Goal: Communication & Community: Answer question/provide support

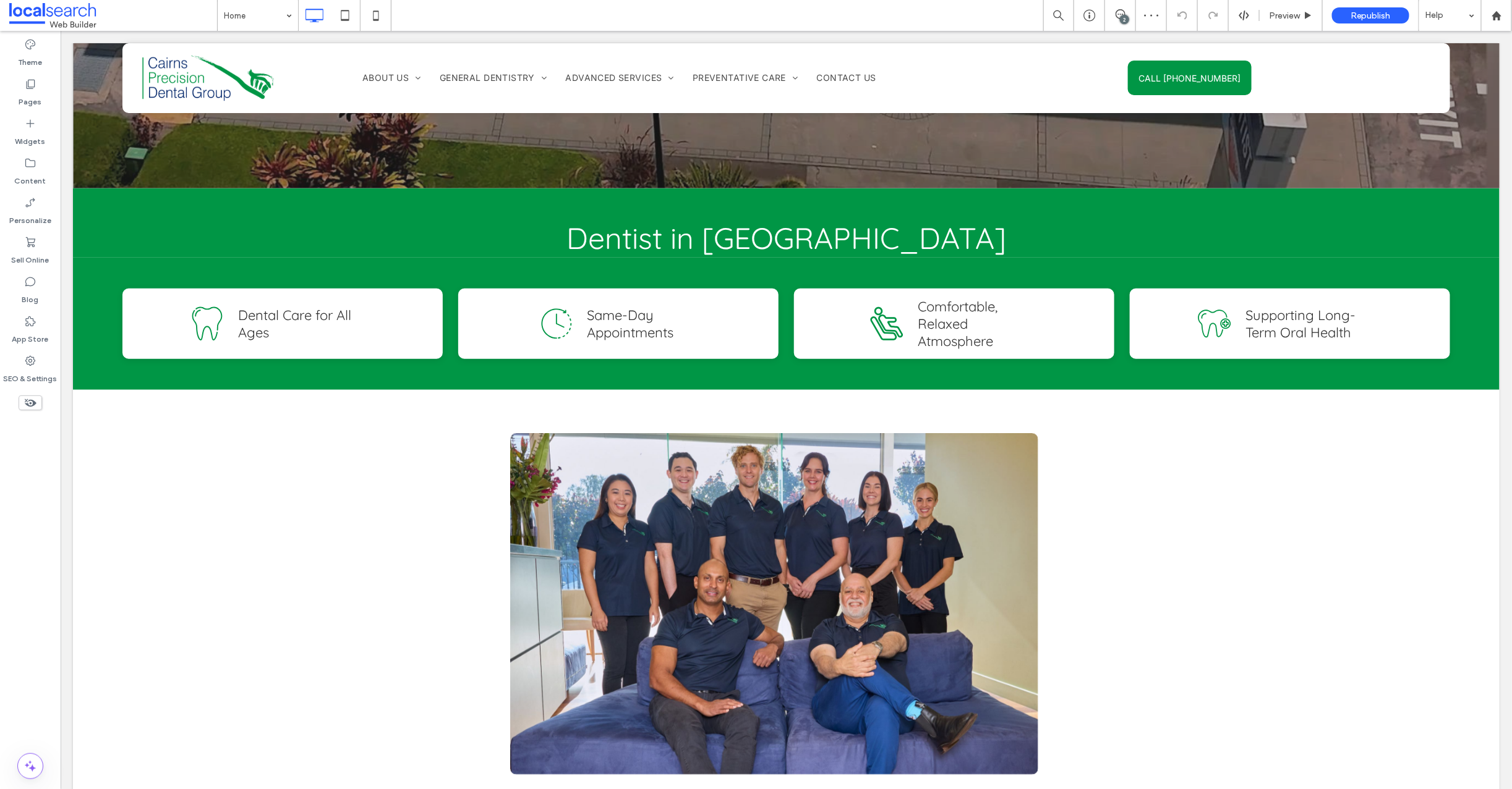
click at [1119, 14] on icon at bounding box center [1120, 14] width 10 height 10
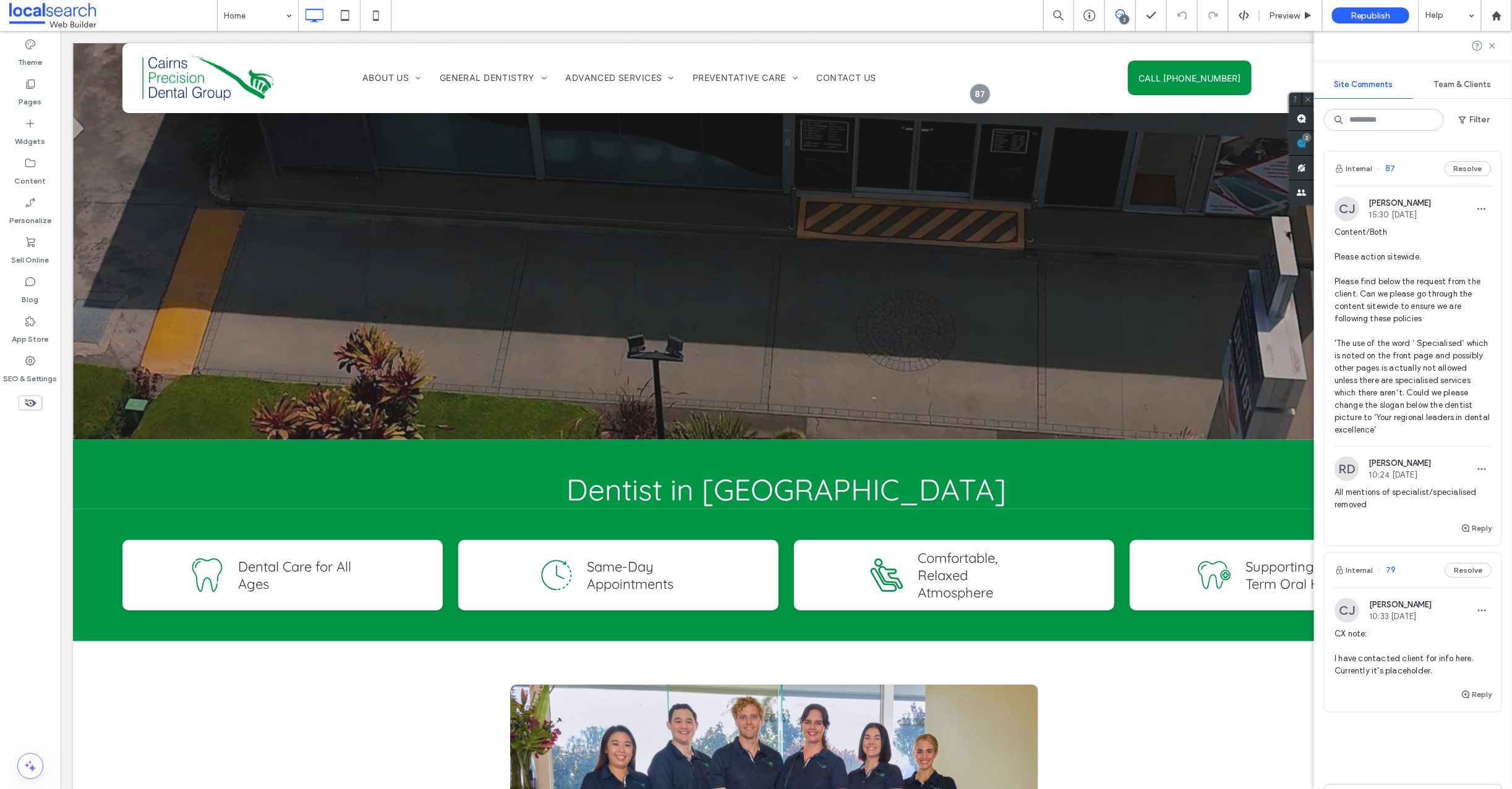
scroll to position [15, 0]
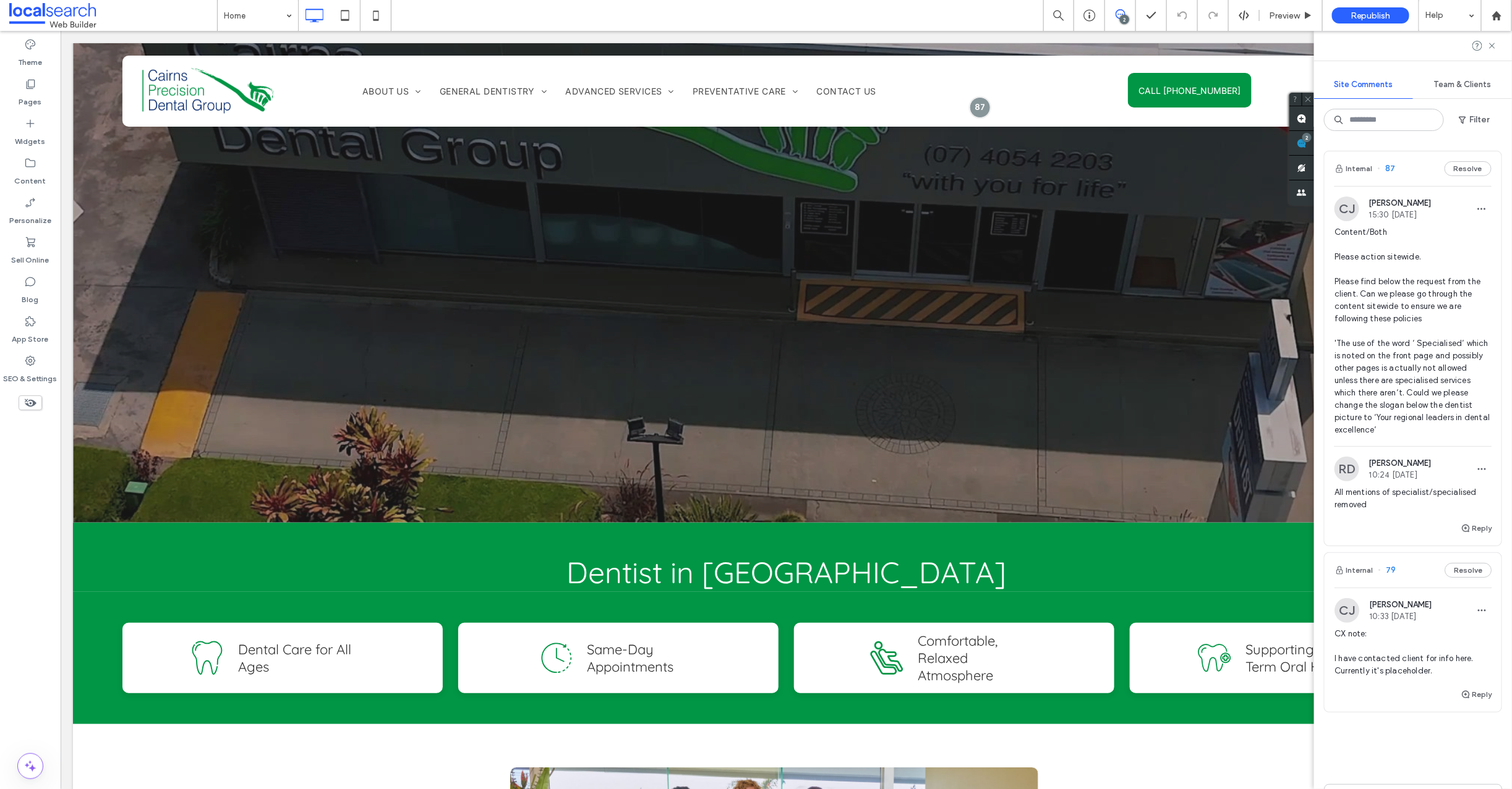
click at [864, 8] on div "Home 2 Preview Republish Help" at bounding box center [864, 15] width 1295 height 31
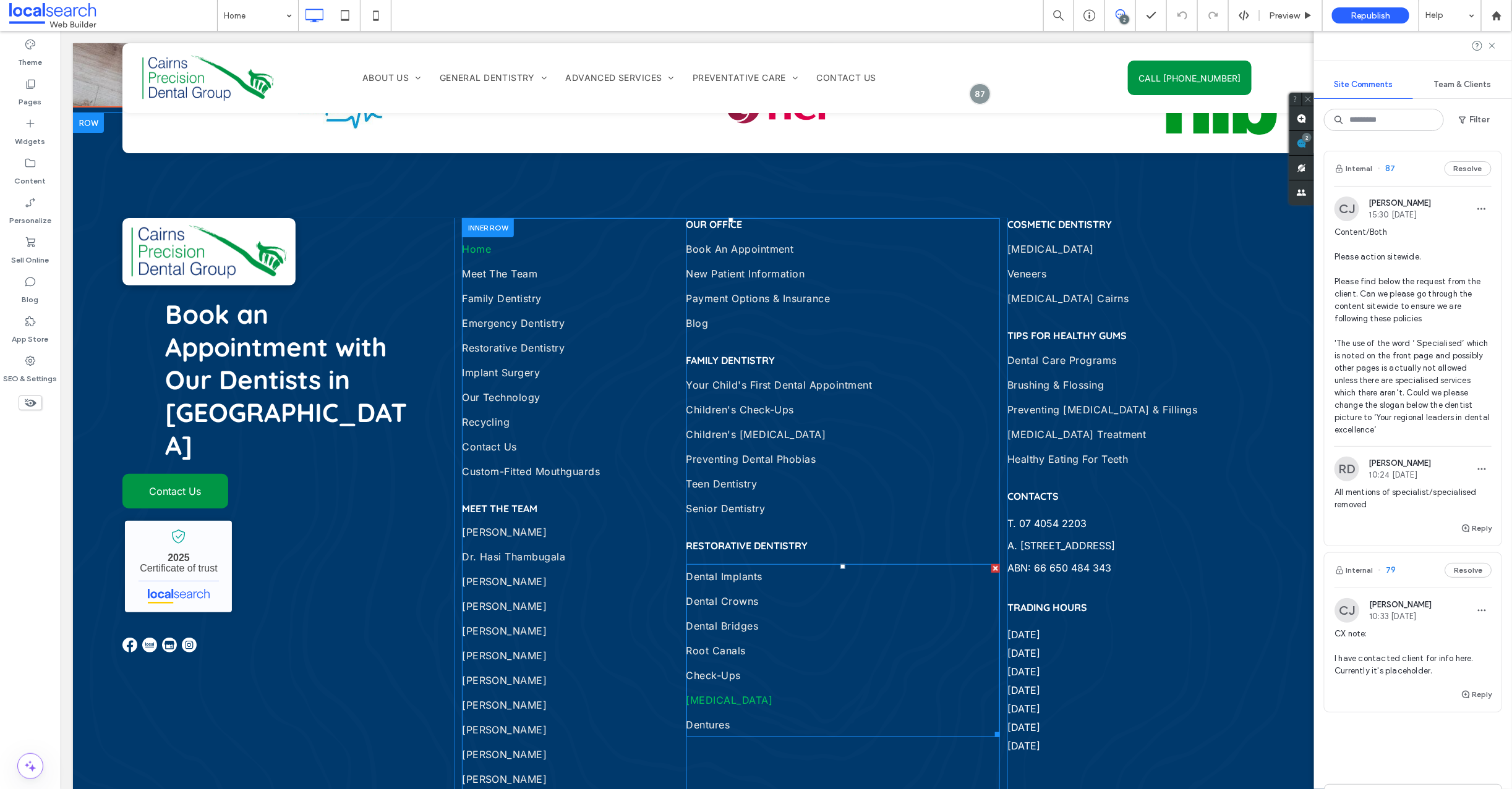
scroll to position [5533, 0]
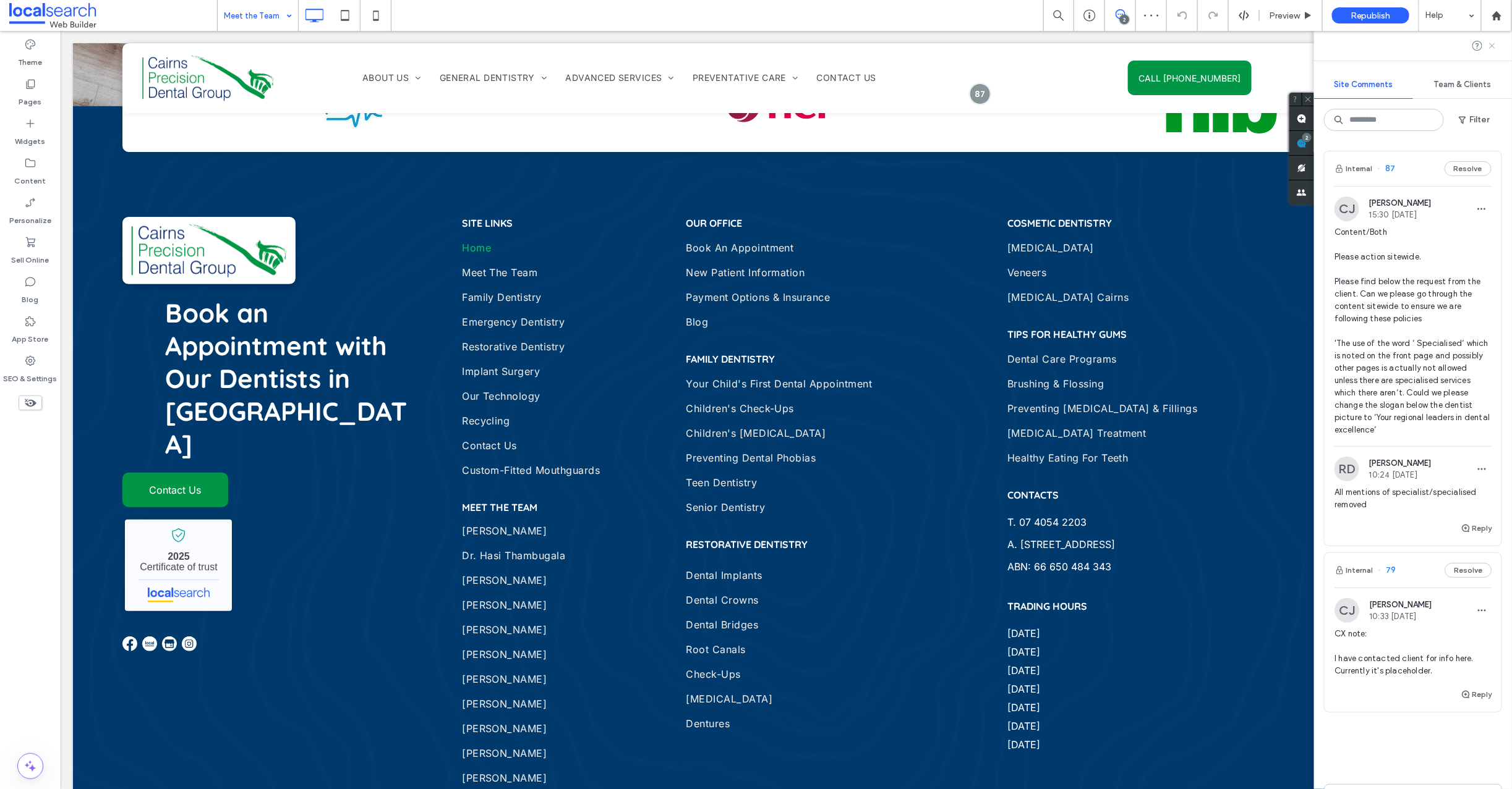
click at [1493, 47] on use at bounding box center [1492, 45] width 5 height 5
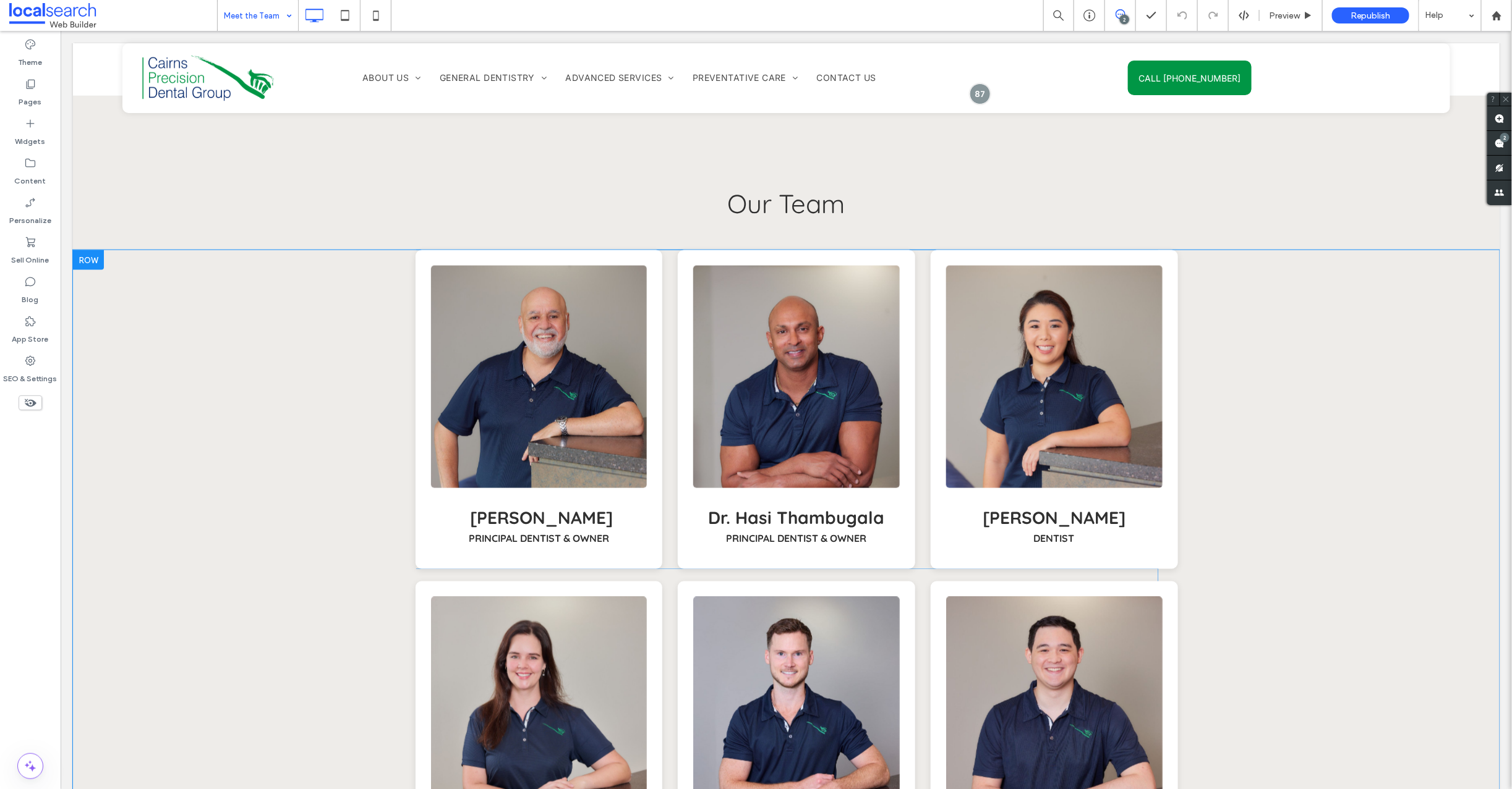
scroll to position [722, 0]
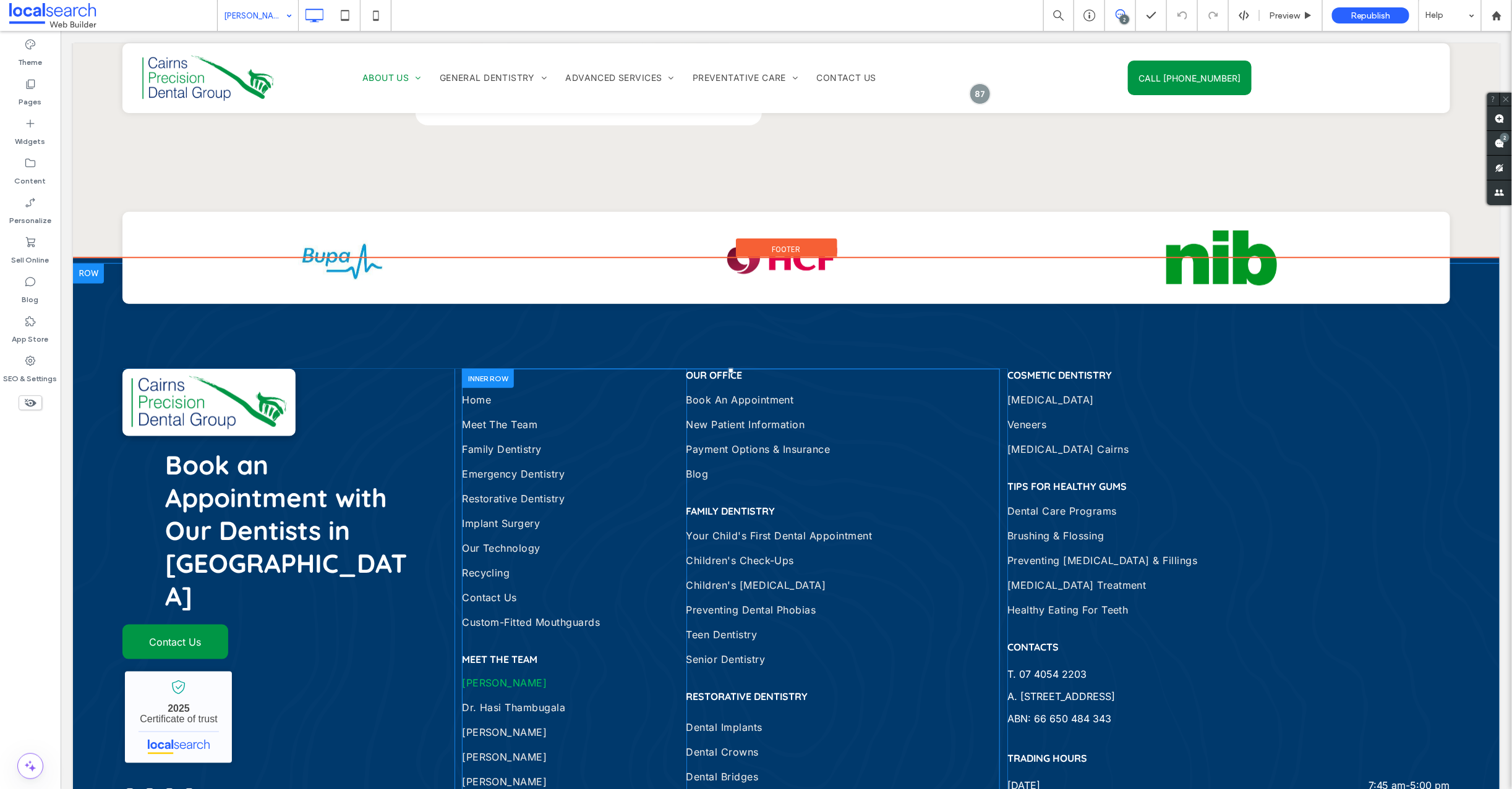
scroll to position [690, 0]
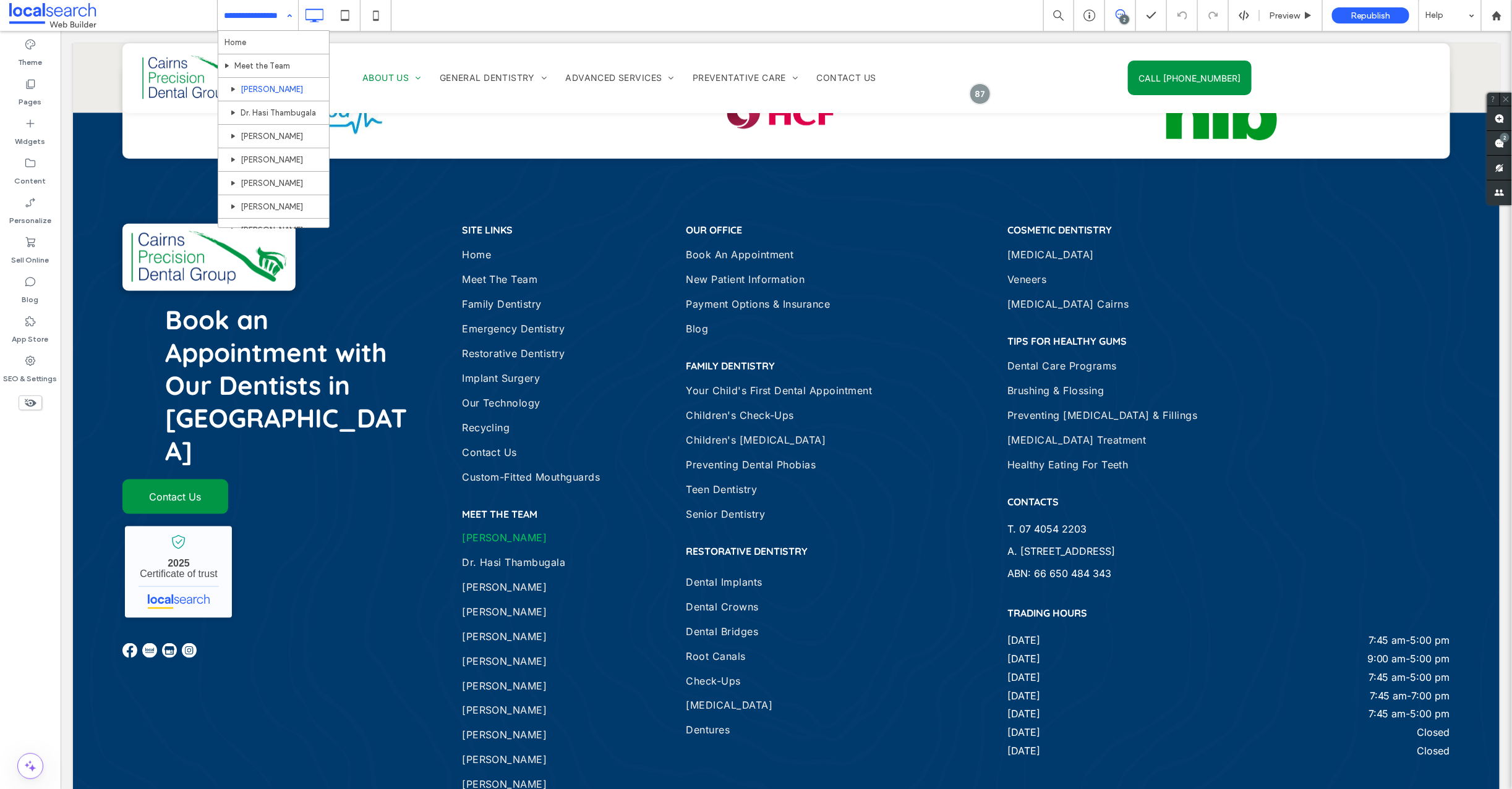
click at [270, 8] on input at bounding box center [255, 15] width 62 height 31
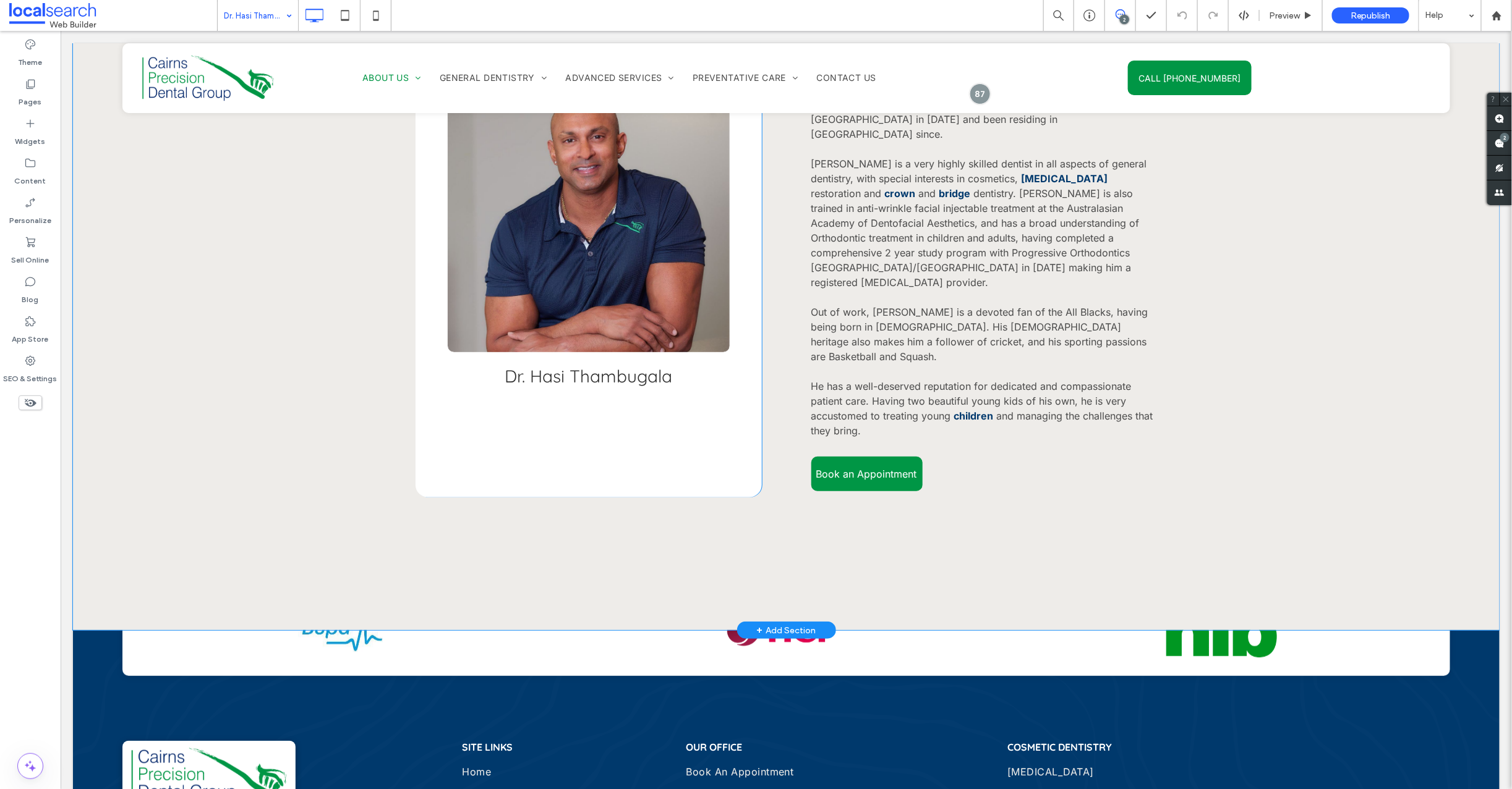
scroll to position [326, 0]
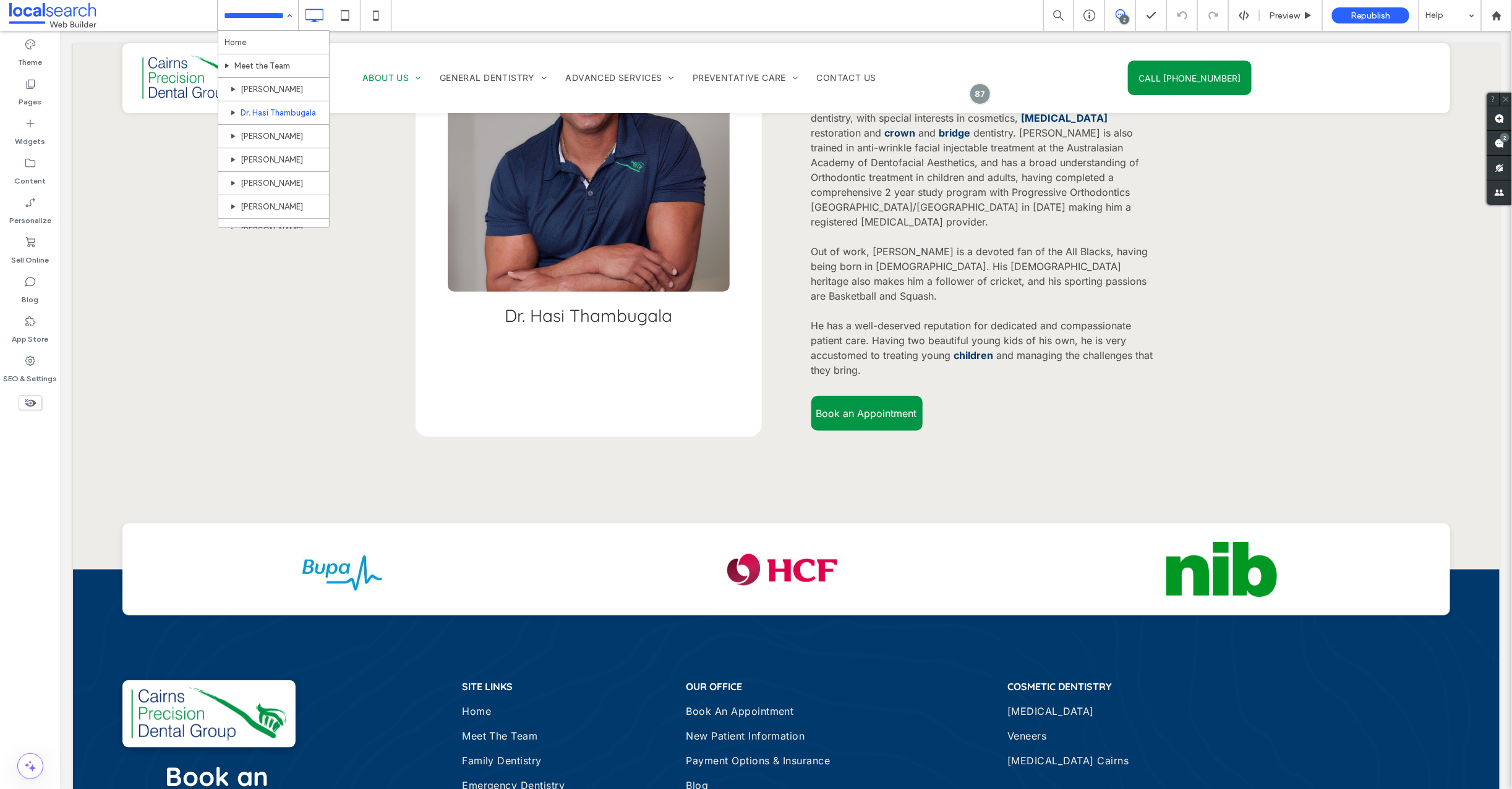
click at [224, 17] on input at bounding box center [255, 15] width 62 height 31
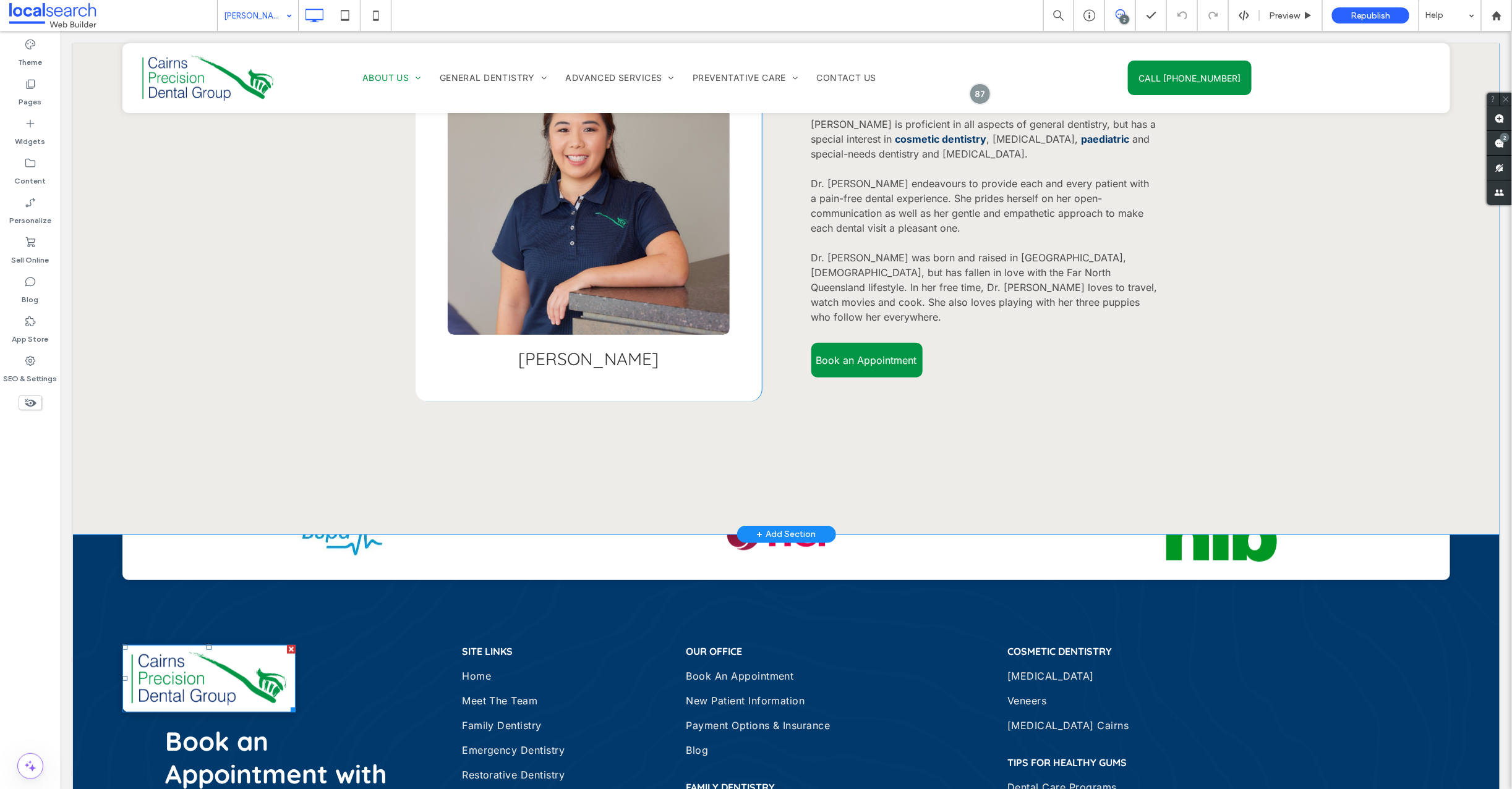
scroll to position [230, 0]
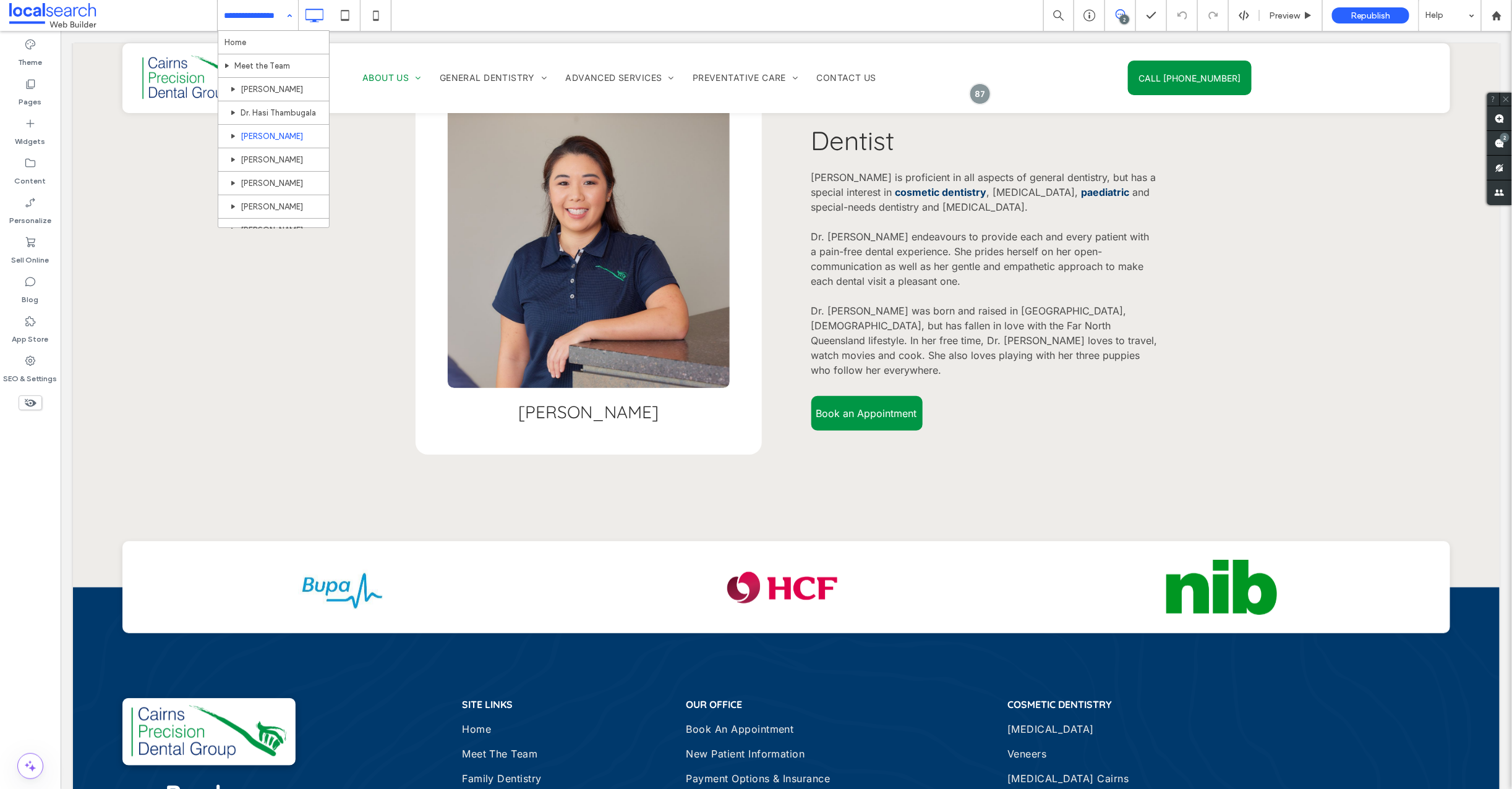
click at [248, 17] on input at bounding box center [255, 15] width 62 height 31
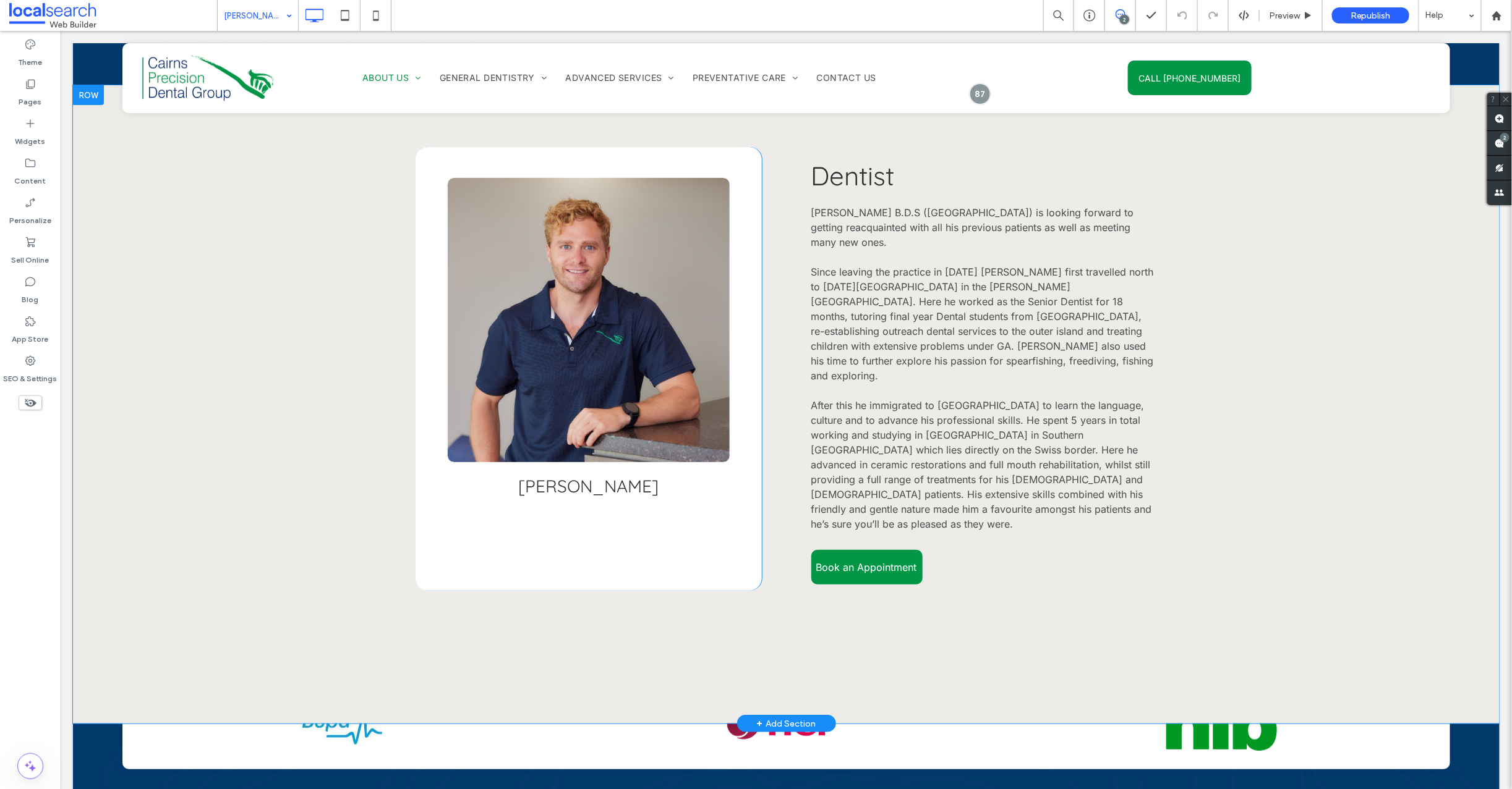
scroll to position [143, 0]
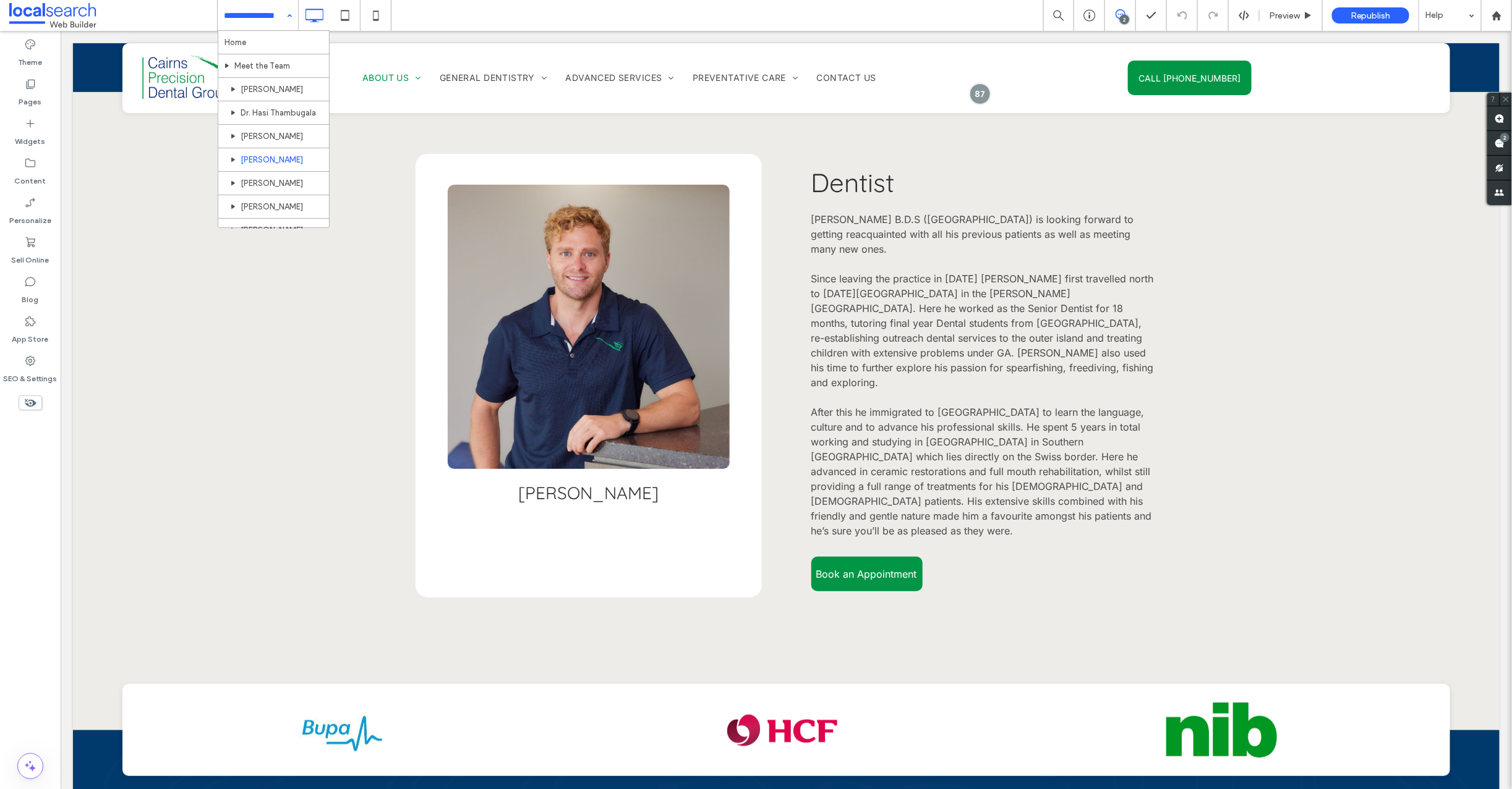
click at [250, 21] on input at bounding box center [255, 15] width 62 height 31
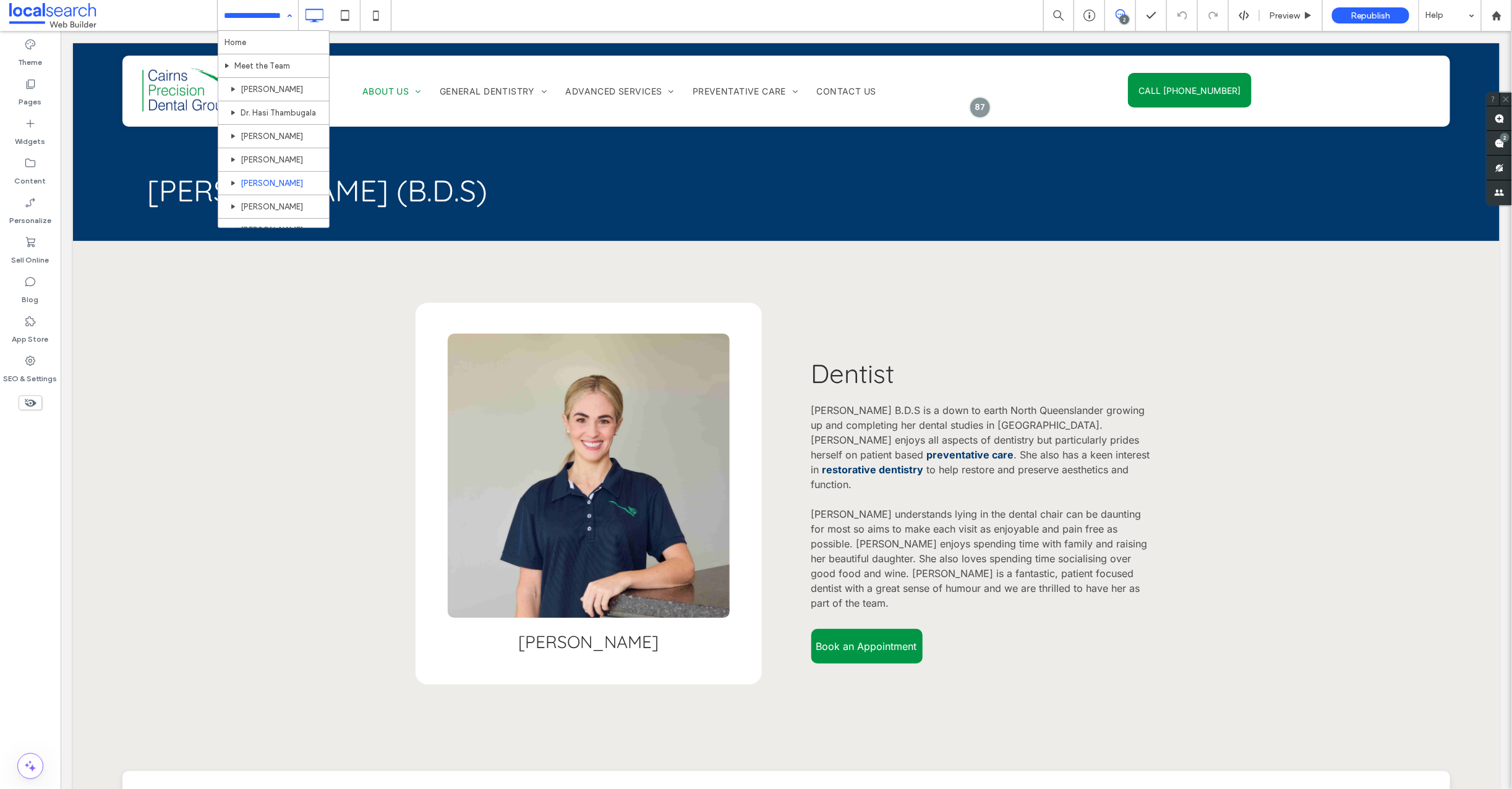
click at [234, 12] on input at bounding box center [255, 15] width 62 height 31
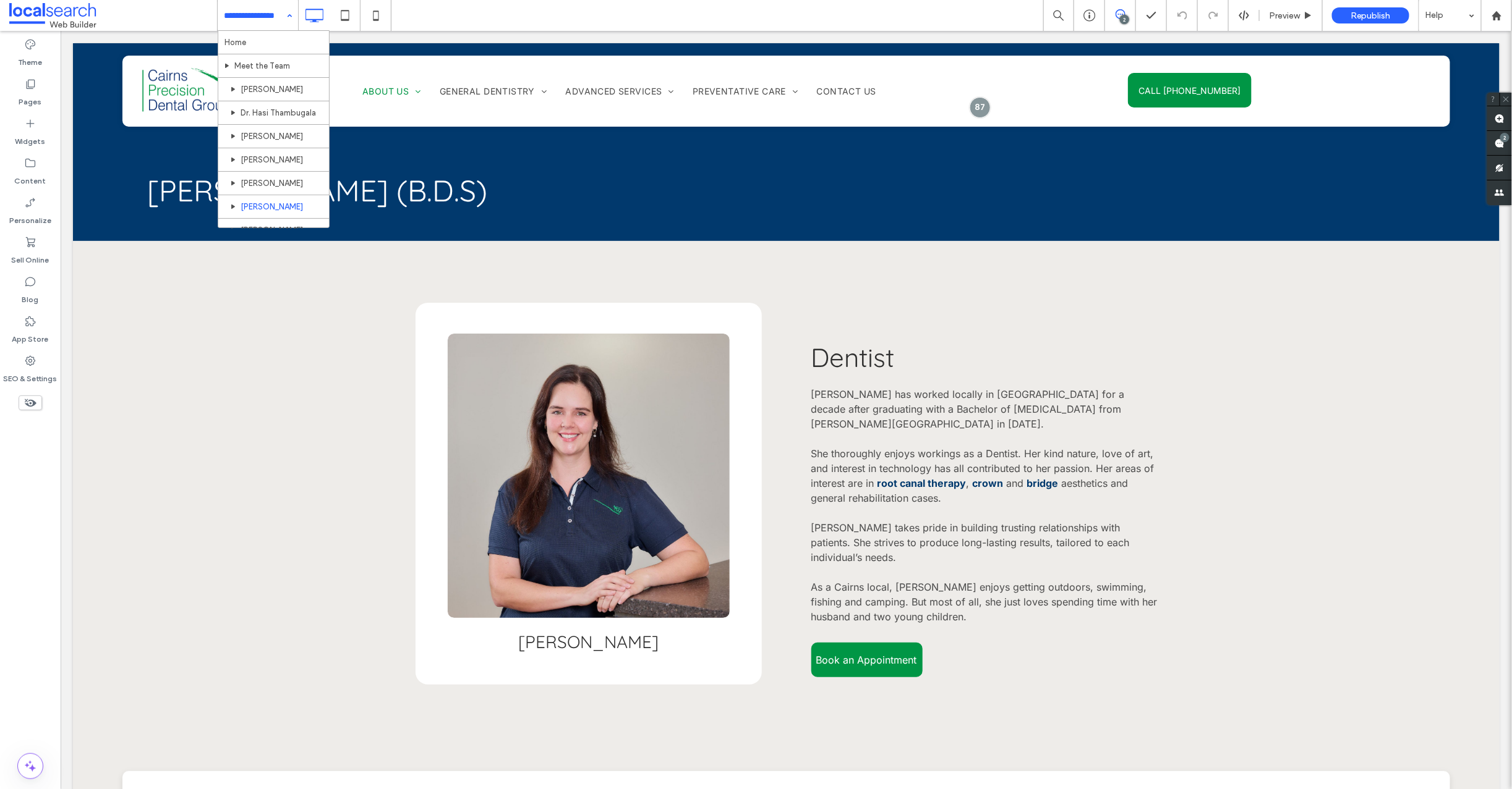
click at [251, 12] on input at bounding box center [255, 15] width 62 height 31
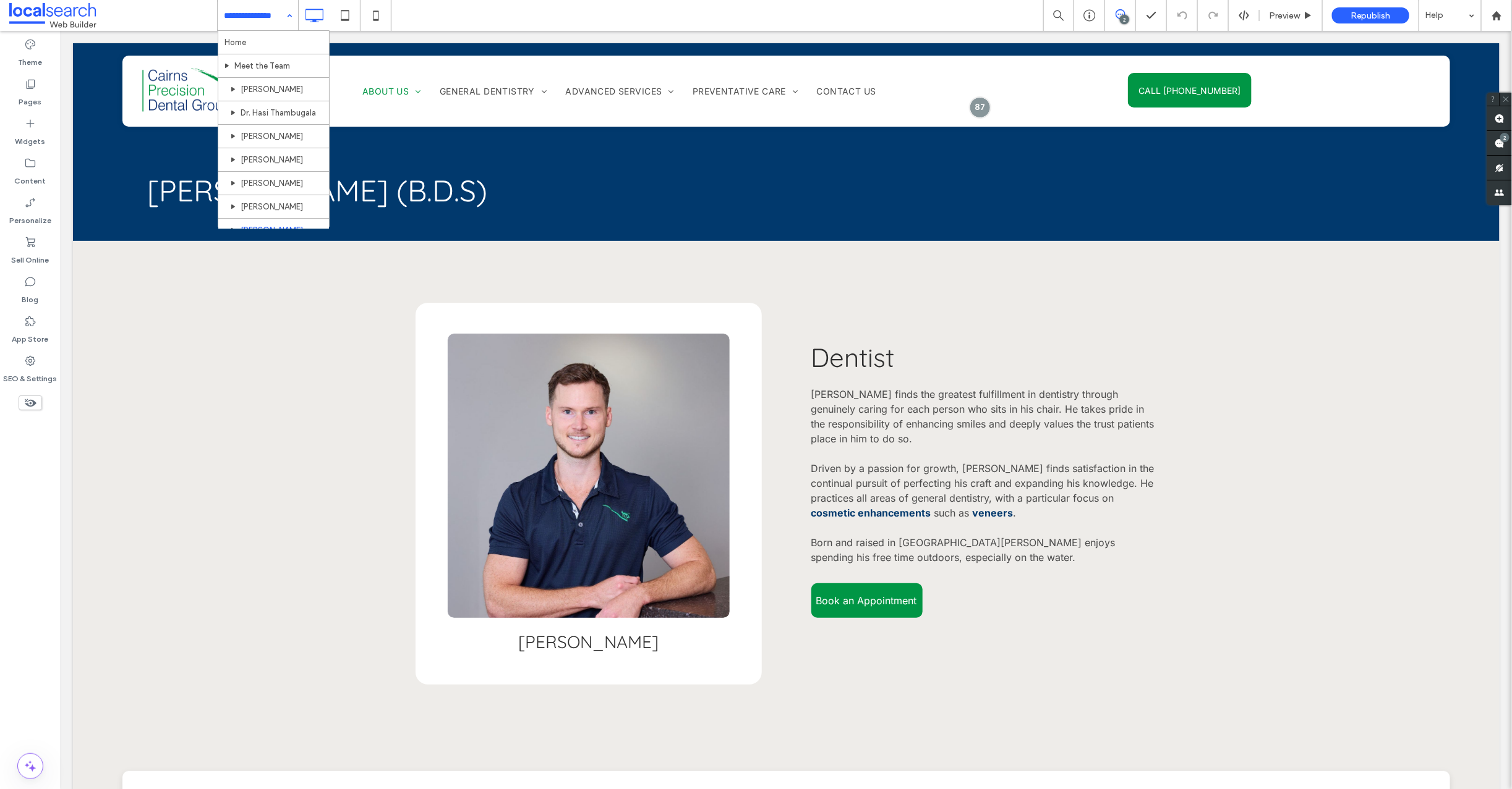
click at [240, 18] on input at bounding box center [255, 15] width 62 height 31
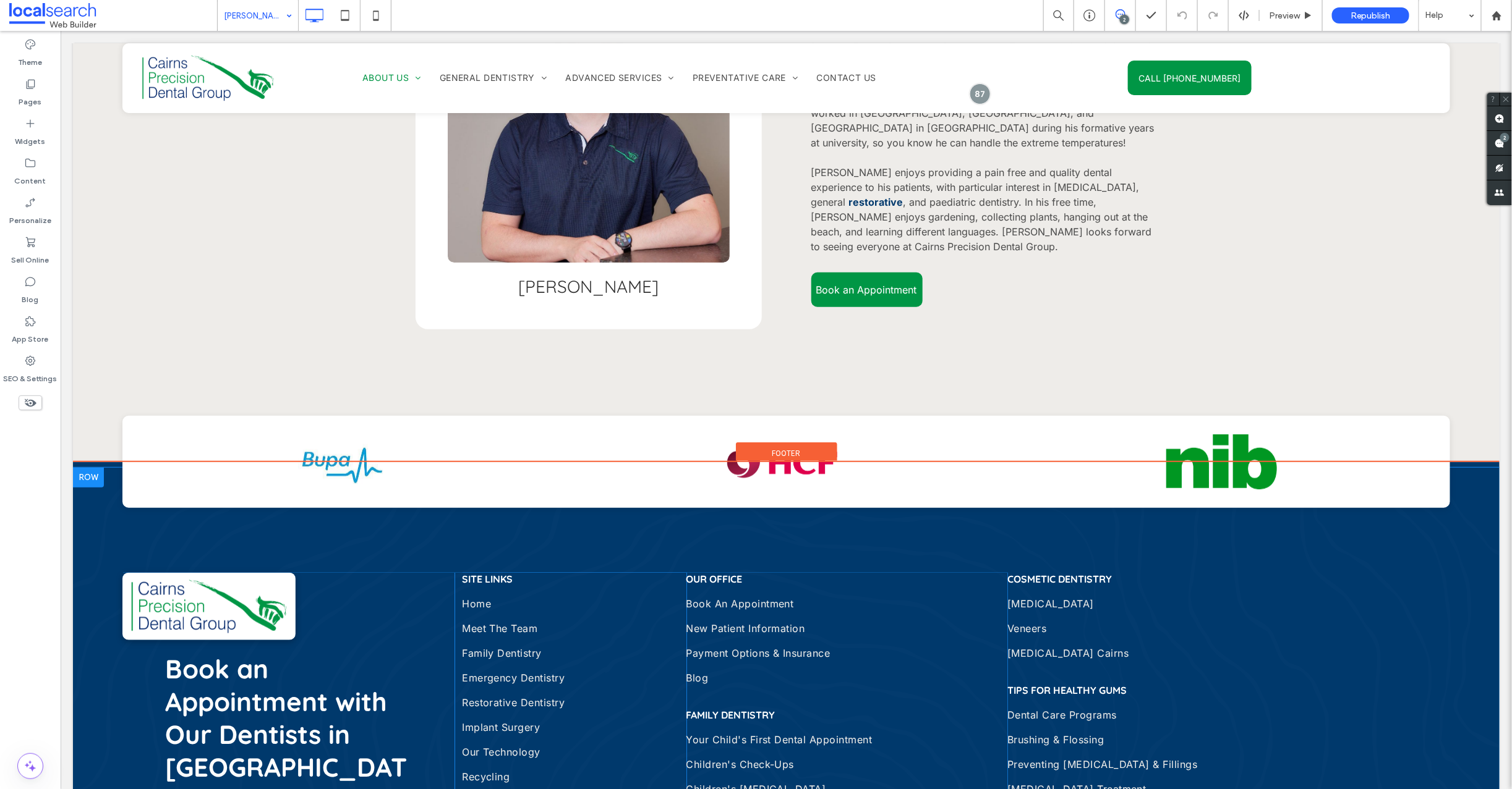
scroll to position [518, 0]
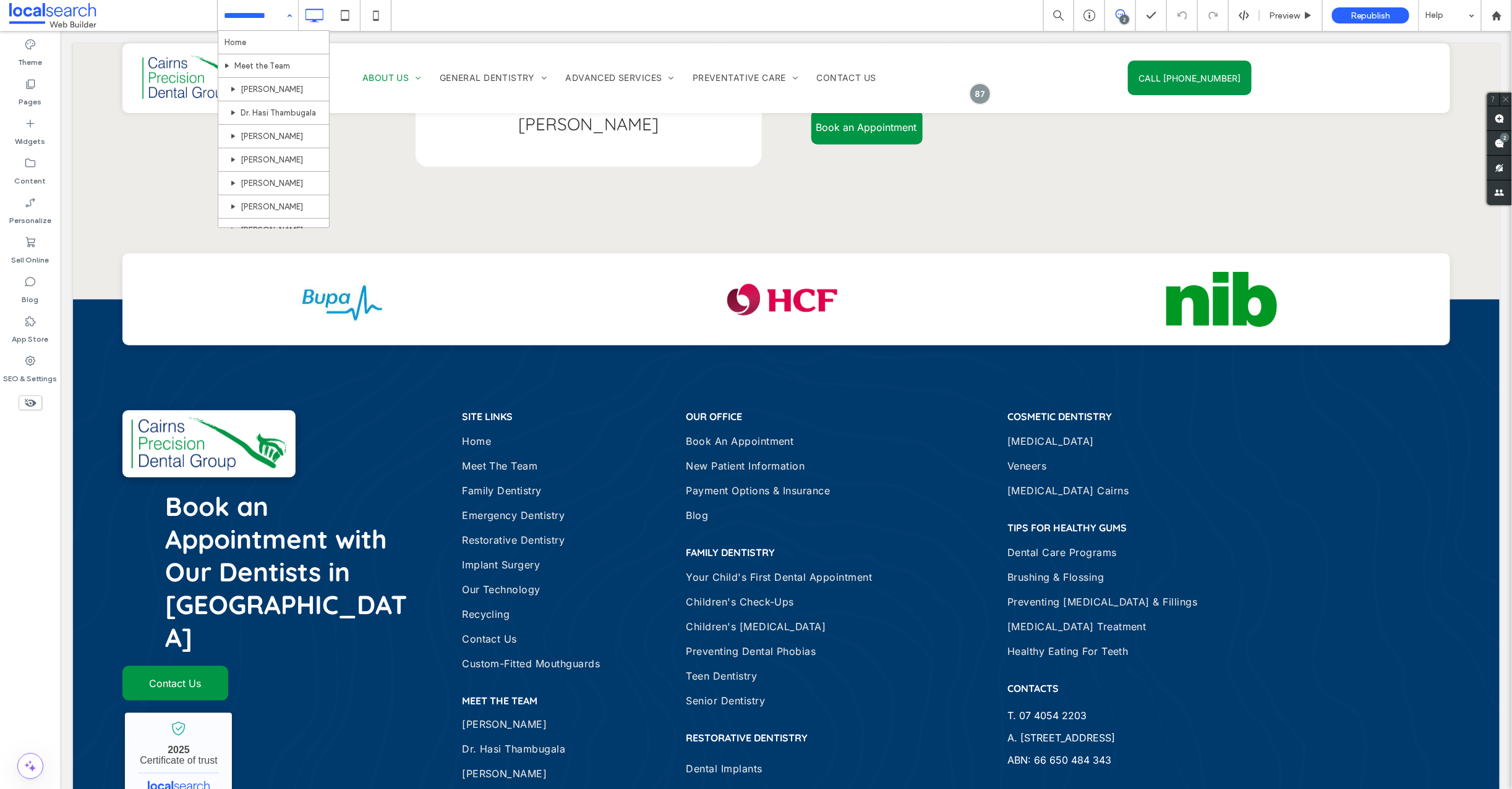
click at [263, 18] on input at bounding box center [255, 15] width 62 height 31
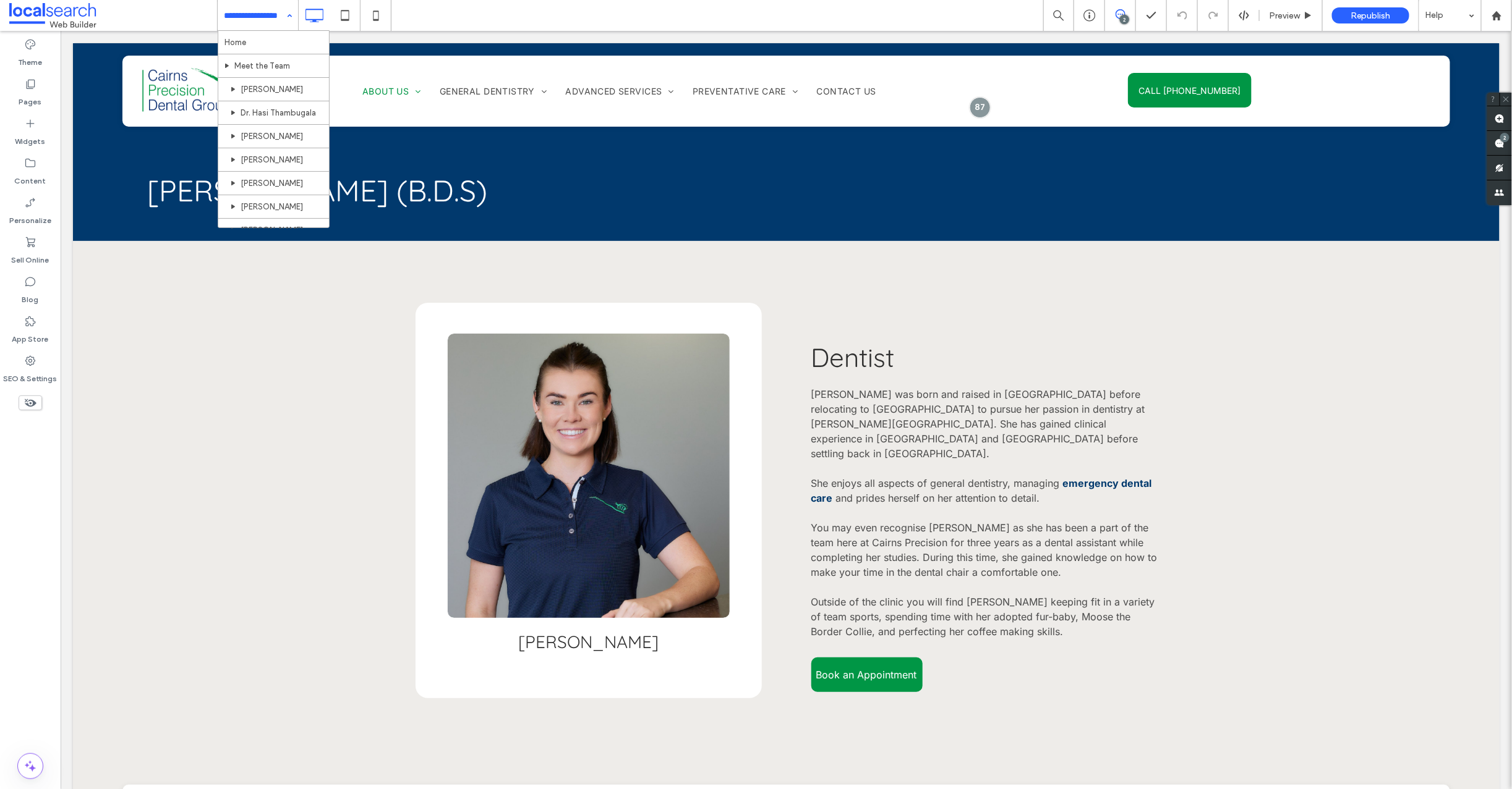
click at [248, 14] on input at bounding box center [255, 15] width 62 height 31
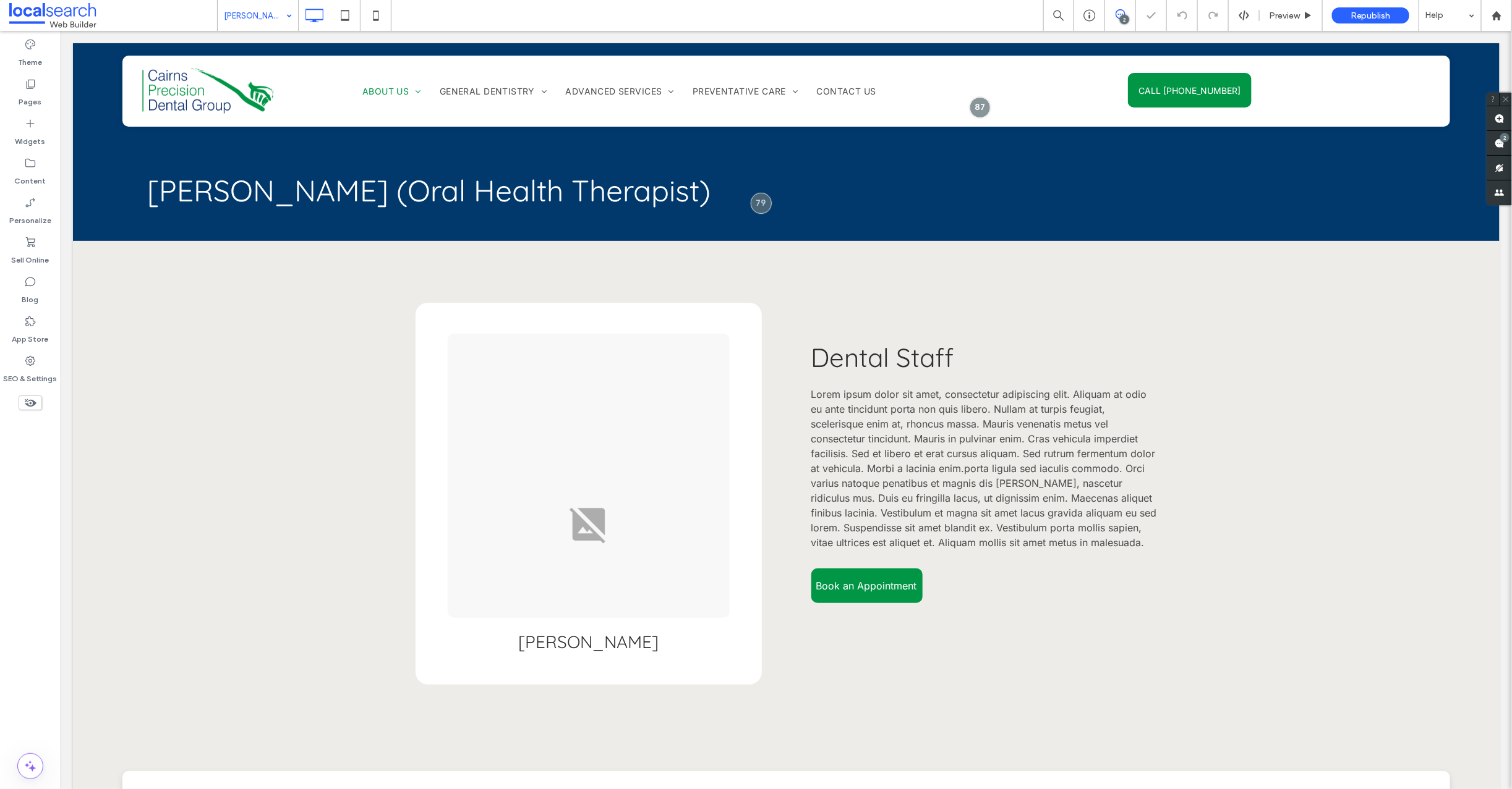
click at [244, 11] on input at bounding box center [255, 15] width 62 height 31
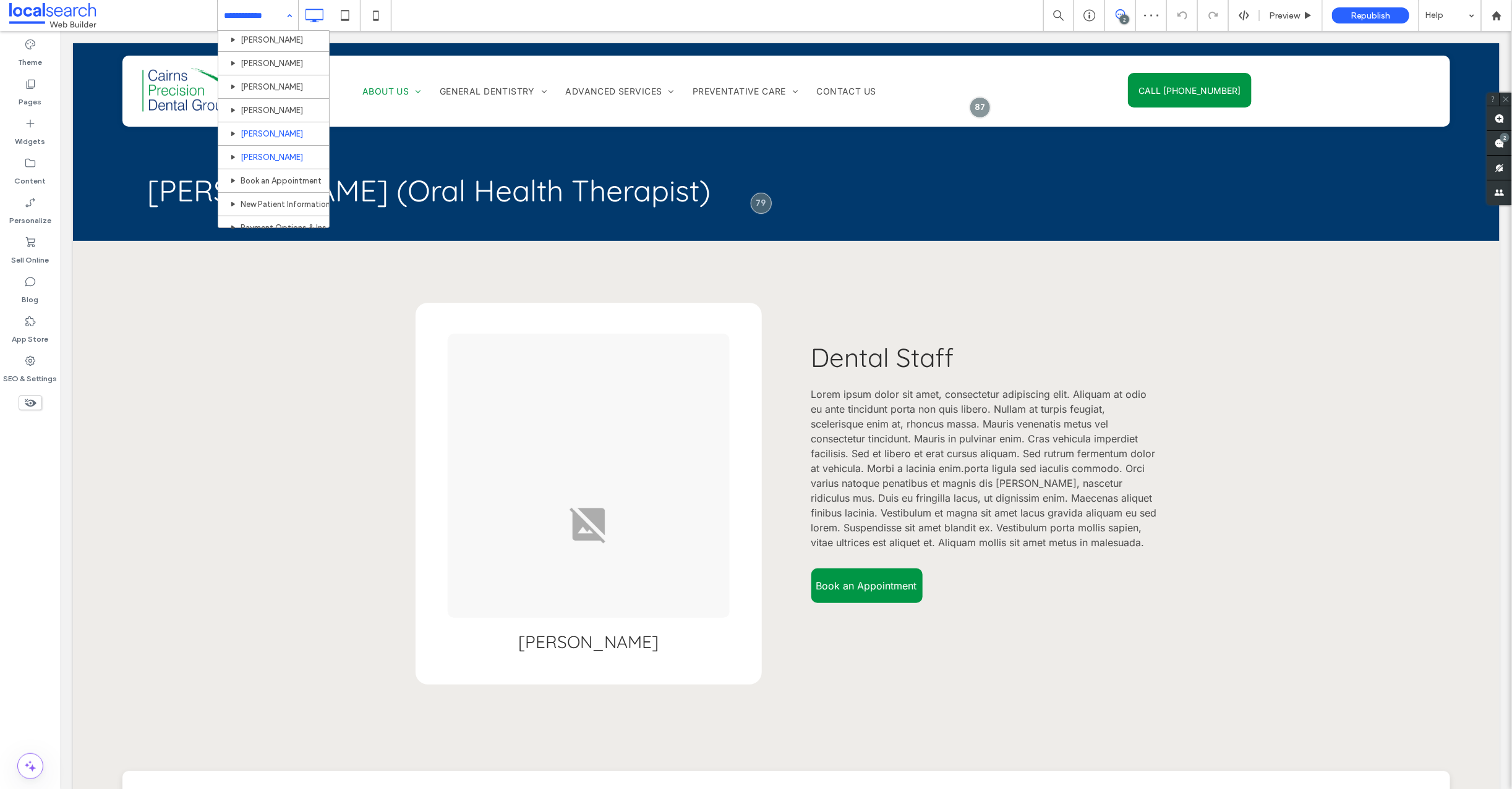
scroll to position [177, 0]
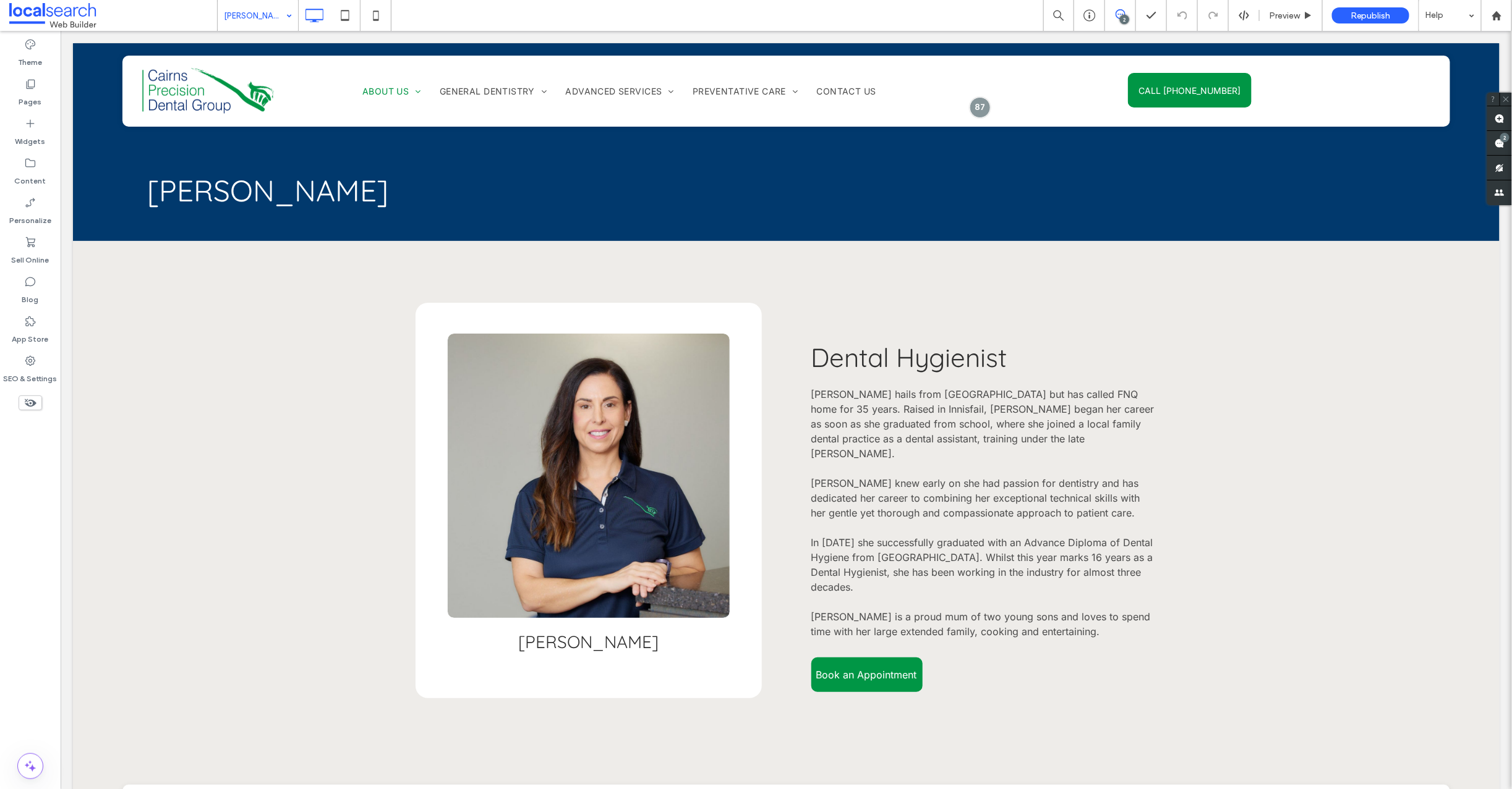
click at [266, 11] on input at bounding box center [255, 15] width 62 height 31
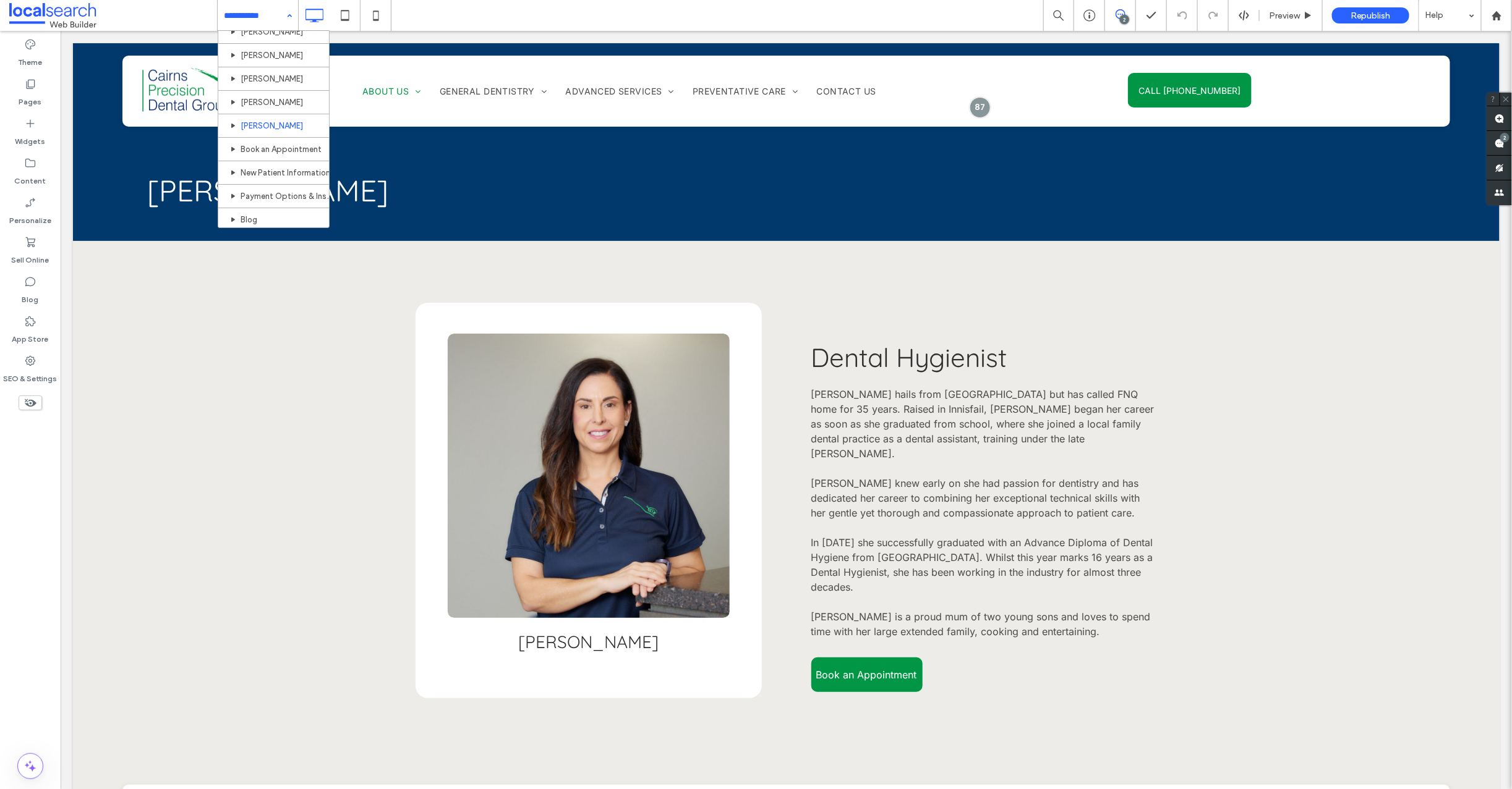
scroll to position [211, 0]
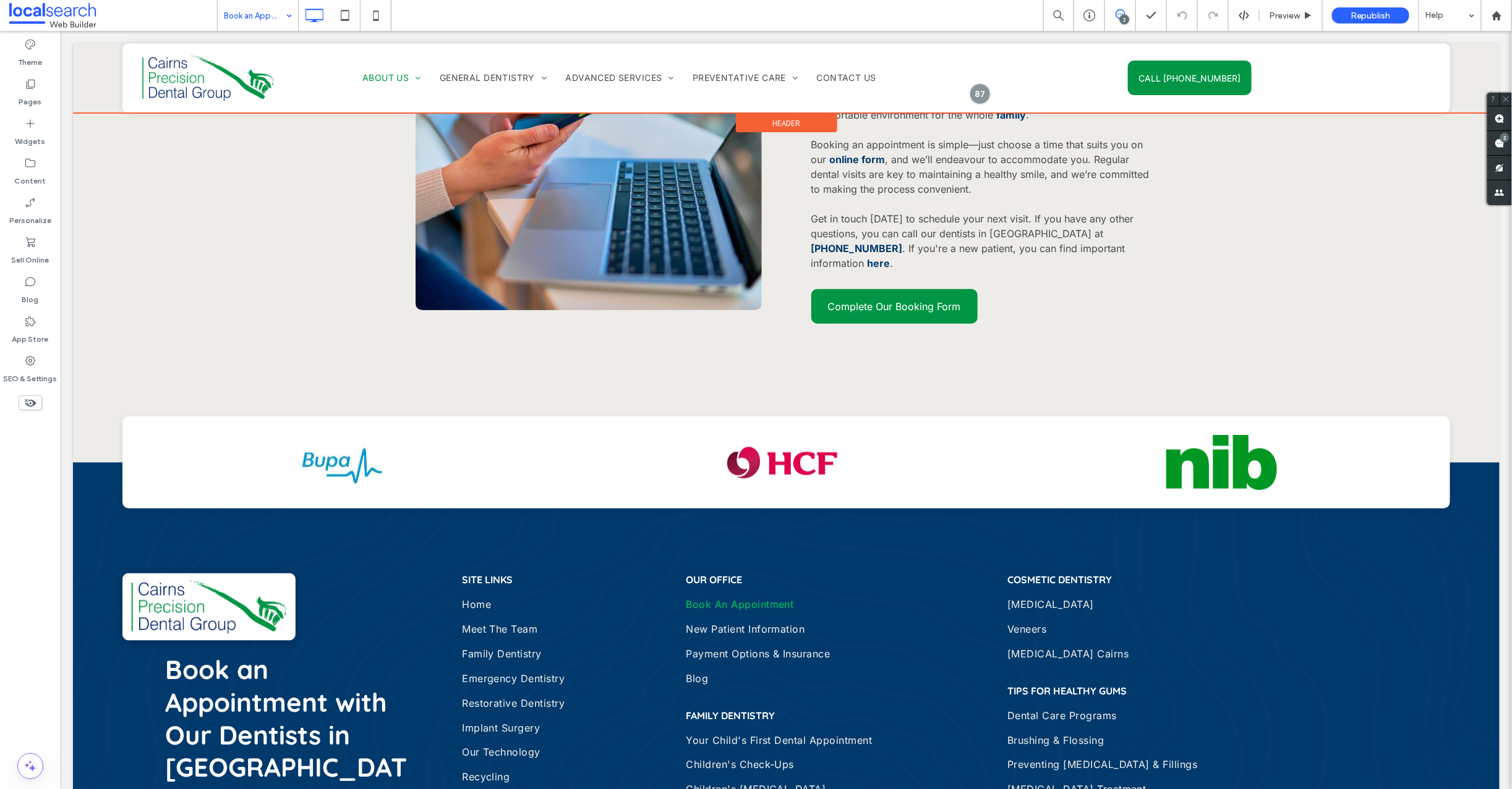
scroll to position [644, 0]
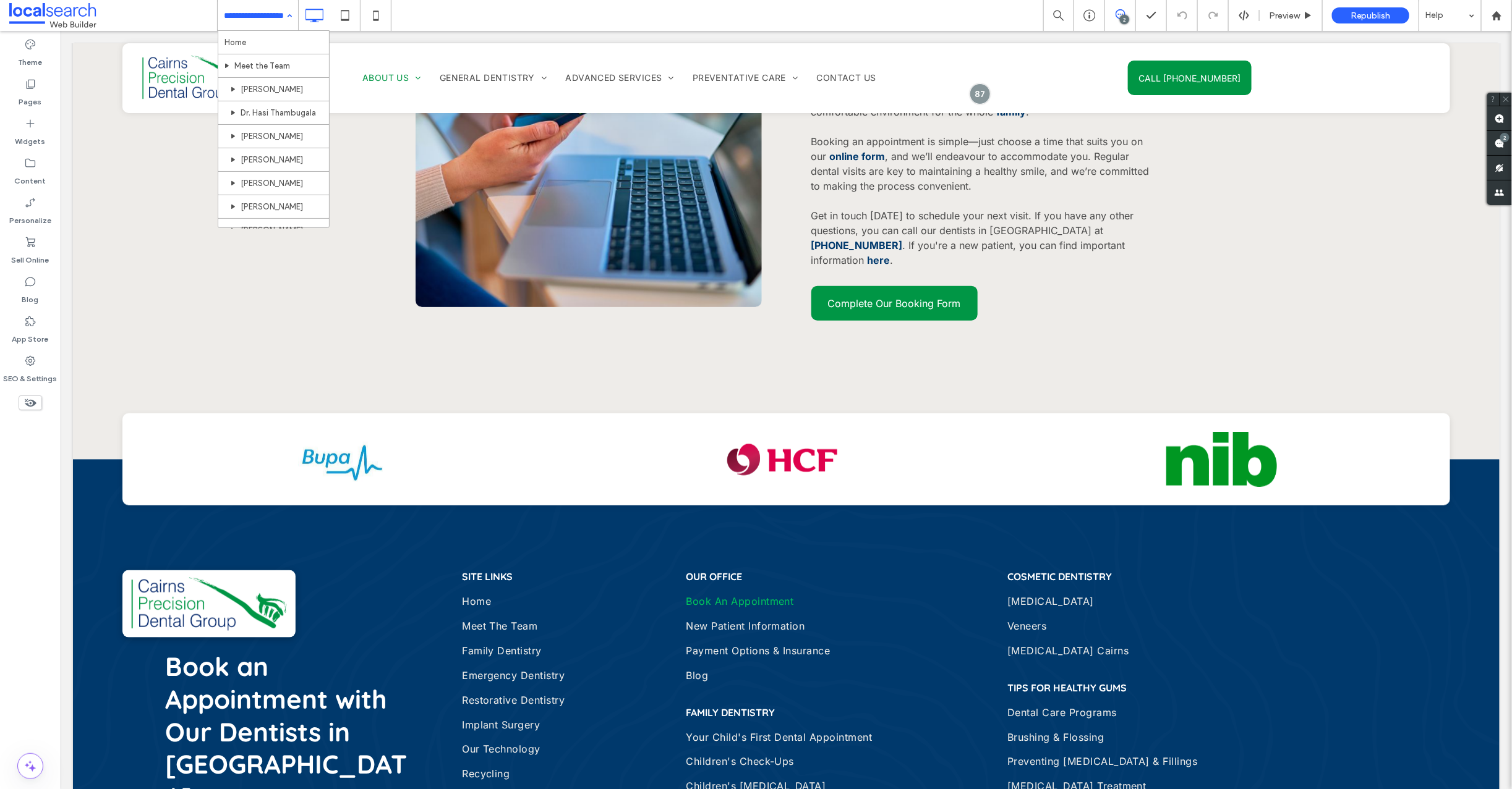
click at [249, 12] on input at bounding box center [255, 15] width 62 height 31
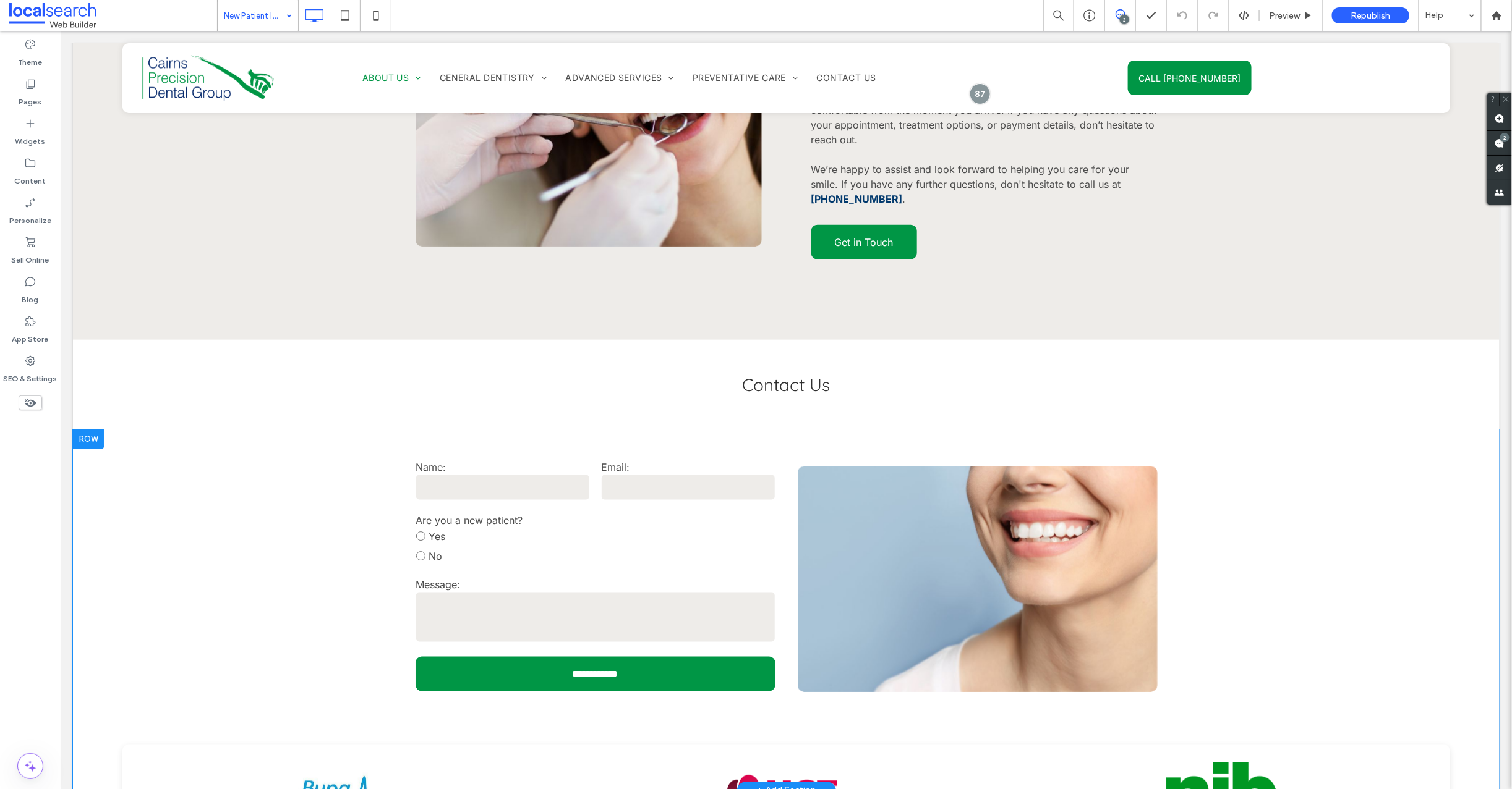
scroll to position [1159, 0]
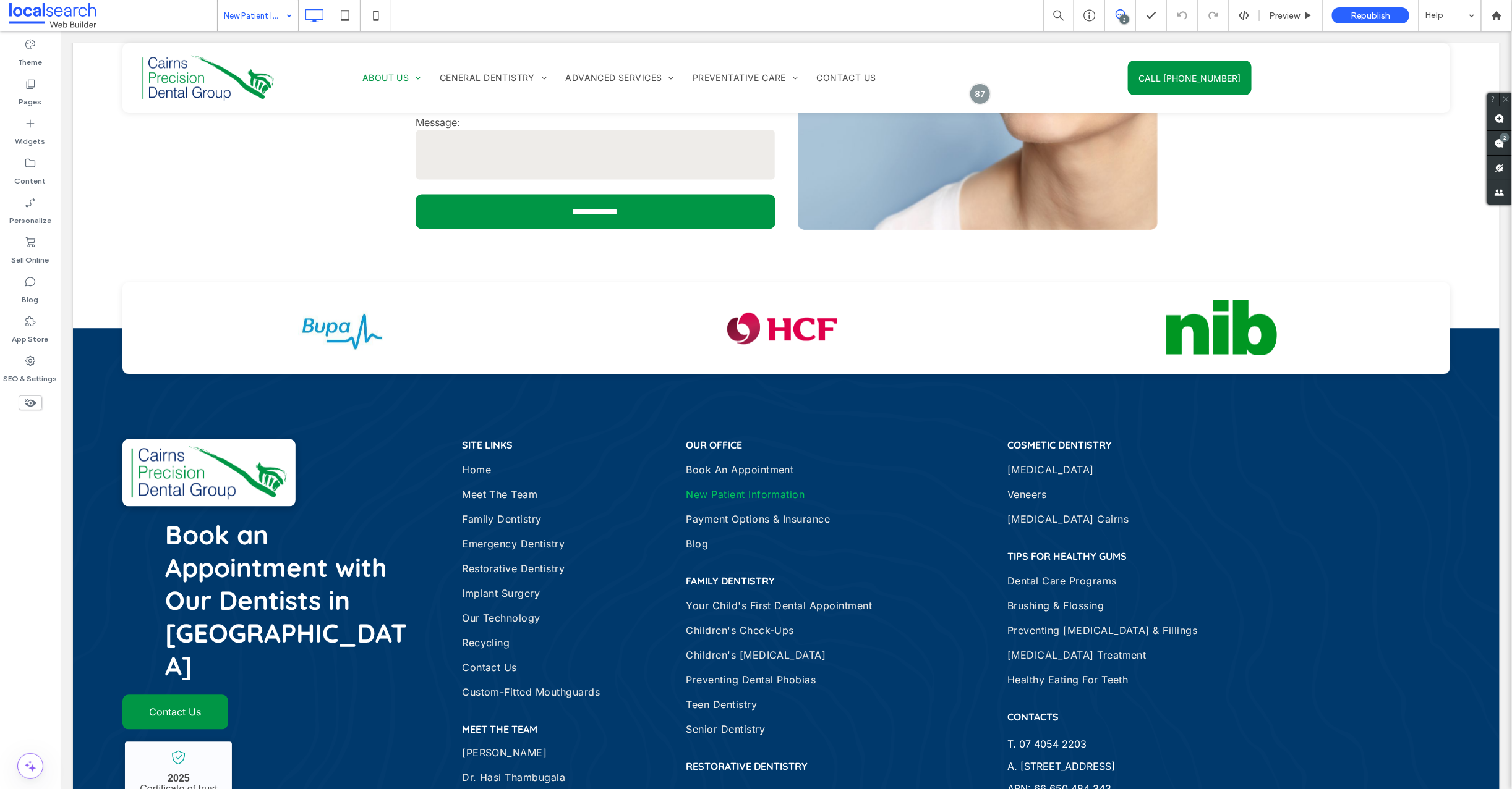
click at [243, 19] on input at bounding box center [255, 15] width 62 height 31
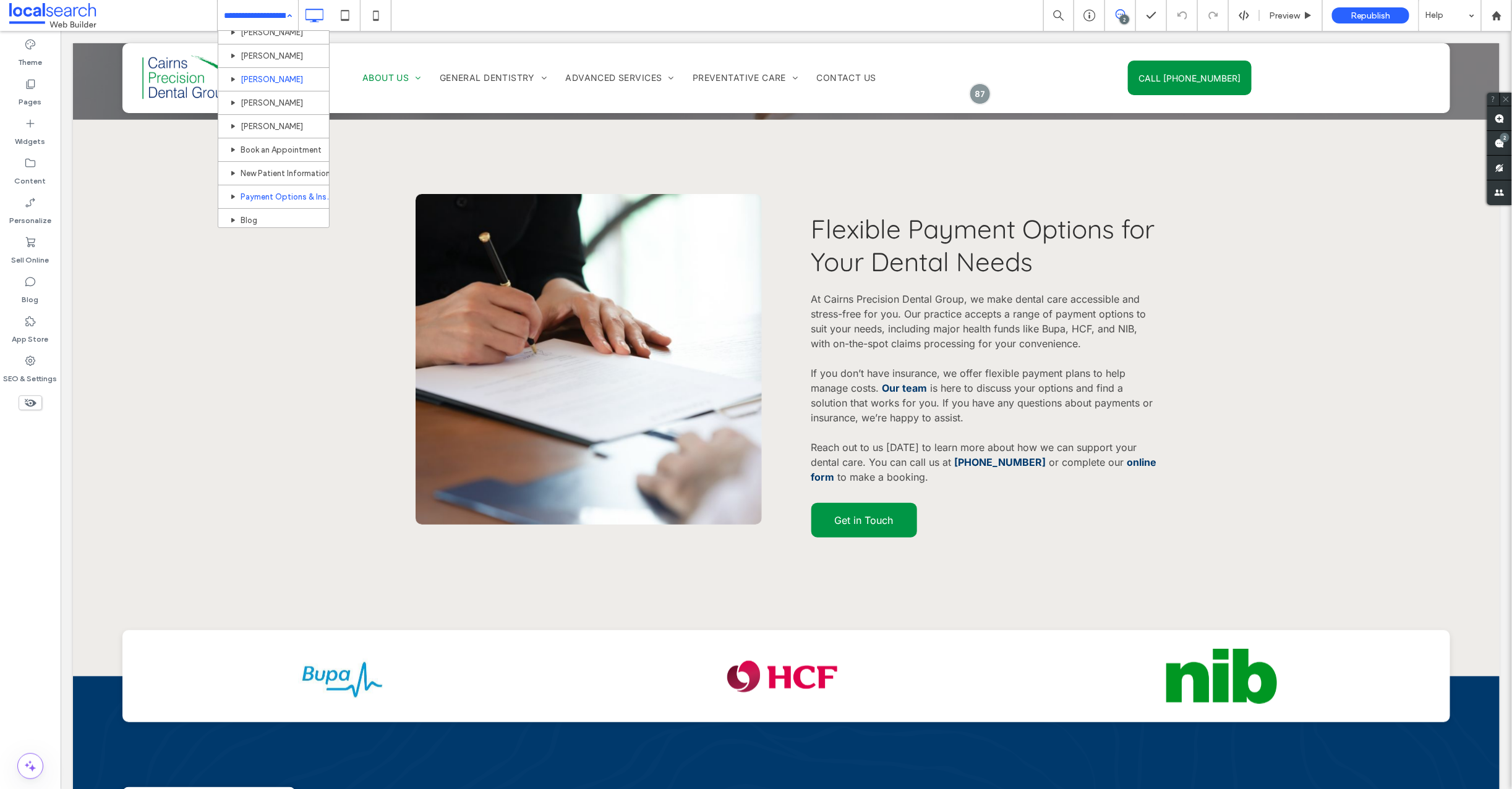
scroll to position [279, 0]
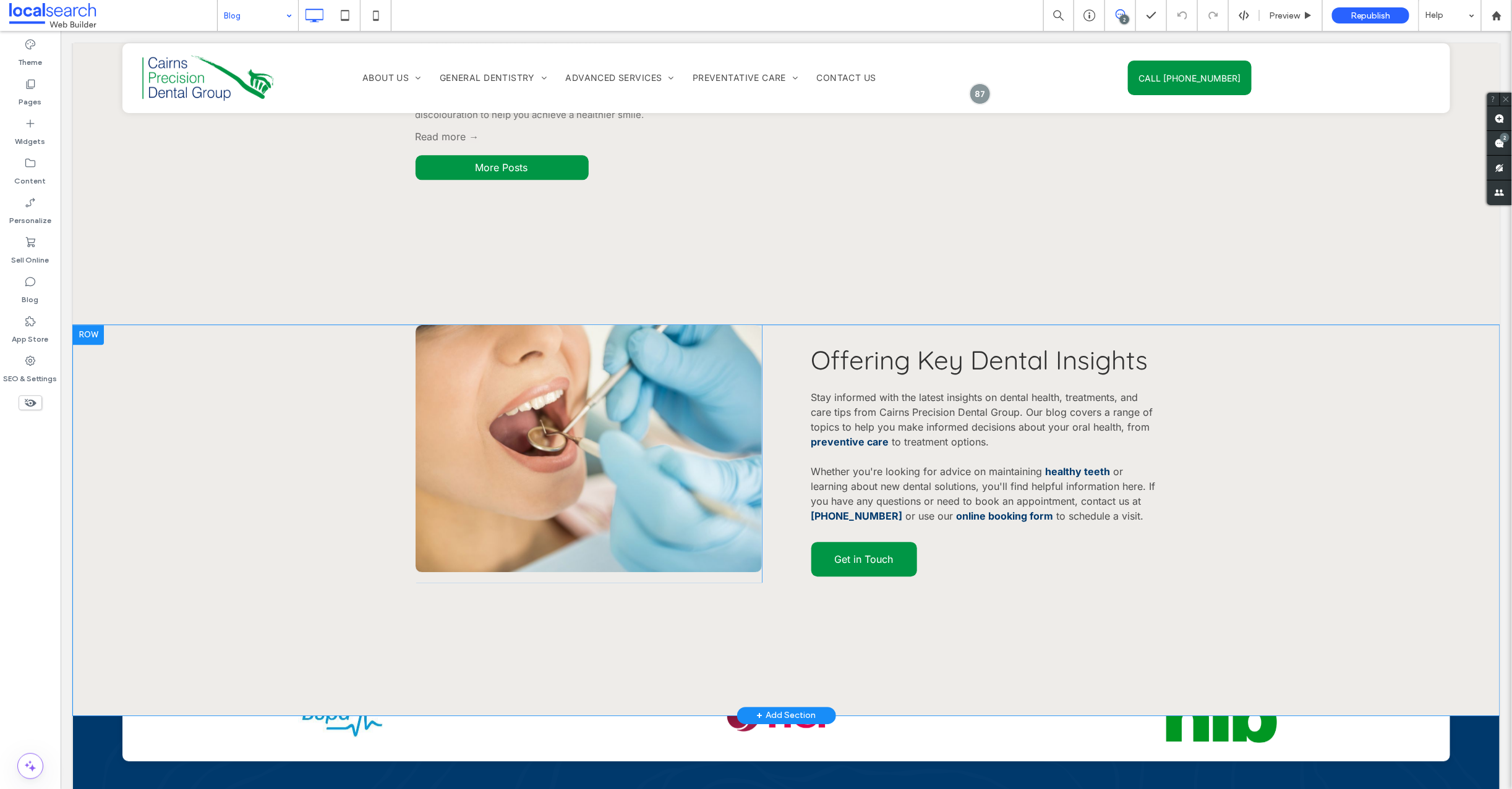
scroll to position [1584, 0]
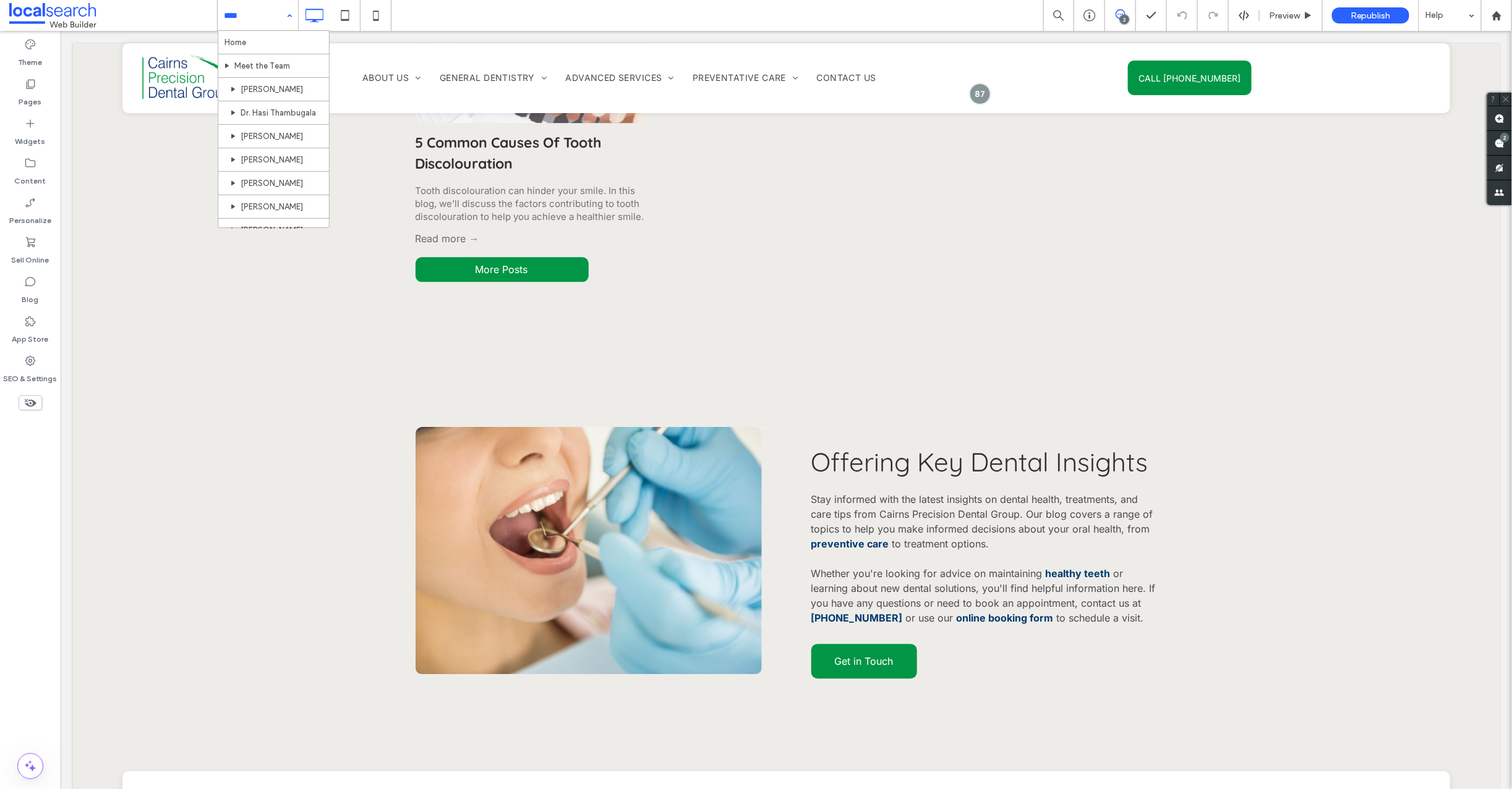
click at [242, 18] on input at bounding box center [255, 15] width 62 height 31
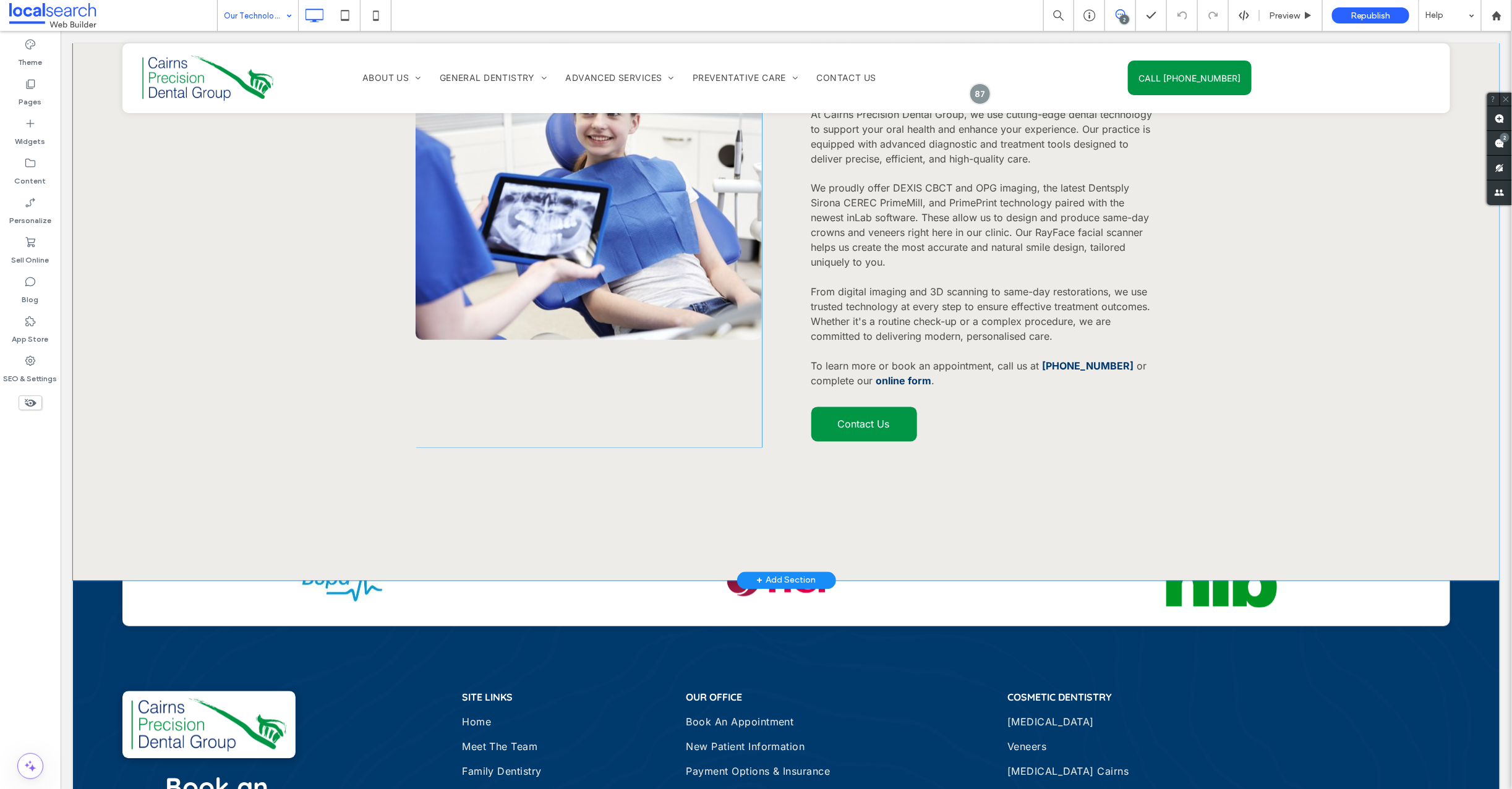
scroll to position [1344, 0]
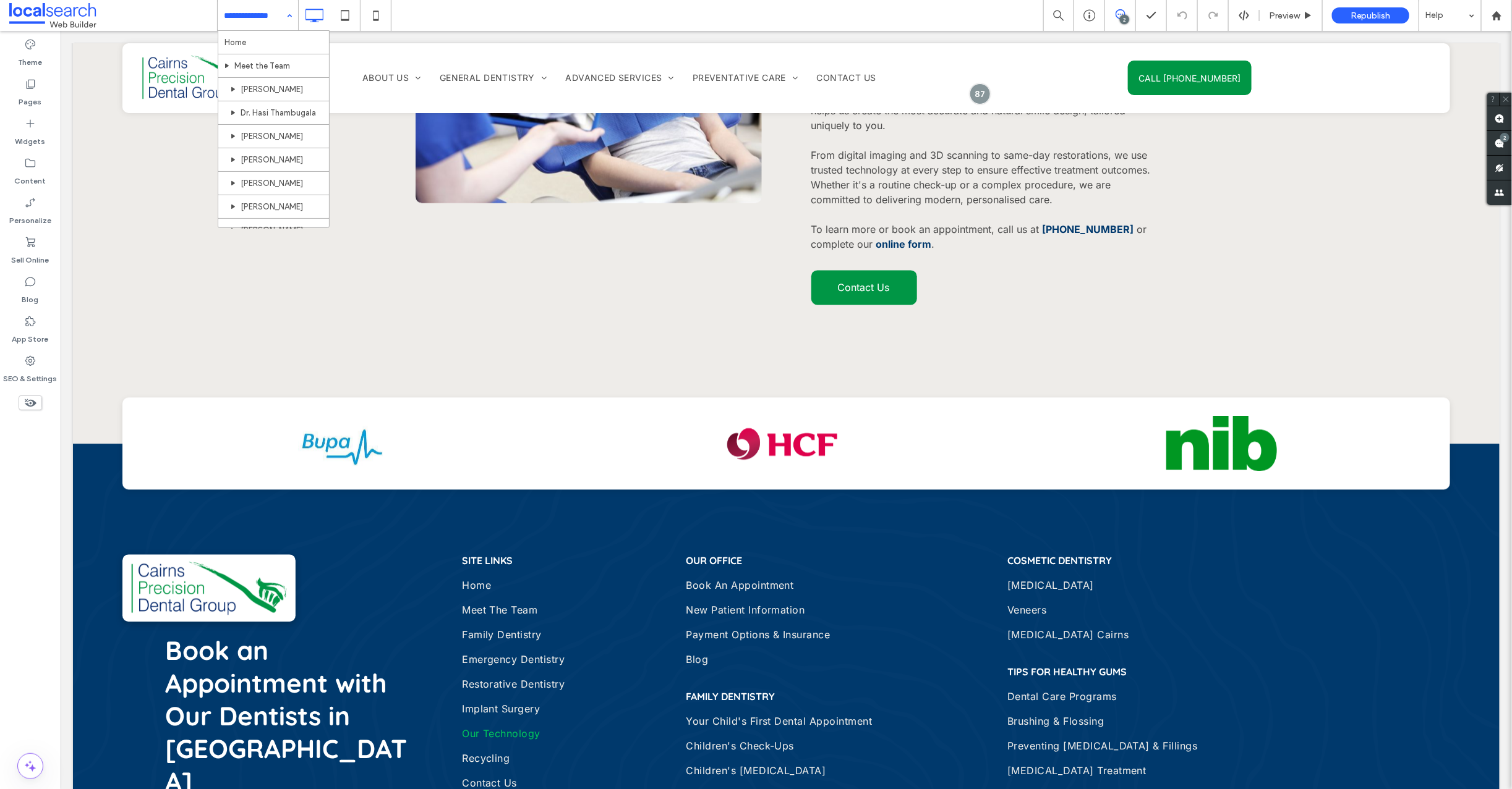
click at [250, 13] on input at bounding box center [255, 15] width 62 height 31
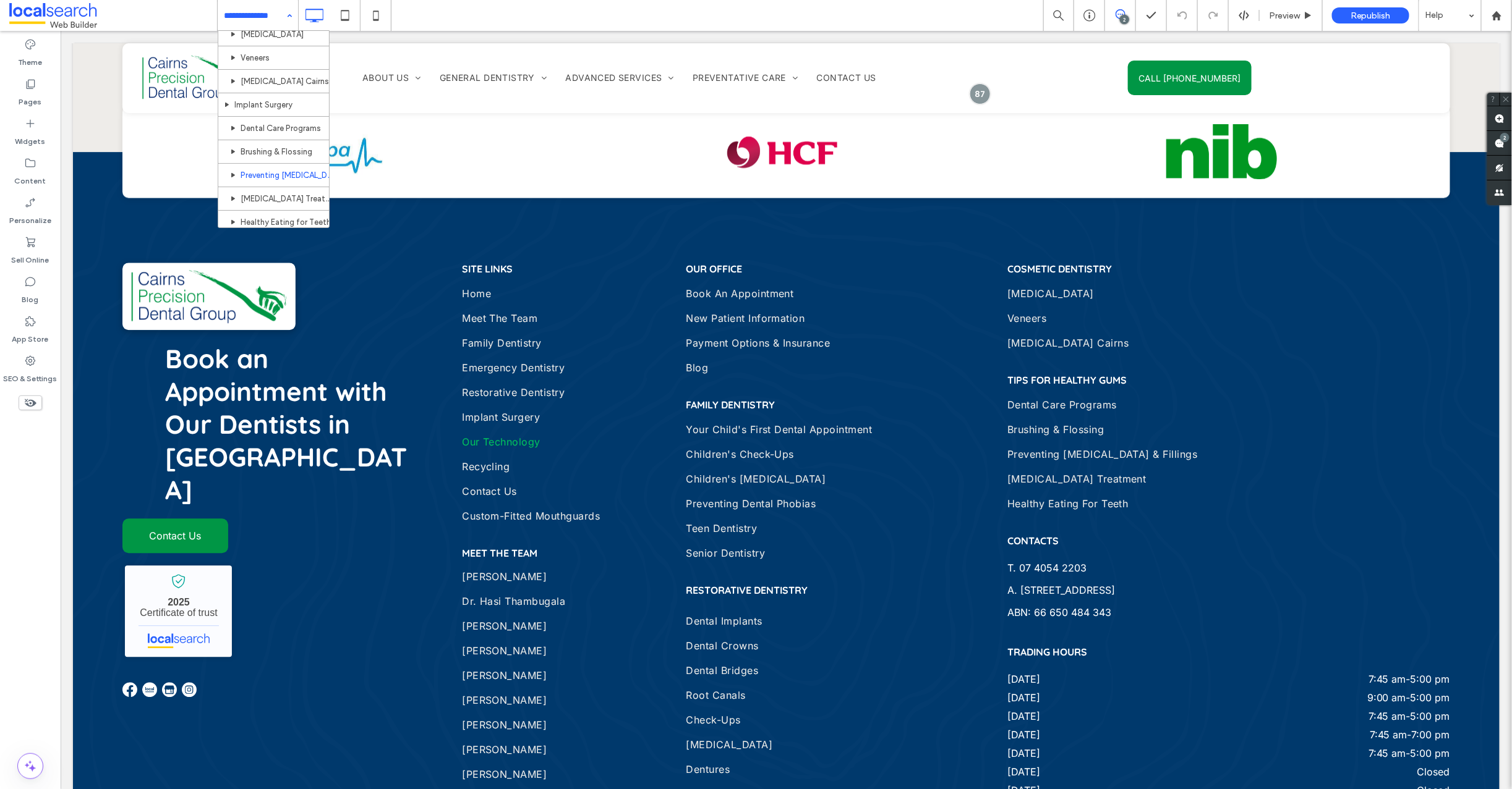
scroll to position [924, 0]
click at [251, 11] on input at bounding box center [255, 15] width 62 height 31
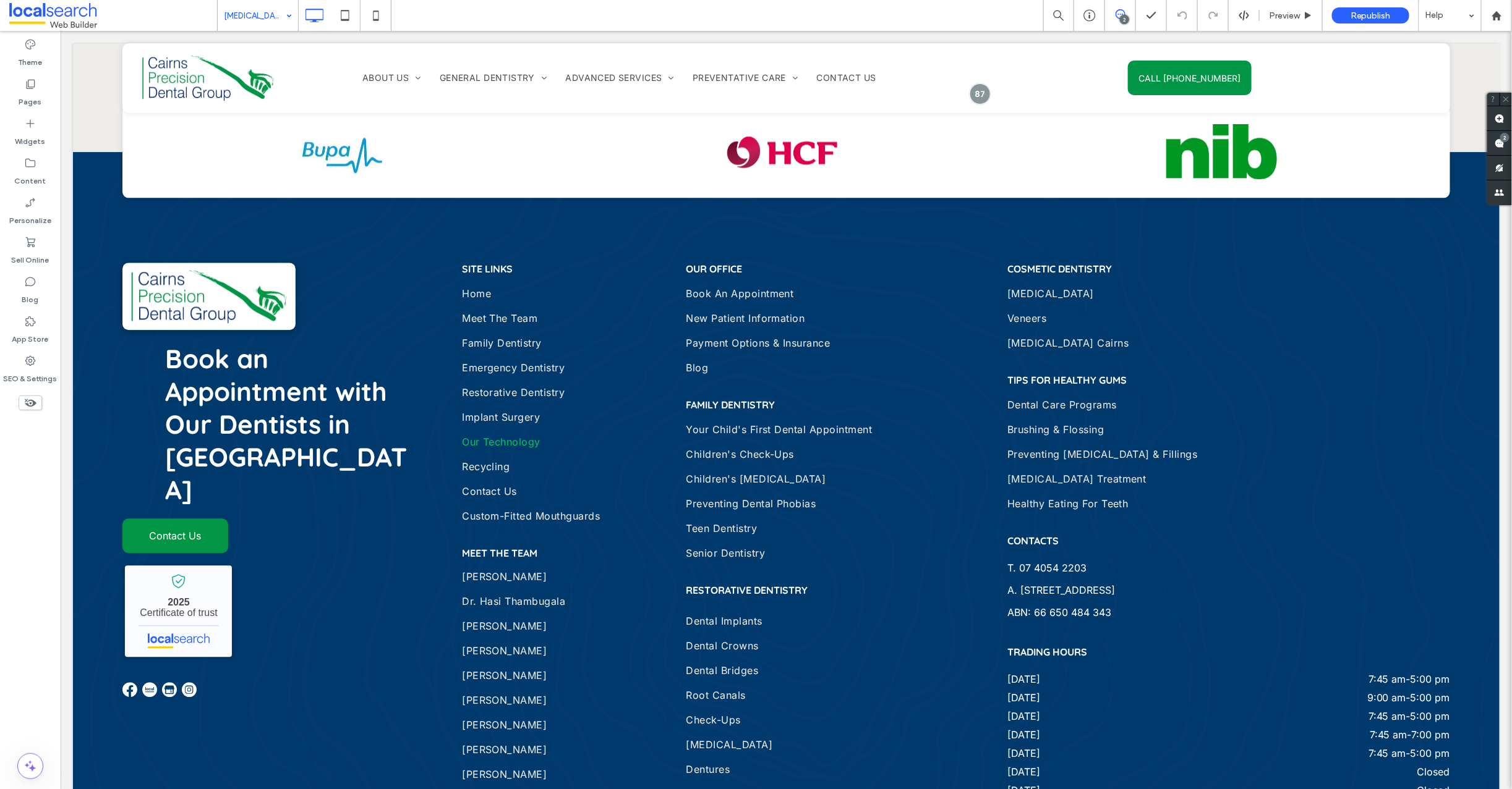
click at [251, 22] on input at bounding box center [255, 15] width 62 height 31
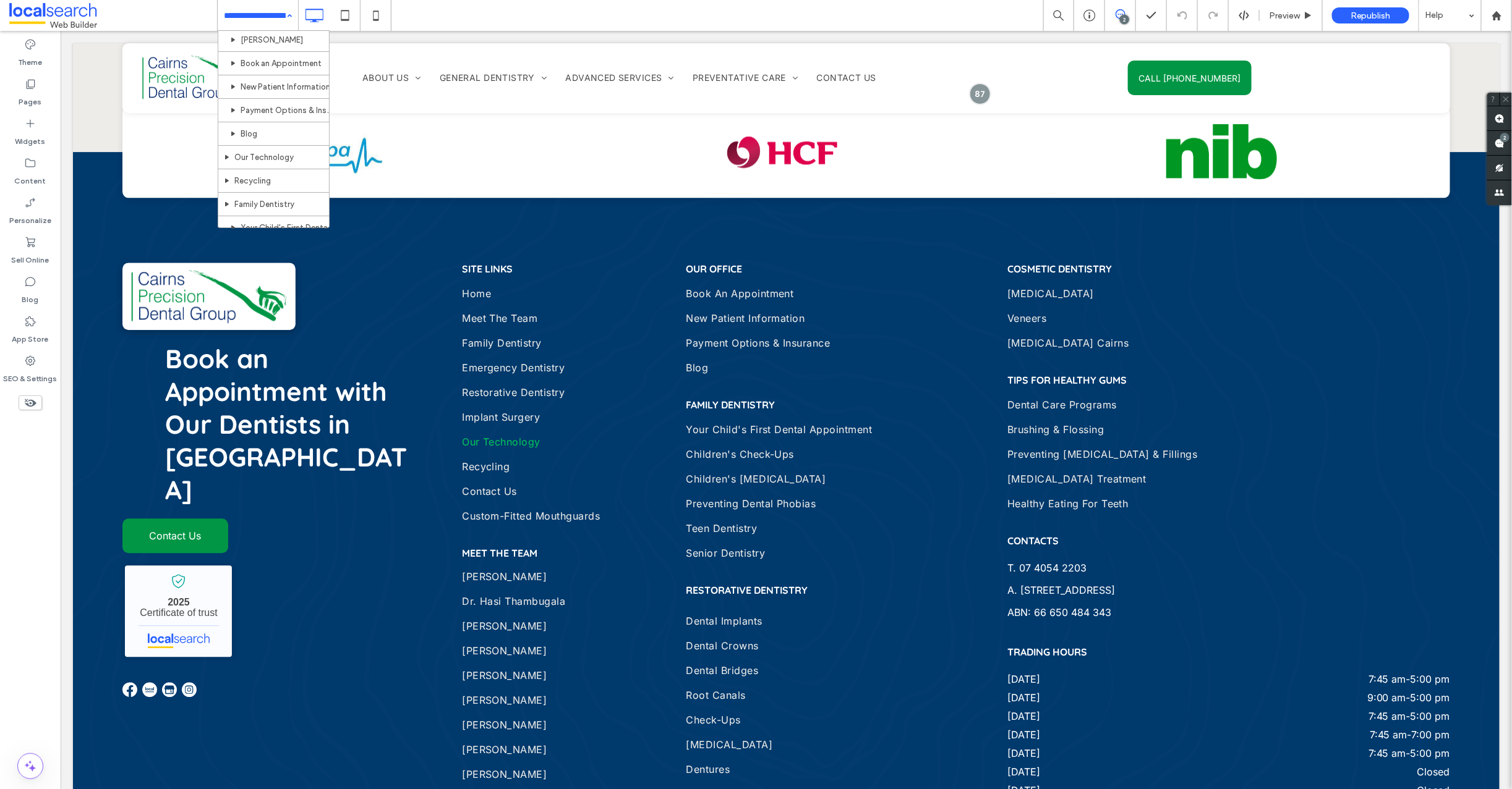
scroll to position [924, 0]
click at [236, 8] on input at bounding box center [255, 15] width 62 height 31
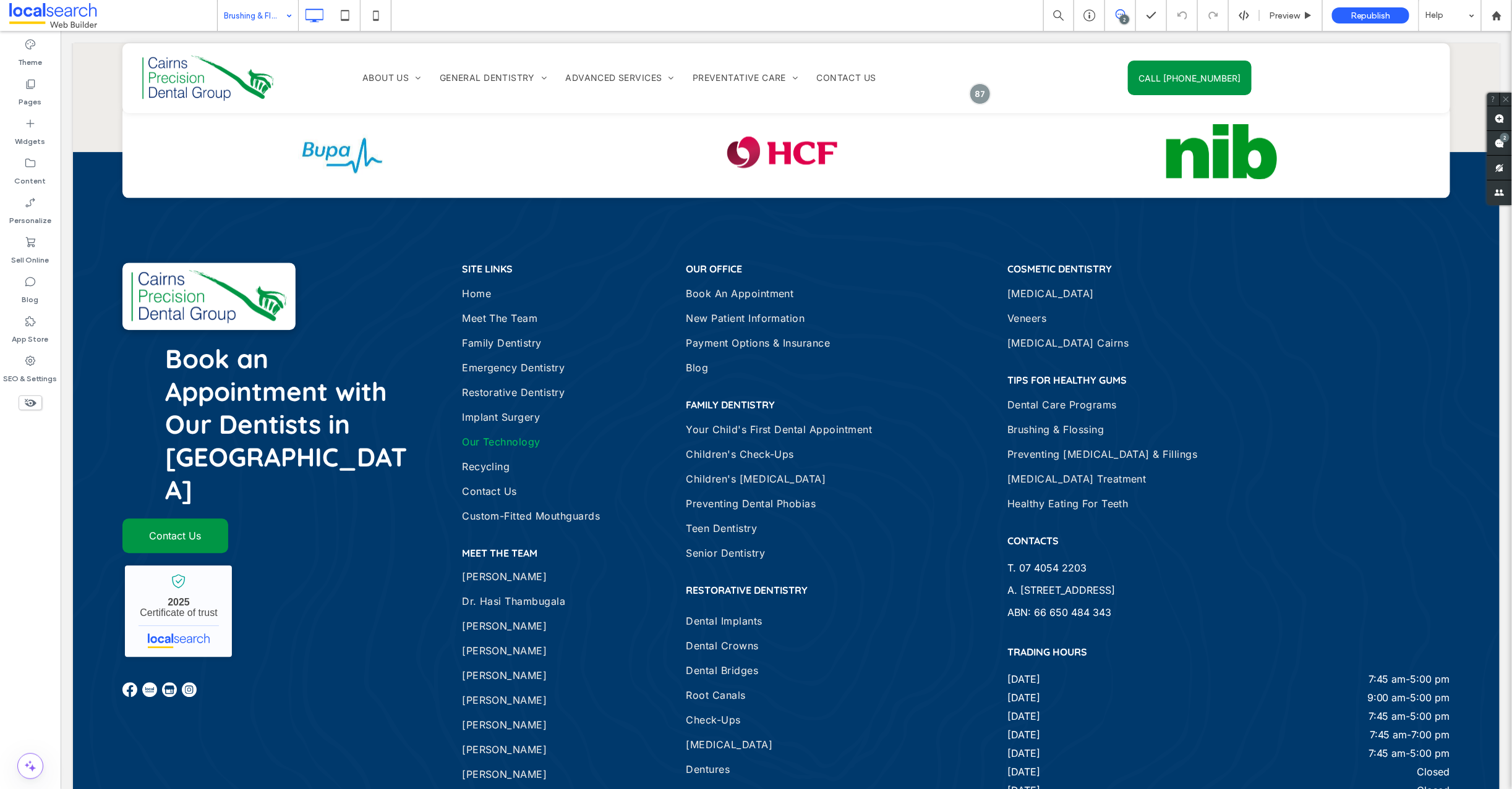
click at [247, 18] on input at bounding box center [255, 15] width 62 height 31
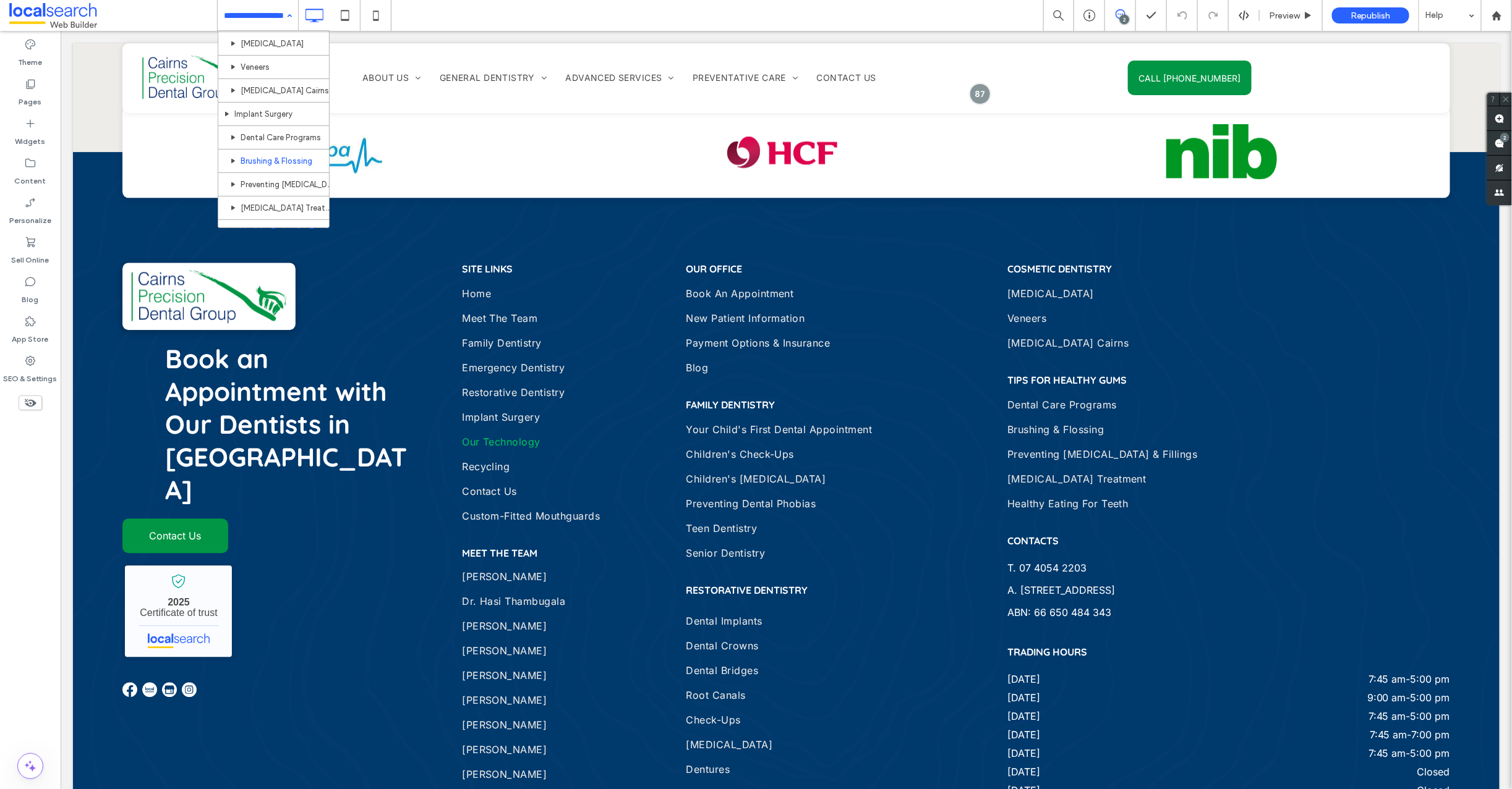
scroll to position [924, 0]
click at [267, 5] on input at bounding box center [255, 15] width 62 height 31
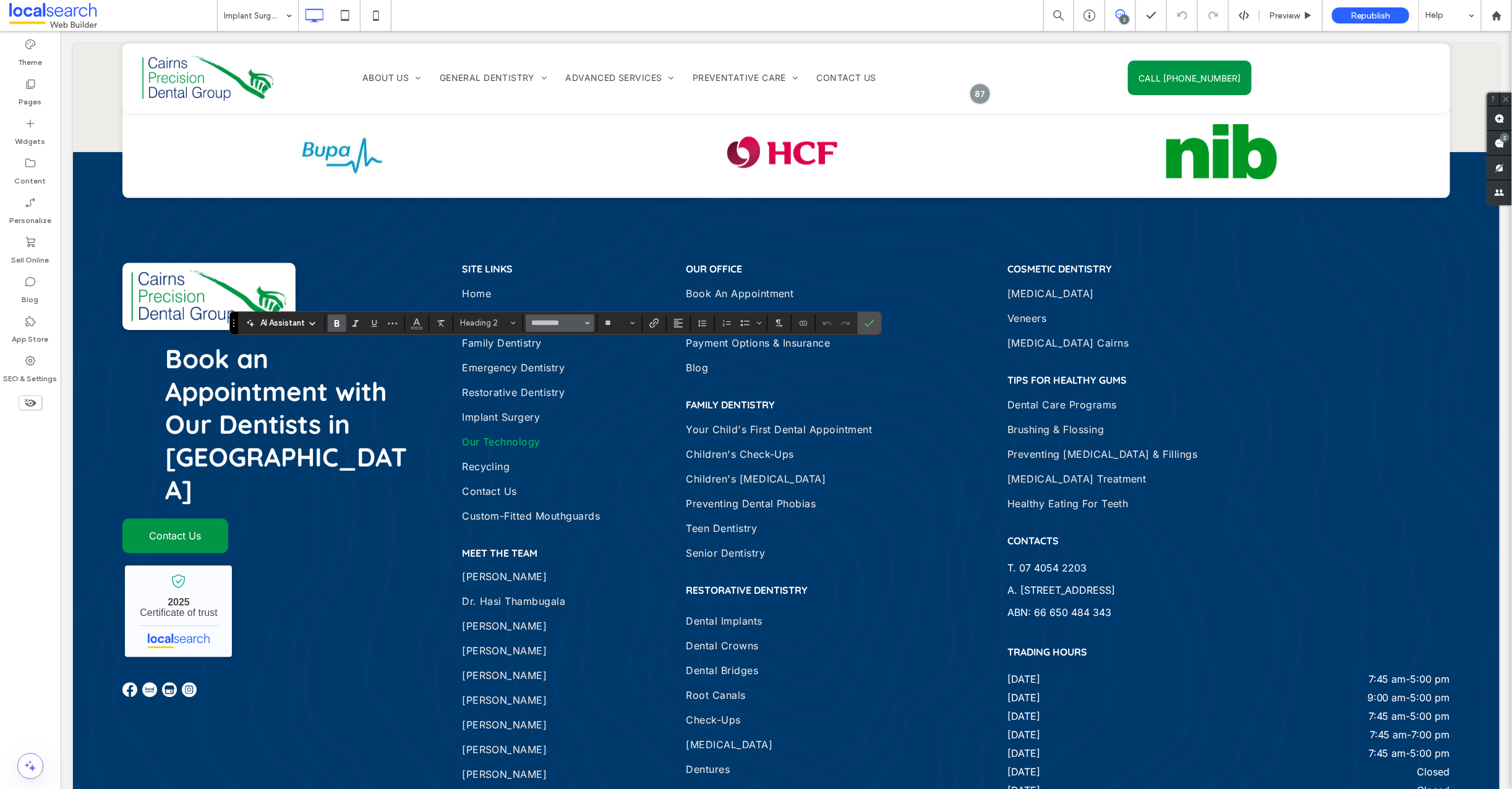
click at [584, 323] on button "*********" at bounding box center [560, 323] width 68 height 17
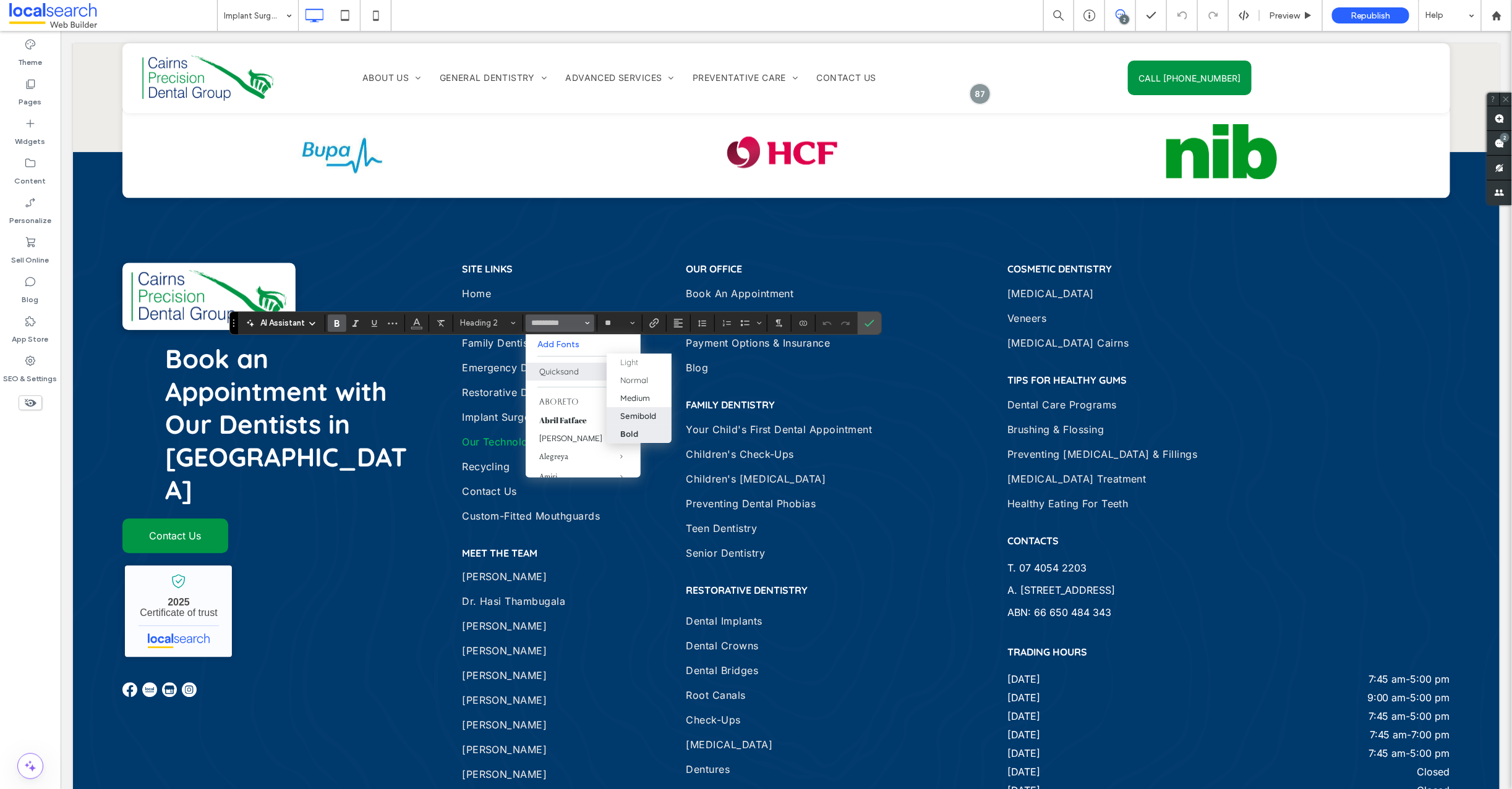
click at [647, 419] on div "Semibold" at bounding box center [638, 416] width 36 height 10
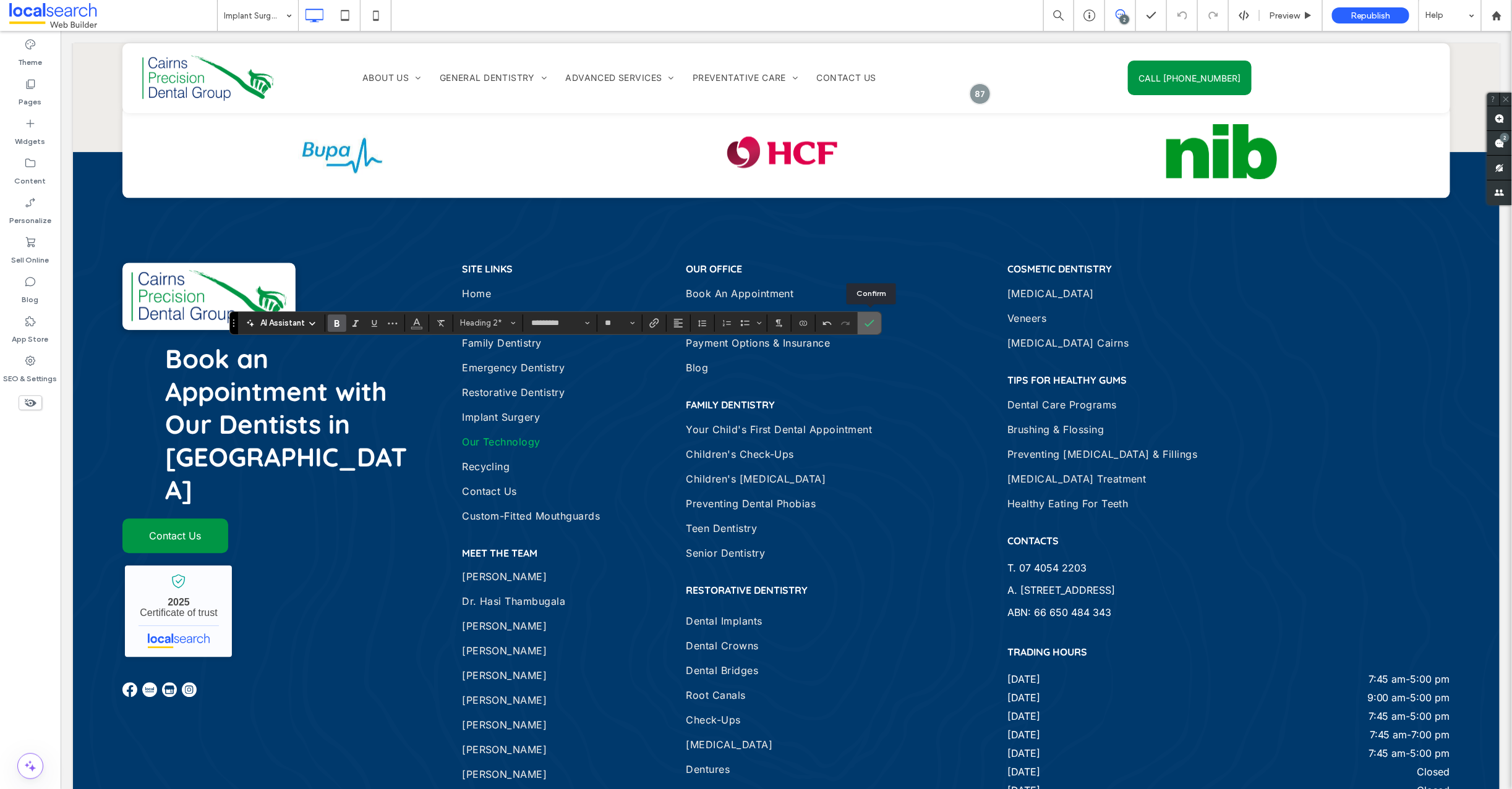
click at [872, 321] on icon "Confirm" at bounding box center [869, 323] width 10 height 10
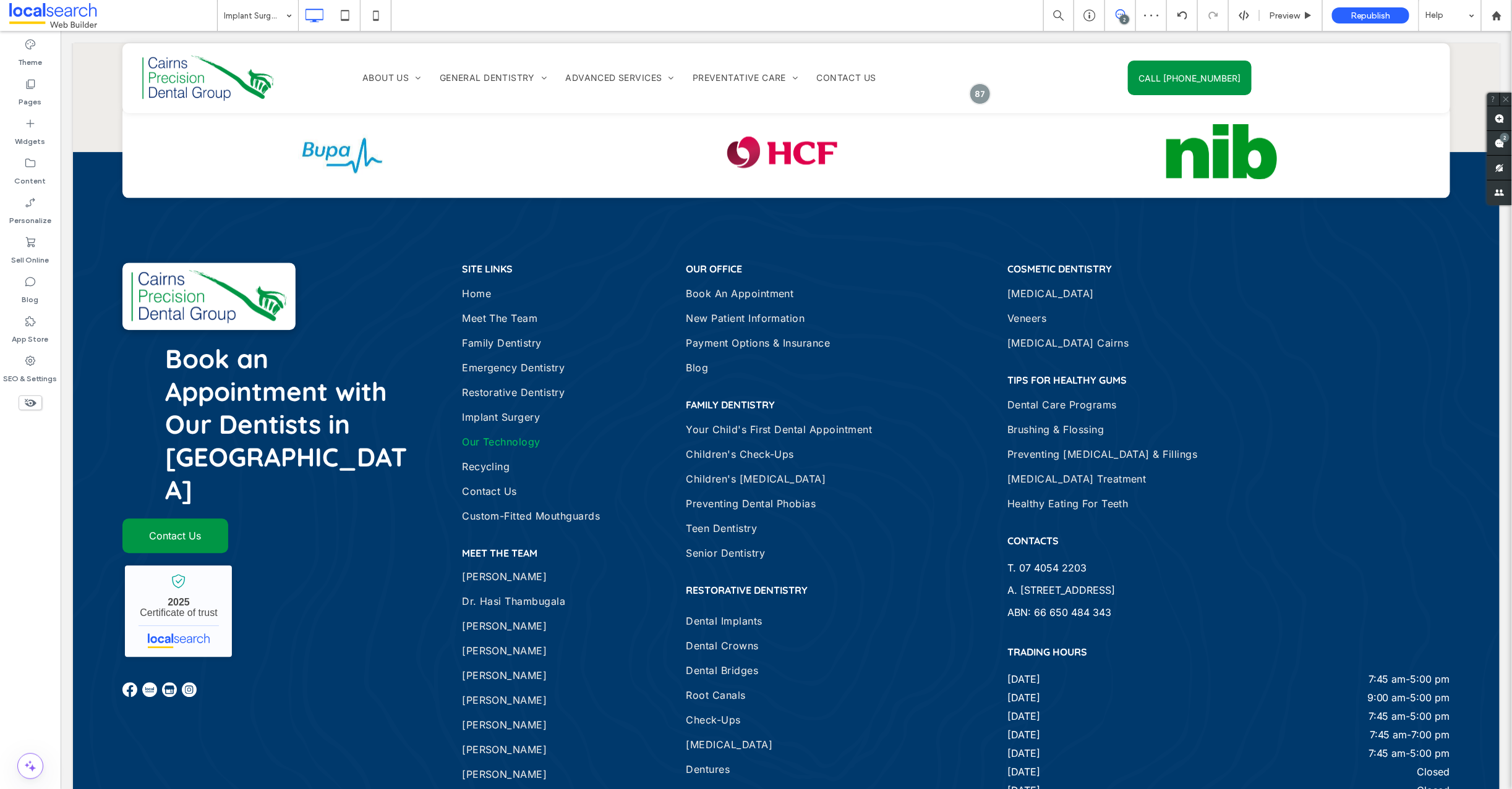
type input "*********"
type input "**"
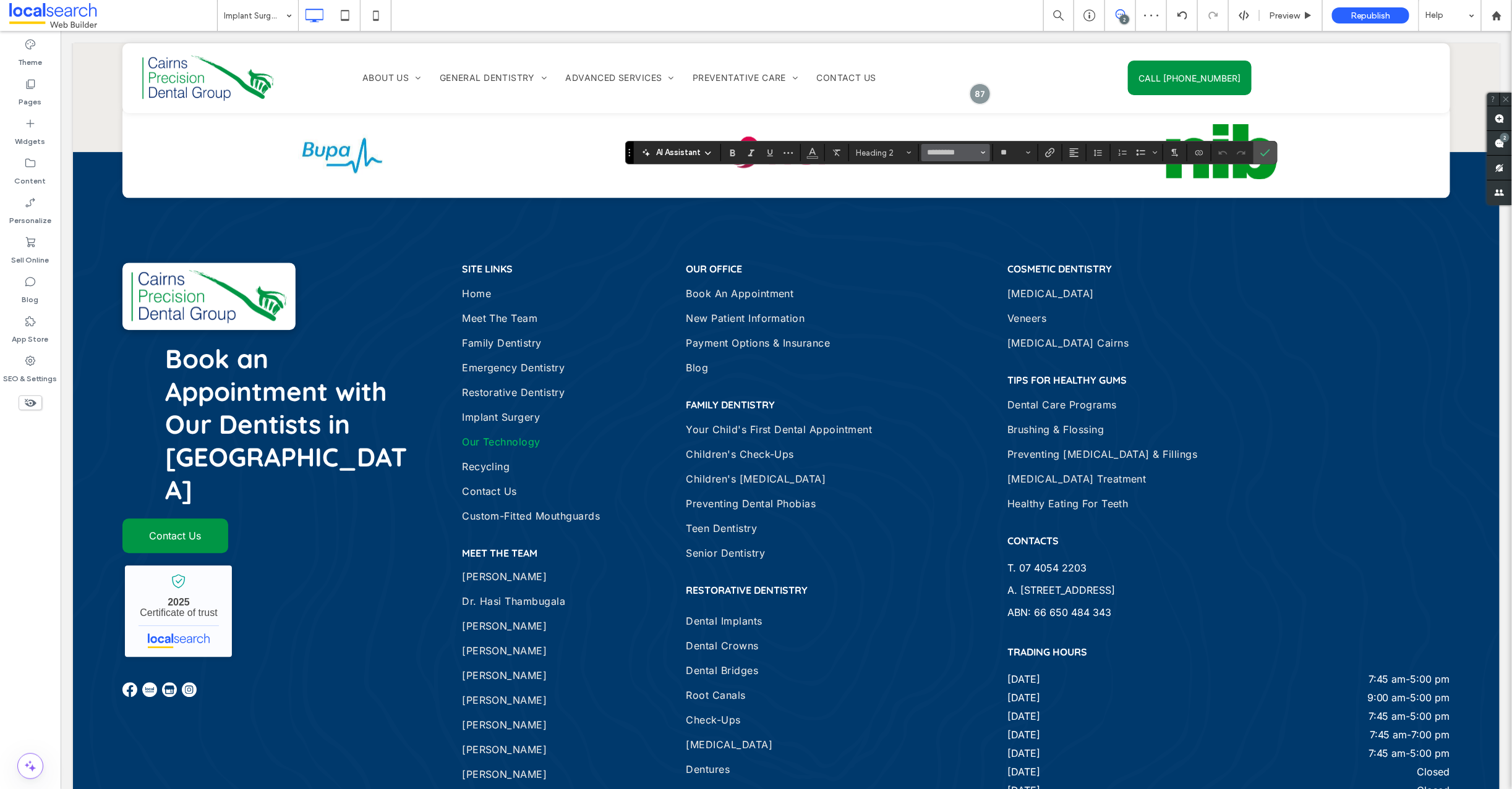
click at [984, 153] on use "Font & Font weight" at bounding box center [983, 152] width 5 height 2
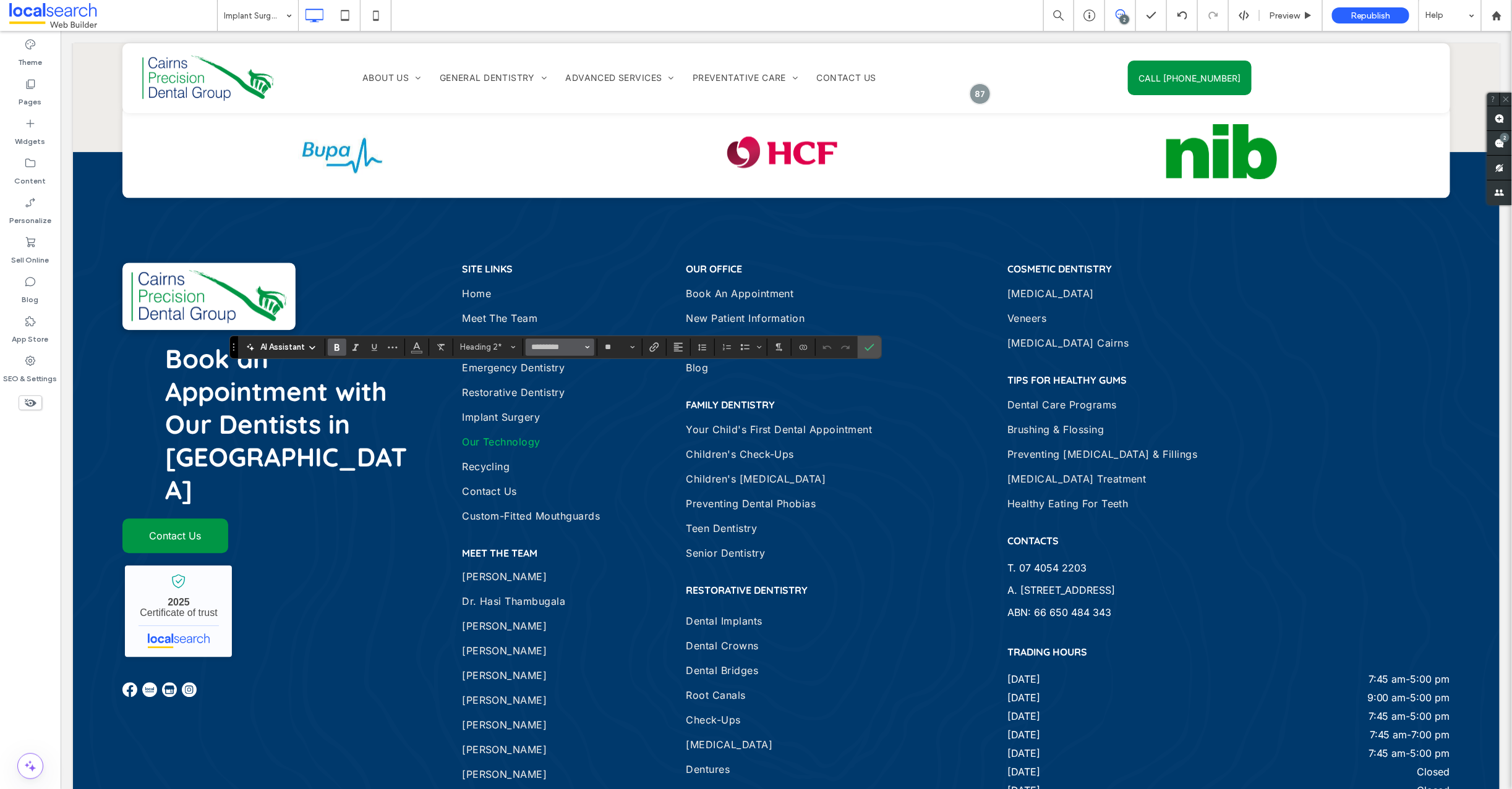
click at [586, 345] on icon "Font & Font weight" at bounding box center [587, 347] width 5 height 5
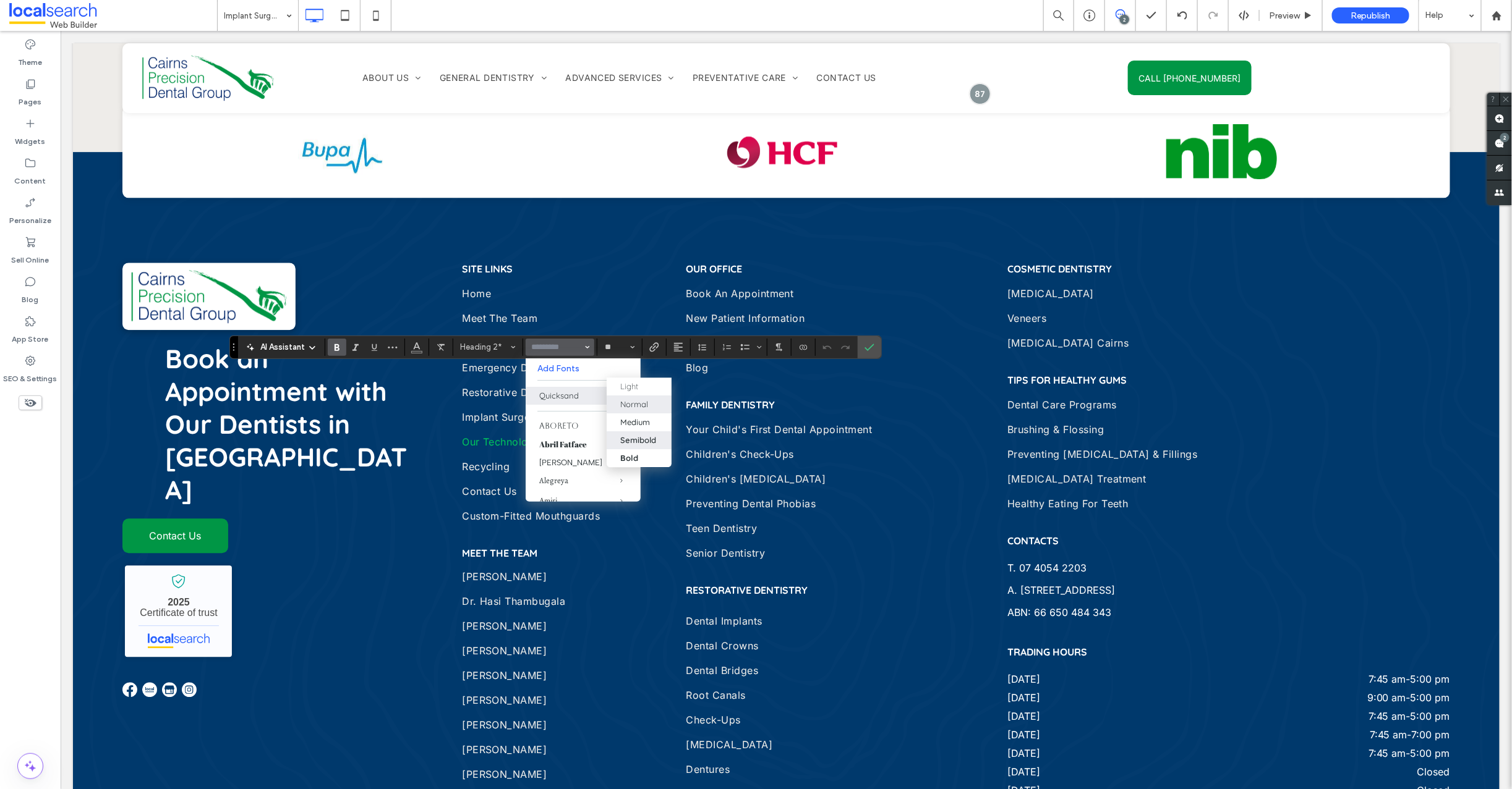
click at [654, 401] on div "Normal" at bounding box center [639, 404] width 38 height 10
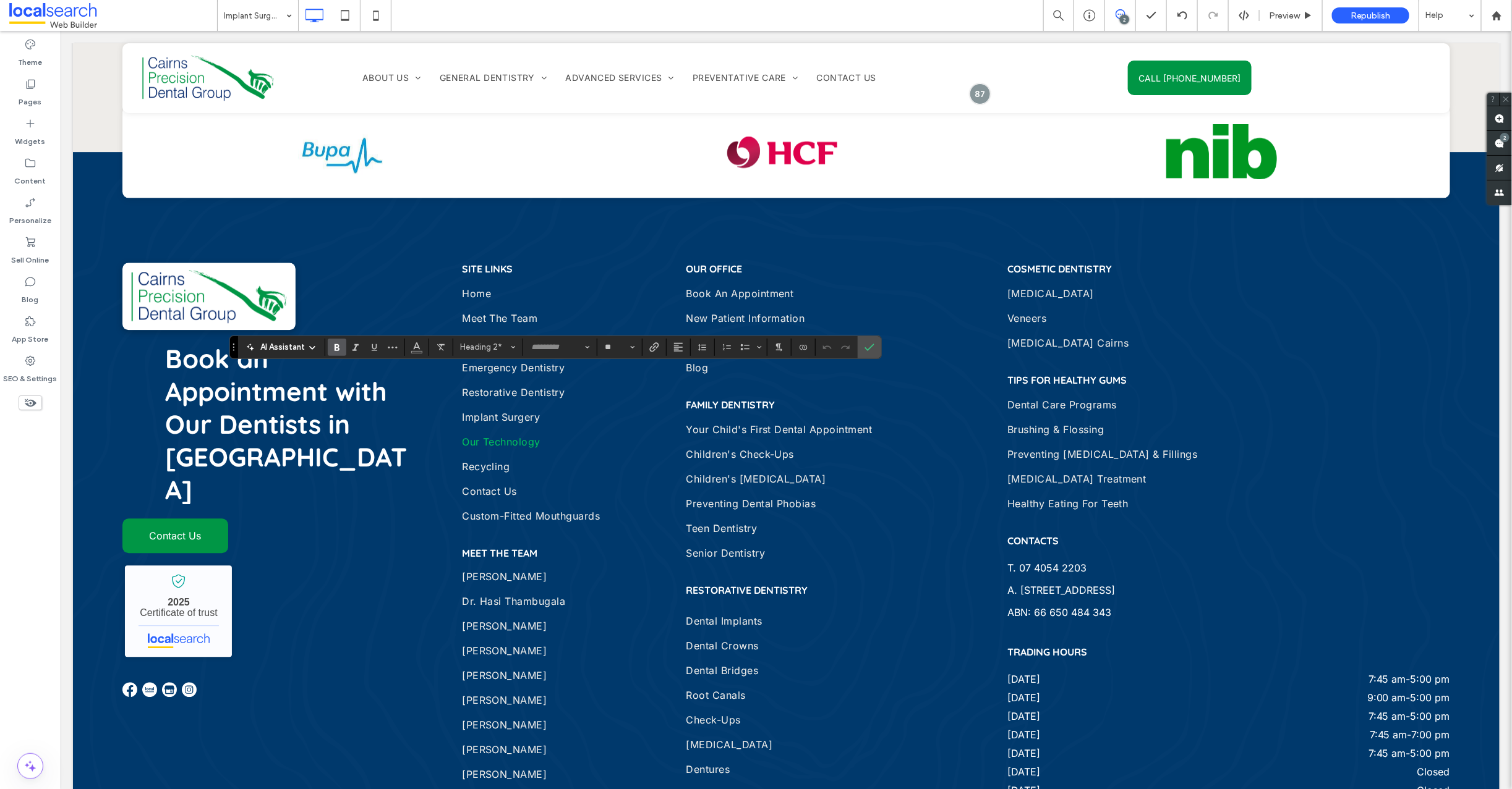
type input "*********"
click at [873, 348] on icon "Confirm" at bounding box center [869, 347] width 10 height 10
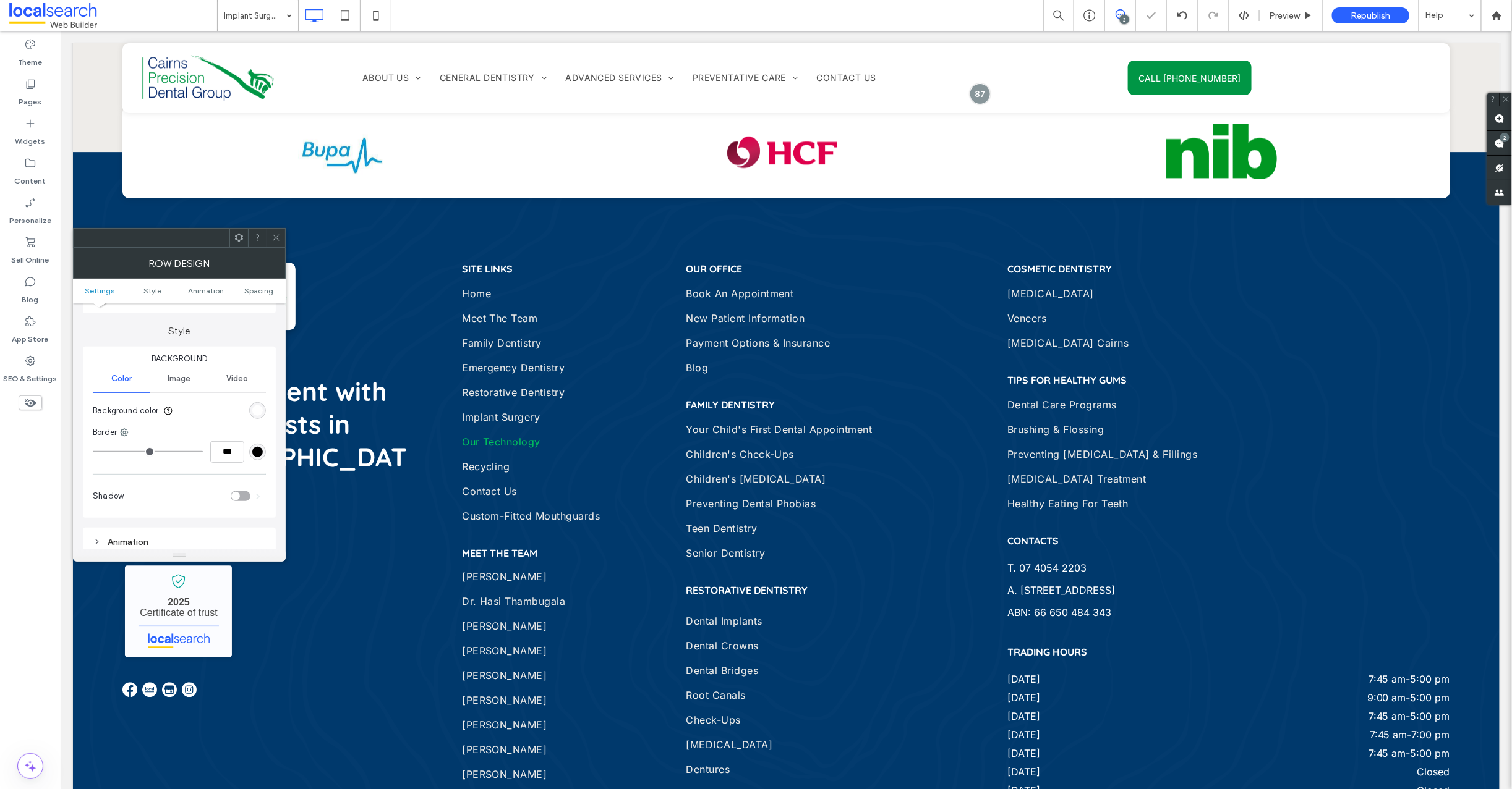
scroll to position [348, 0]
click at [283, 236] on div at bounding box center [276, 238] width 18 height 18
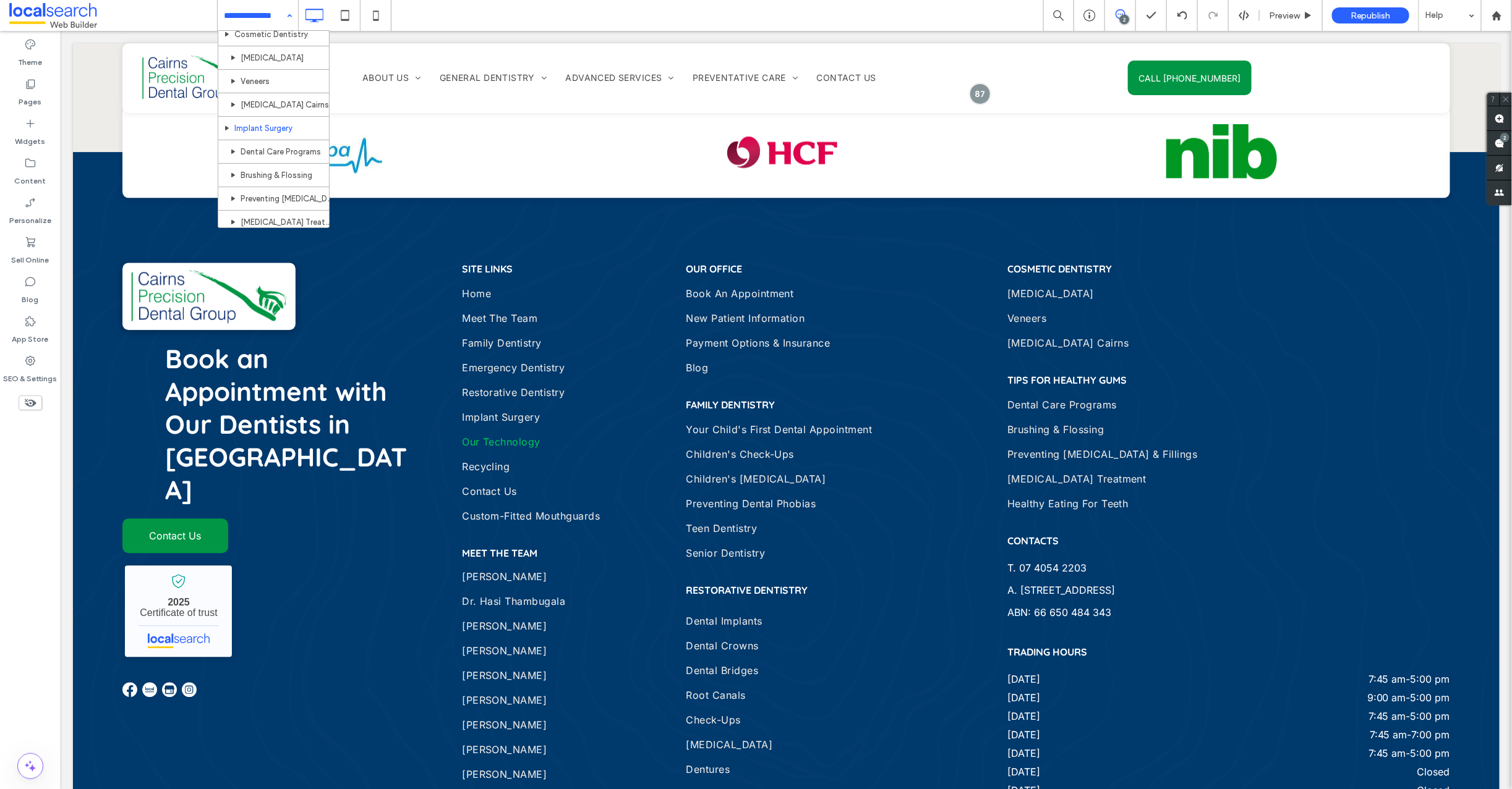
scroll to position [828, 0]
click at [252, 22] on input at bounding box center [255, 15] width 62 height 31
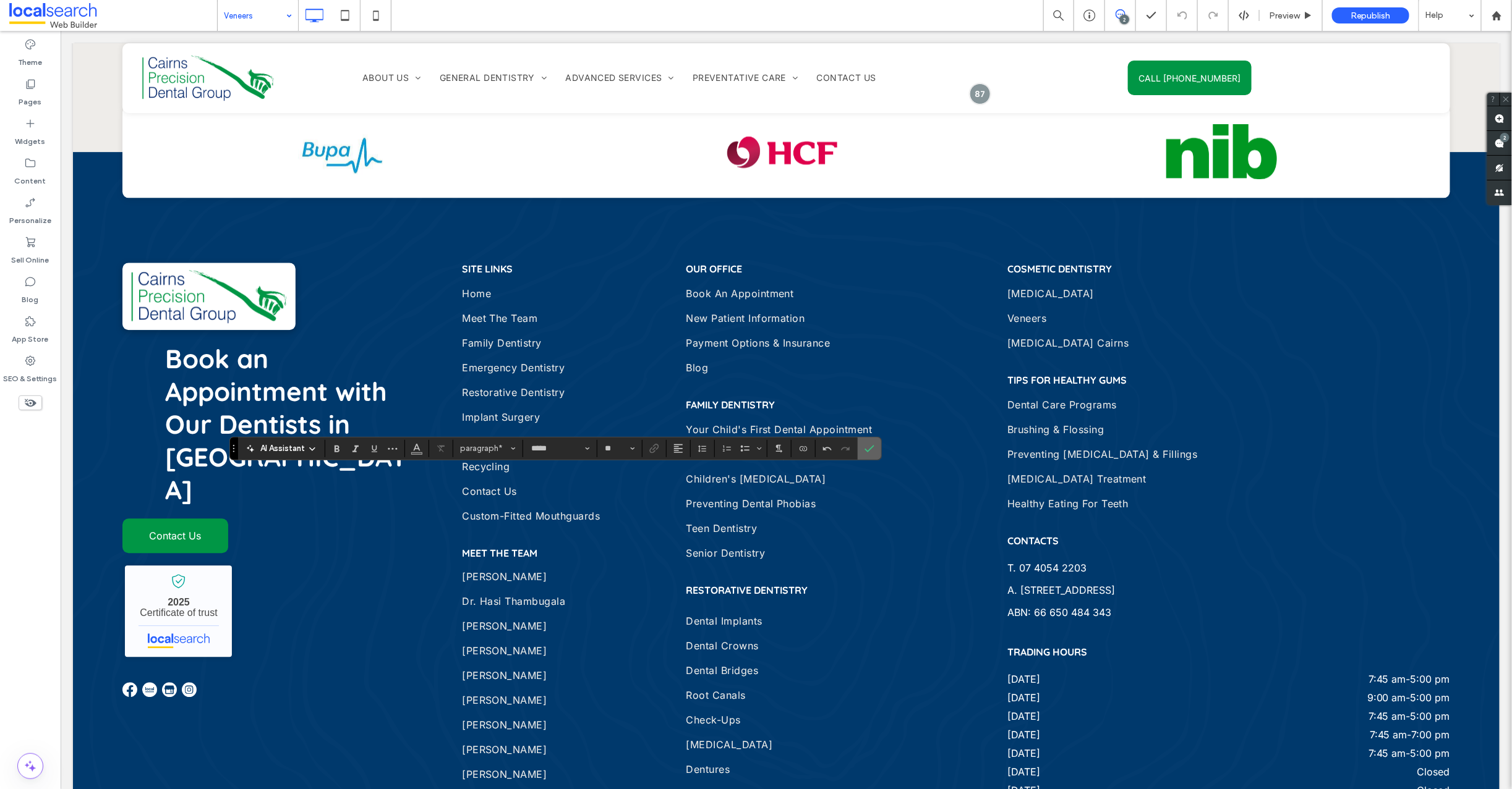
click at [867, 449] on icon "Confirm" at bounding box center [869, 448] width 10 height 10
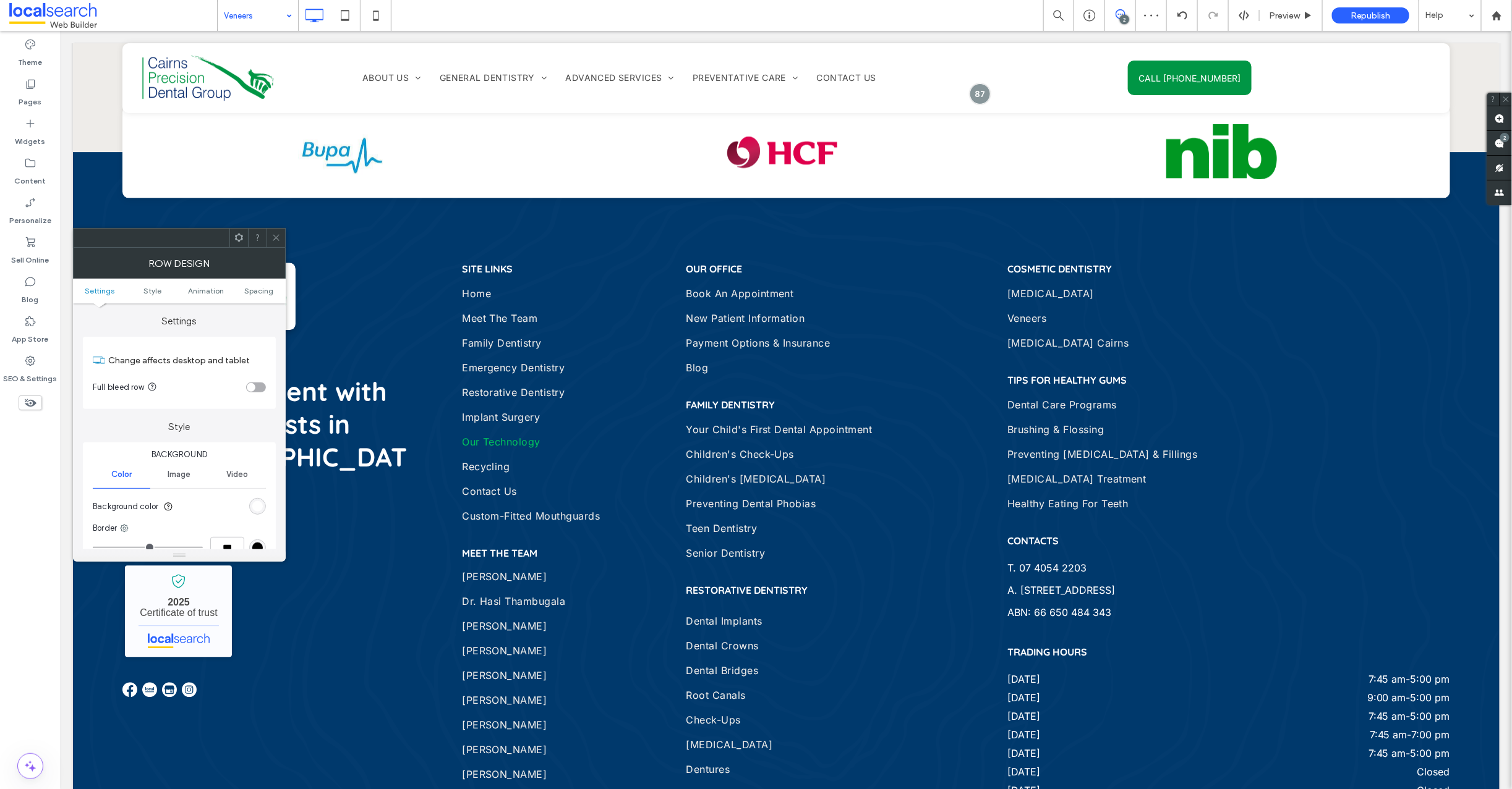
click at [276, 237] on use at bounding box center [276, 238] width 6 height 6
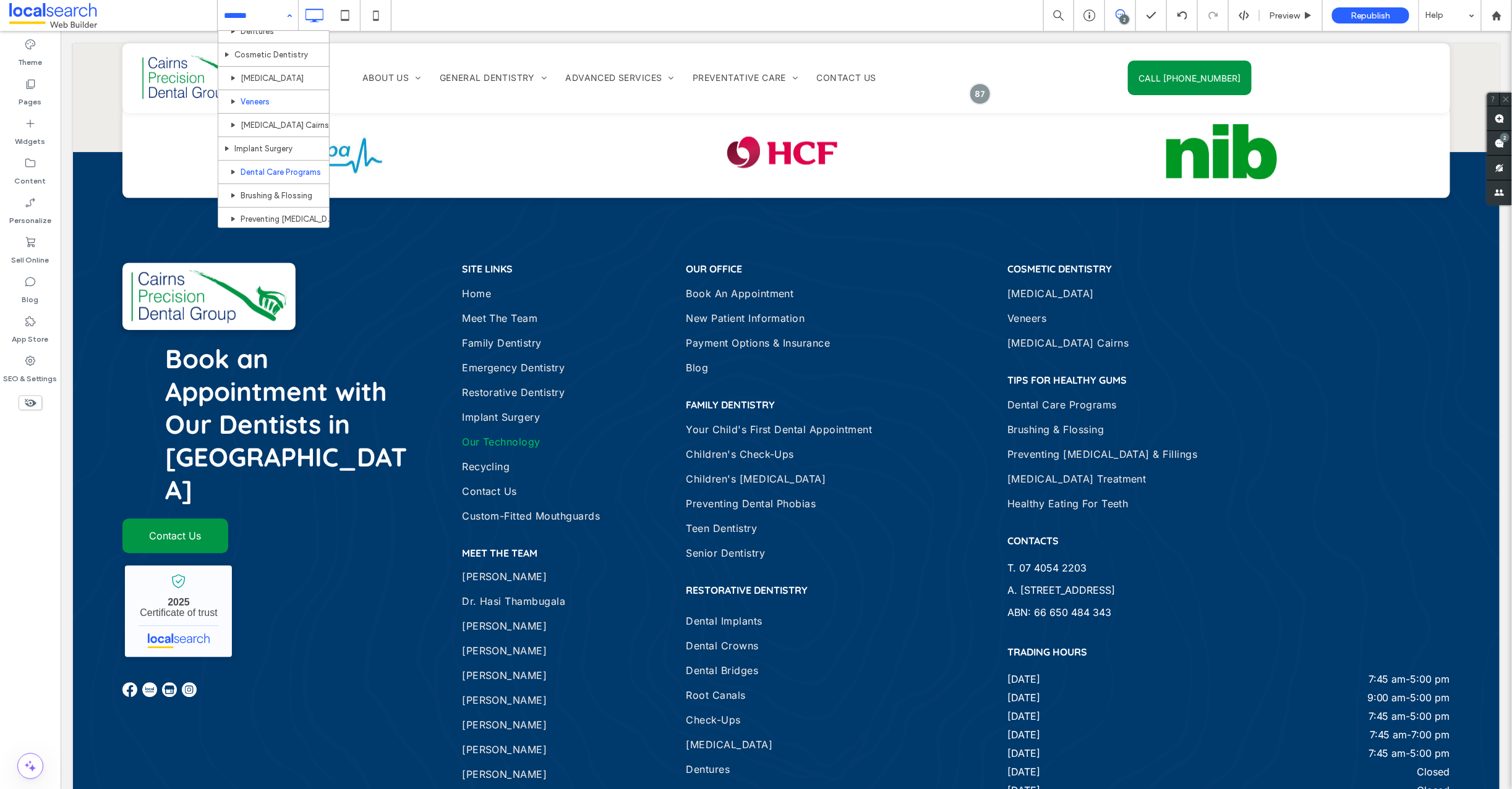
scroll to position [787, 0]
click at [259, 13] on input at bounding box center [255, 15] width 62 height 31
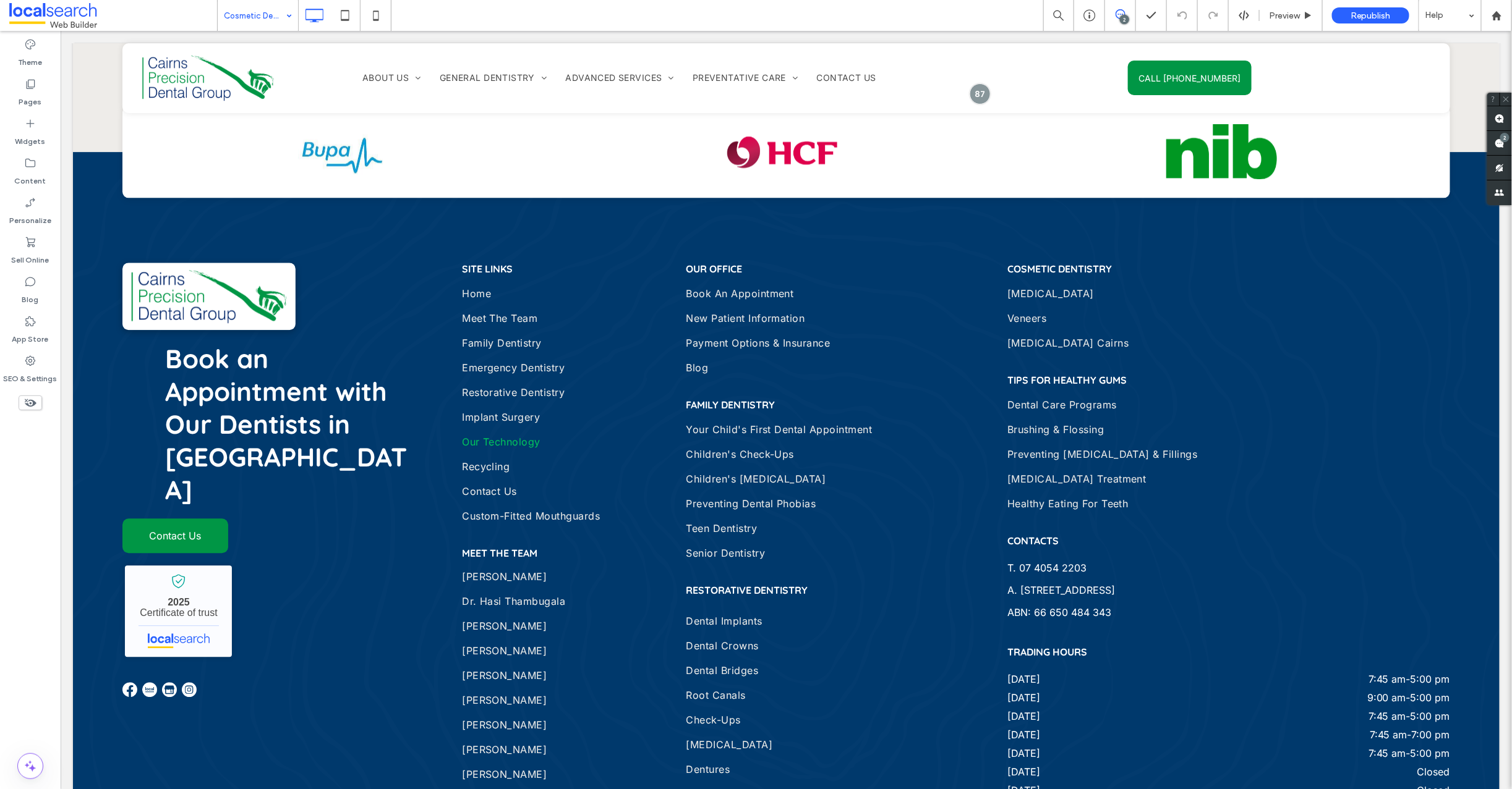
click at [269, 17] on input at bounding box center [255, 15] width 62 height 31
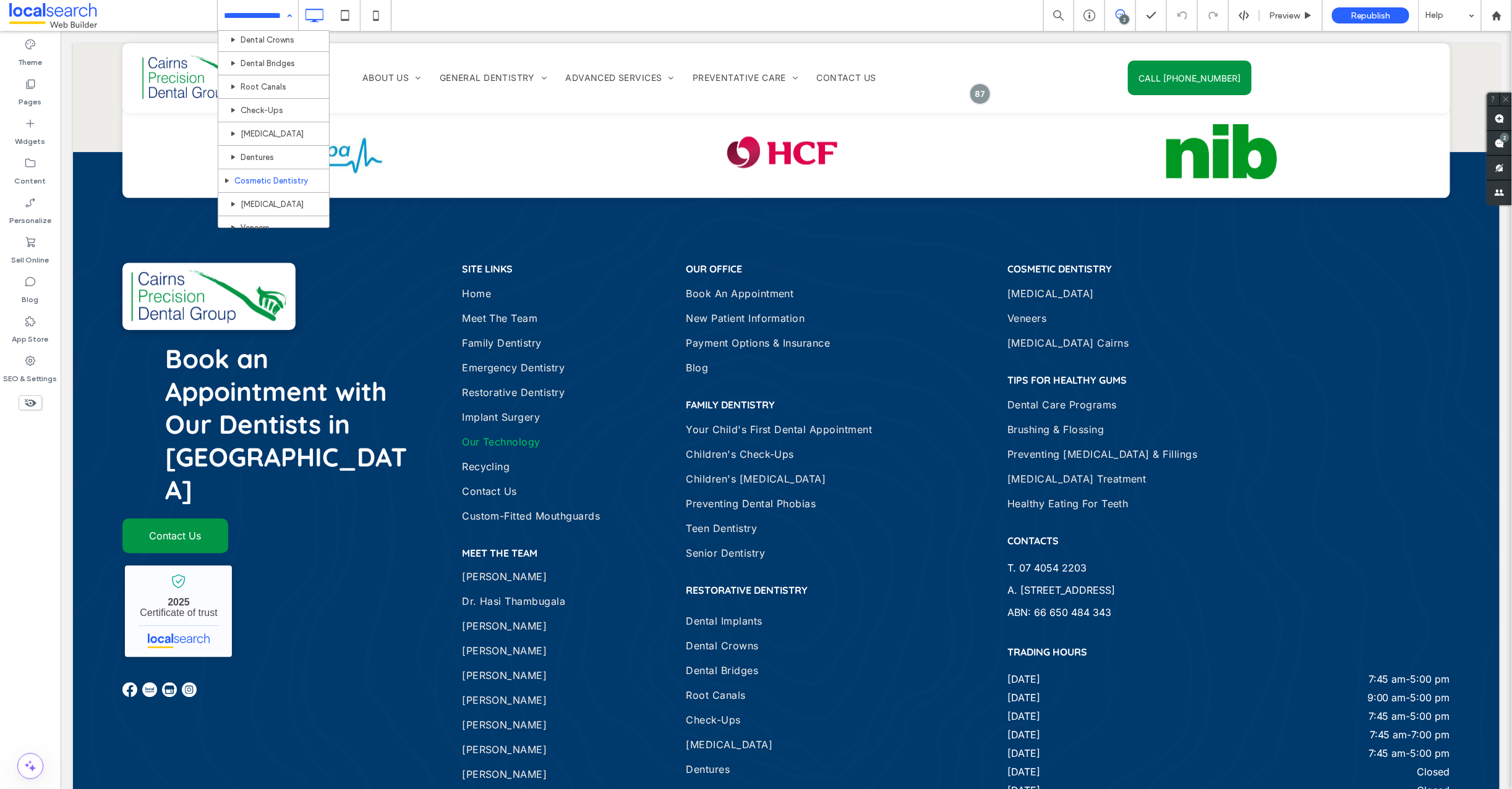
scroll to position [697, 0]
click at [255, 17] on input at bounding box center [255, 15] width 62 height 31
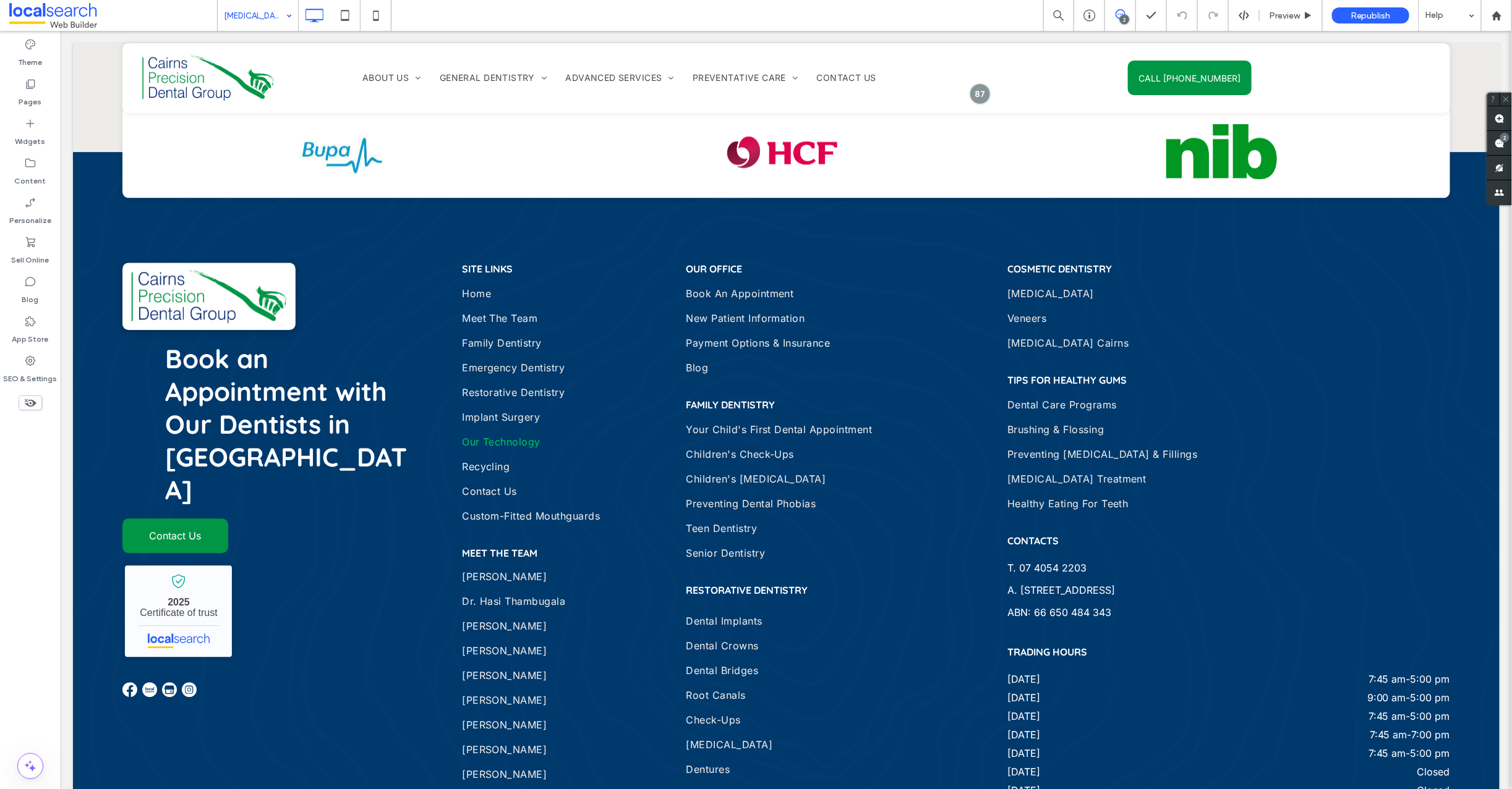
click at [260, 14] on input at bounding box center [255, 15] width 62 height 31
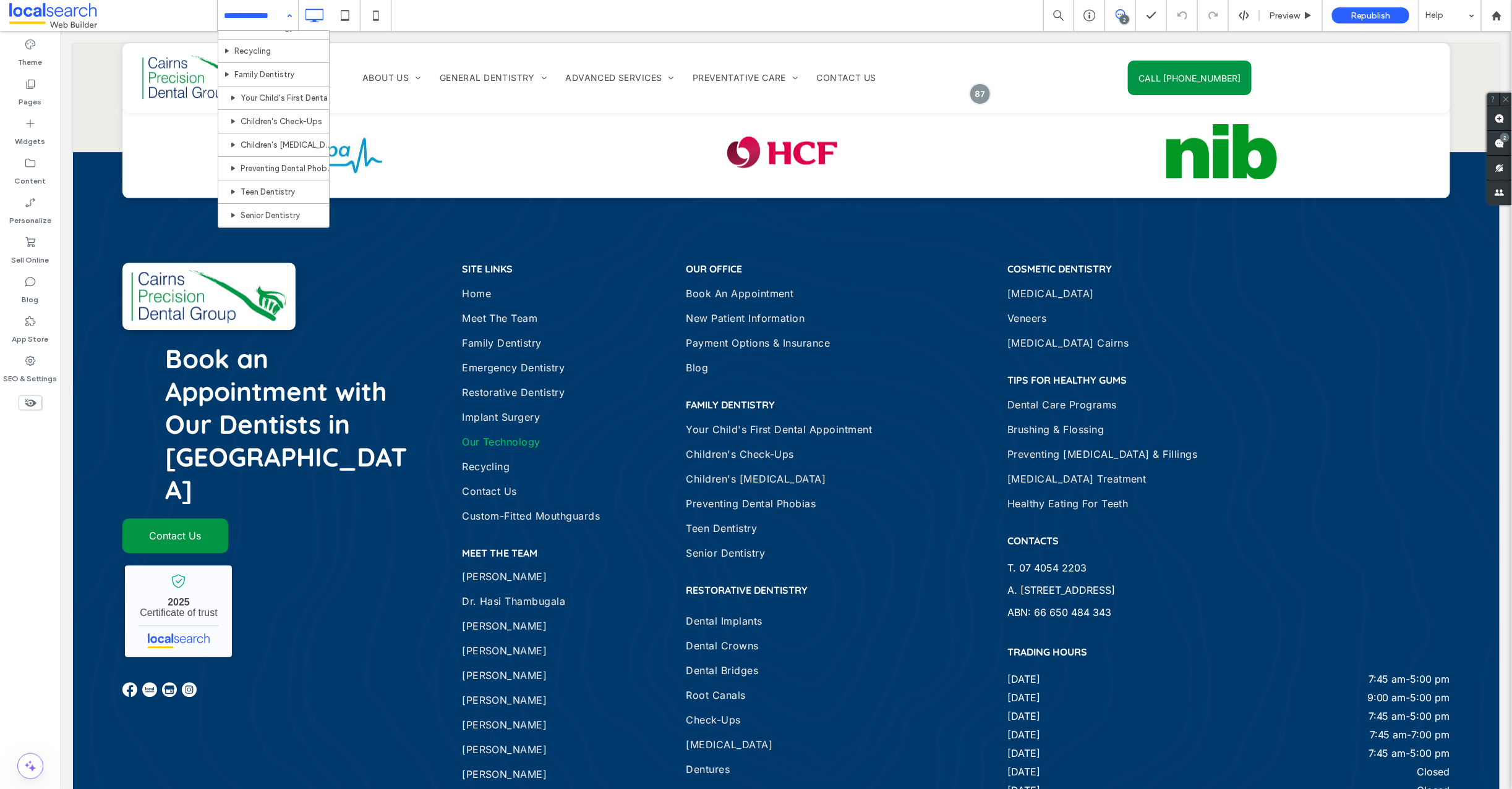
scroll to position [681, 0]
click at [258, 15] on input at bounding box center [255, 15] width 62 height 31
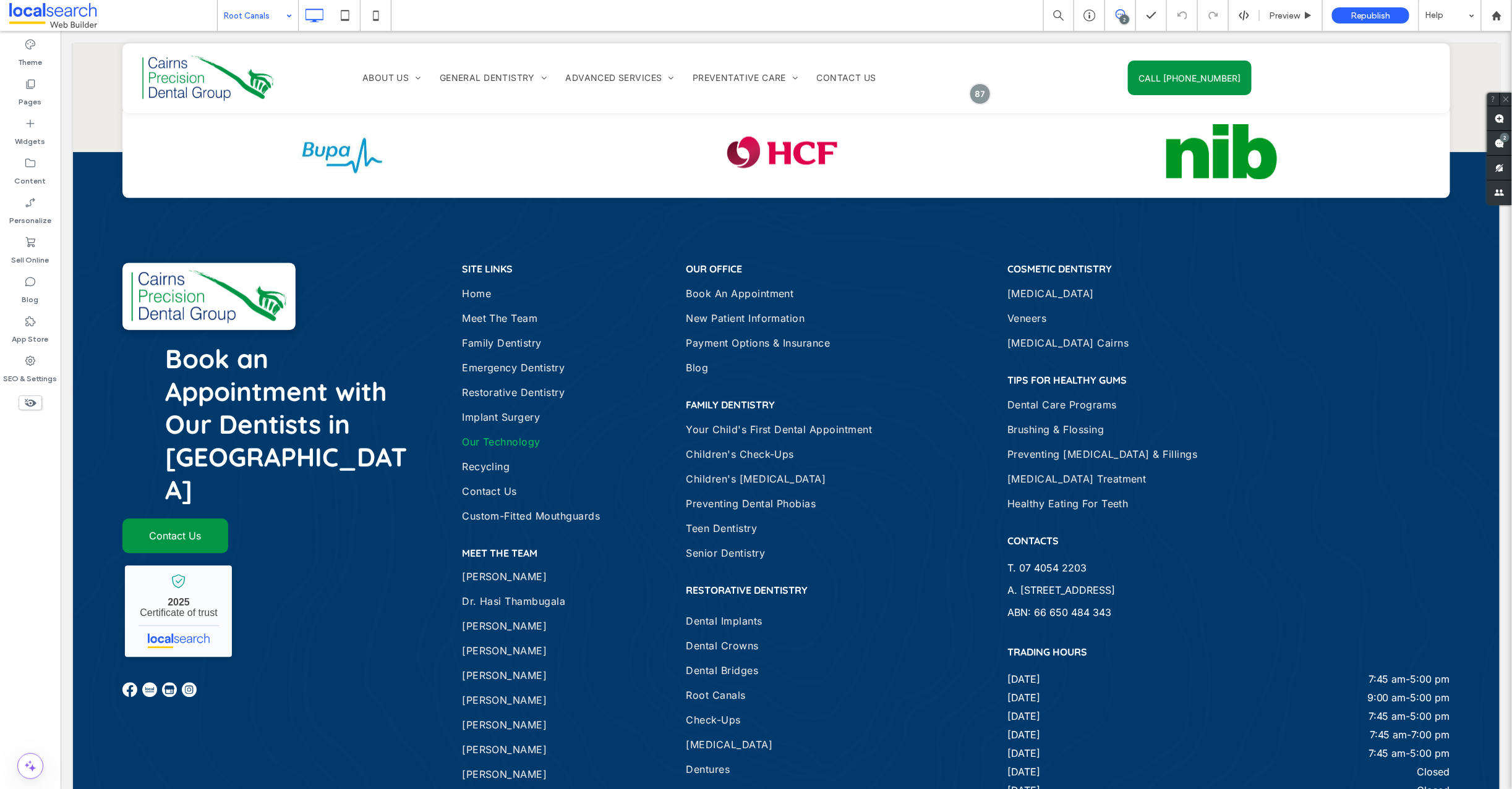
click at [258, 18] on input at bounding box center [255, 15] width 62 height 31
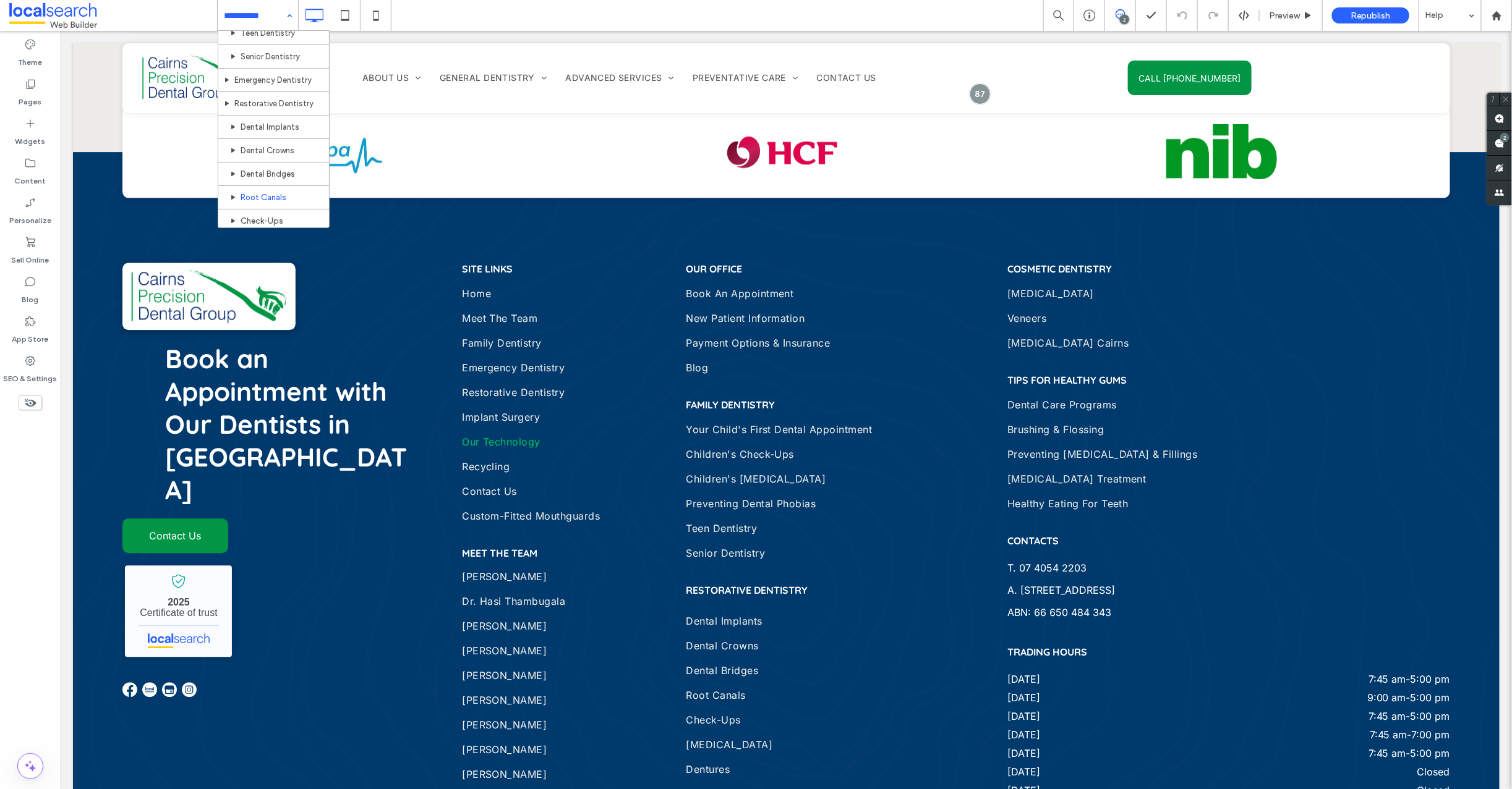
scroll to position [687, 0]
click at [264, 19] on input at bounding box center [255, 15] width 62 height 31
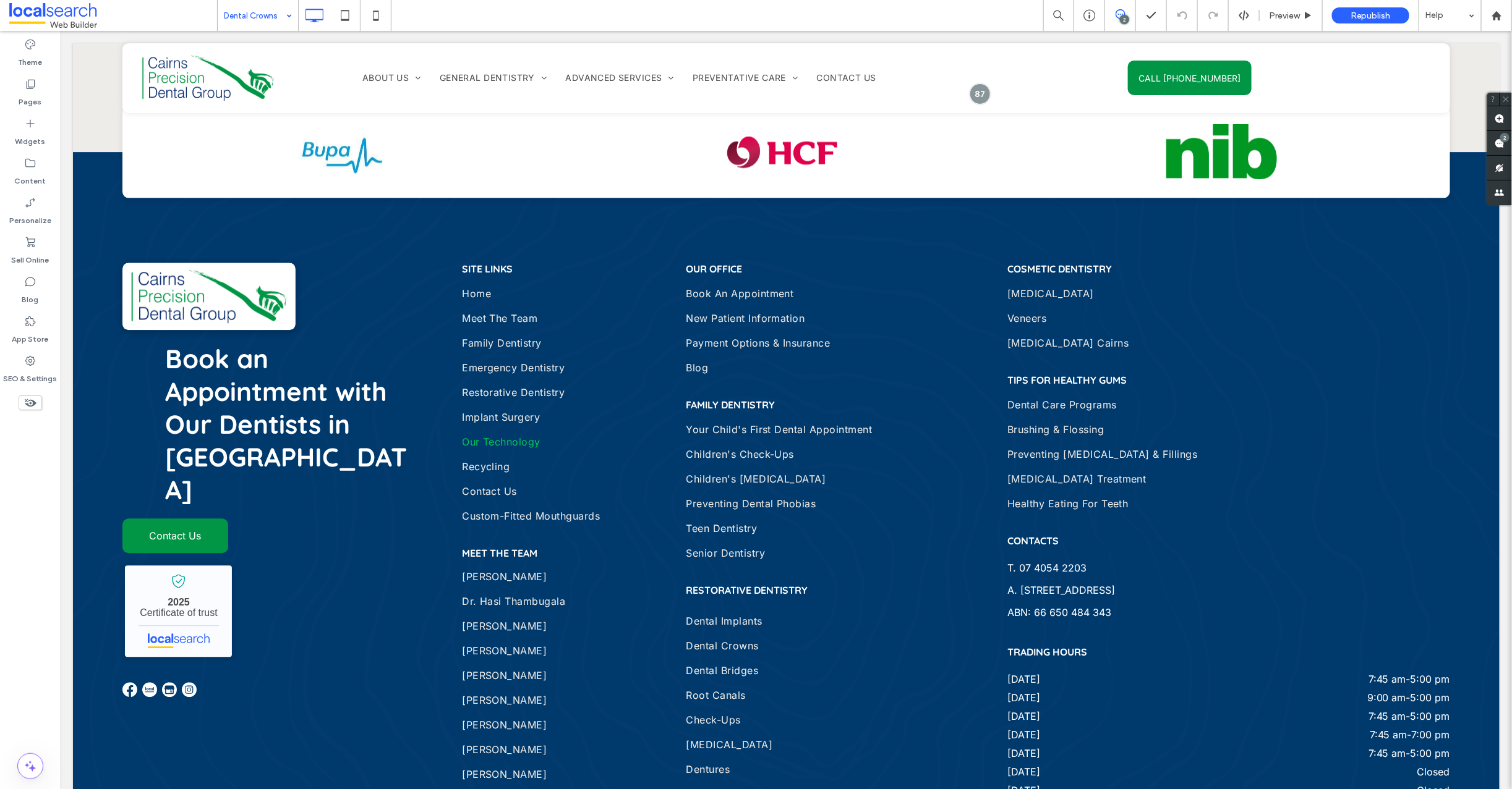
click at [250, 17] on input at bounding box center [255, 15] width 62 height 31
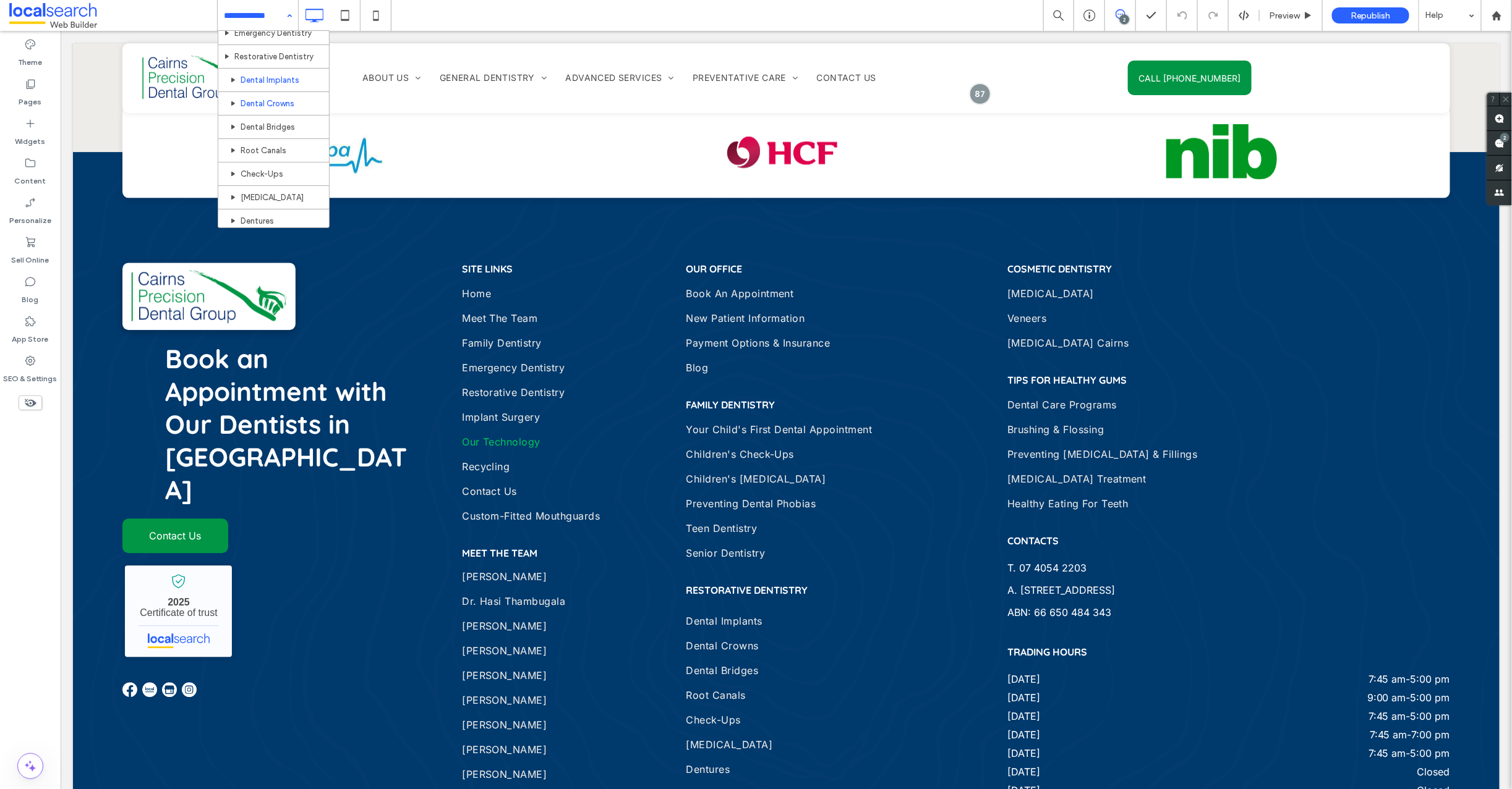
scroll to position [607, 0]
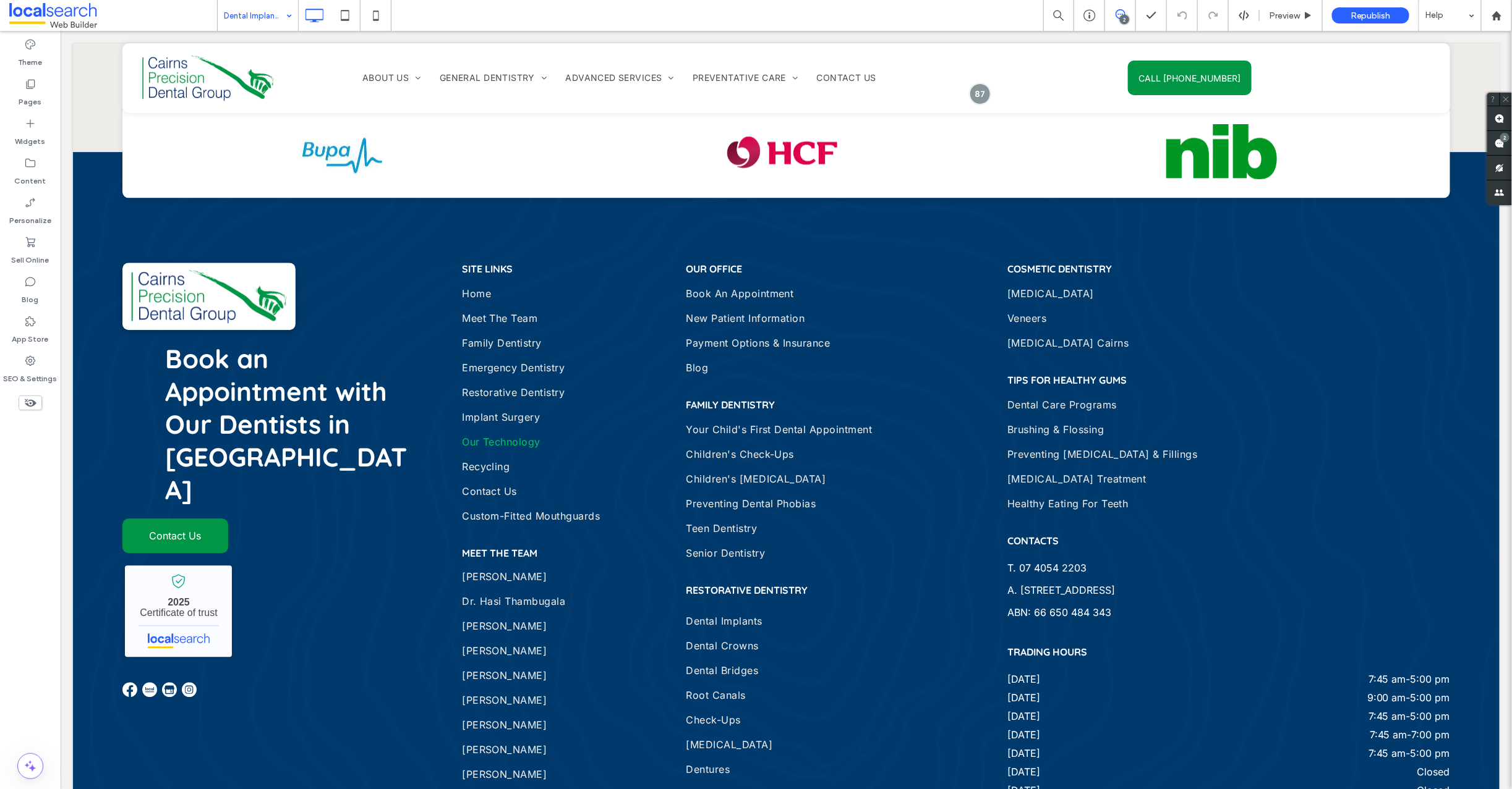
click at [258, 18] on input at bounding box center [255, 15] width 62 height 31
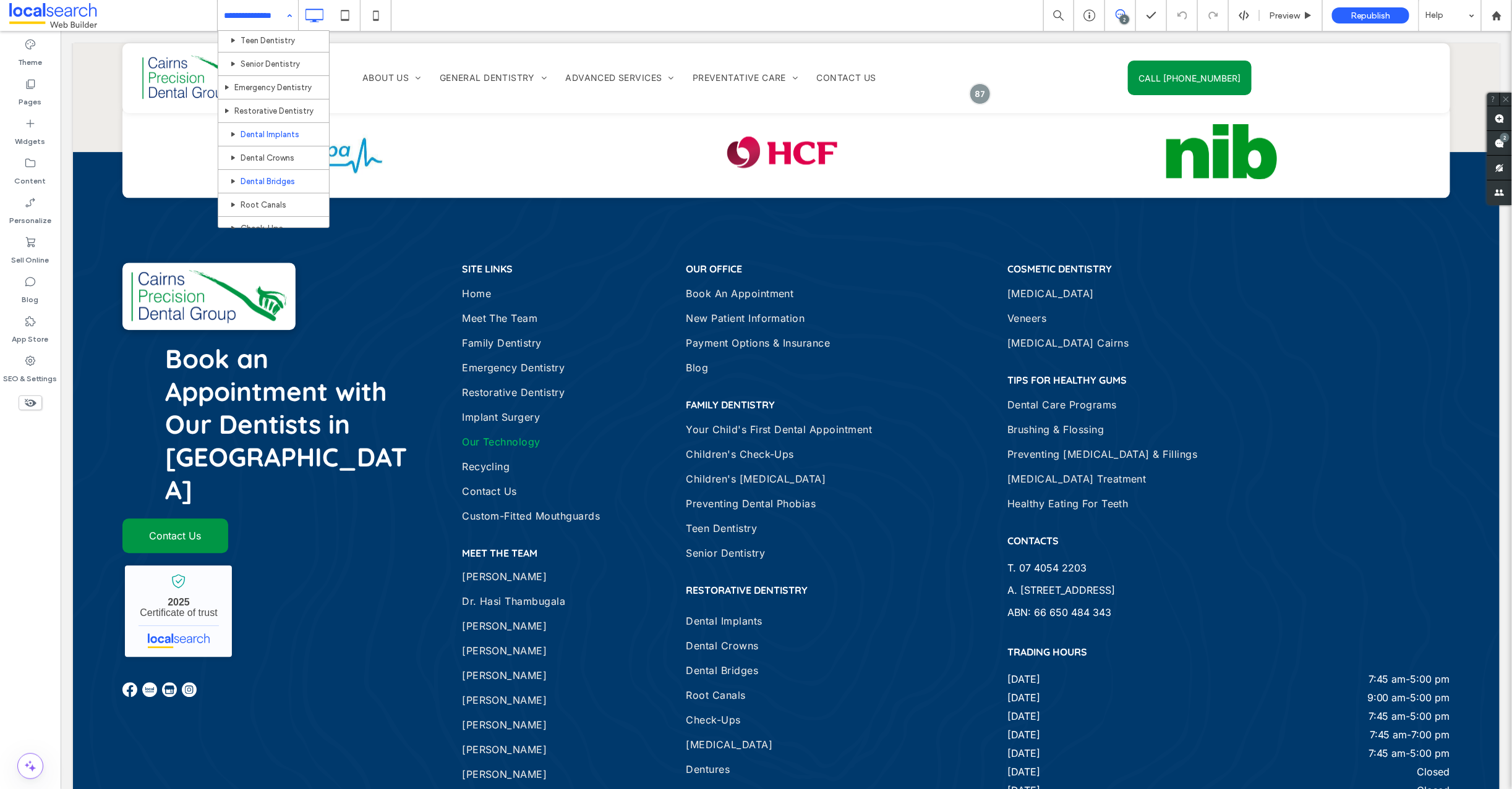
scroll to position [569, 0]
click at [239, 8] on input at bounding box center [255, 15] width 62 height 31
click at [259, 18] on input at bounding box center [255, 15] width 62 height 31
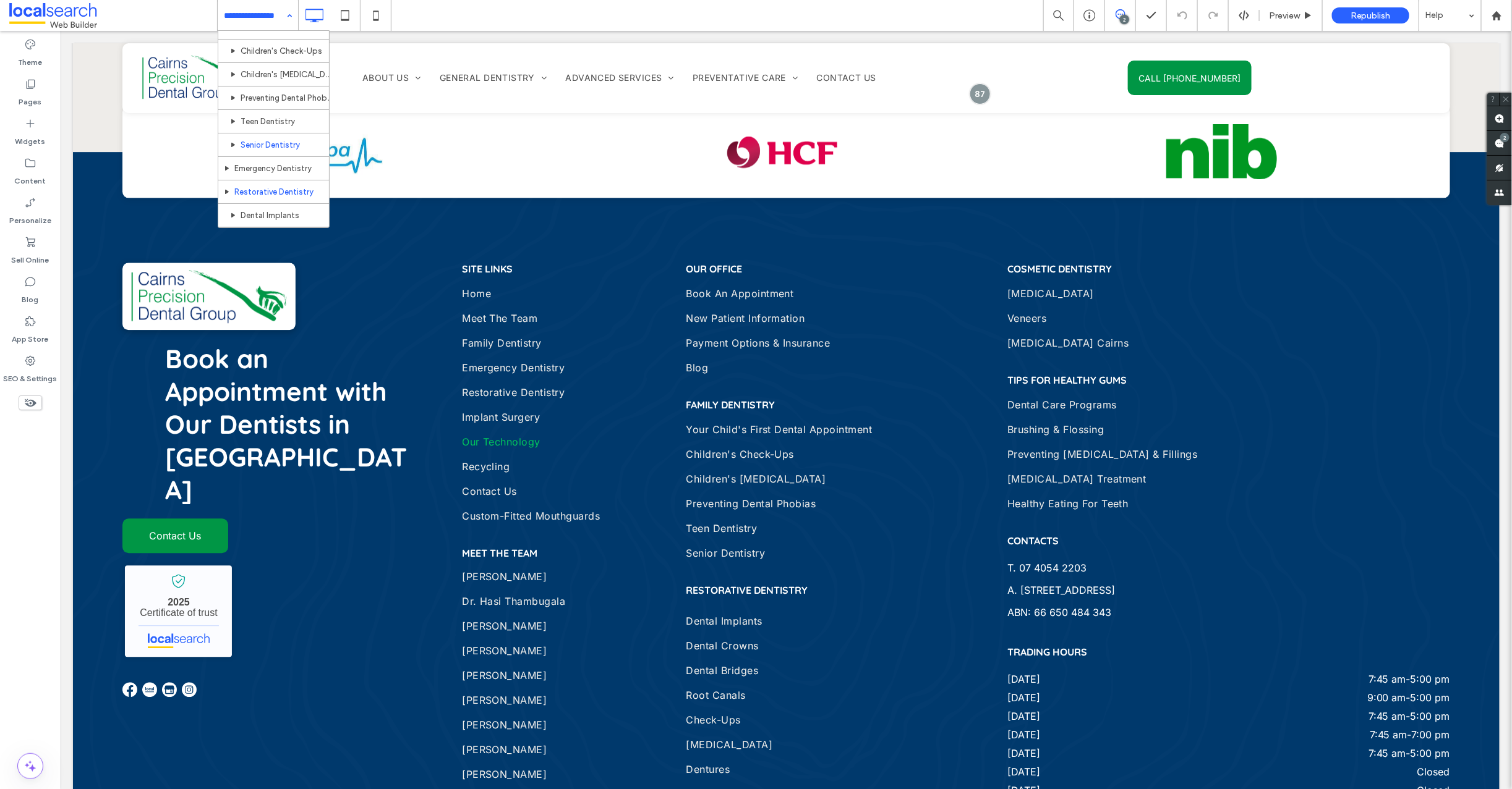
scroll to position [516, 0]
click at [258, 15] on input at bounding box center [255, 15] width 62 height 31
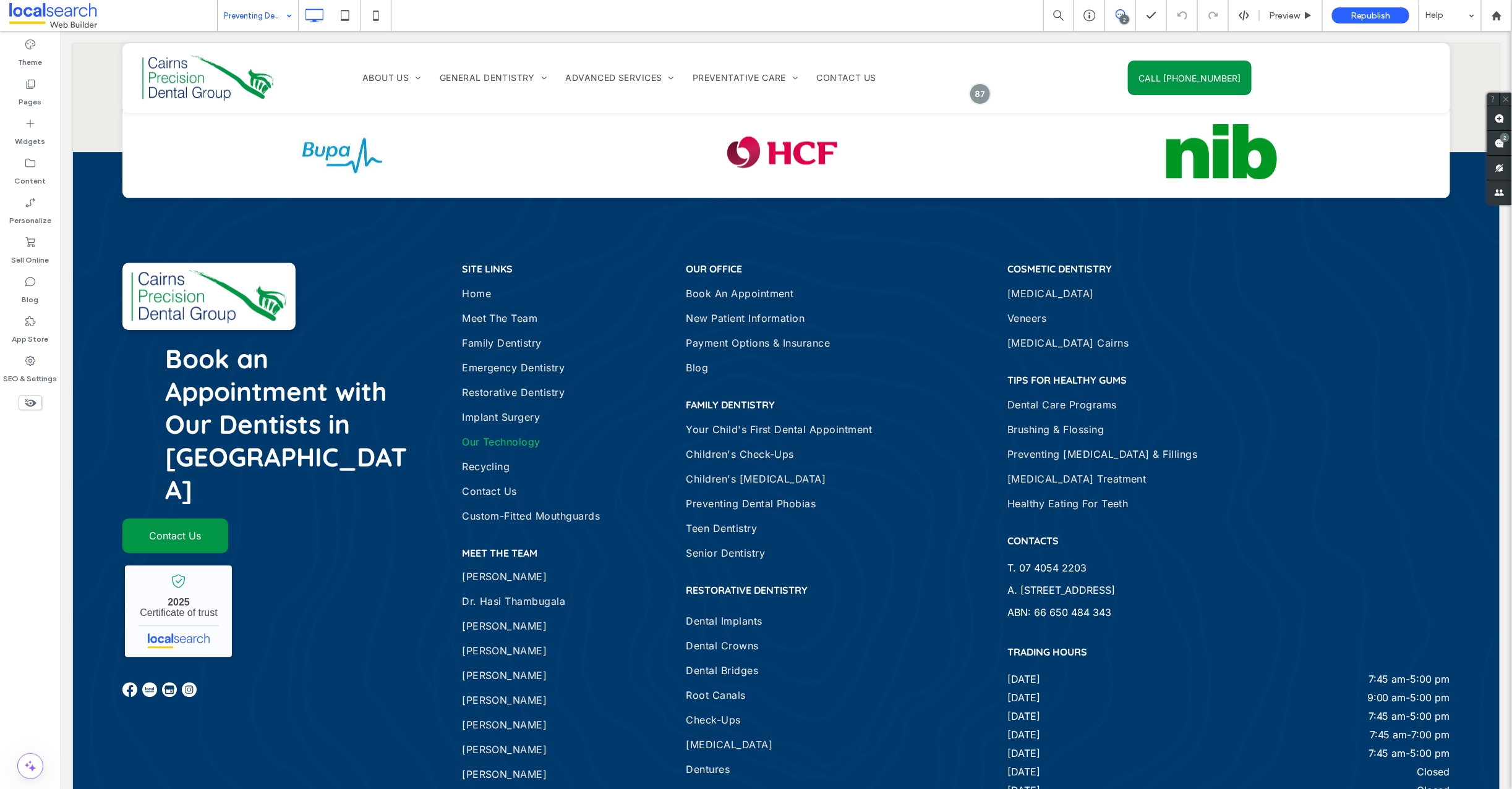
click at [248, 10] on input at bounding box center [255, 15] width 62 height 31
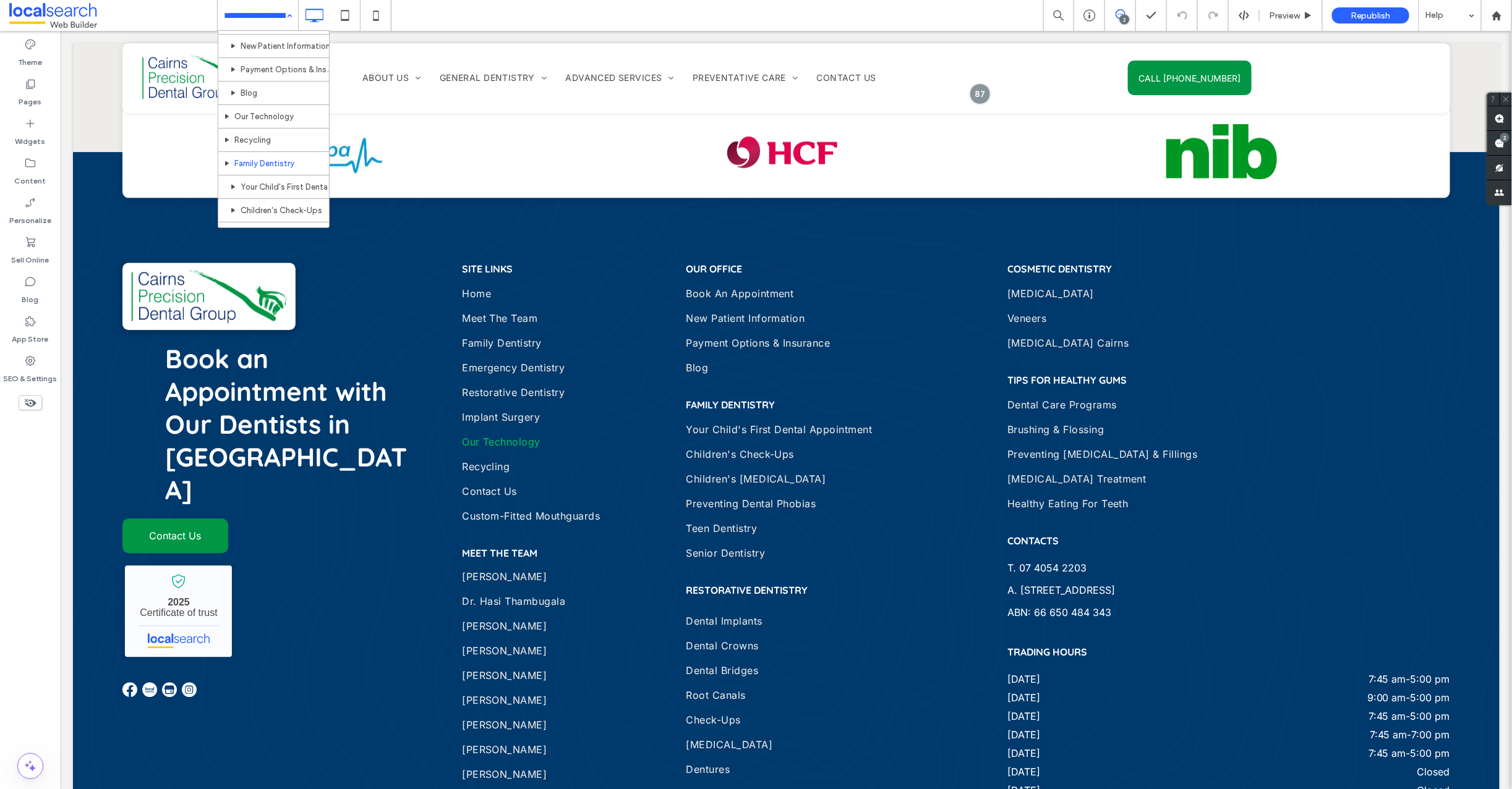
scroll to position [385, 0]
click at [260, 22] on input at bounding box center [255, 15] width 62 height 31
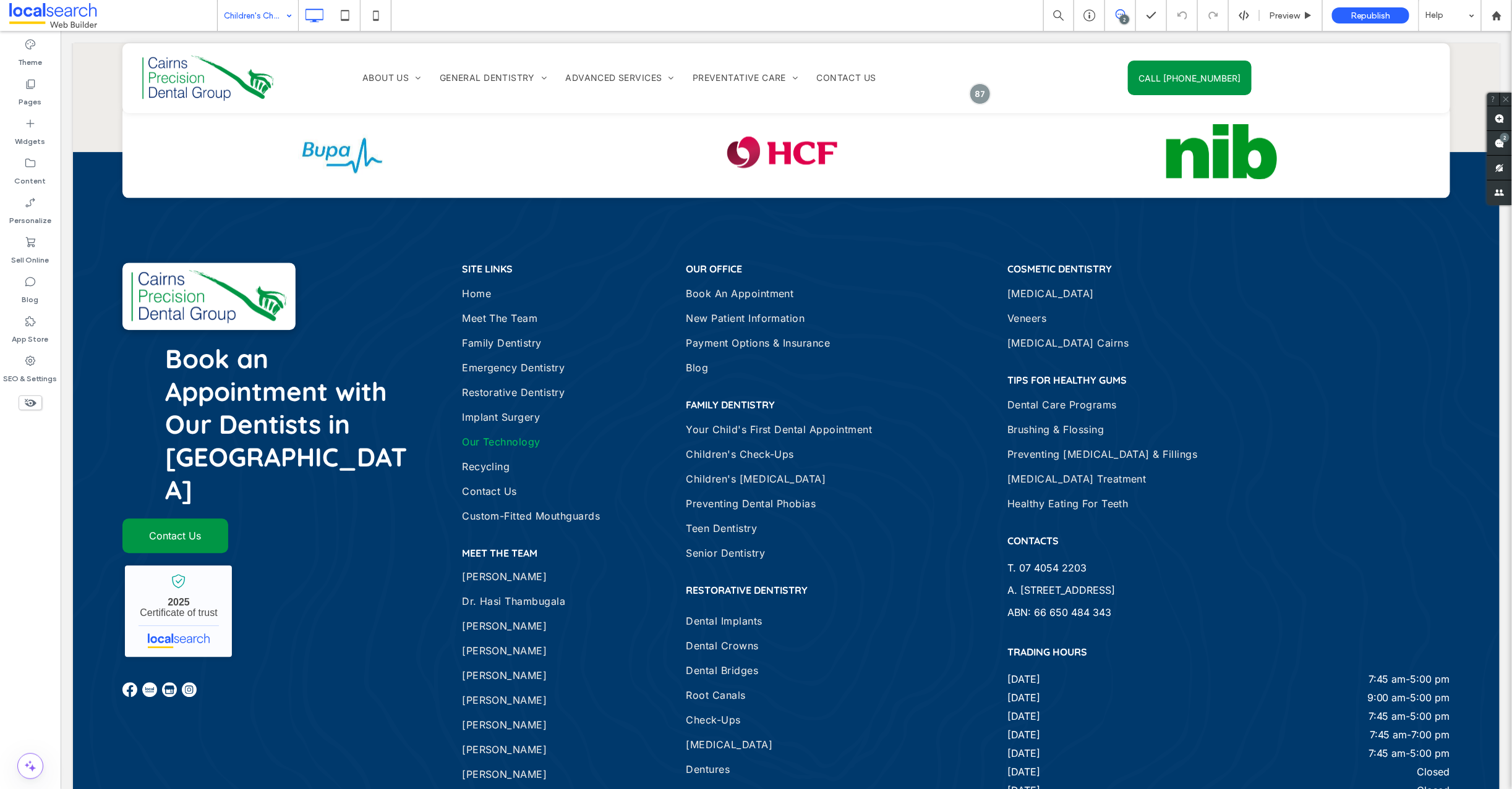
click at [241, 15] on input at bounding box center [255, 15] width 62 height 31
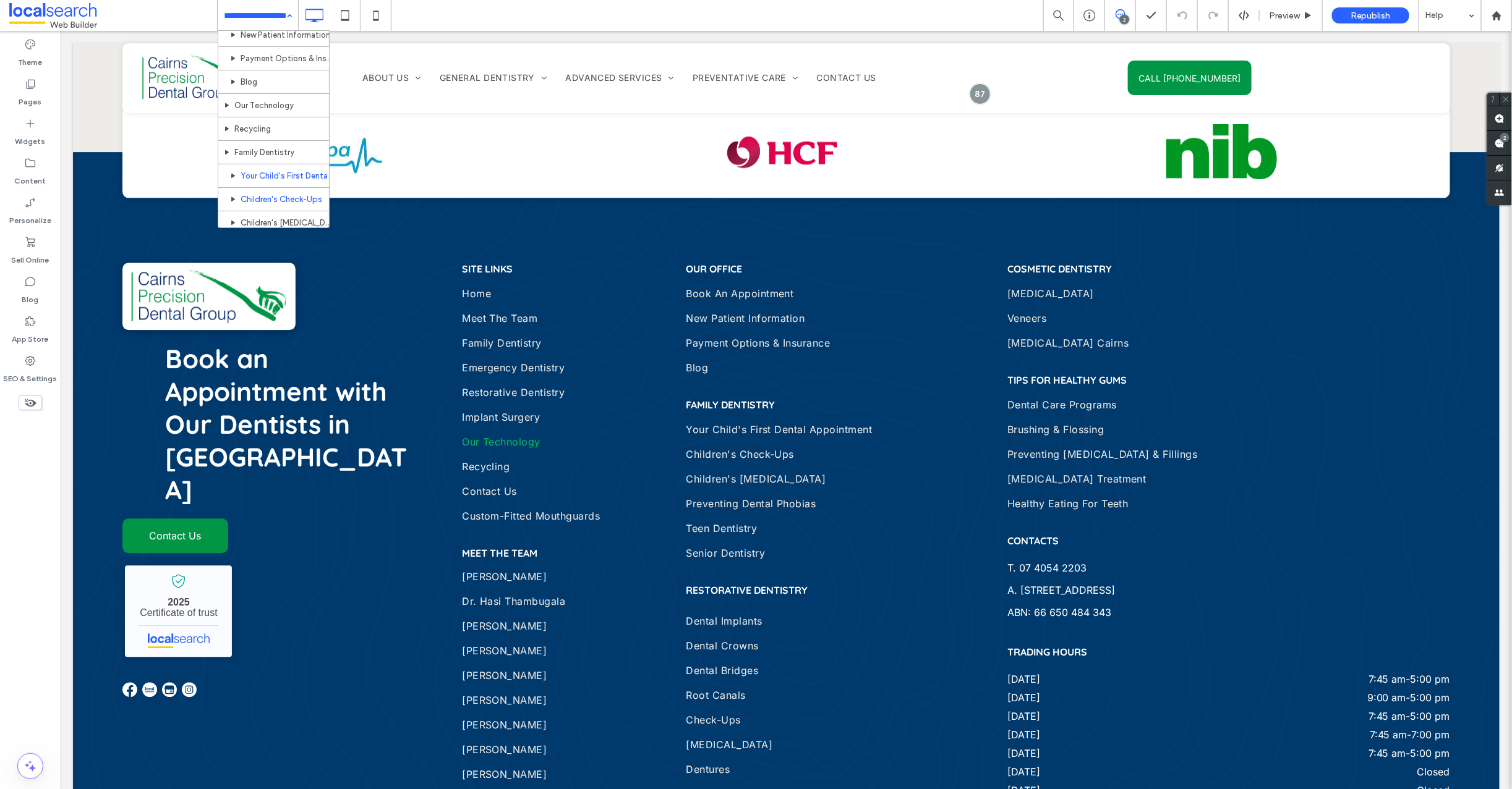
scroll to position [415, 0]
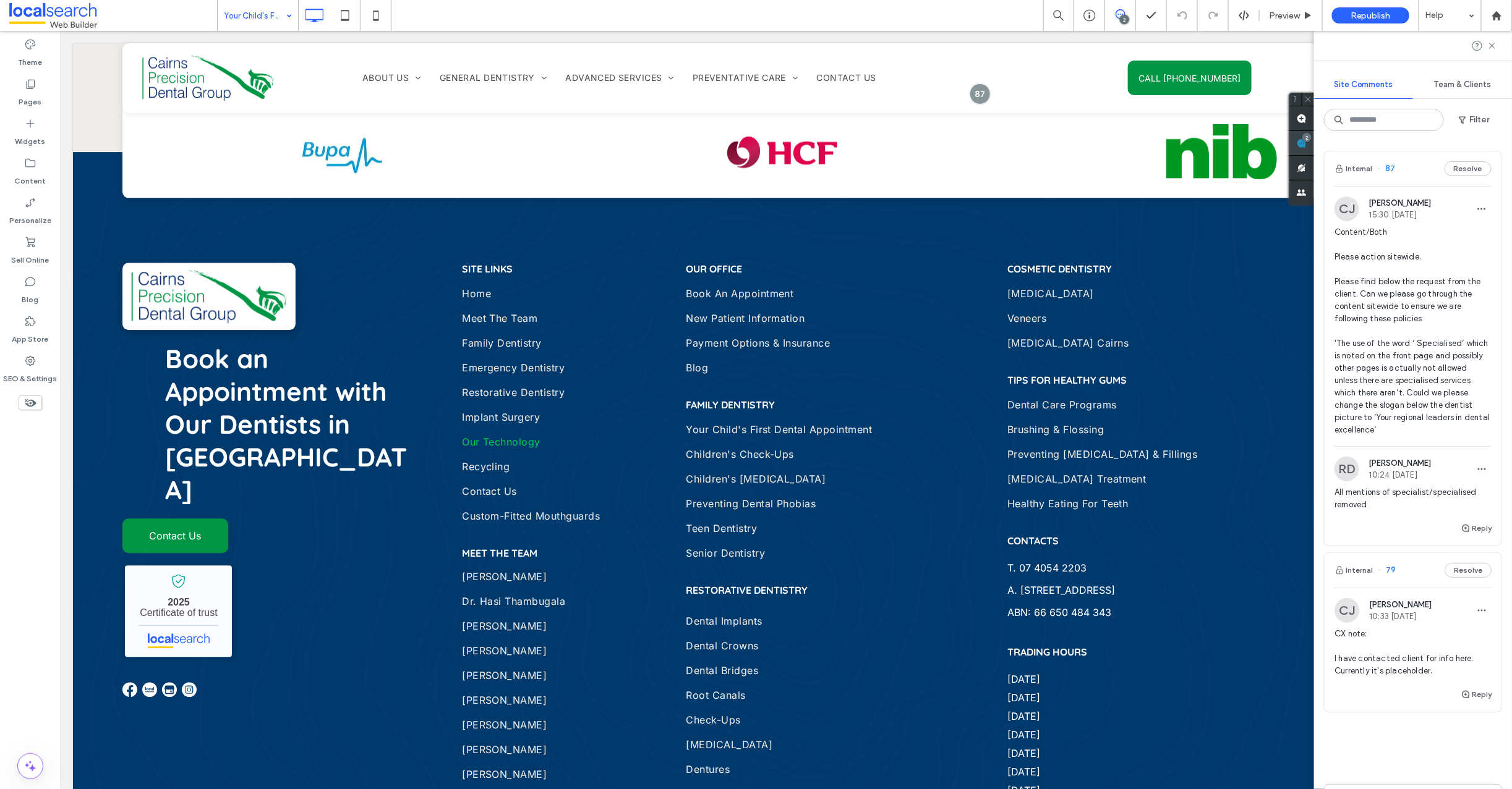
click at [1501, 139] on div "Site Comments Team & Clients Filter Internal 87 Resolve CJ Cayde Juvakka 15:30 …" at bounding box center [1413, 410] width 198 height 759
click at [1460, 533] on icon "button" at bounding box center [1465, 528] width 10 height 10
type textarea "**********"
click at [1448, 611] on button "Submit" at bounding box center [1469, 605] width 45 height 15
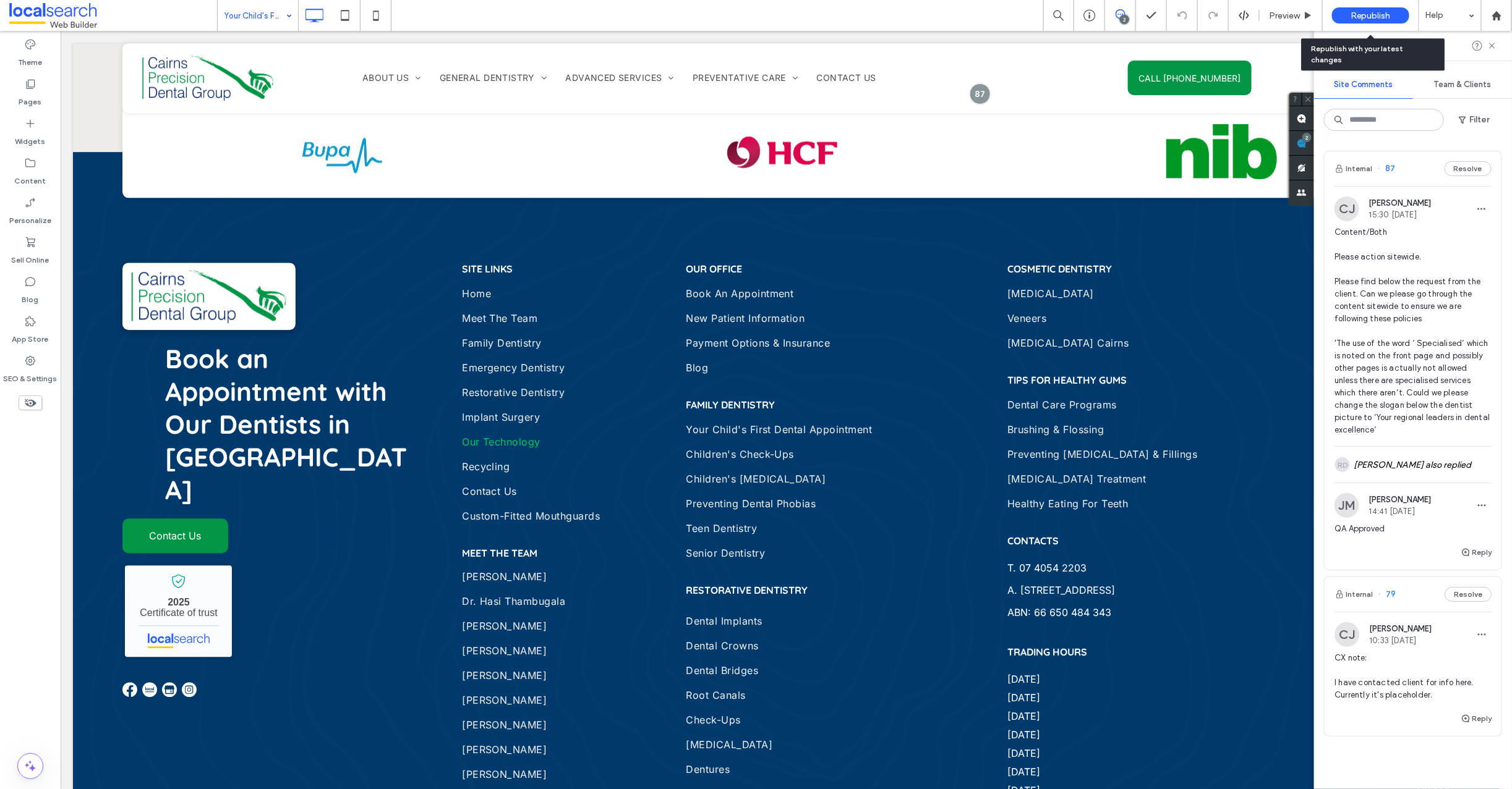
click at [1362, 17] on span "Republish" at bounding box center [1370, 16] width 40 height 11
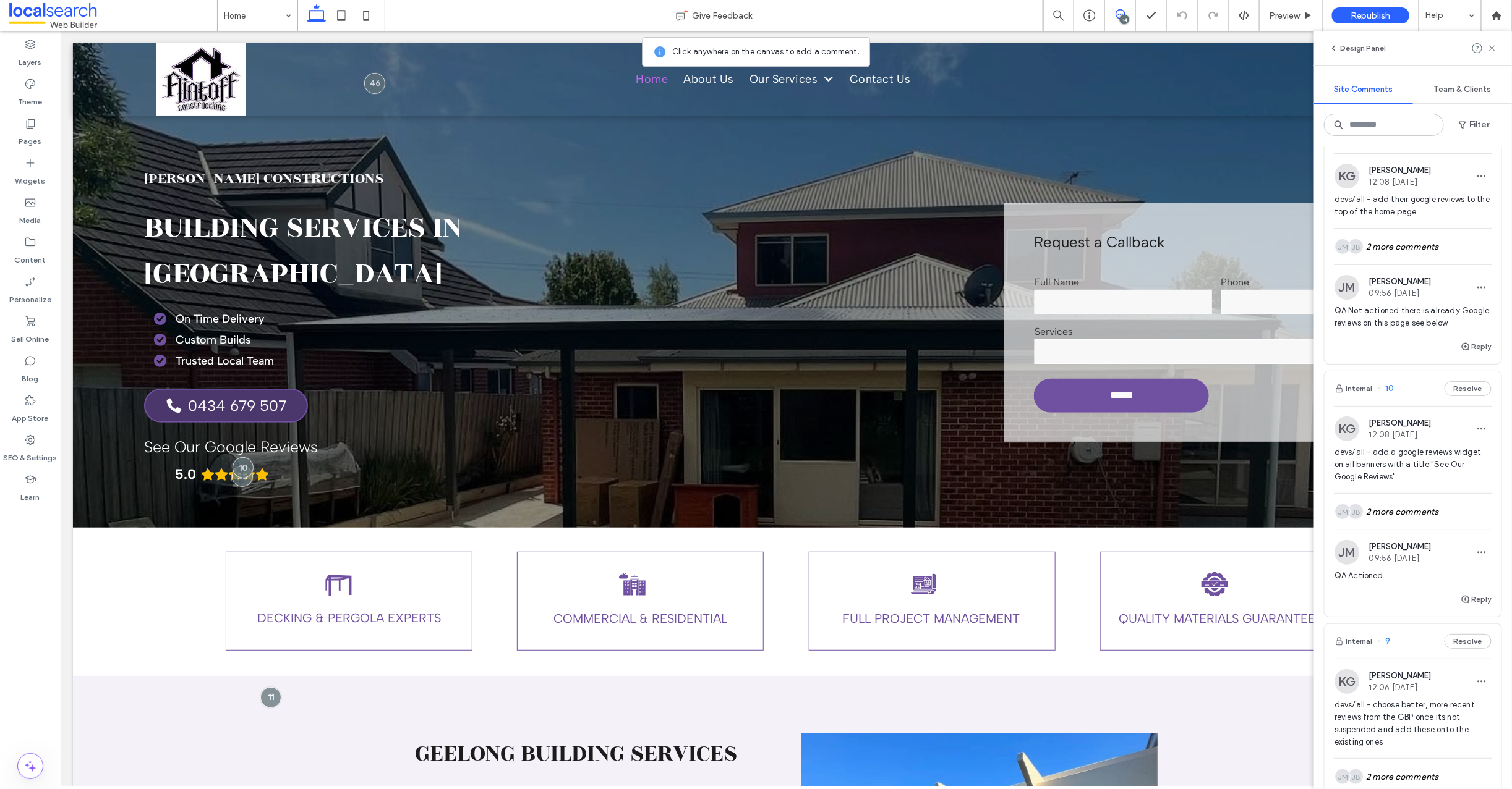
scroll to position [2690, 0]
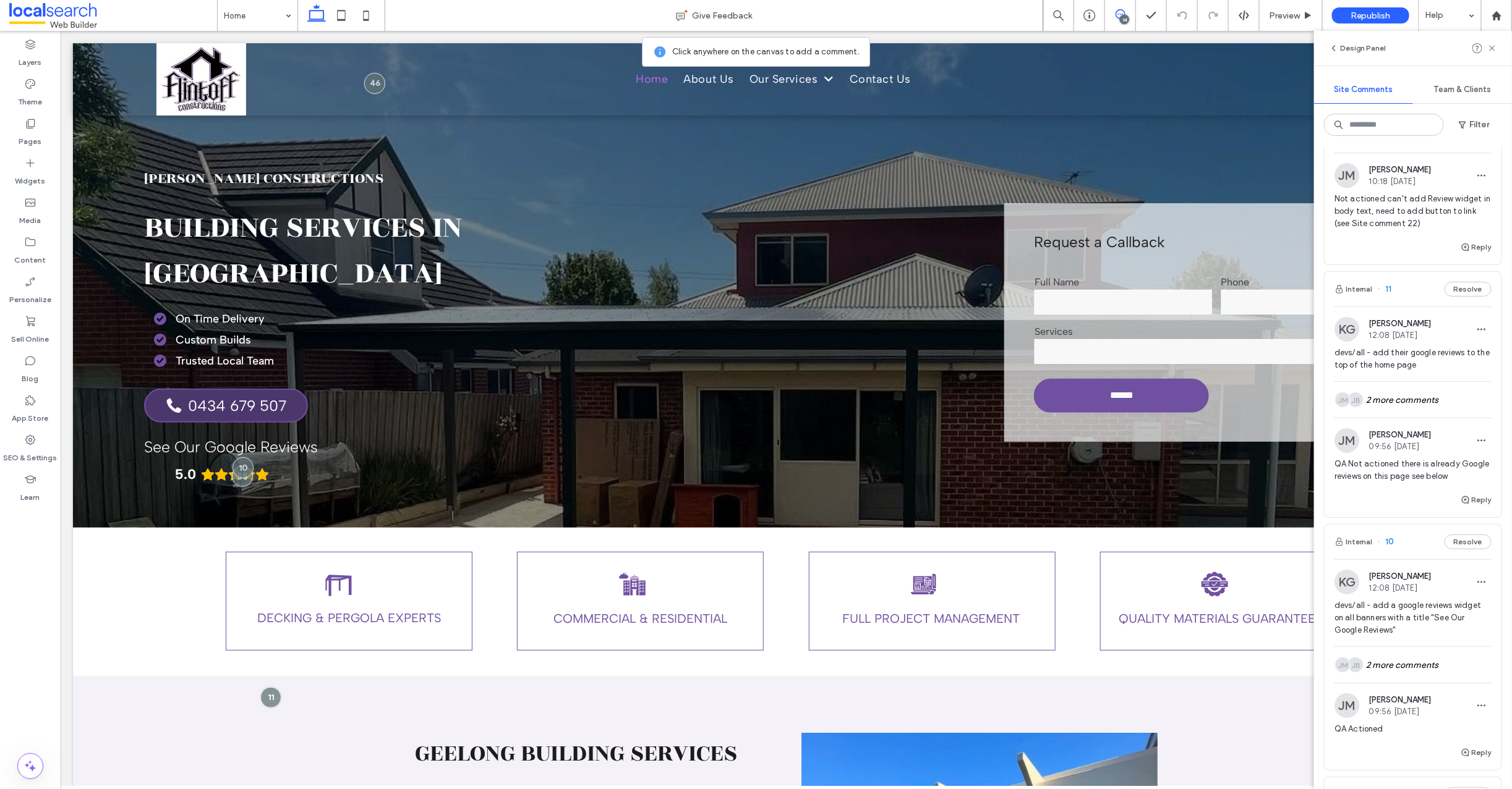
click at [1393, 261] on div "Reply" at bounding box center [1413, 252] width 177 height 25
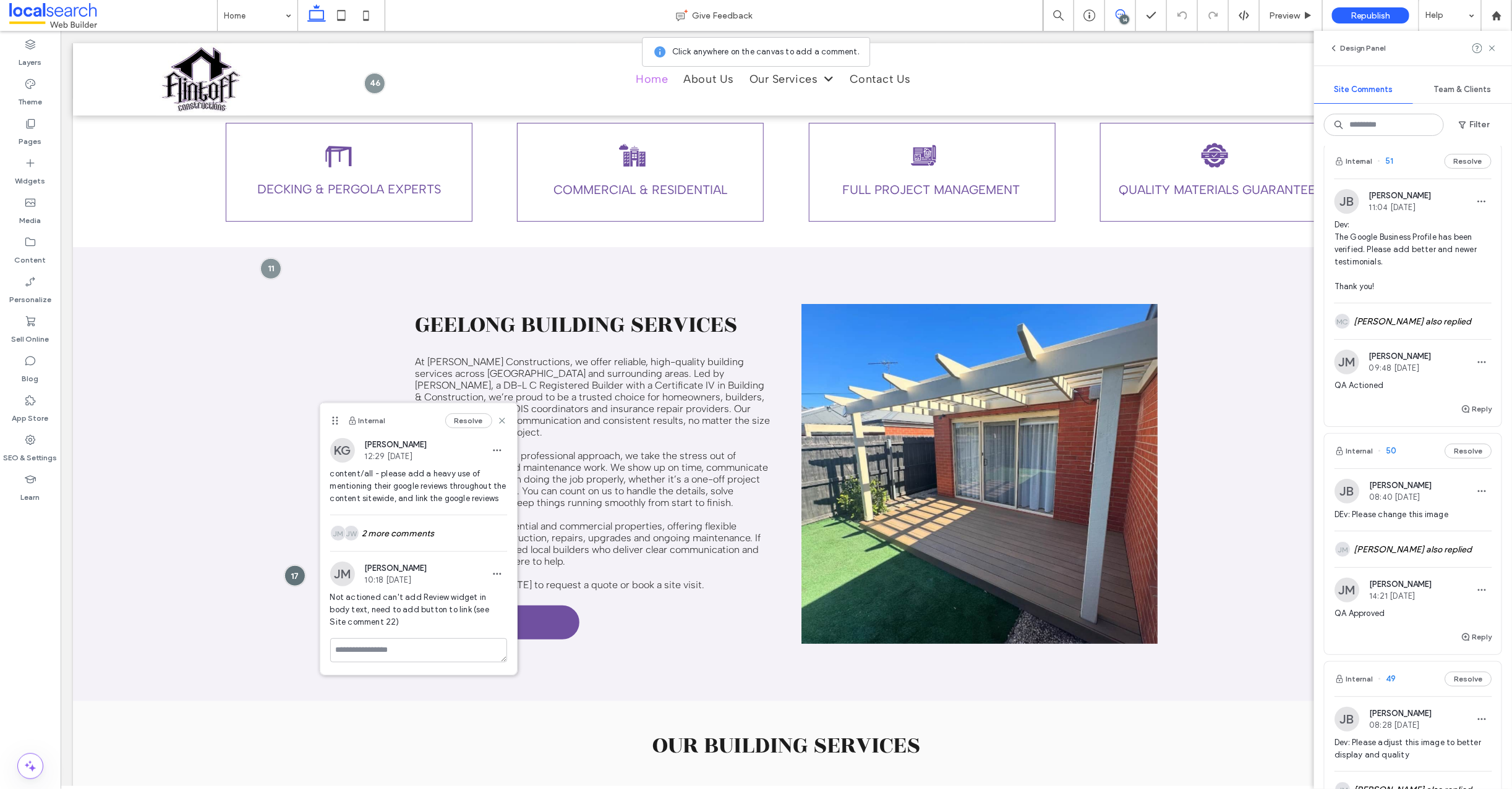
scroll to position [0, 0]
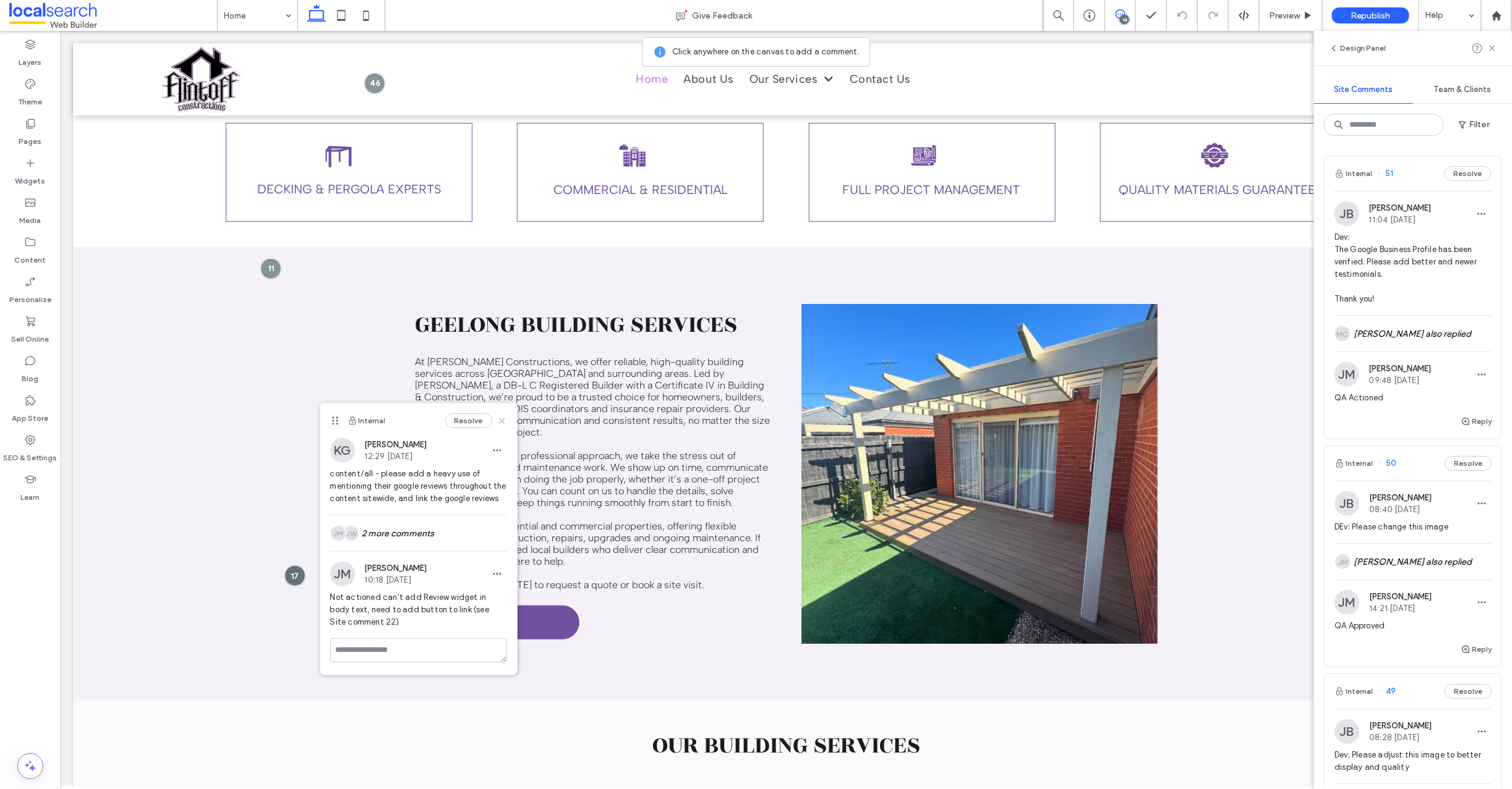
click at [497, 421] on icon at bounding box center [501, 420] width 10 height 10
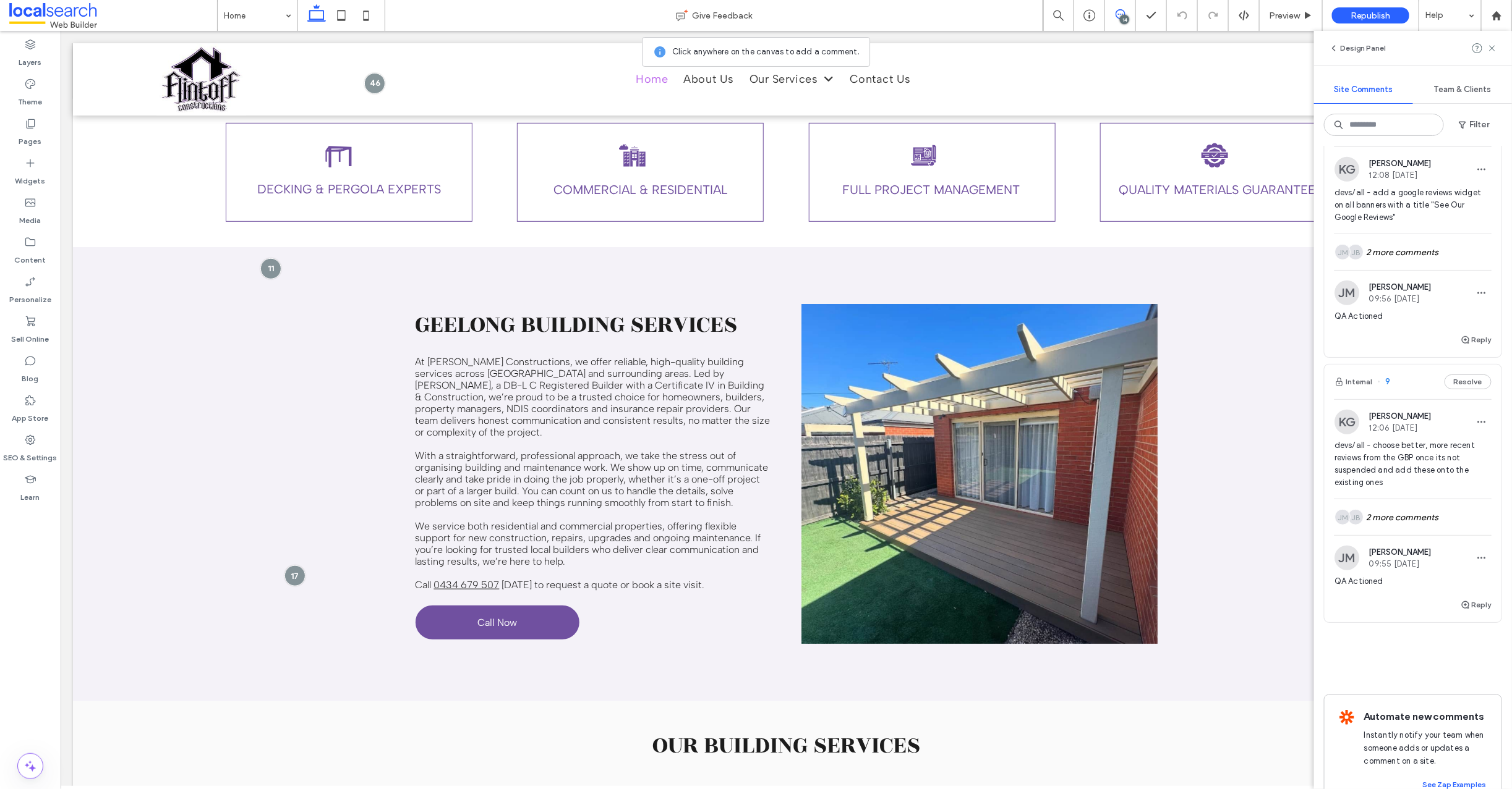
scroll to position [3117, 0]
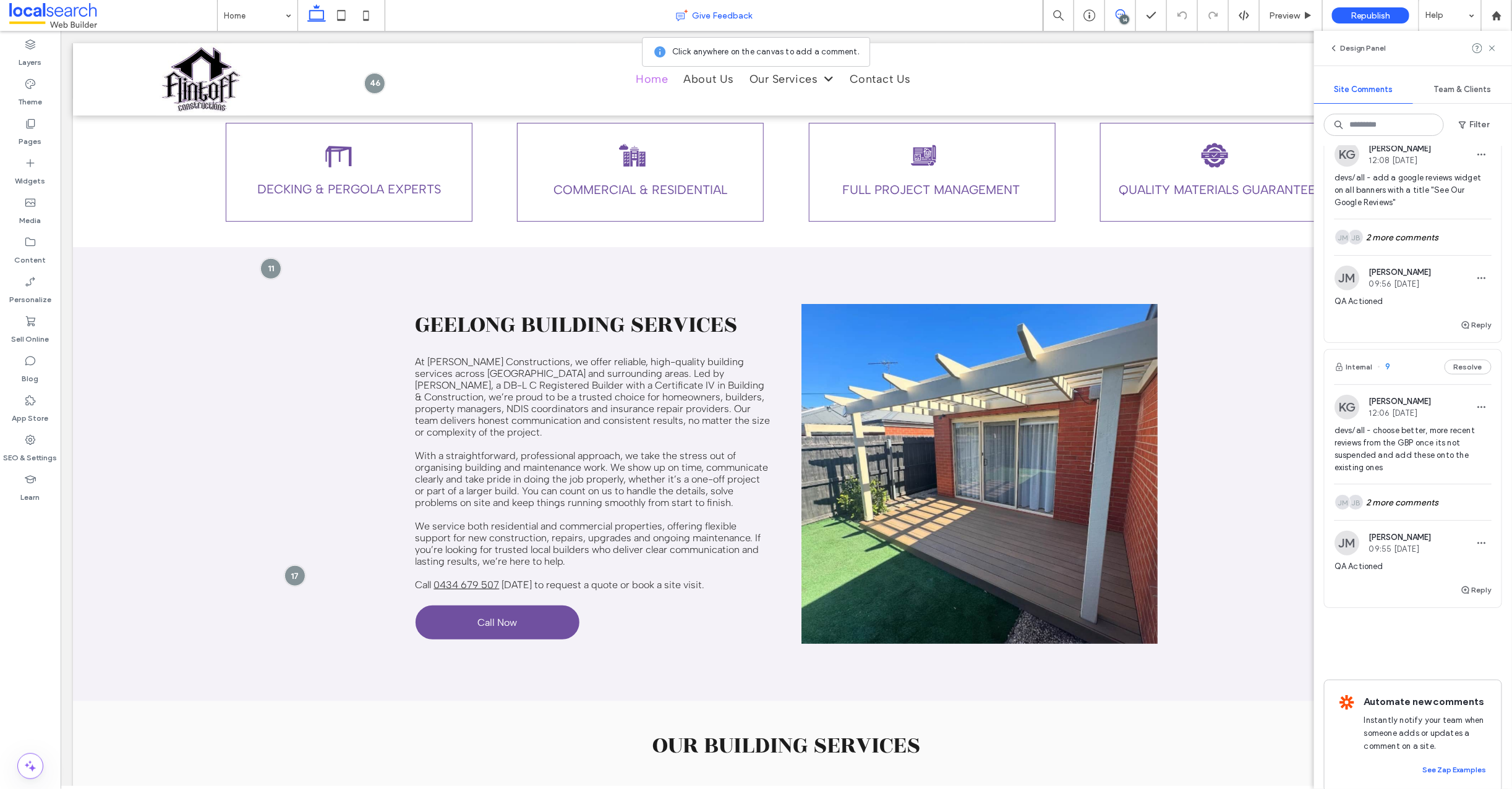
click at [583, 9] on div "Give Feedback" at bounding box center [714, 15] width 658 height 12
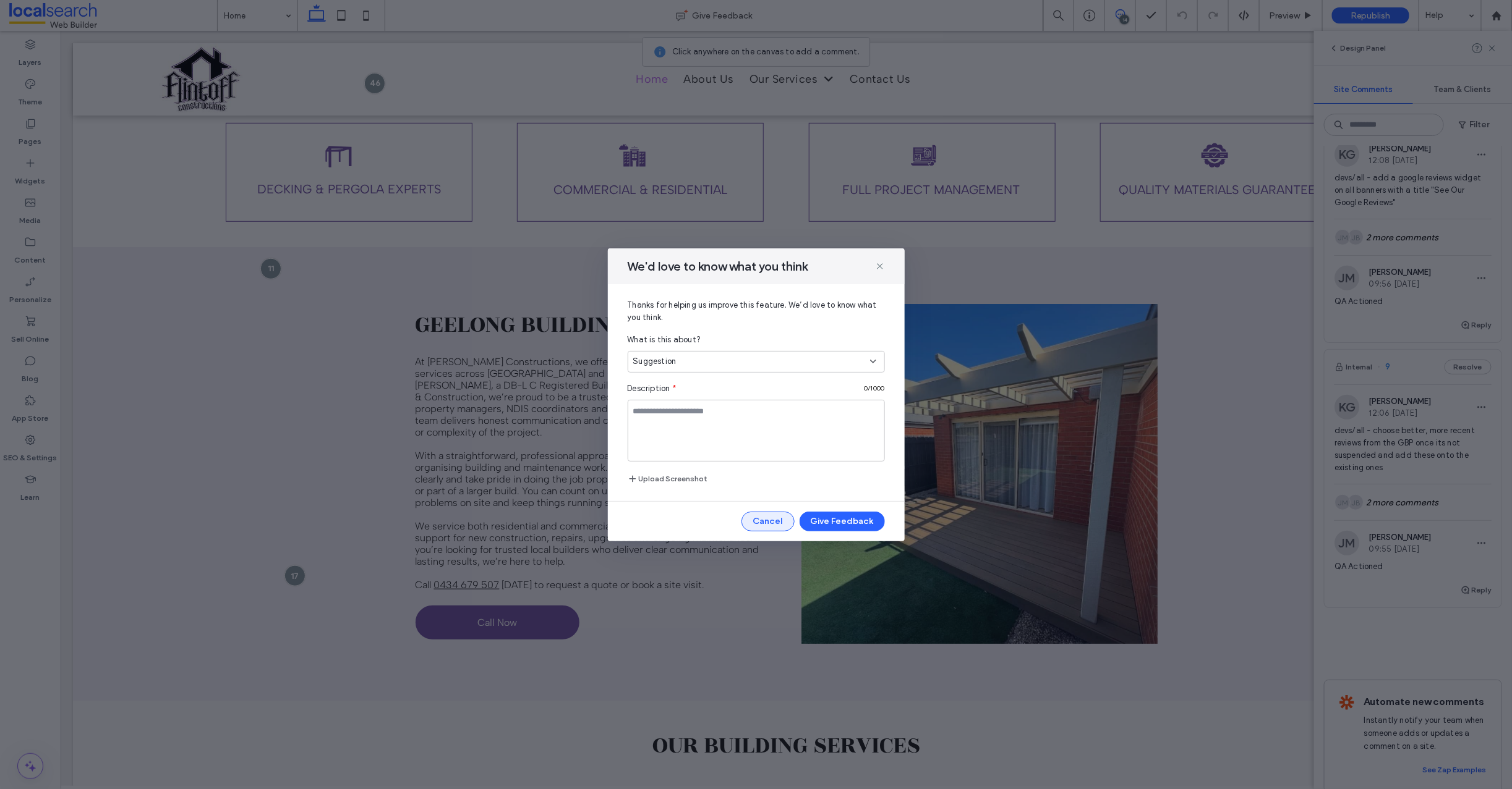
click at [750, 522] on button "Cancel" at bounding box center [768, 522] width 53 height 20
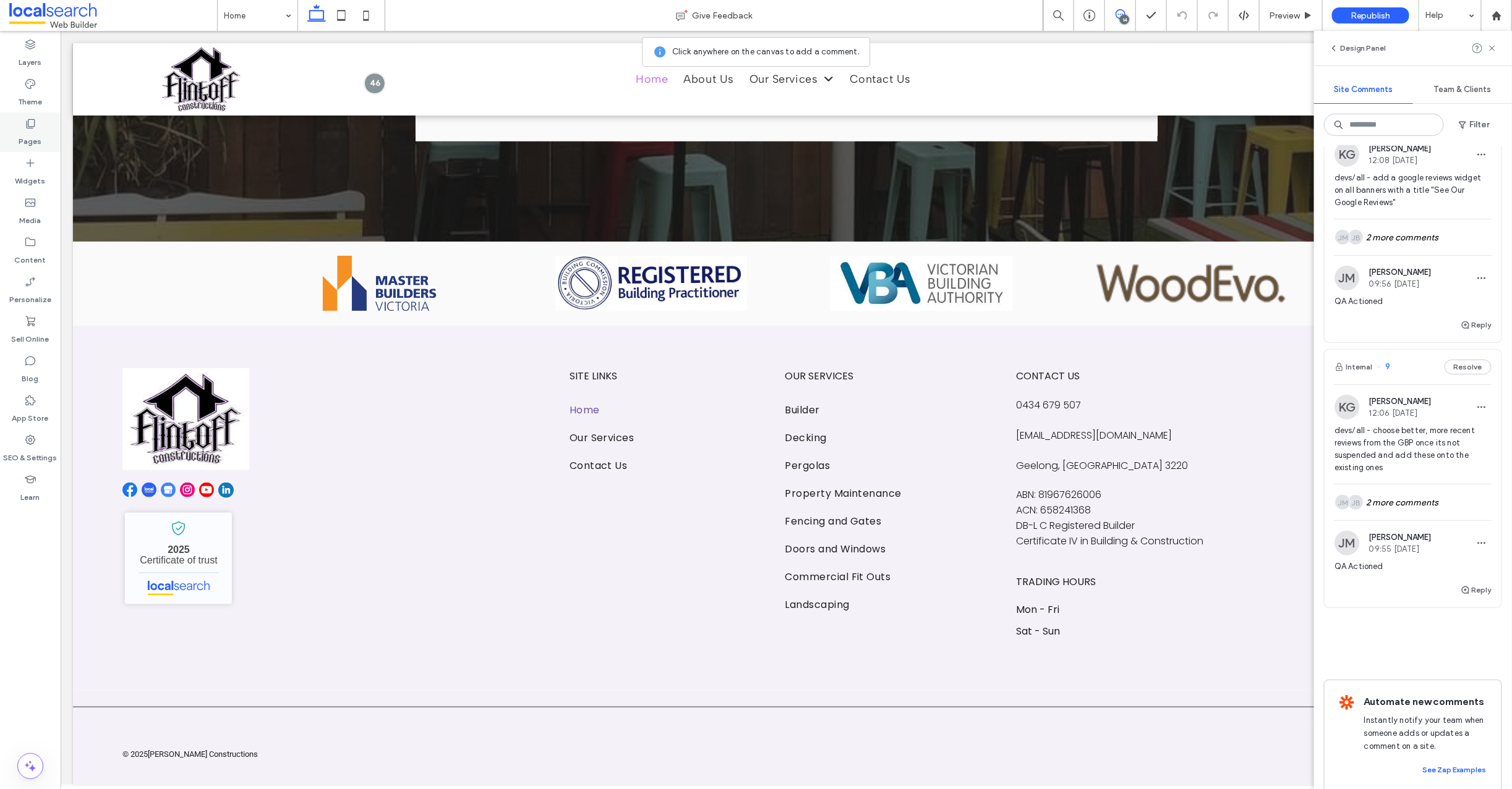
scroll to position [3373, 0]
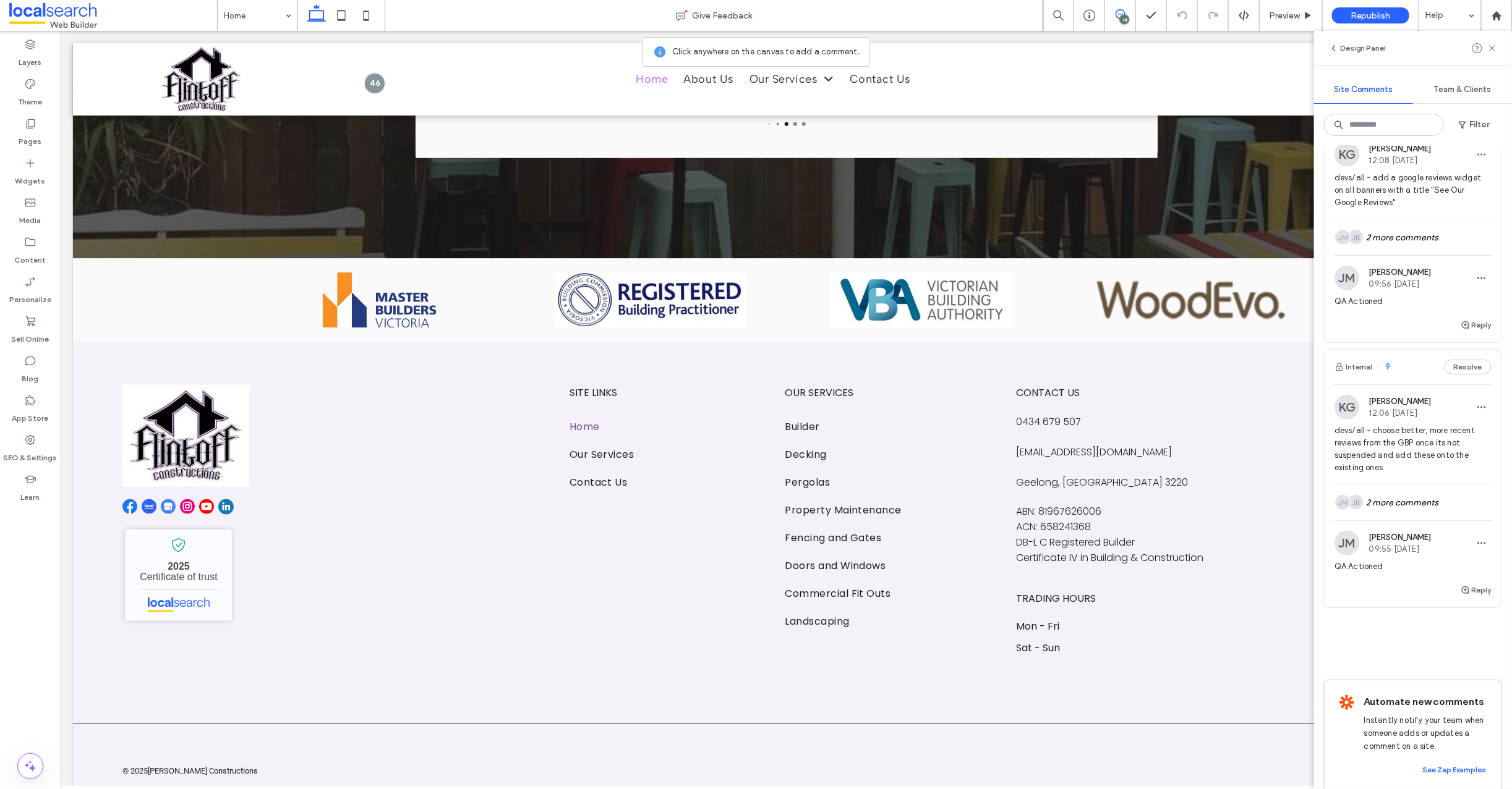
click at [1497, 48] on div "Design Panel" at bounding box center [1413, 48] width 198 height 35
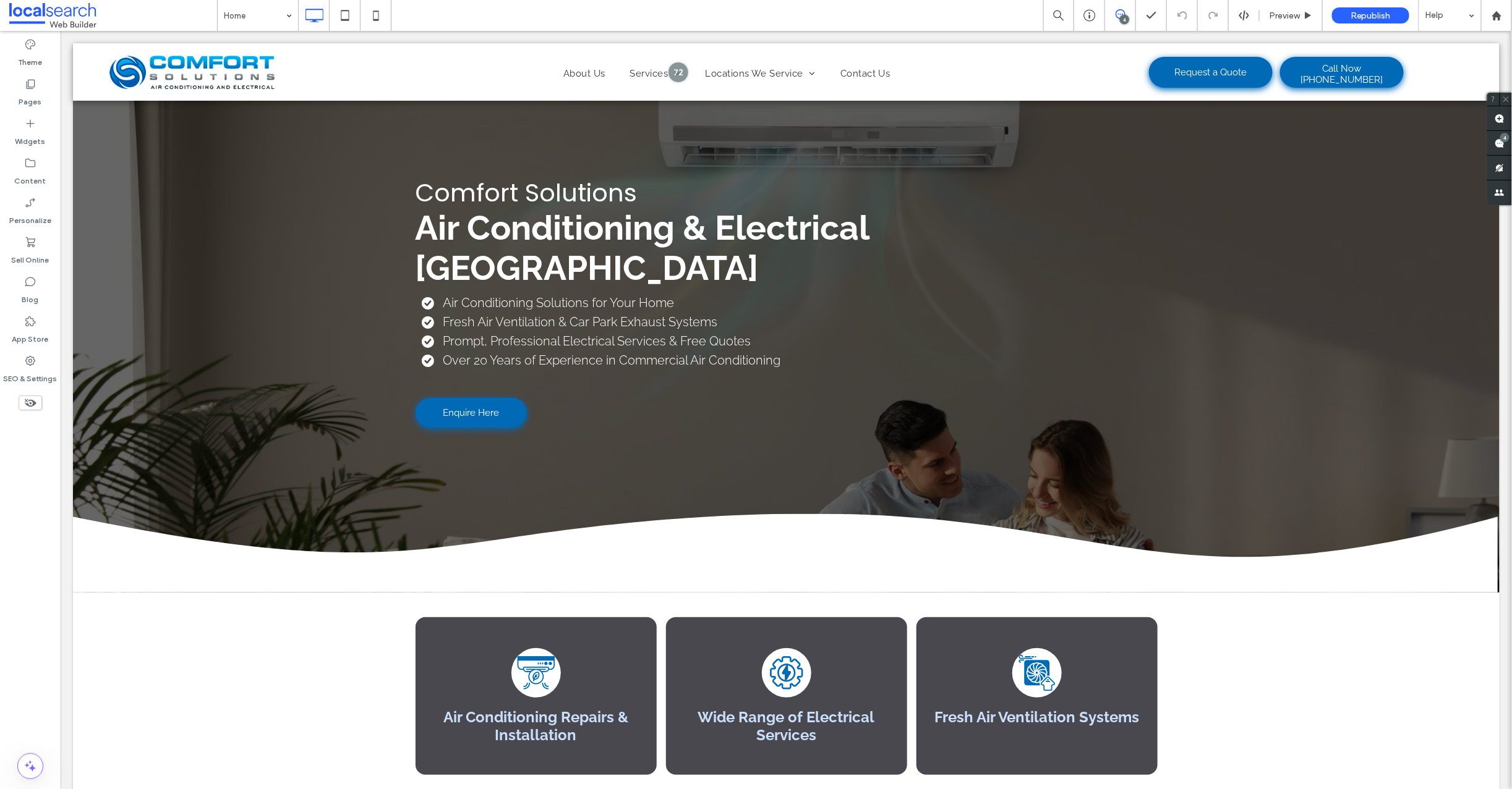
click at [1122, 13] on icon at bounding box center [1120, 14] width 10 height 10
click at [1121, 14] on use at bounding box center [1120, 14] width 10 height 10
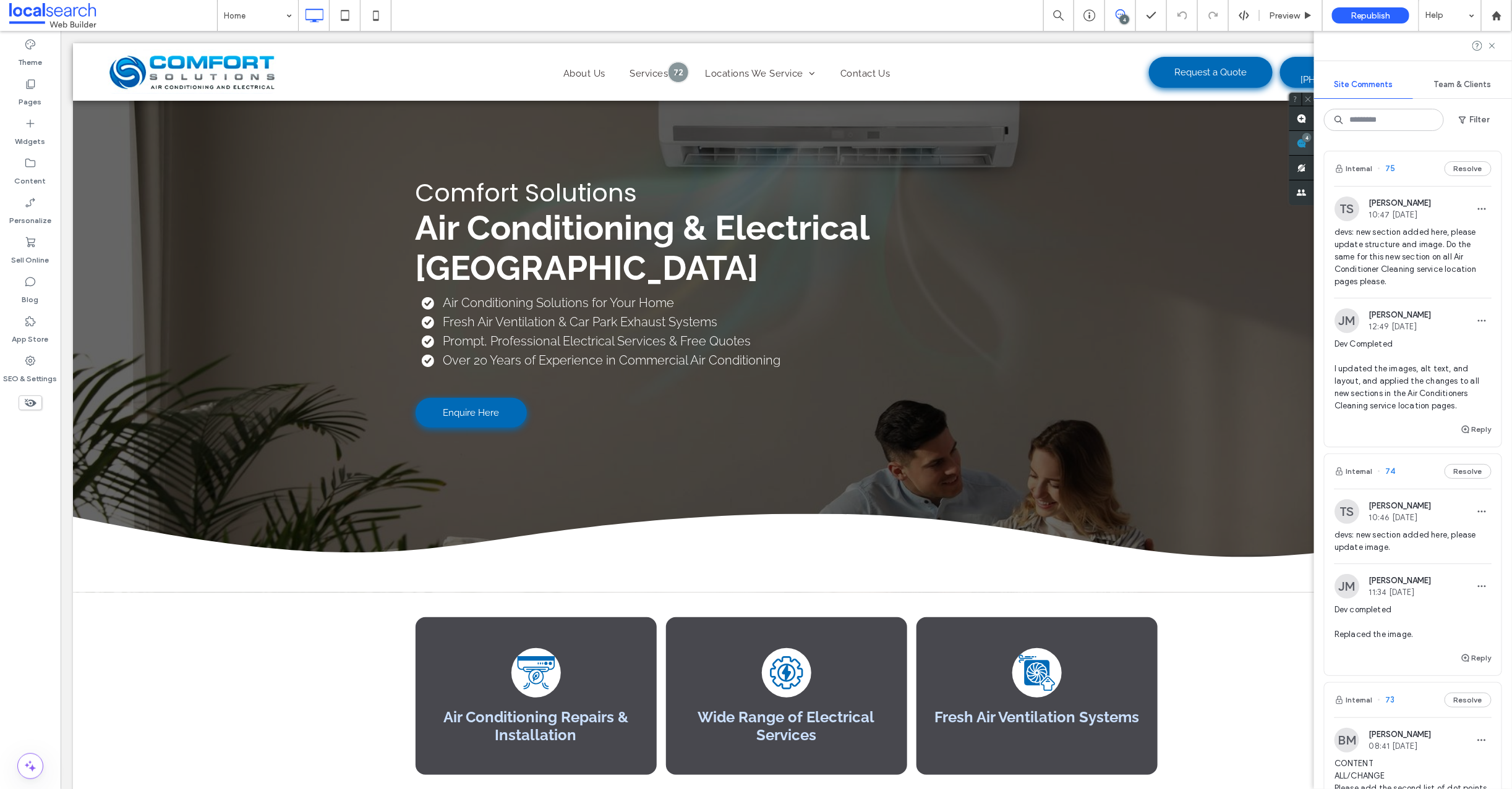
click at [1504, 139] on div "Site Comments Team & Clients Filter Internal 75 Resolve TS Timothy Scott 10:47 …" at bounding box center [1413, 410] width 198 height 759
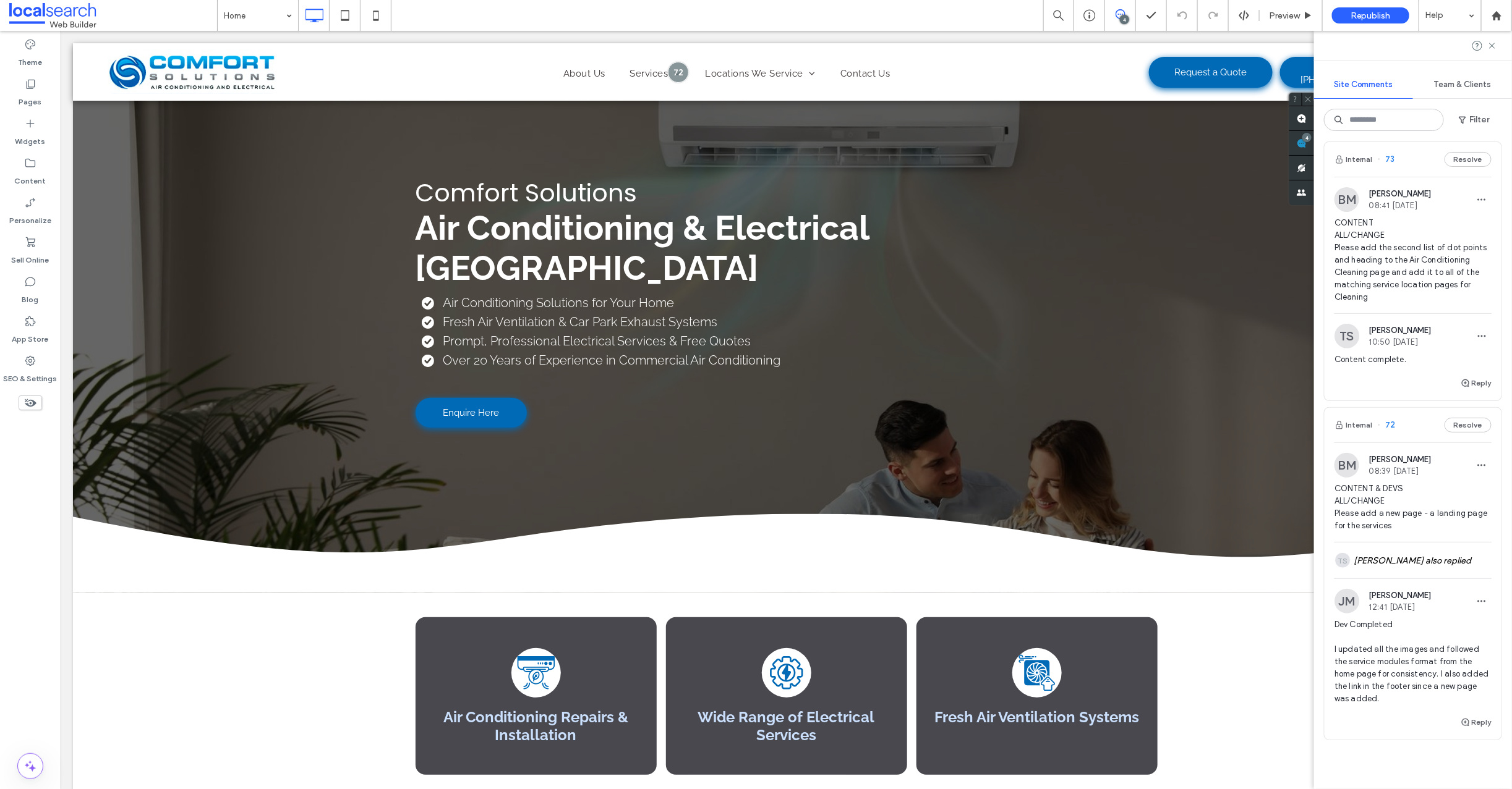
scroll to position [538, 0]
click at [1390, 164] on span "73" at bounding box center [1386, 162] width 17 height 12
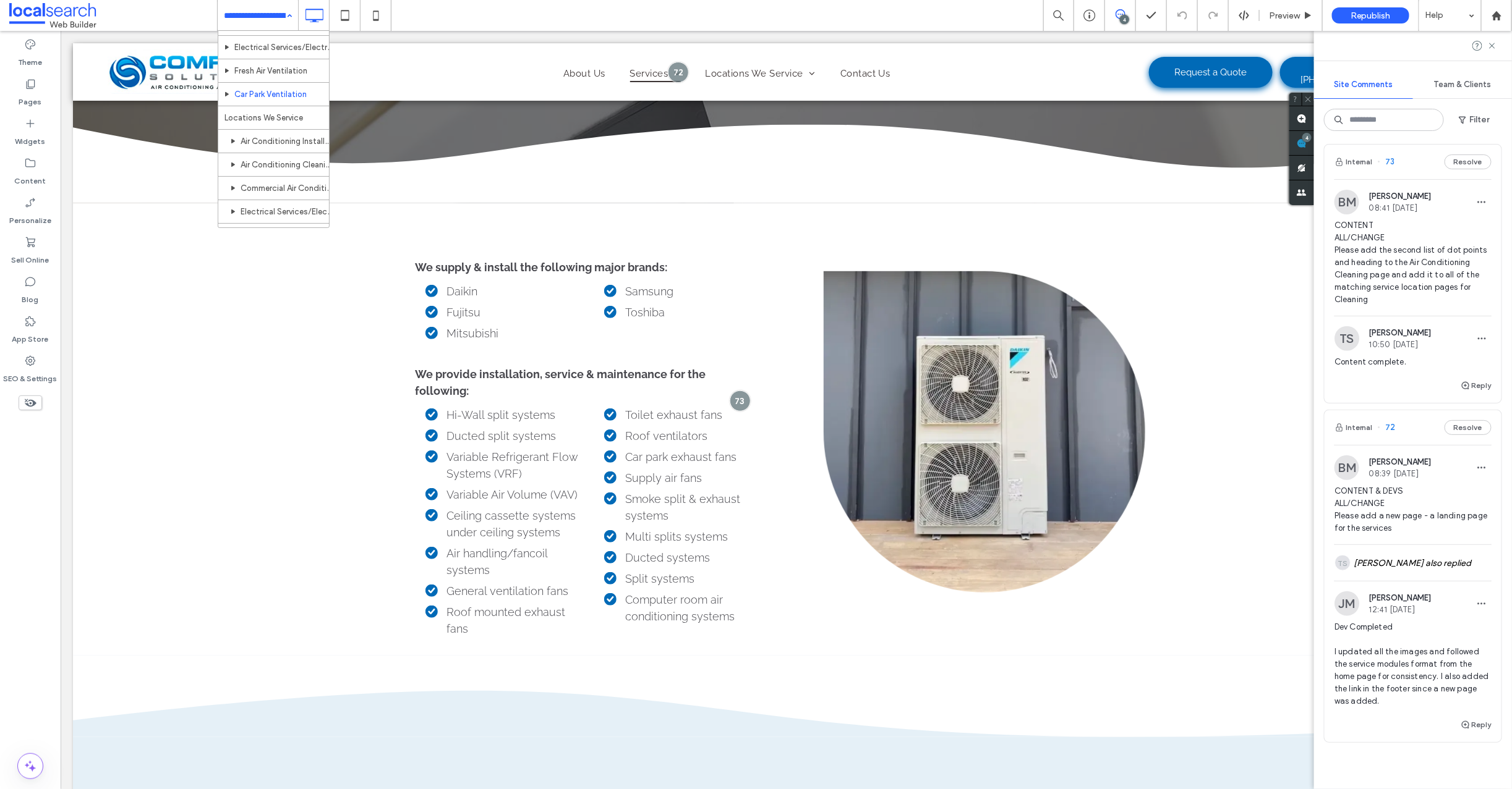
scroll to position [128, 0]
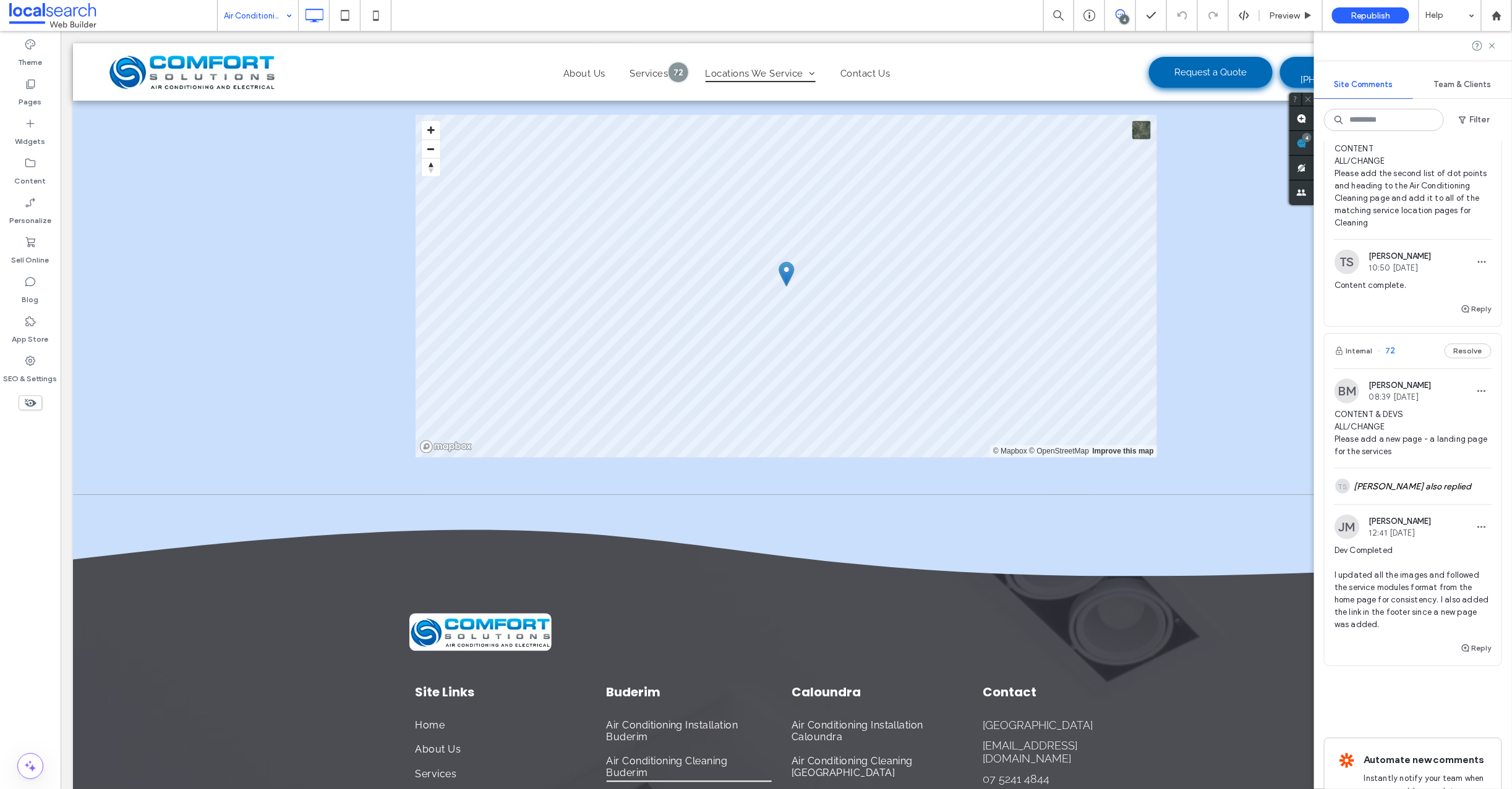
scroll to position [700, 0]
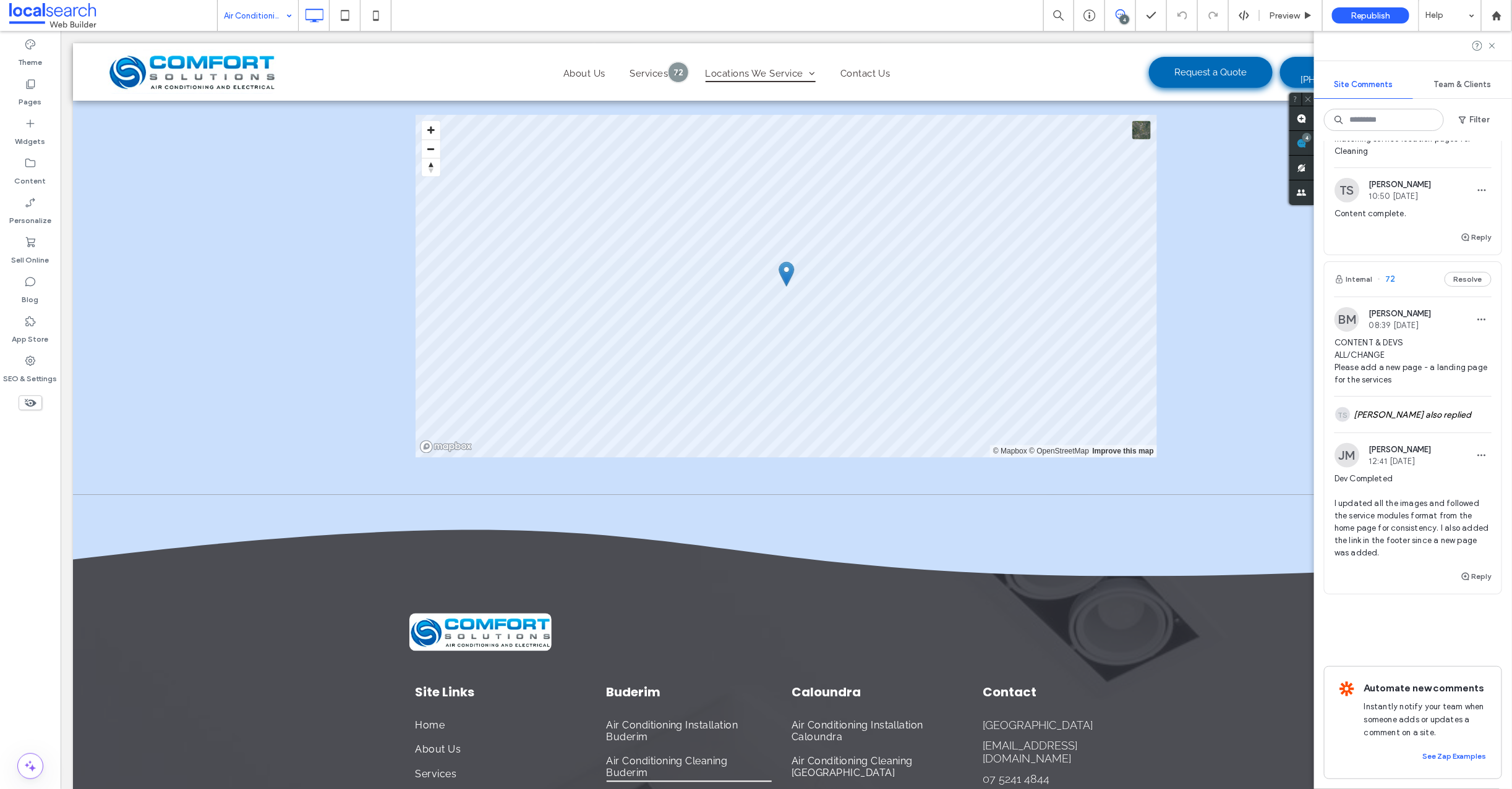
click at [1392, 273] on span "72" at bounding box center [1387, 279] width 18 height 12
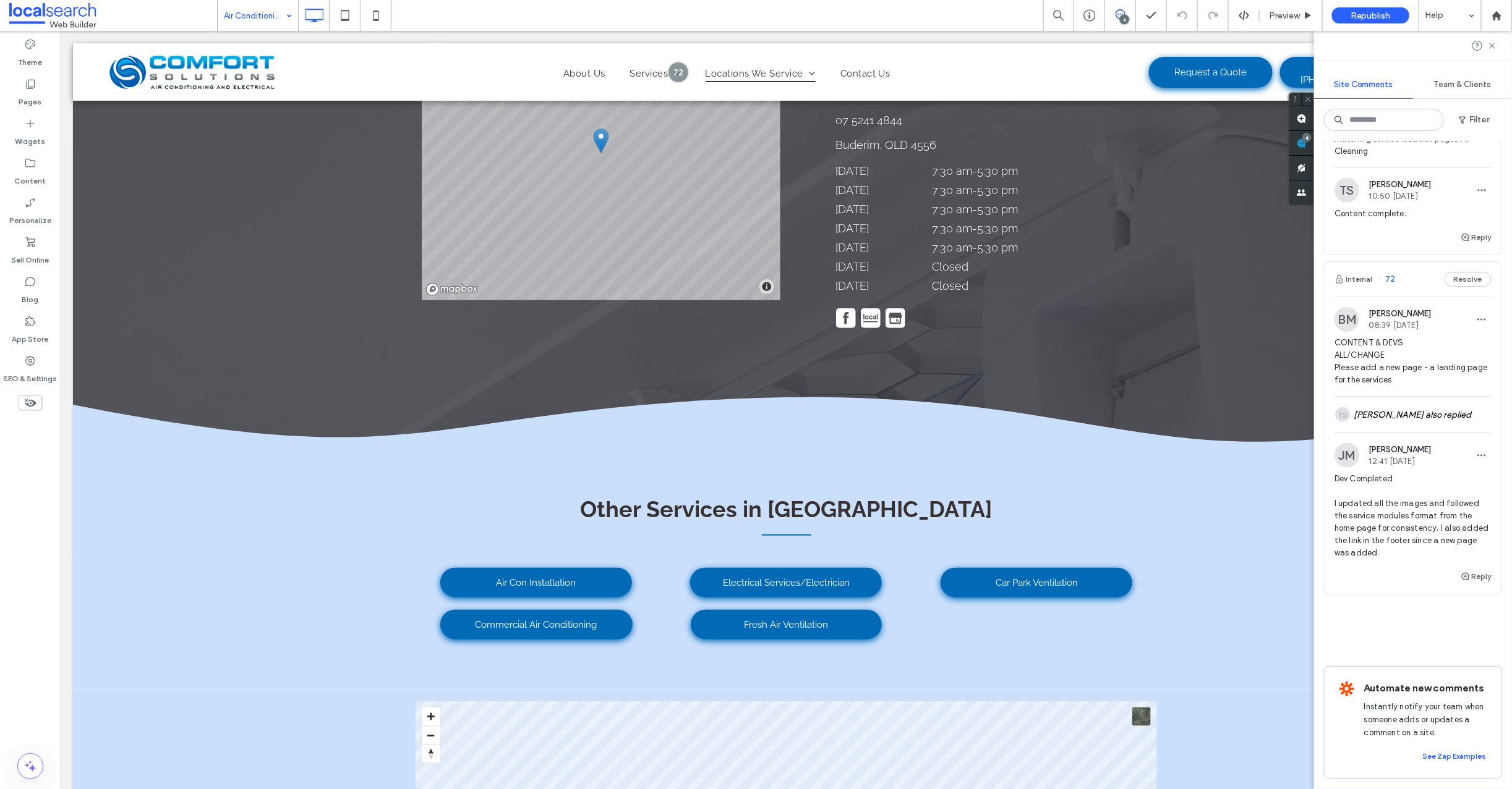
scroll to position [363, 0]
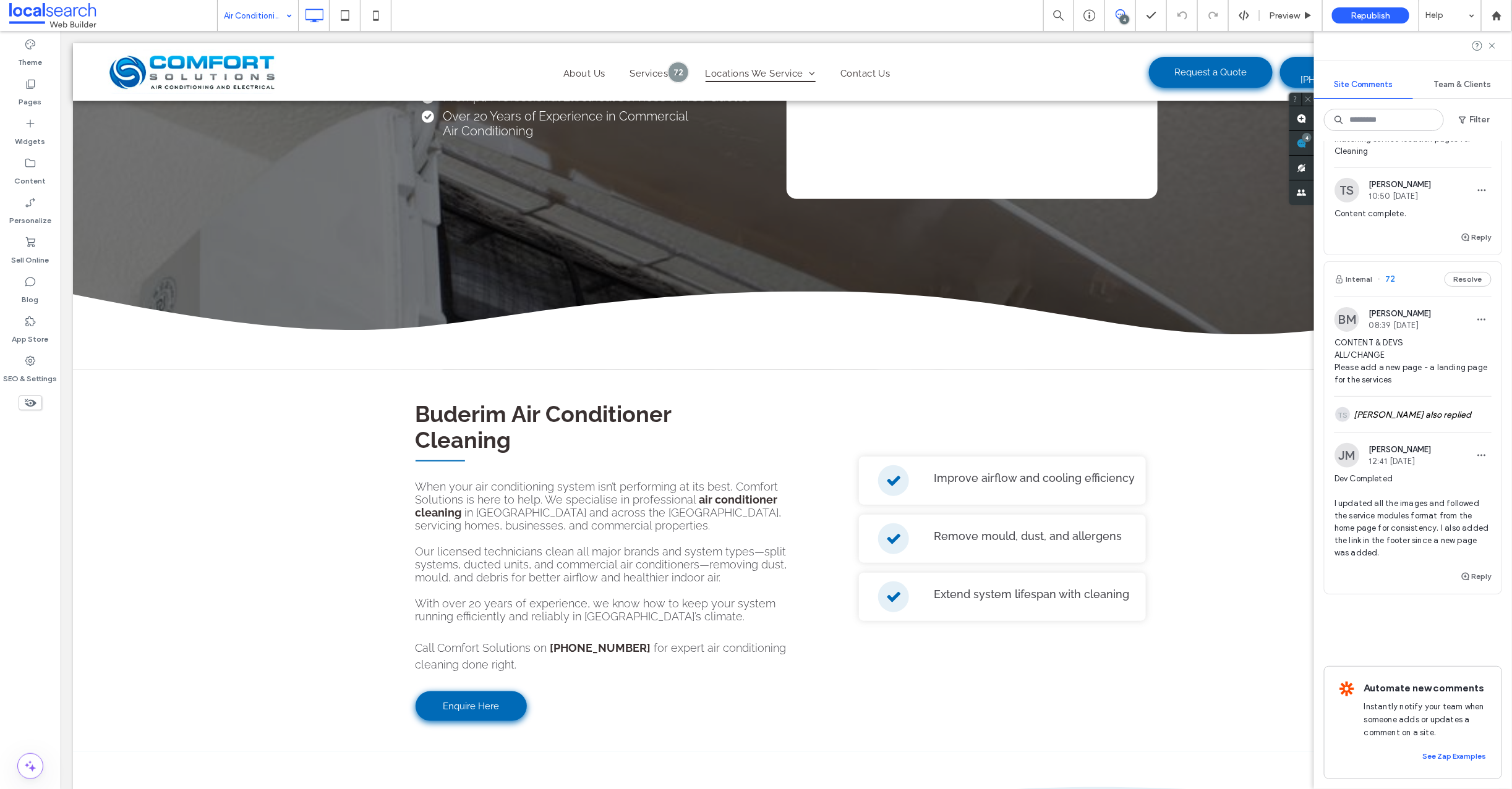
click at [1390, 273] on span "72" at bounding box center [1387, 279] width 18 height 12
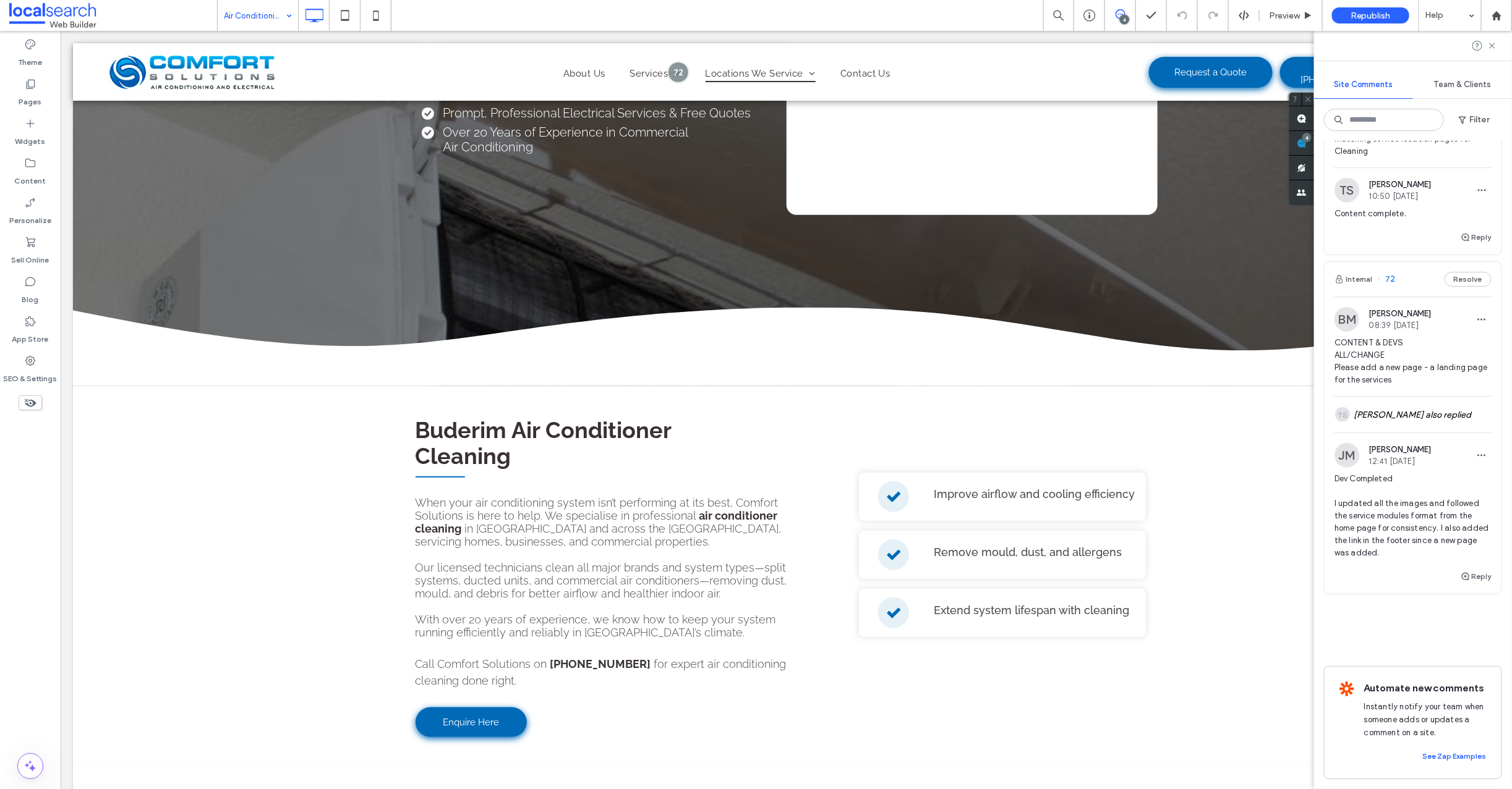
scroll to position [0, 0]
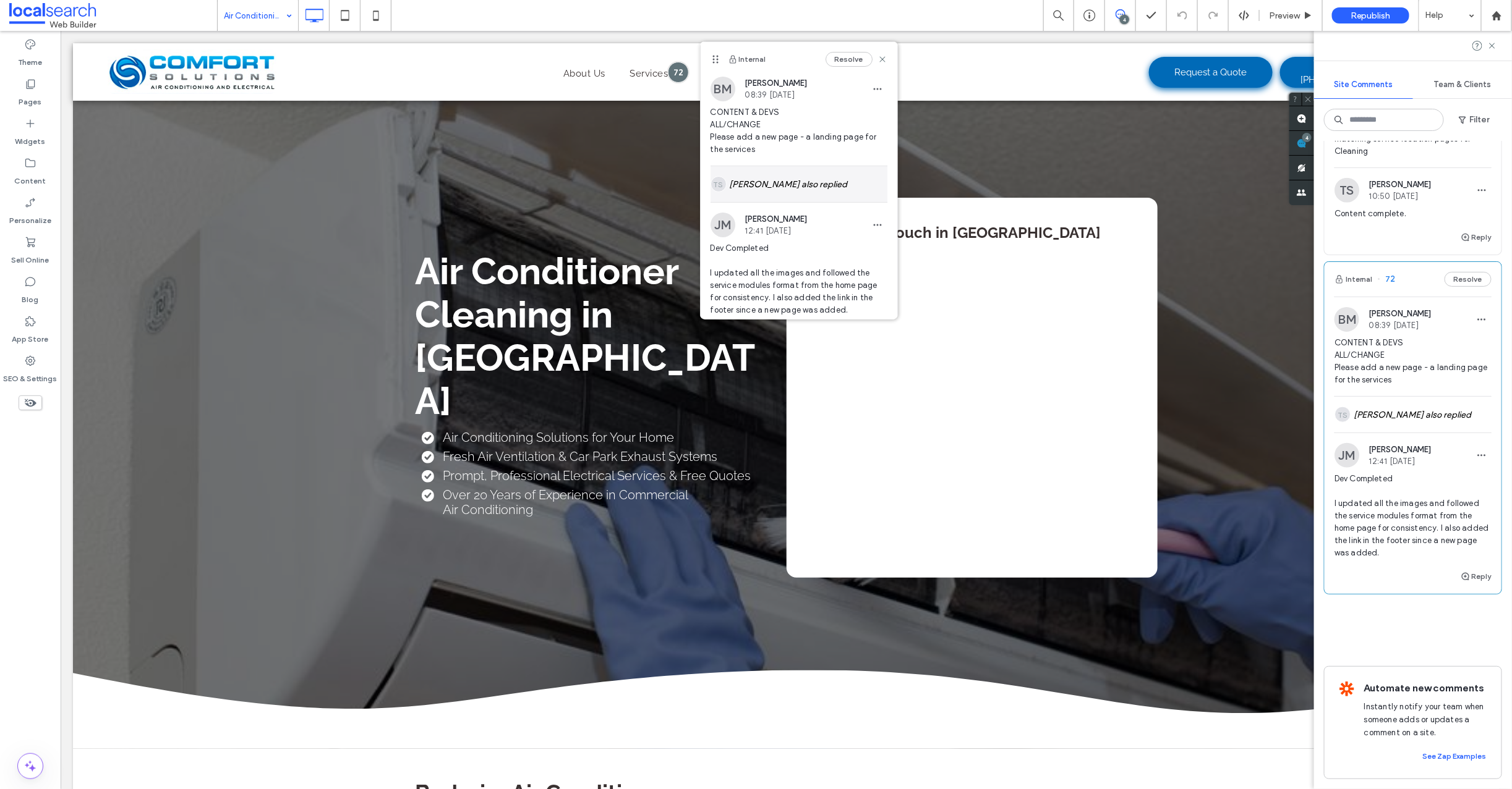
click at [792, 179] on div "TS Timothy Scott also replied" at bounding box center [798, 184] width 177 height 36
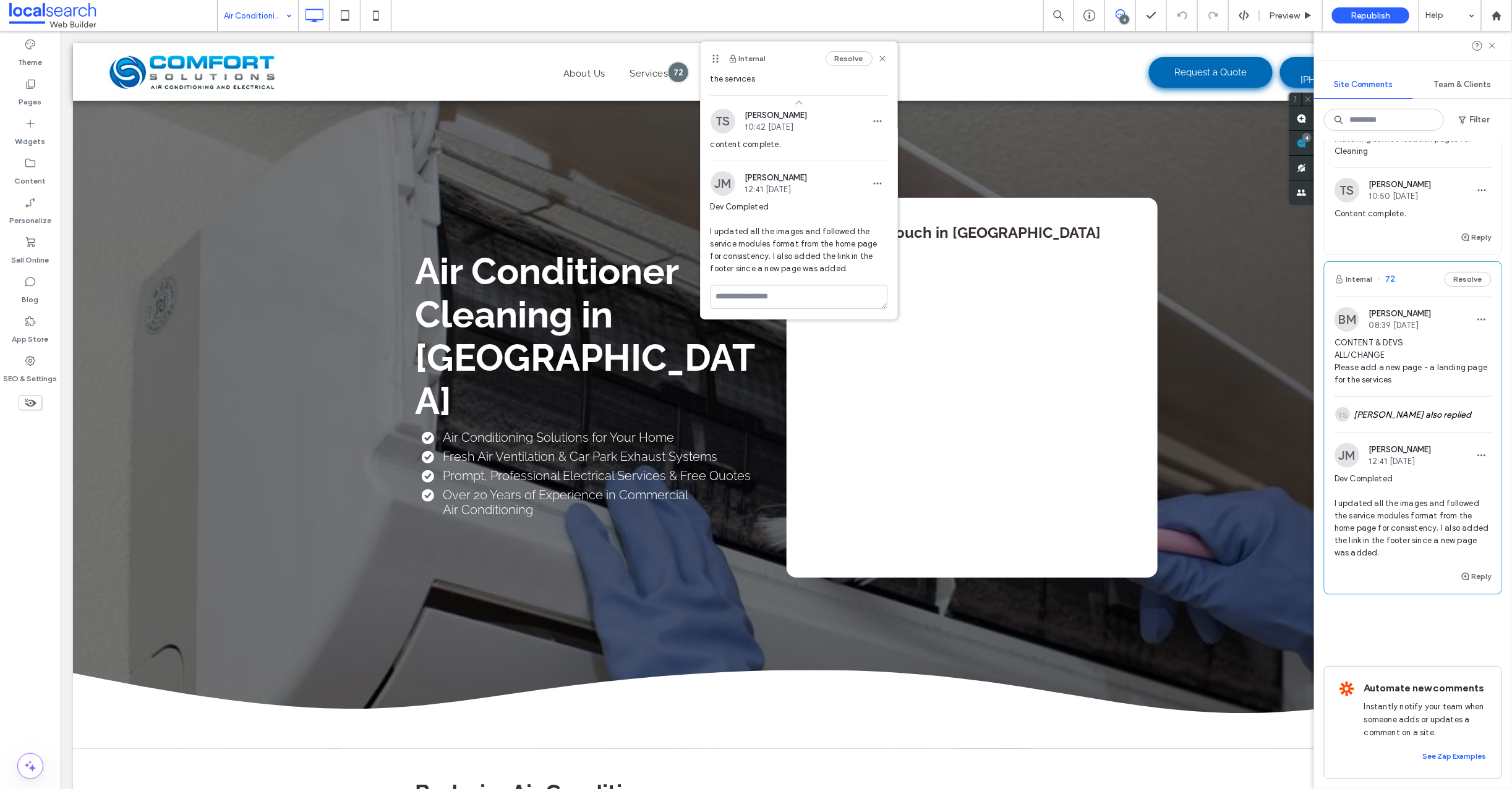
scroll to position [73, 0]
click at [756, 297] on textarea at bounding box center [798, 295] width 177 height 24
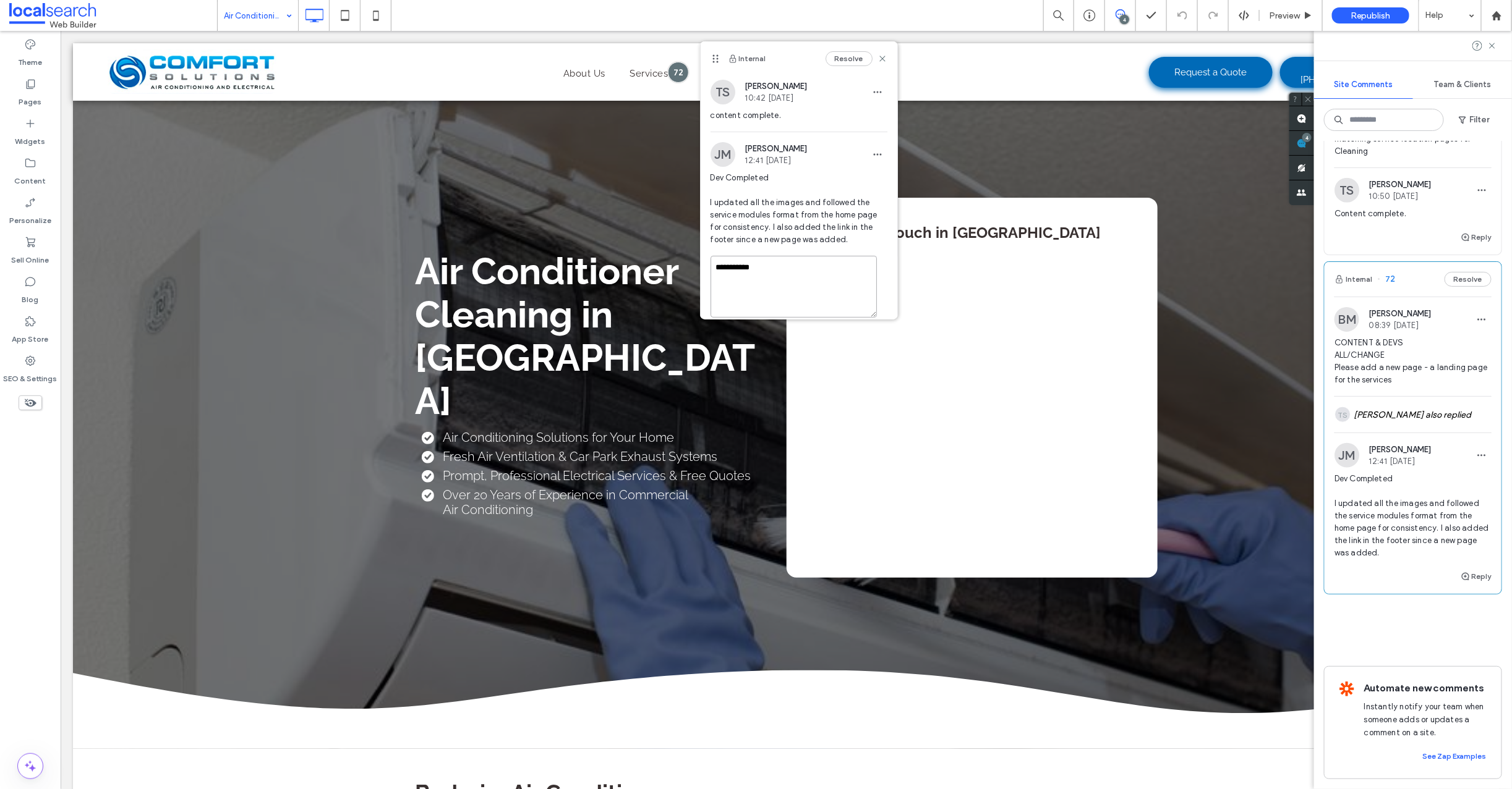
scroll to position [139, 0]
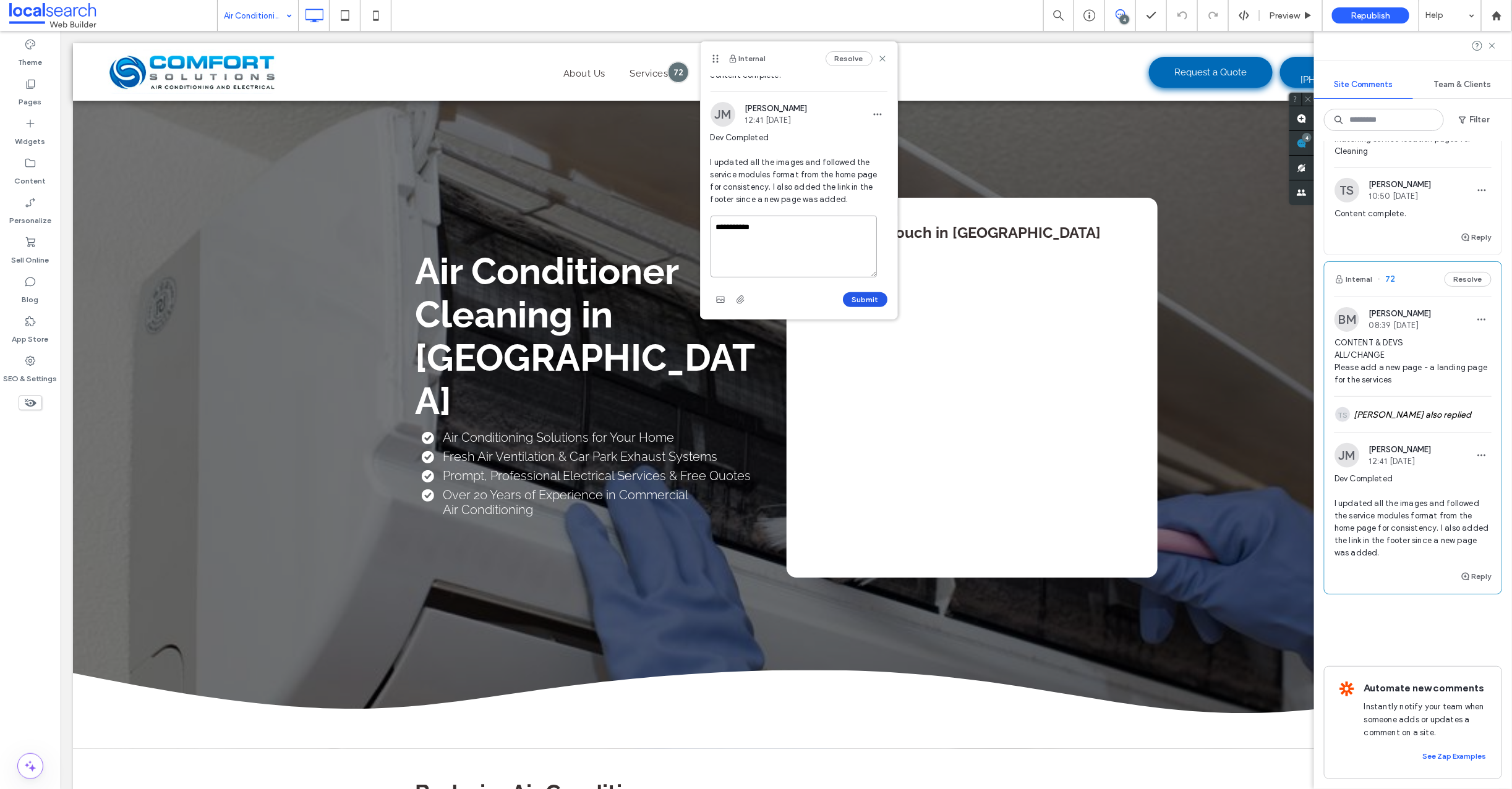
type textarea "**********"
click at [858, 295] on button "Submit" at bounding box center [865, 300] width 45 height 15
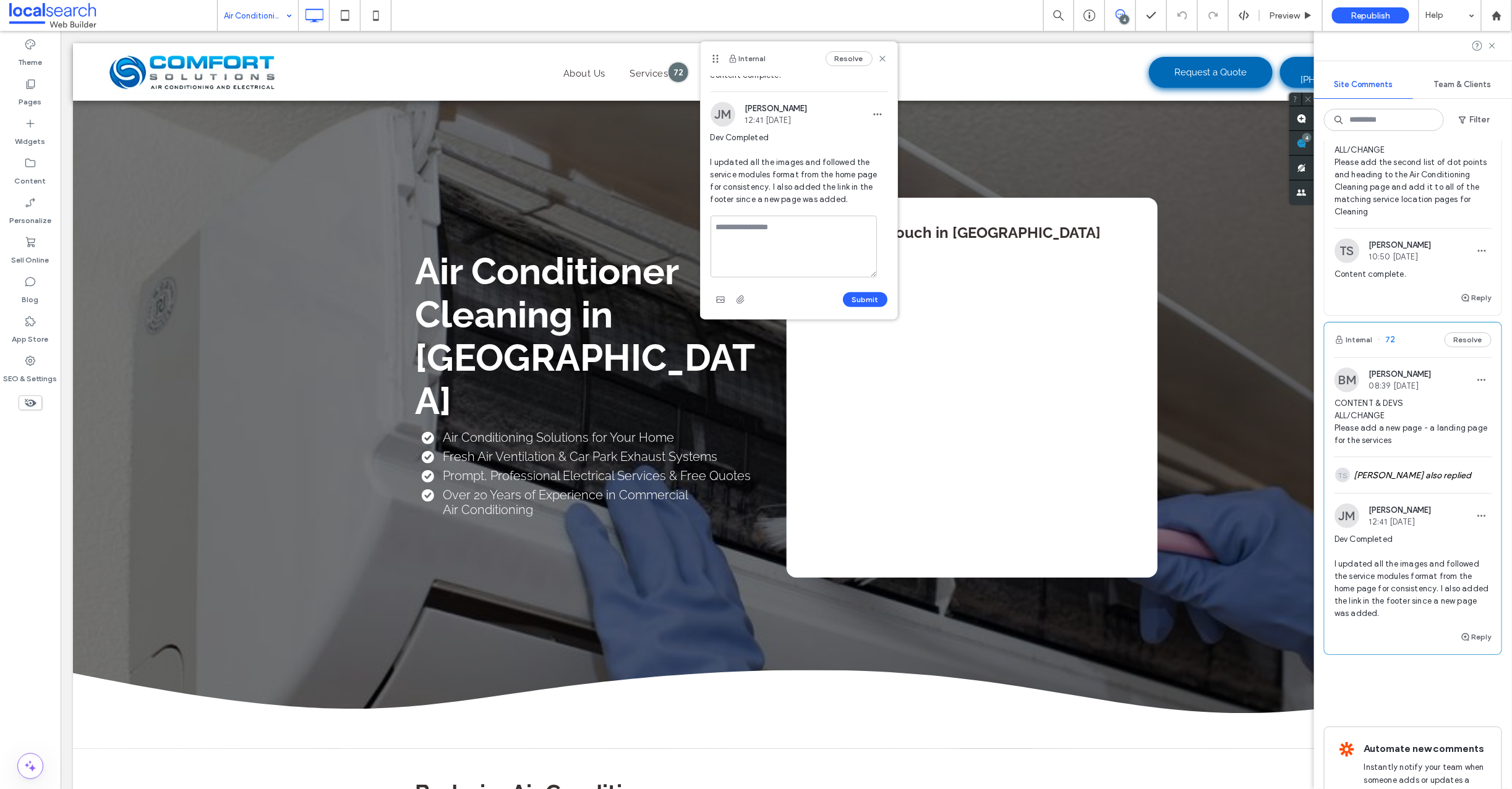
scroll to position [135, 0]
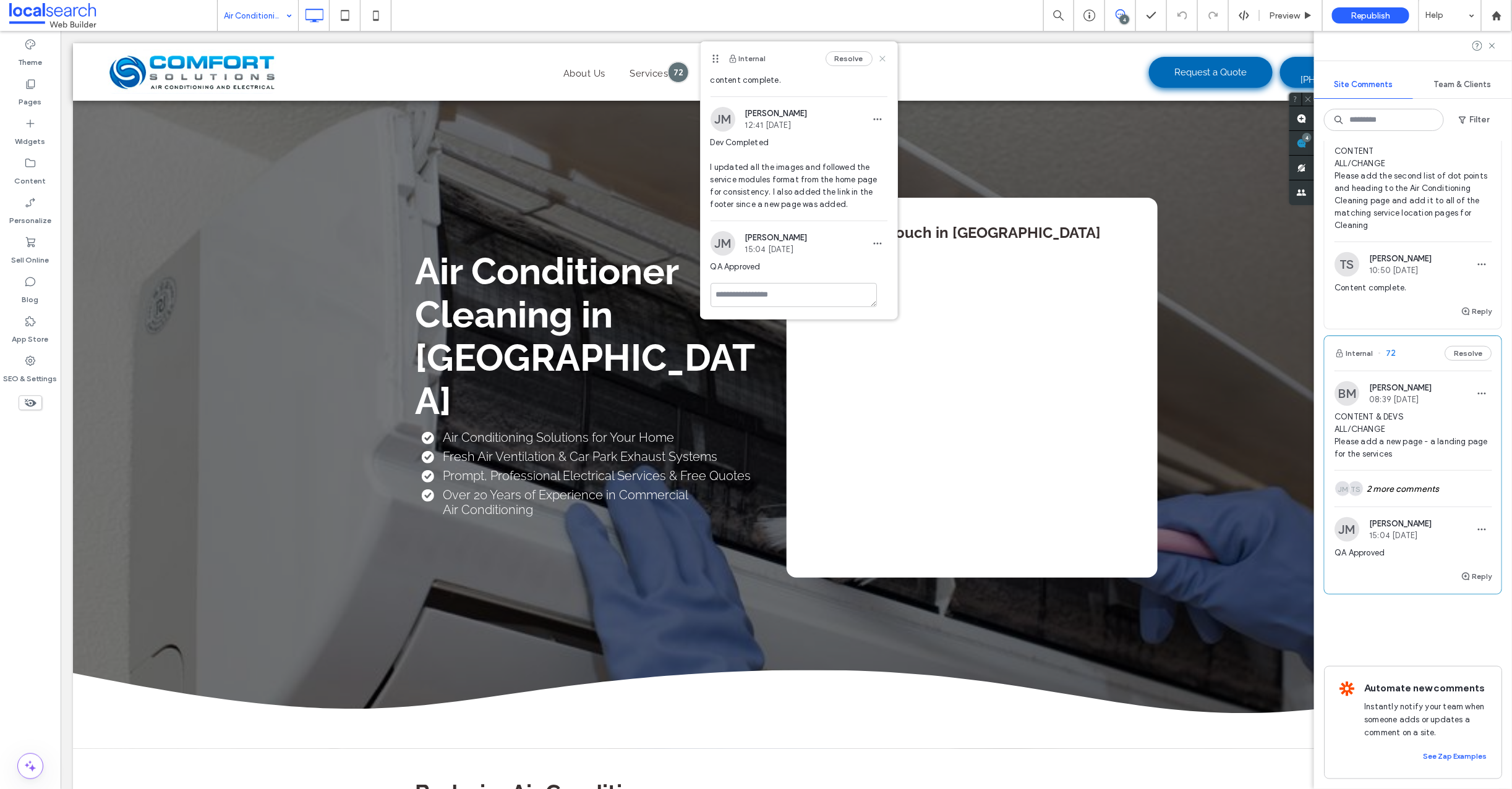
drag, startPoint x: 869, startPoint y: 57, endPoint x: 971, endPoint y: 82, distance: 105.0
click at [879, 57] on use at bounding box center [882, 58] width 5 height 5
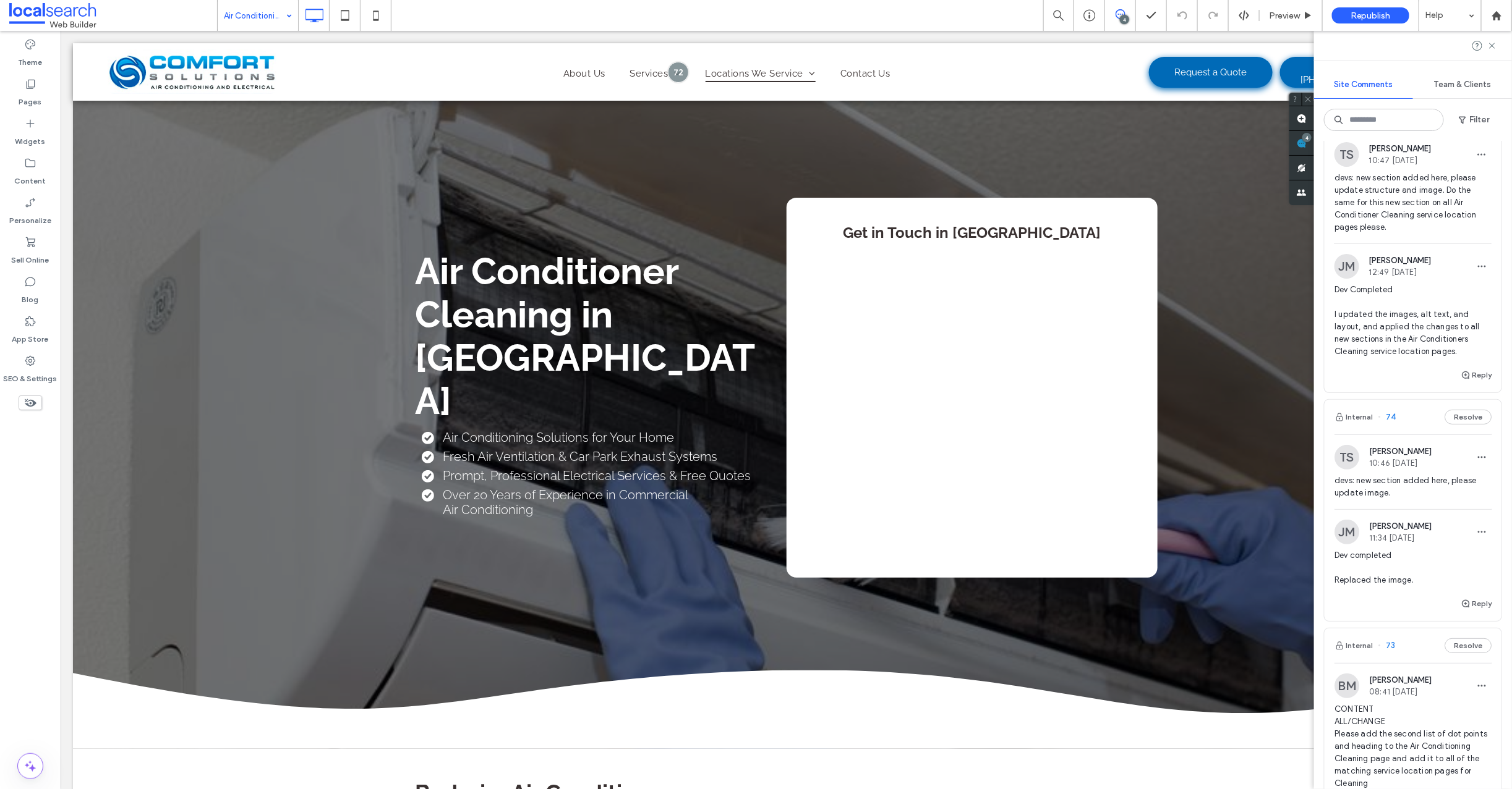
scroll to position [0, 0]
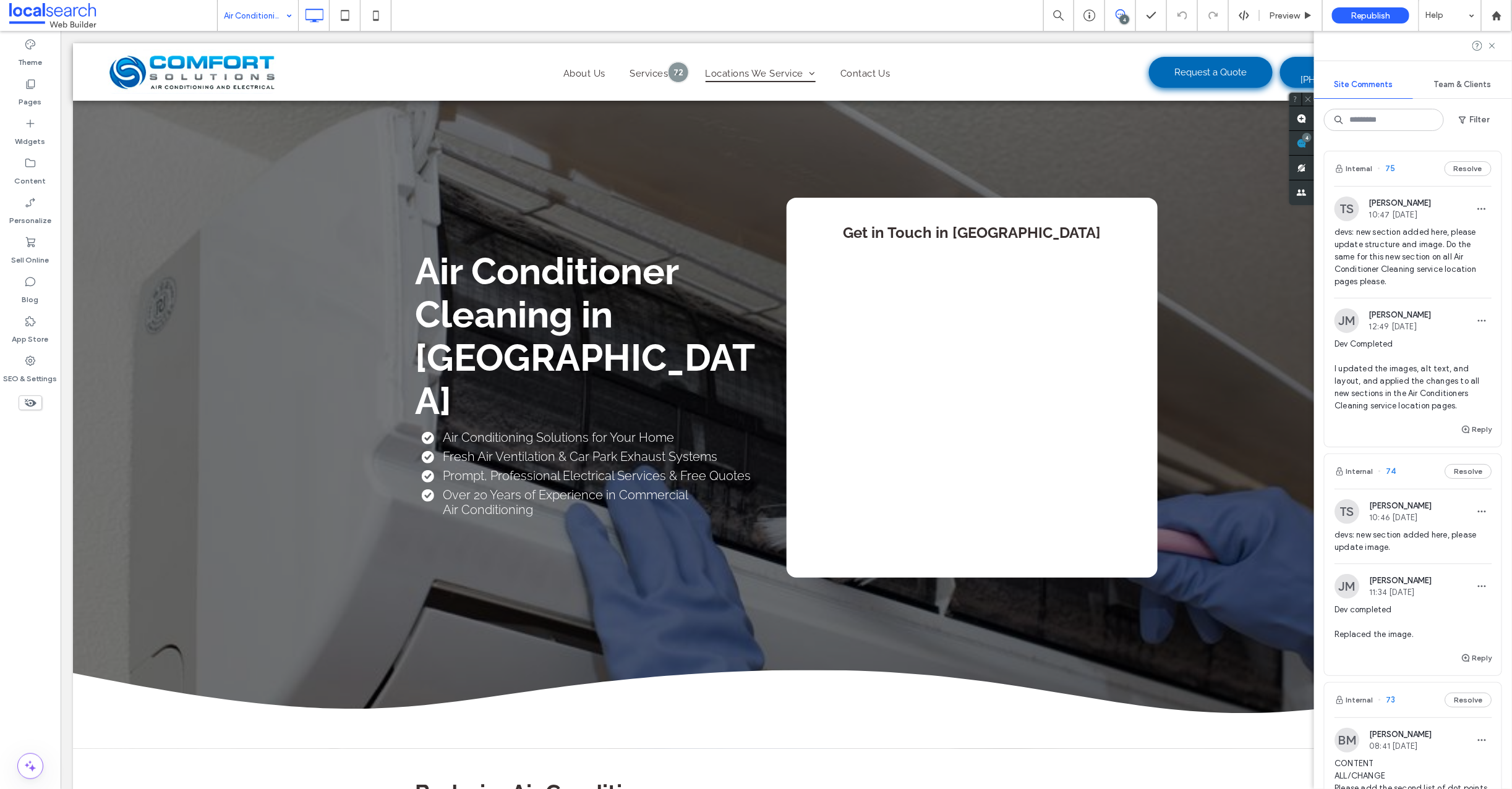
click at [1392, 167] on span "75" at bounding box center [1387, 169] width 18 height 12
click at [1389, 167] on span "75" at bounding box center [1387, 169] width 18 height 12
click at [1389, 170] on span "75" at bounding box center [1387, 169] width 18 height 12
click at [1389, 171] on span "75" at bounding box center [1387, 169] width 18 height 12
click at [1442, 289] on div "devs: new section added here, please update structure and image. Do the same fo…" at bounding box center [1413, 262] width 157 height 72
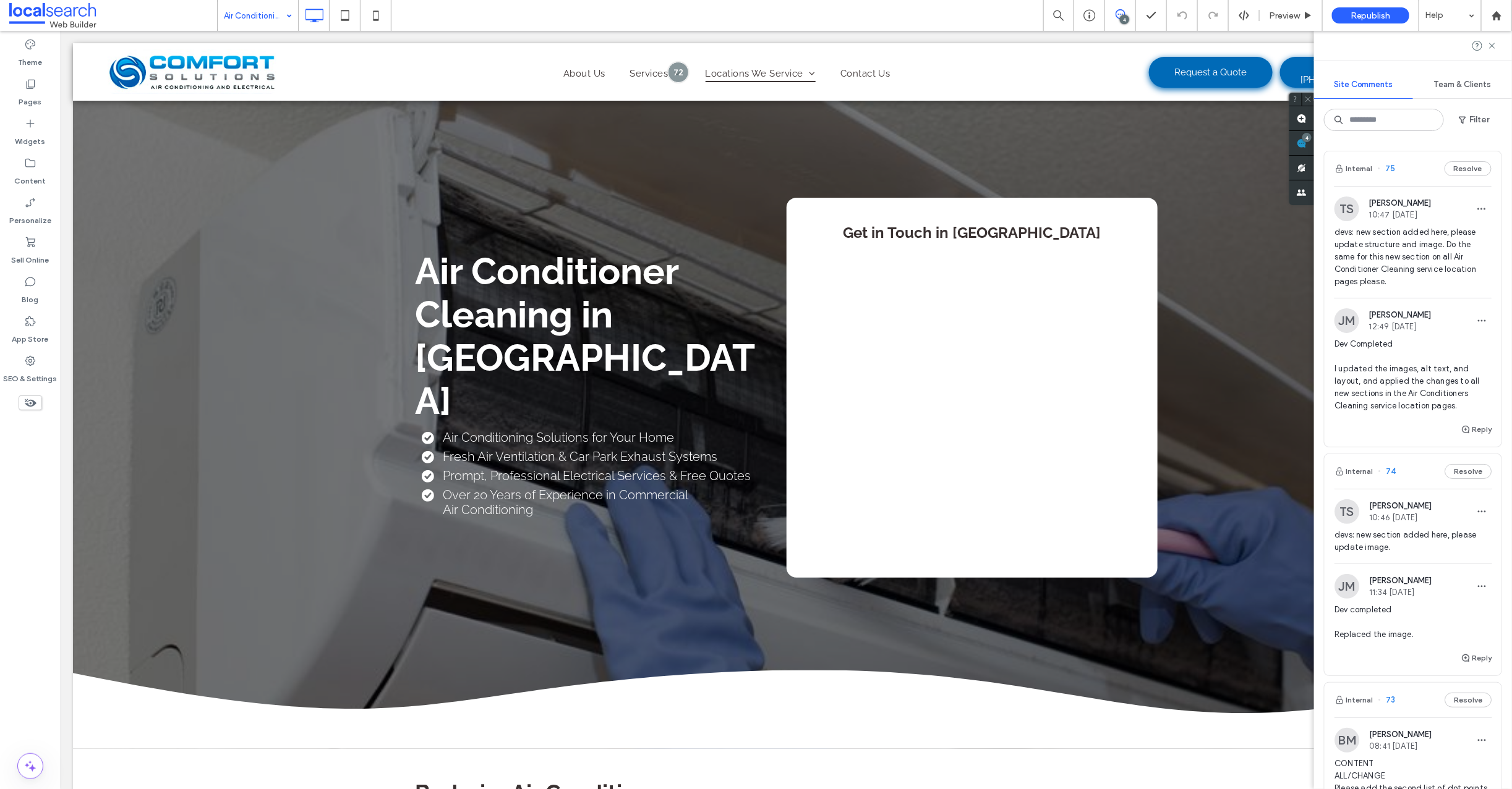
click at [1390, 168] on span "75" at bounding box center [1387, 169] width 18 height 12
click at [1389, 170] on span "75" at bounding box center [1387, 169] width 18 height 12
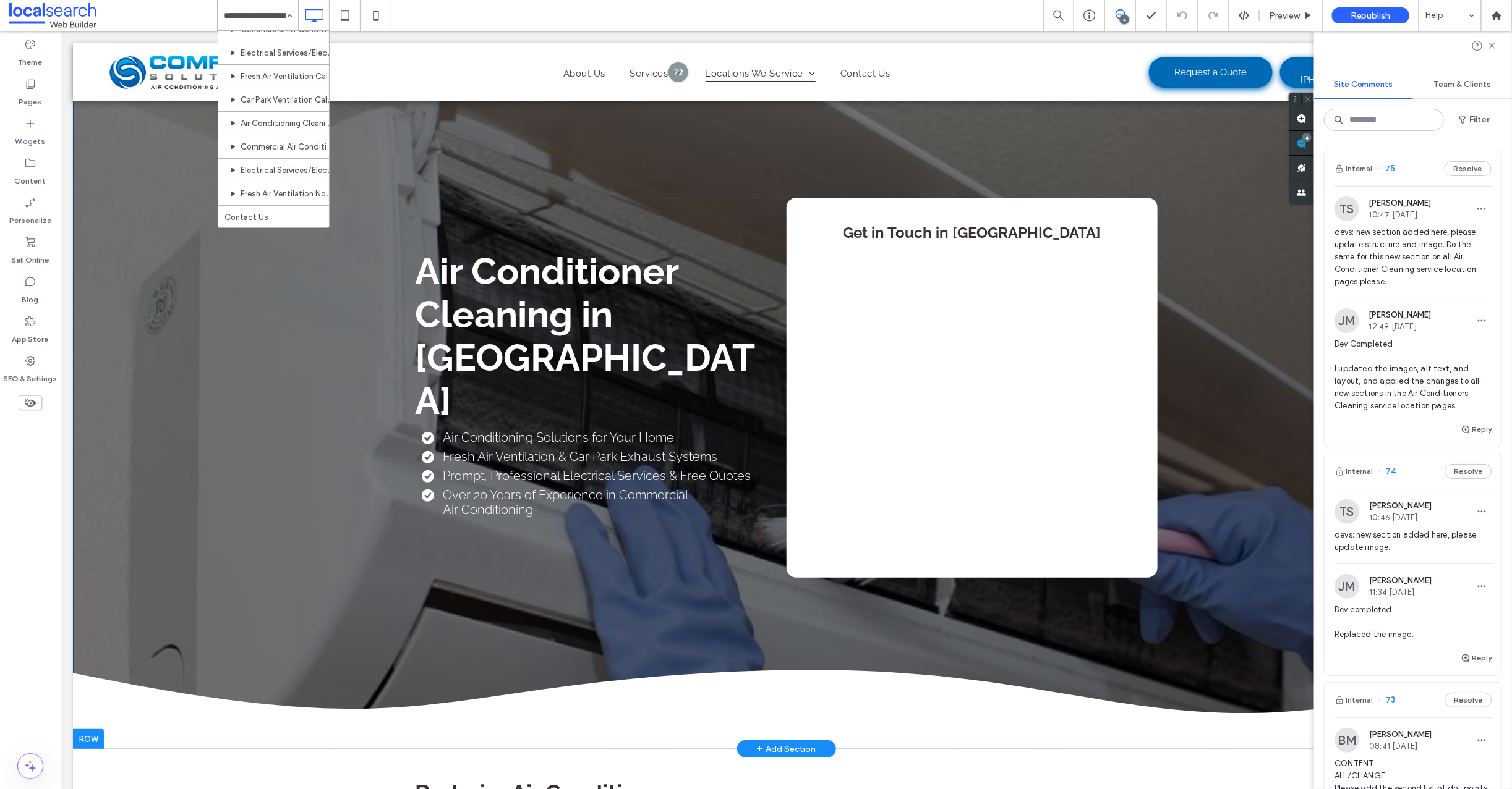
scroll to position [566, 0]
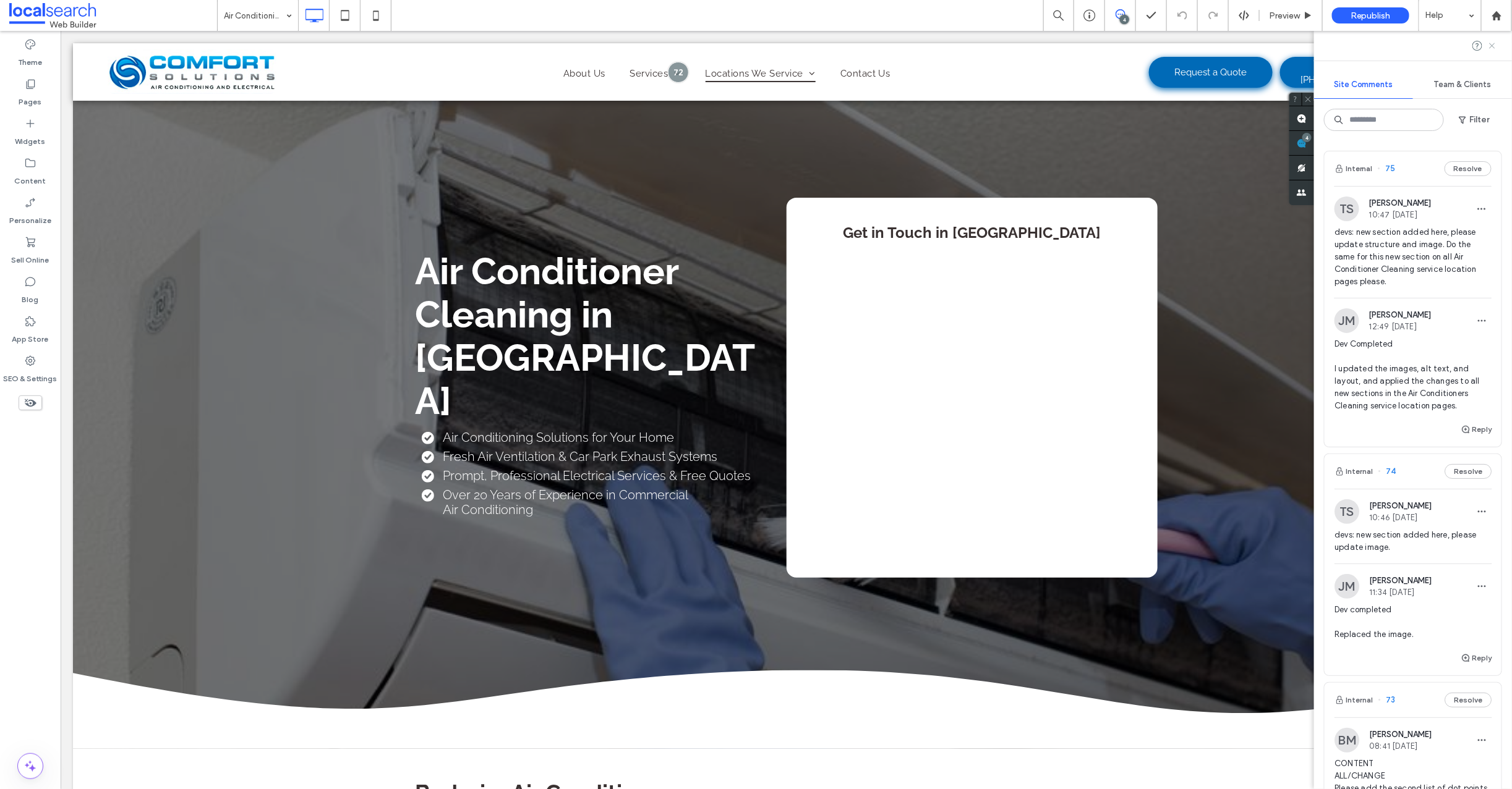
click at [1493, 44] on use at bounding box center [1492, 45] width 5 height 5
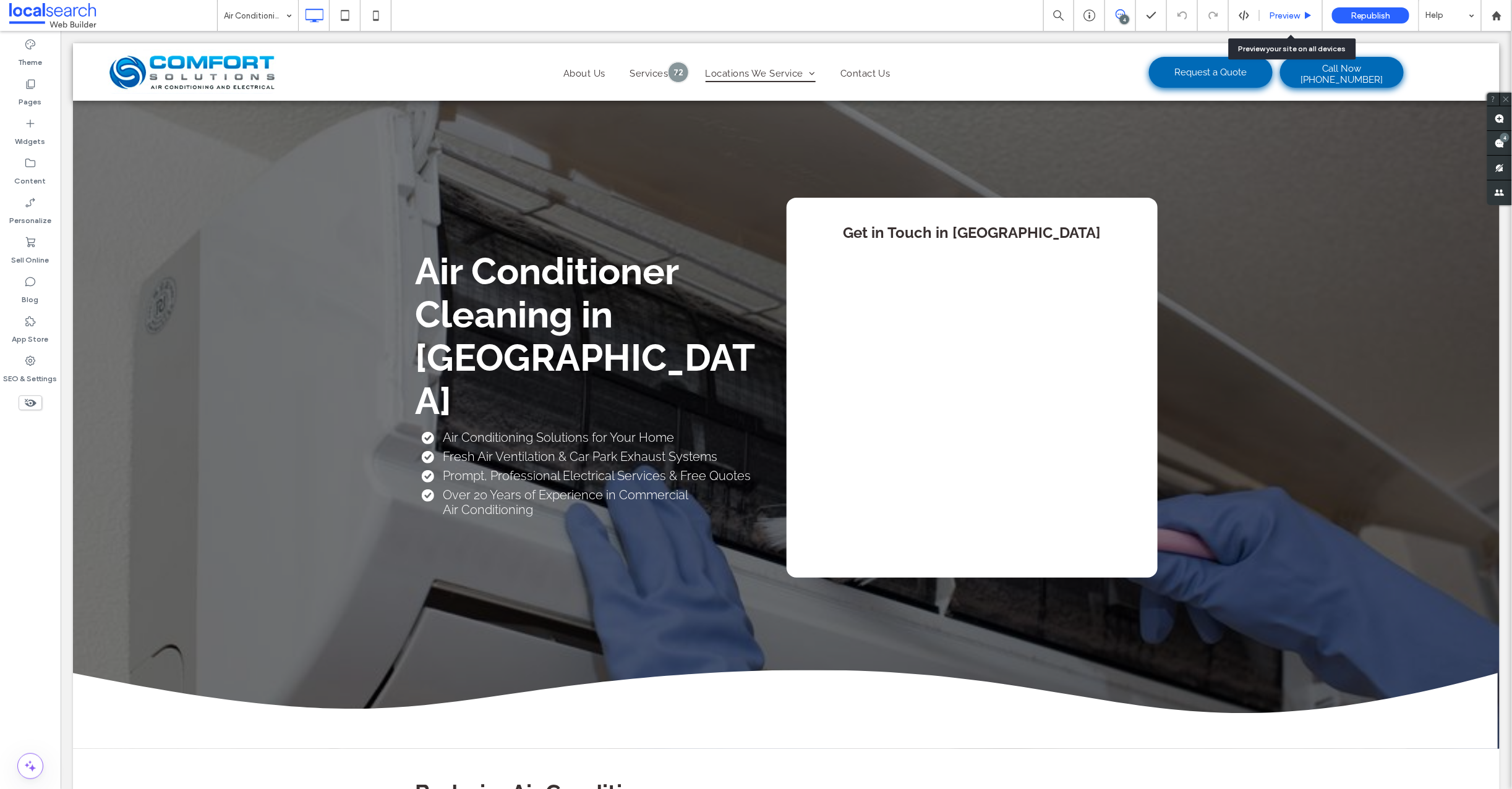
click at [1282, 9] on div "Preview" at bounding box center [1291, 15] width 63 height 31
click at [1286, 18] on span "Preview" at bounding box center [1284, 16] width 31 height 11
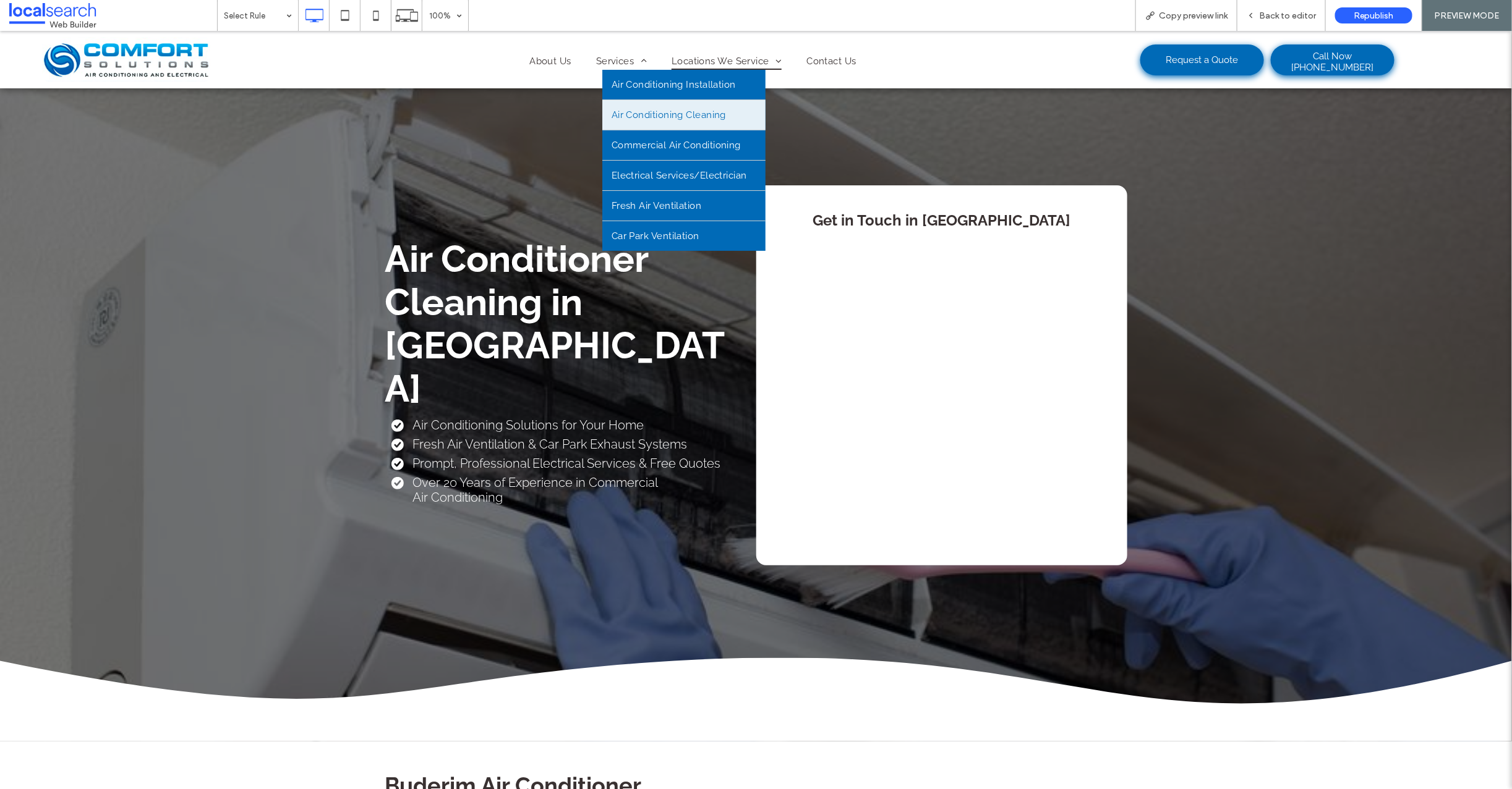
click at [633, 106] on link "Air Conditioning Cleaning" at bounding box center [684, 114] width 164 height 30
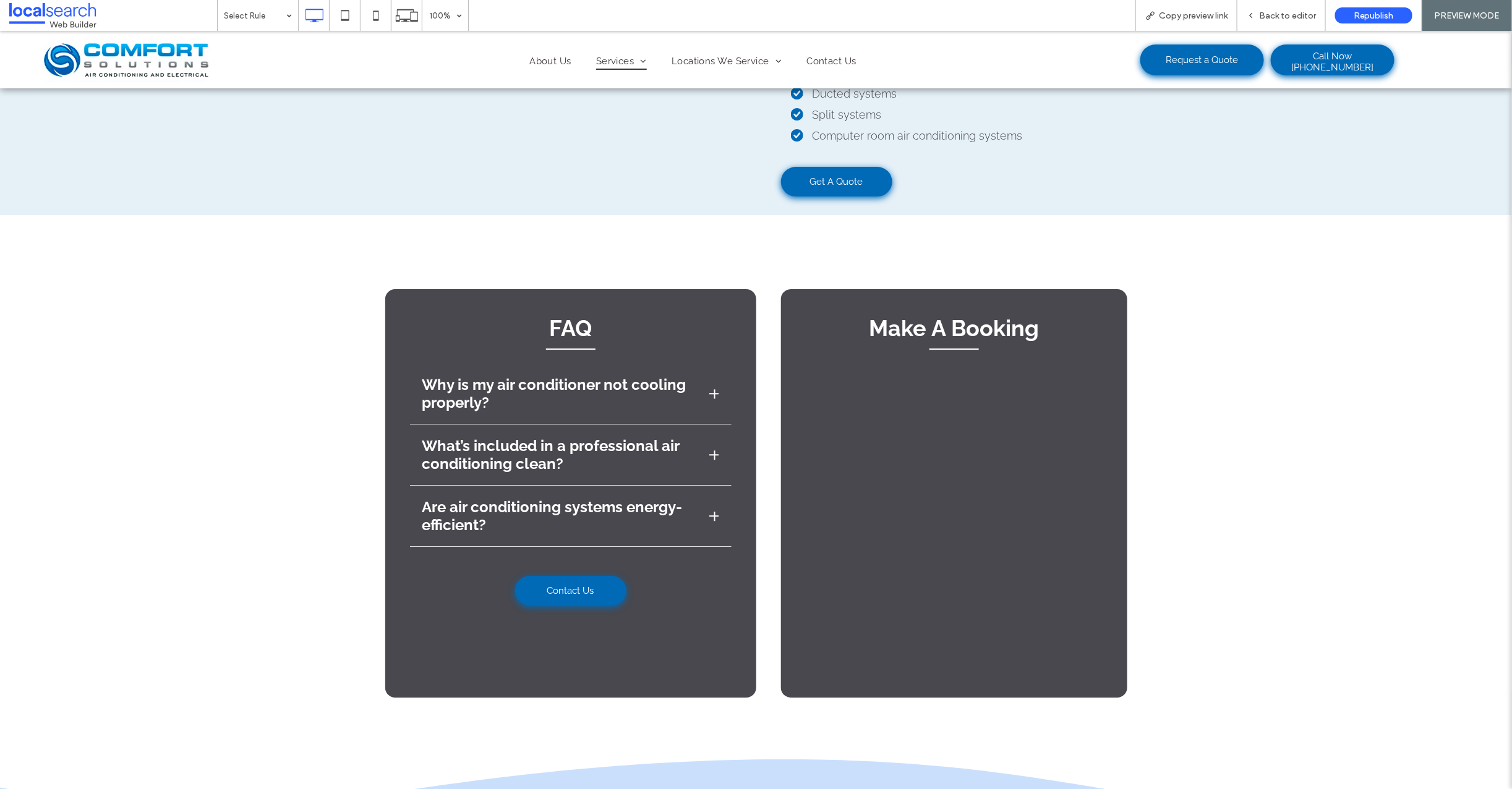
scroll to position [2765, 0]
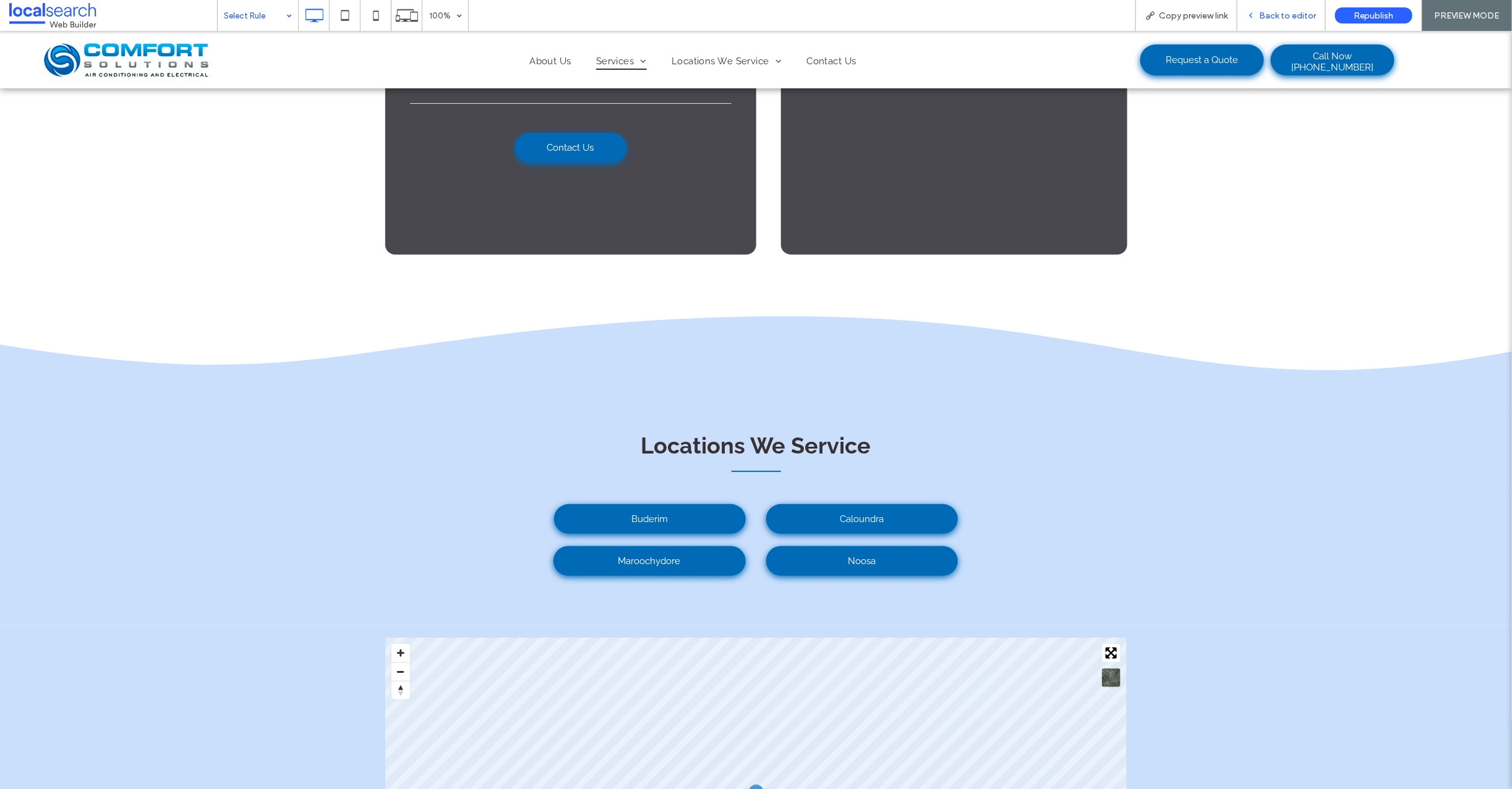
click at [1292, 12] on span "Back to editor" at bounding box center [1287, 16] width 57 height 11
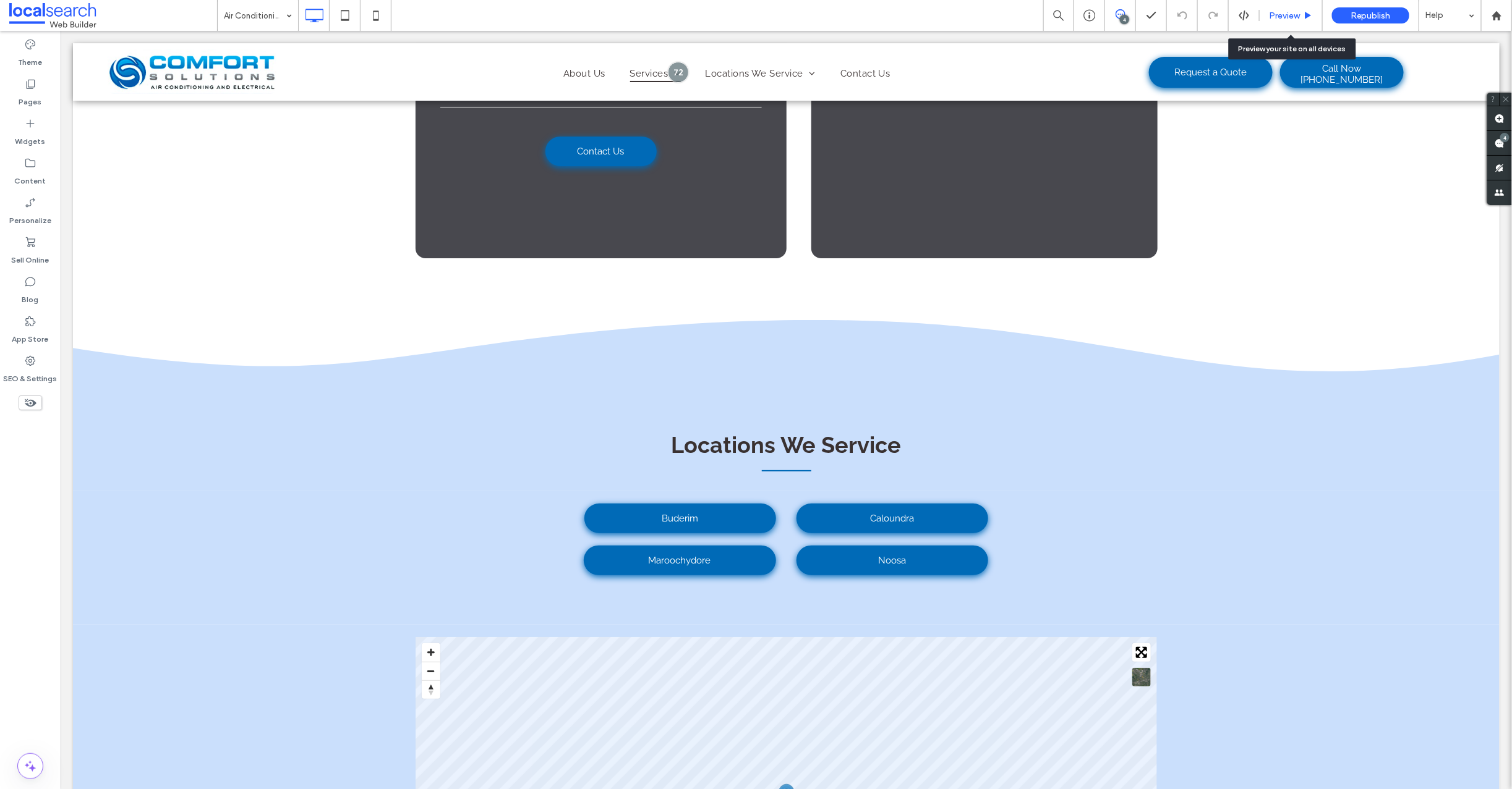
scroll to position [2755, 0]
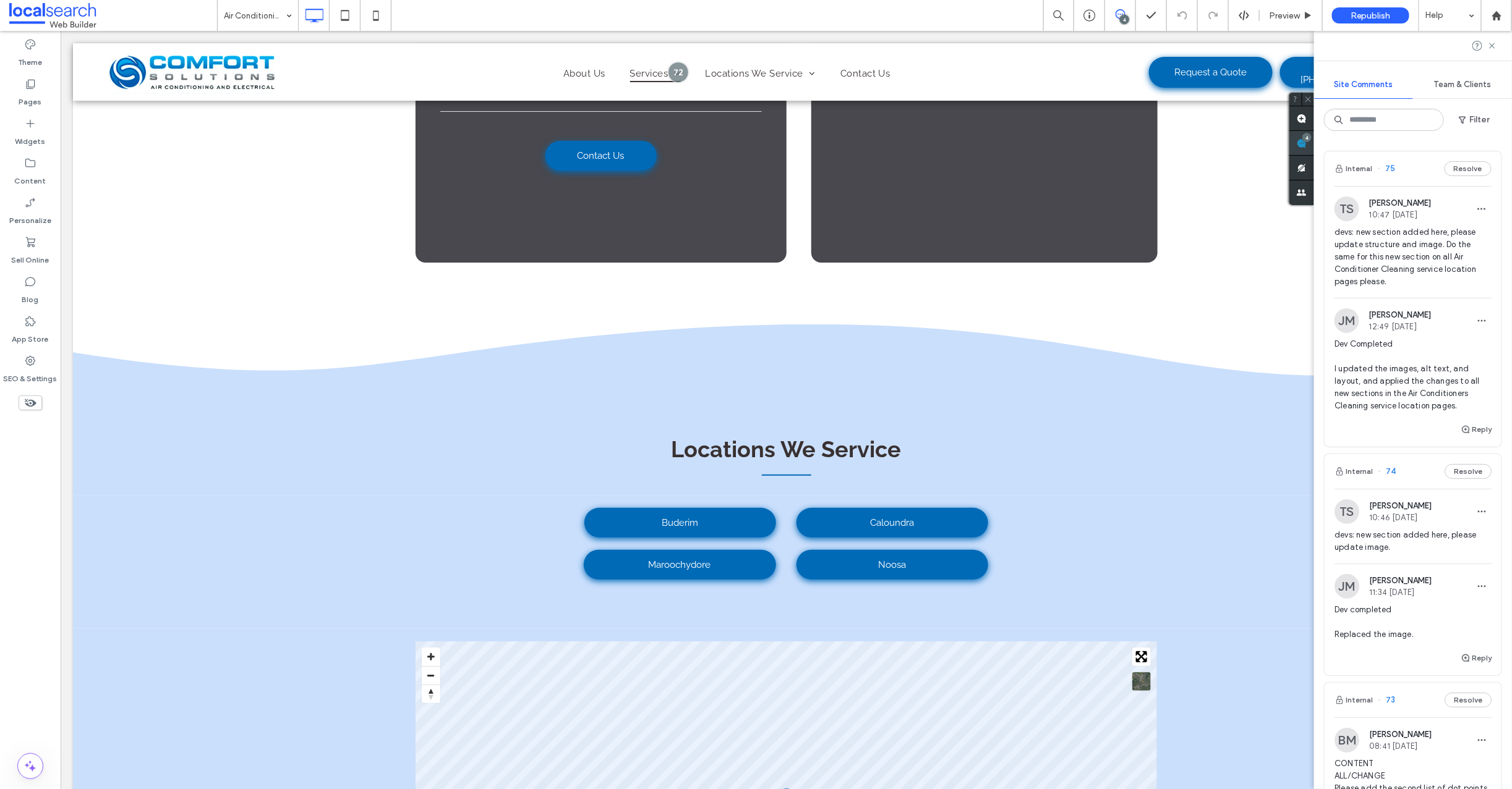
click at [1501, 134] on div "Site Comments Team & Clients Filter Internal 75 Resolve TS Timothy Scott 10:47 …" at bounding box center [1413, 410] width 198 height 759
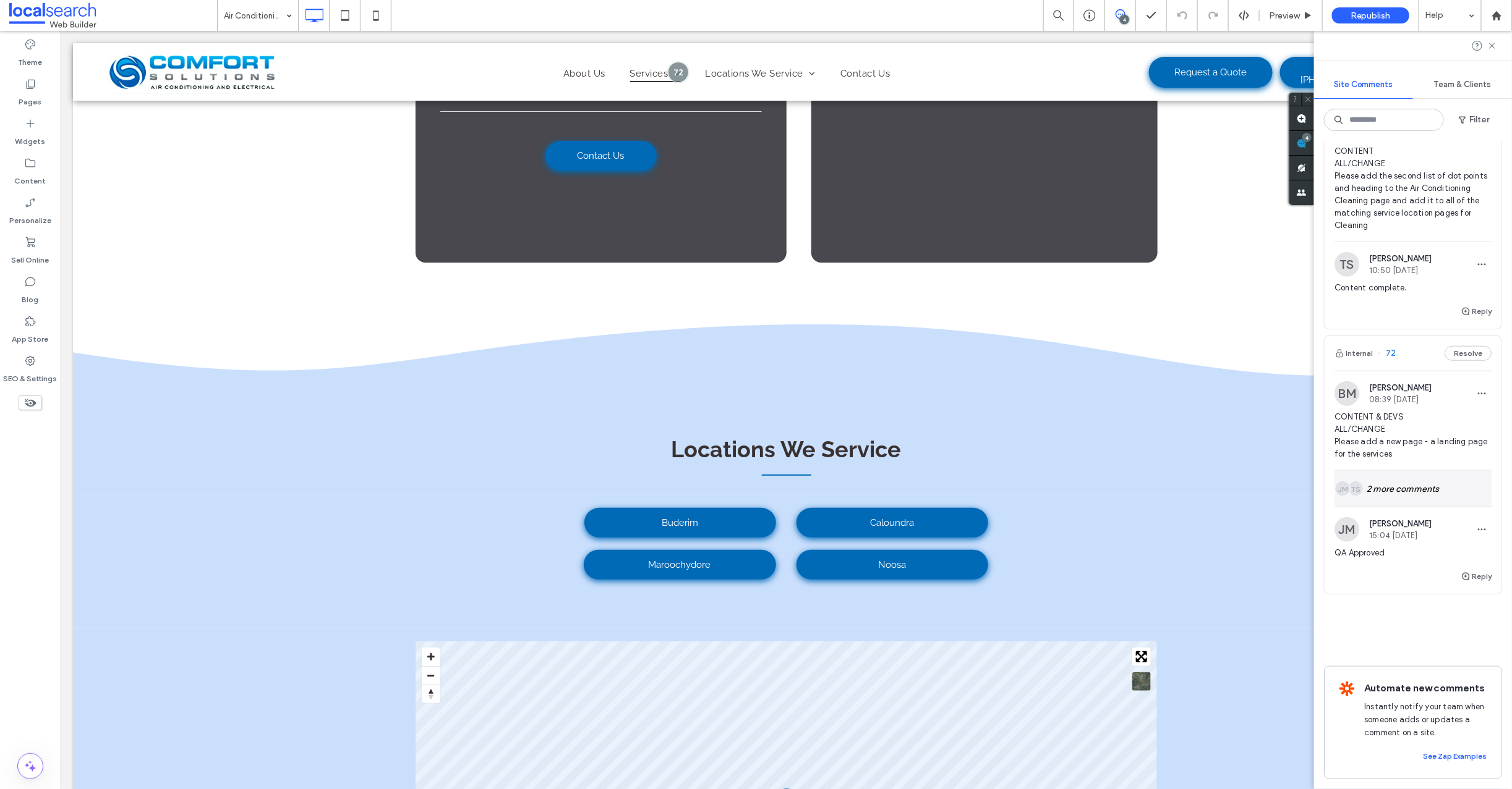
scroll to position [623, 0]
click at [1402, 478] on div "TS JM 2 more comments" at bounding box center [1413, 488] width 157 height 36
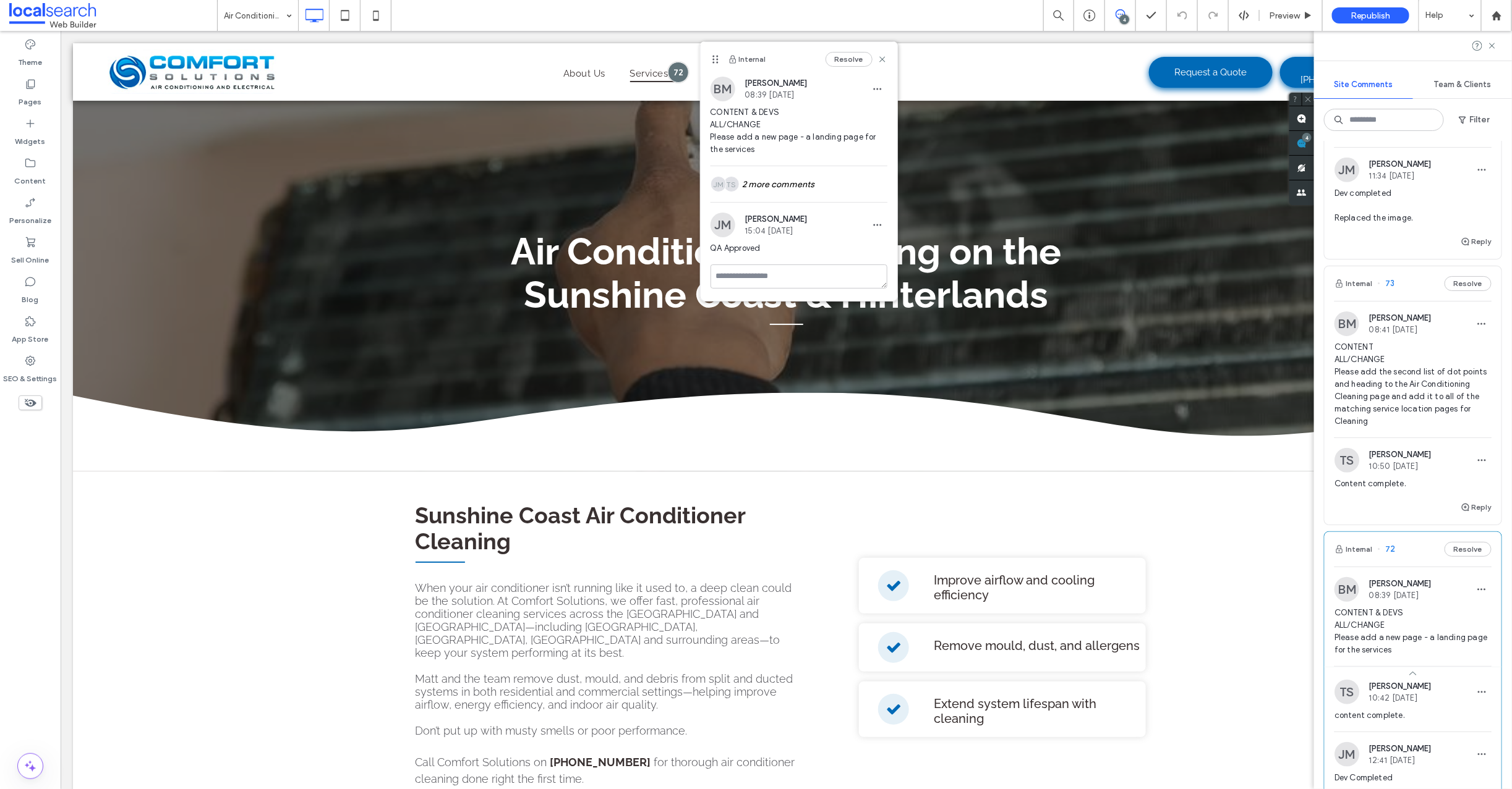
scroll to position [404, 0]
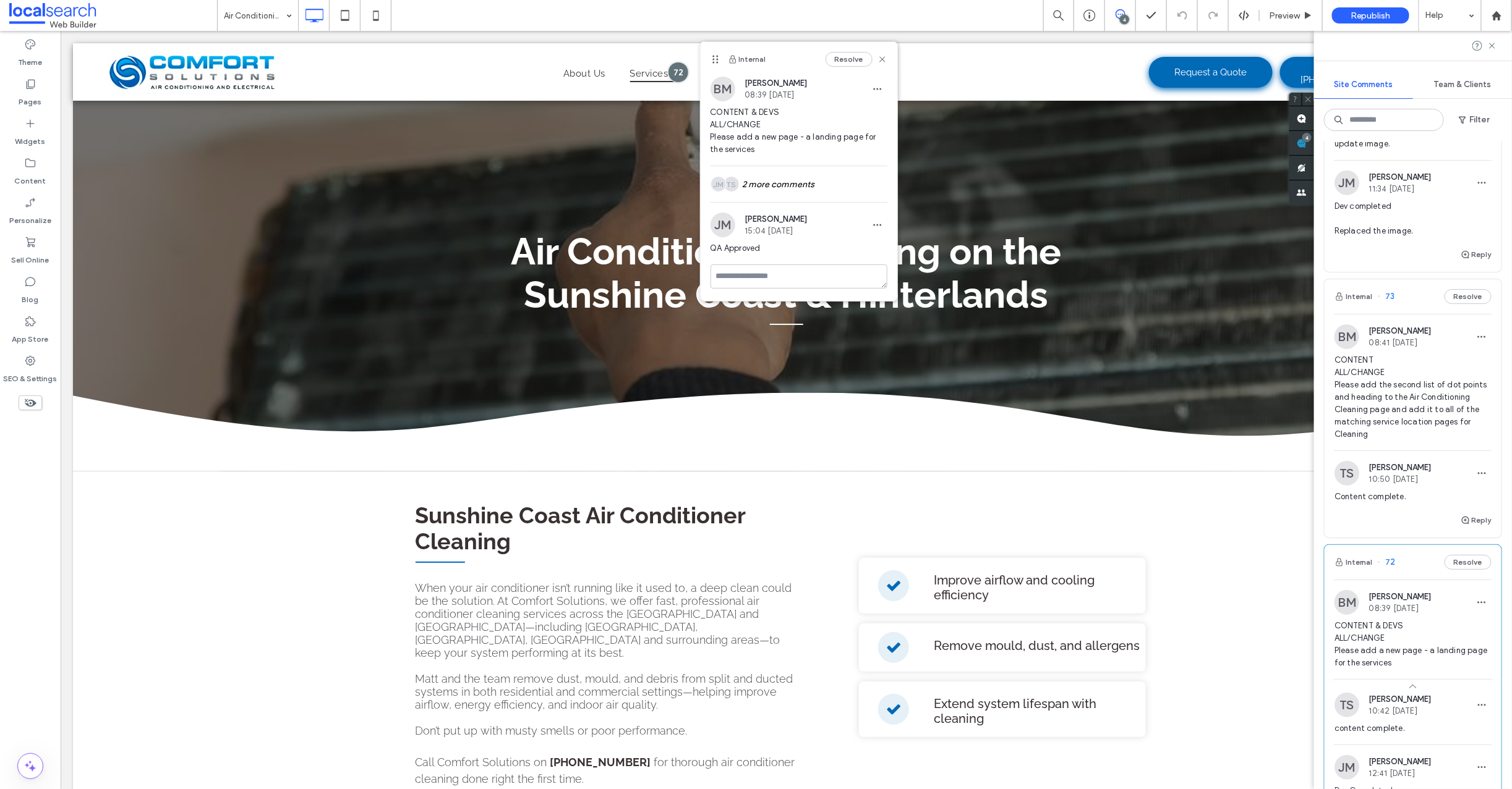
click at [1390, 294] on span "73" at bounding box center [1386, 297] width 17 height 12
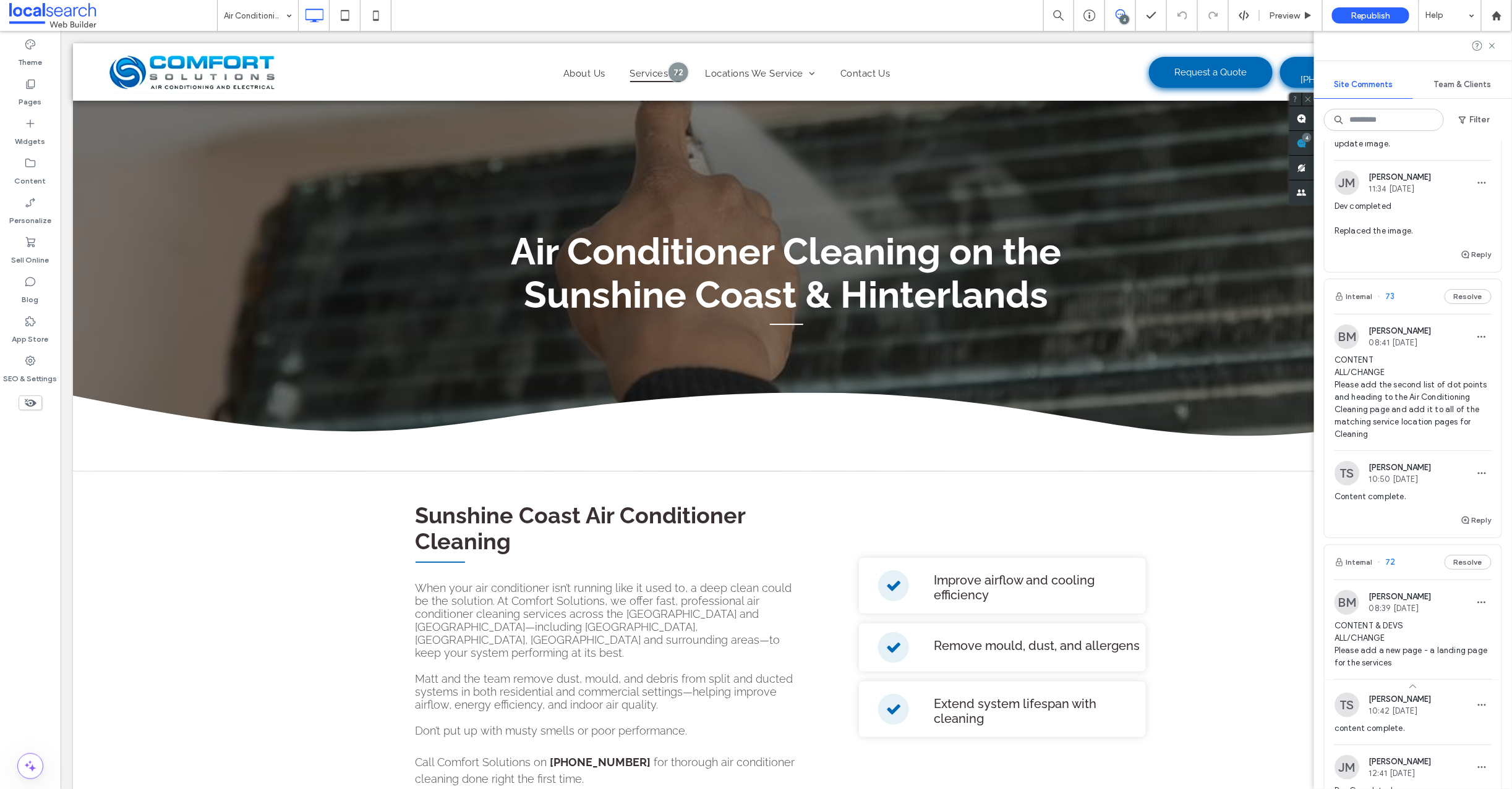
click at [1390, 298] on div at bounding box center [756, 394] width 1512 height 789
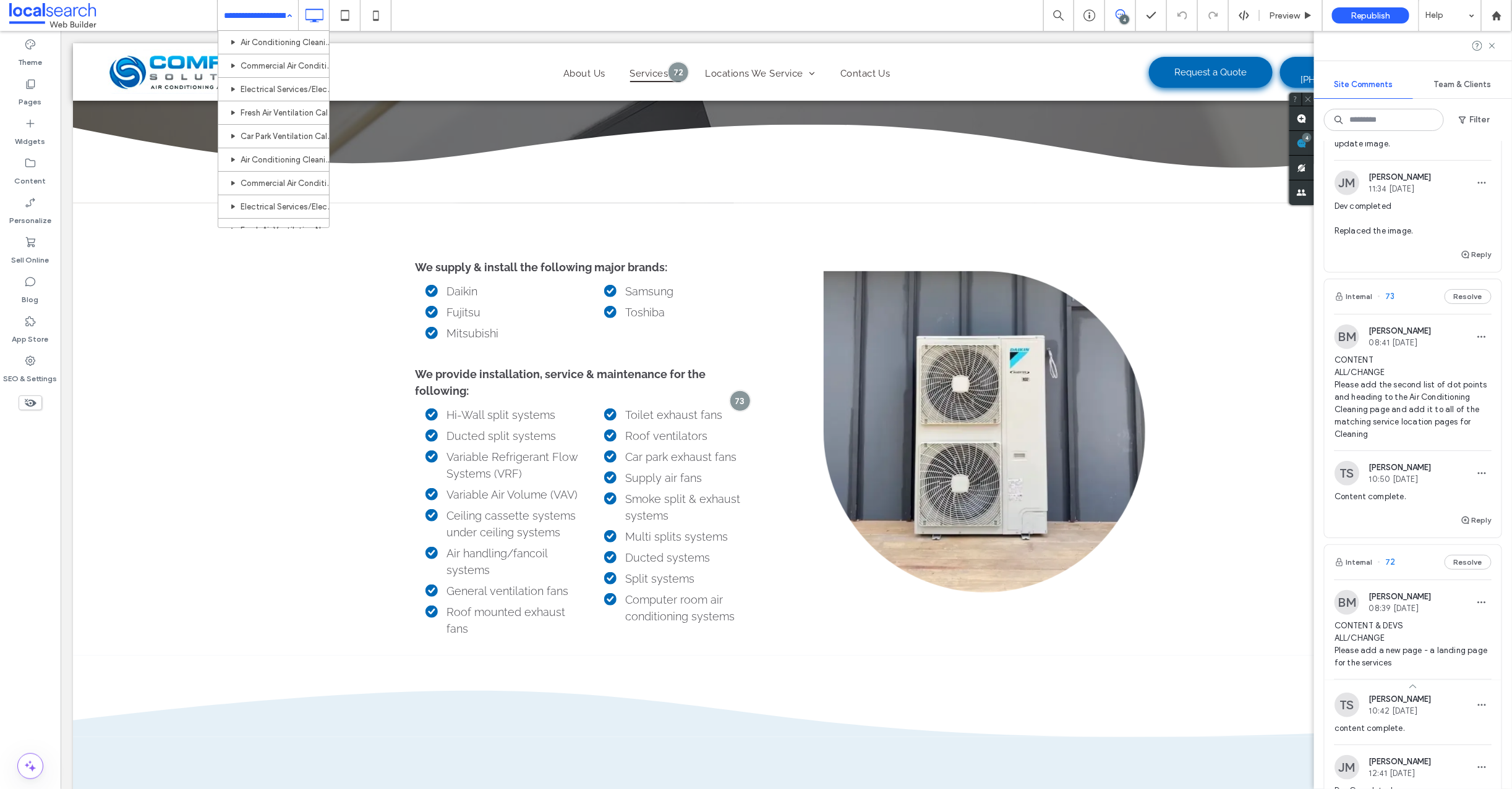
scroll to position [566, 0]
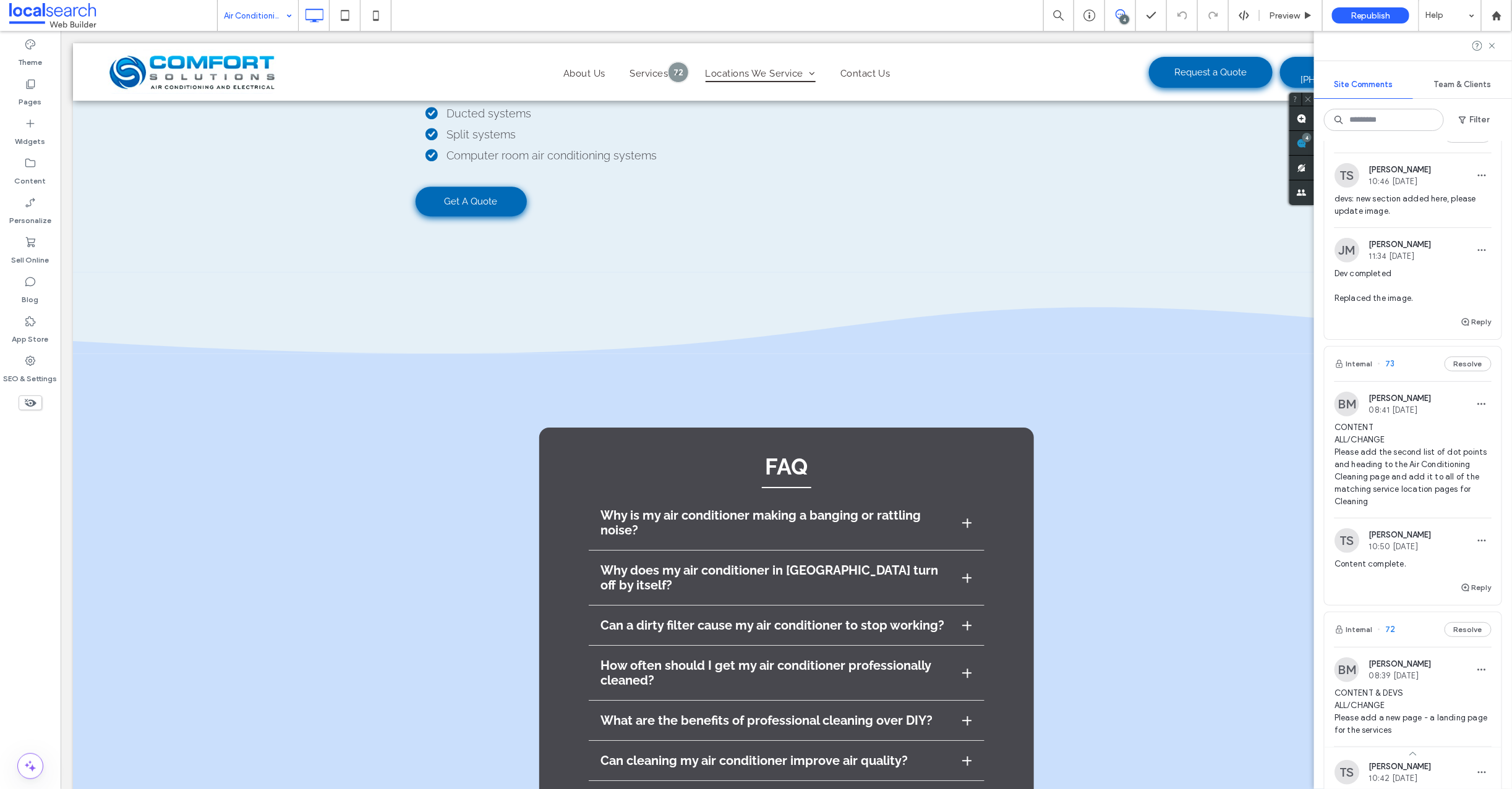
scroll to position [277, 0]
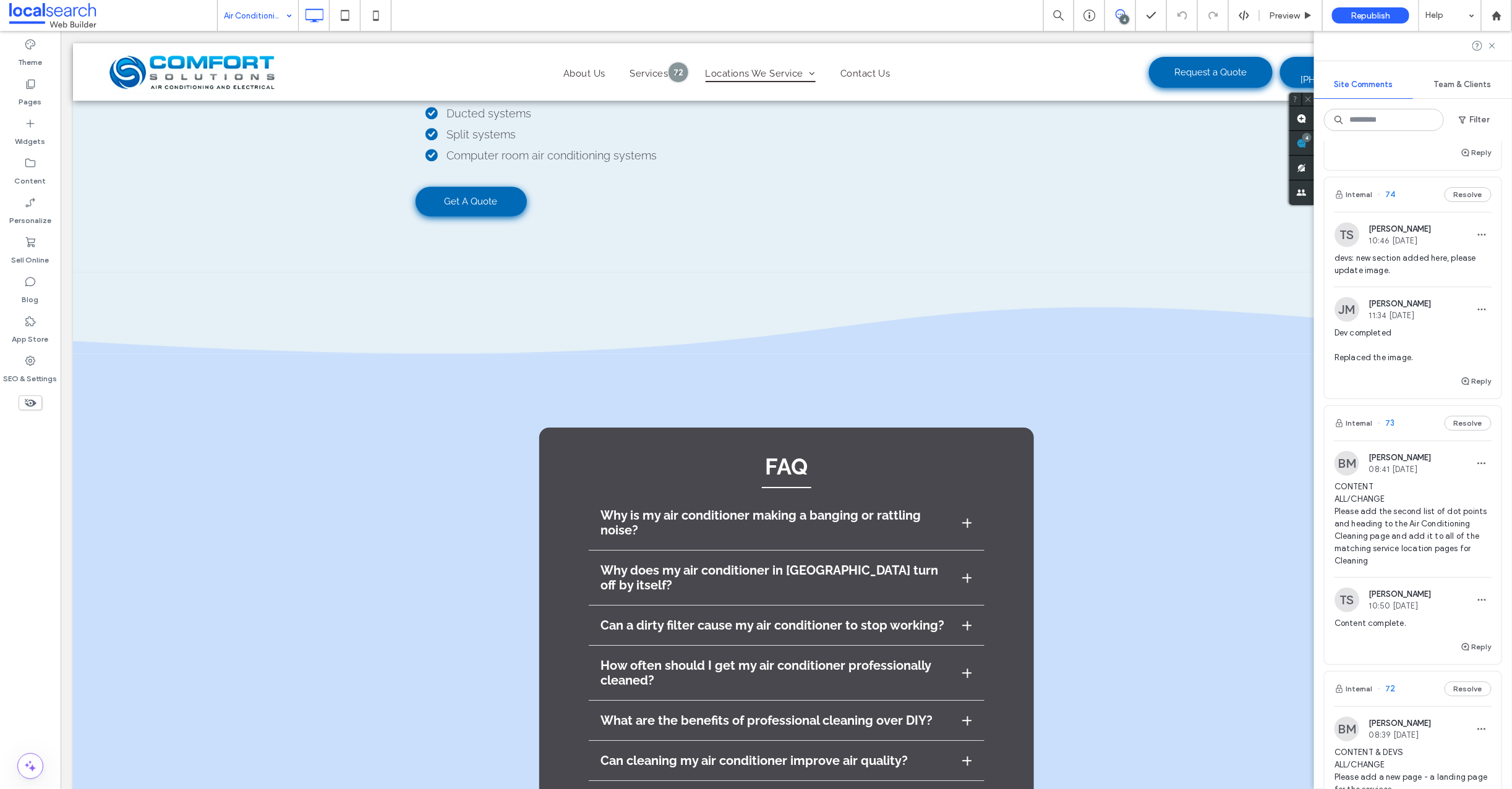
click at [1392, 195] on span "74" at bounding box center [1387, 195] width 18 height 12
click at [1389, 195] on div at bounding box center [756, 394] width 1512 height 789
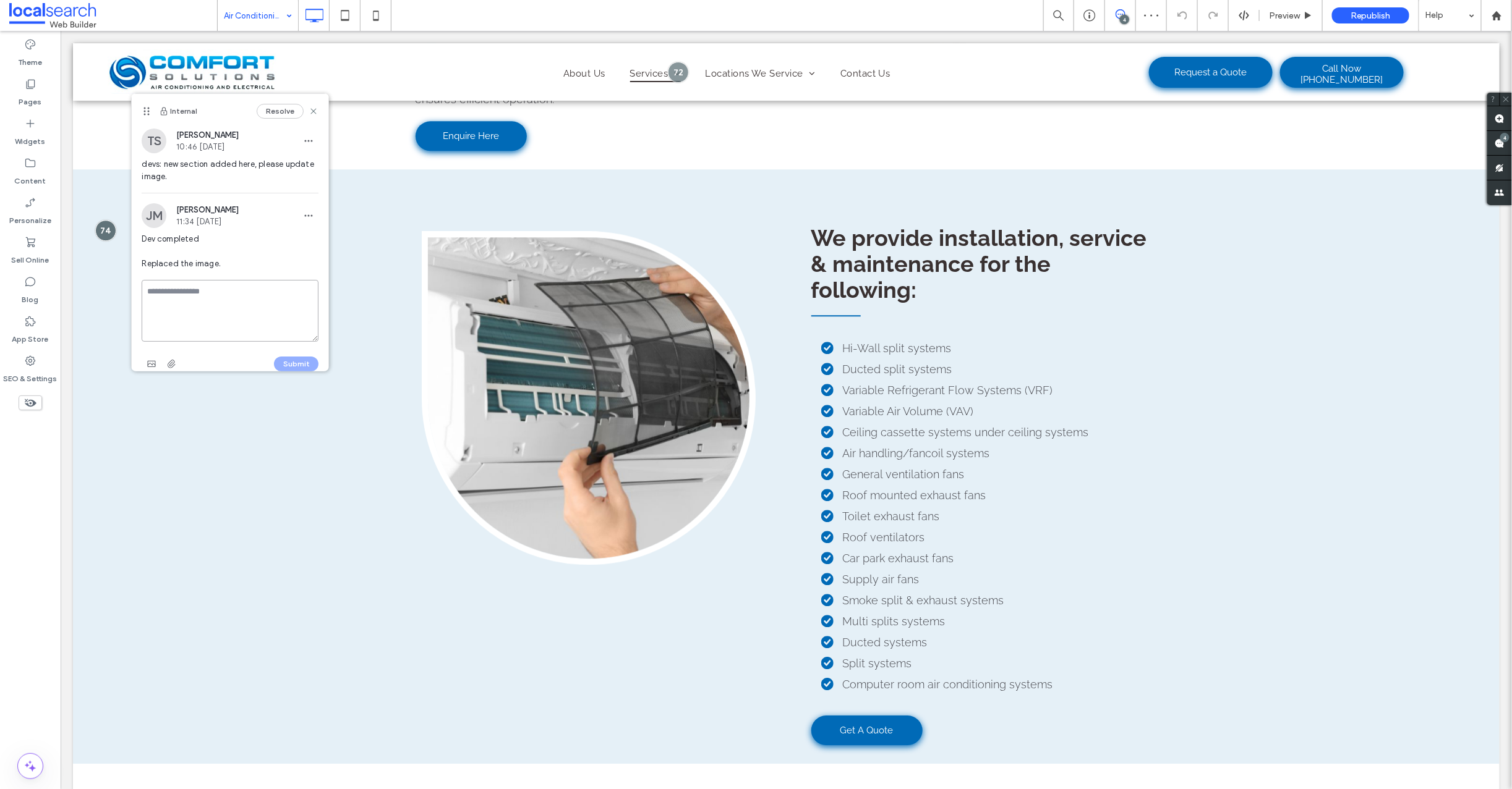
click at [194, 293] on textarea at bounding box center [230, 311] width 177 height 62
type textarea "**********"
click at [276, 364] on button "Submit" at bounding box center [296, 364] width 45 height 15
drag, startPoint x: 314, startPoint y: 110, endPoint x: 251, endPoint y: 89, distance: 66.4
click at [314, 110] on use at bounding box center [314, 111] width 5 height 5
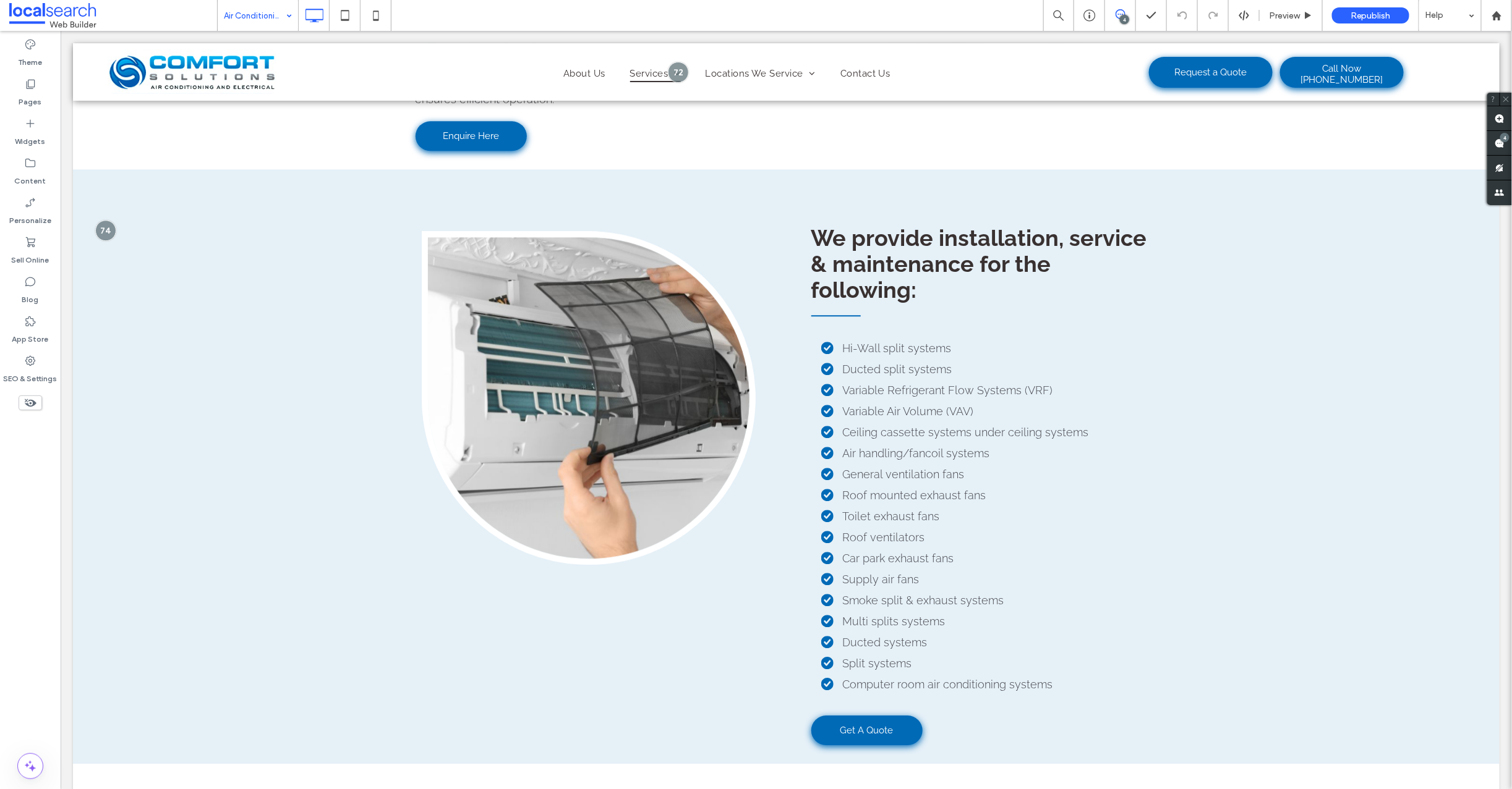
click at [1116, 12] on use at bounding box center [1120, 14] width 10 height 10
click at [1124, 15] on div "4" at bounding box center [1124, 20] width 9 height 9
click at [1500, 139] on div "4" at bounding box center [1499, 143] width 25 height 25
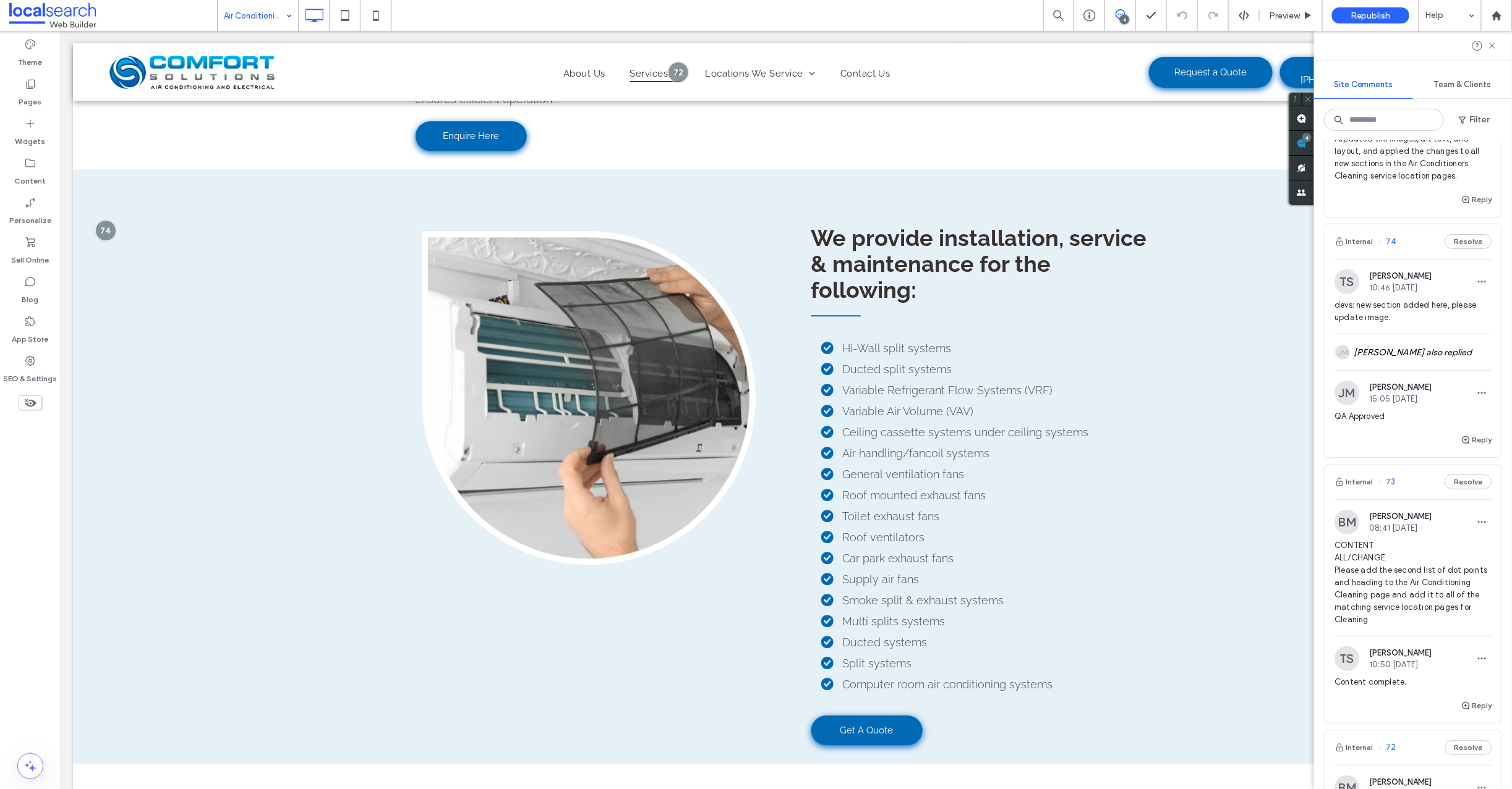
scroll to position [345, 0]
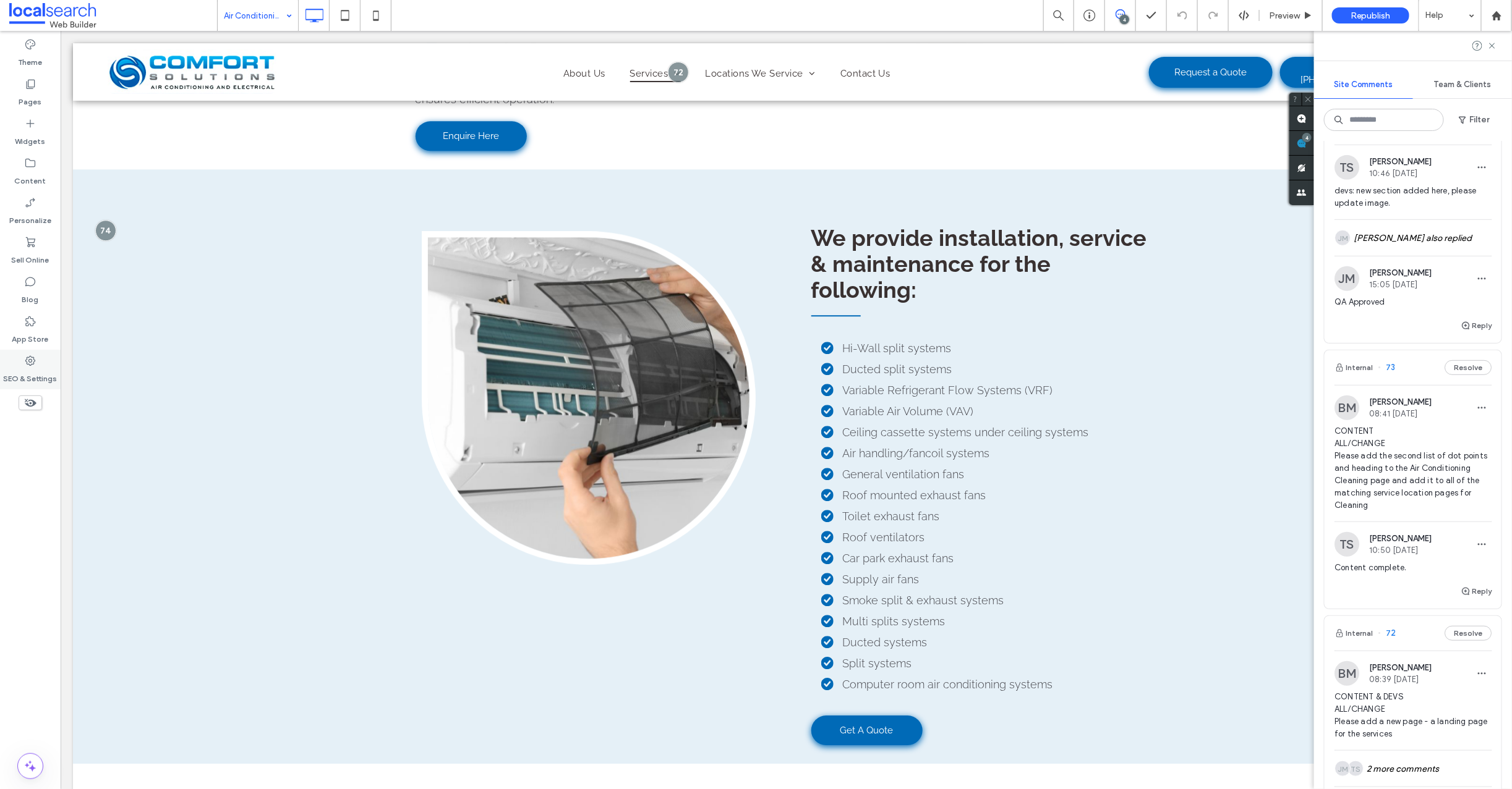
click at [32, 357] on icon at bounding box center [30, 361] width 12 height 12
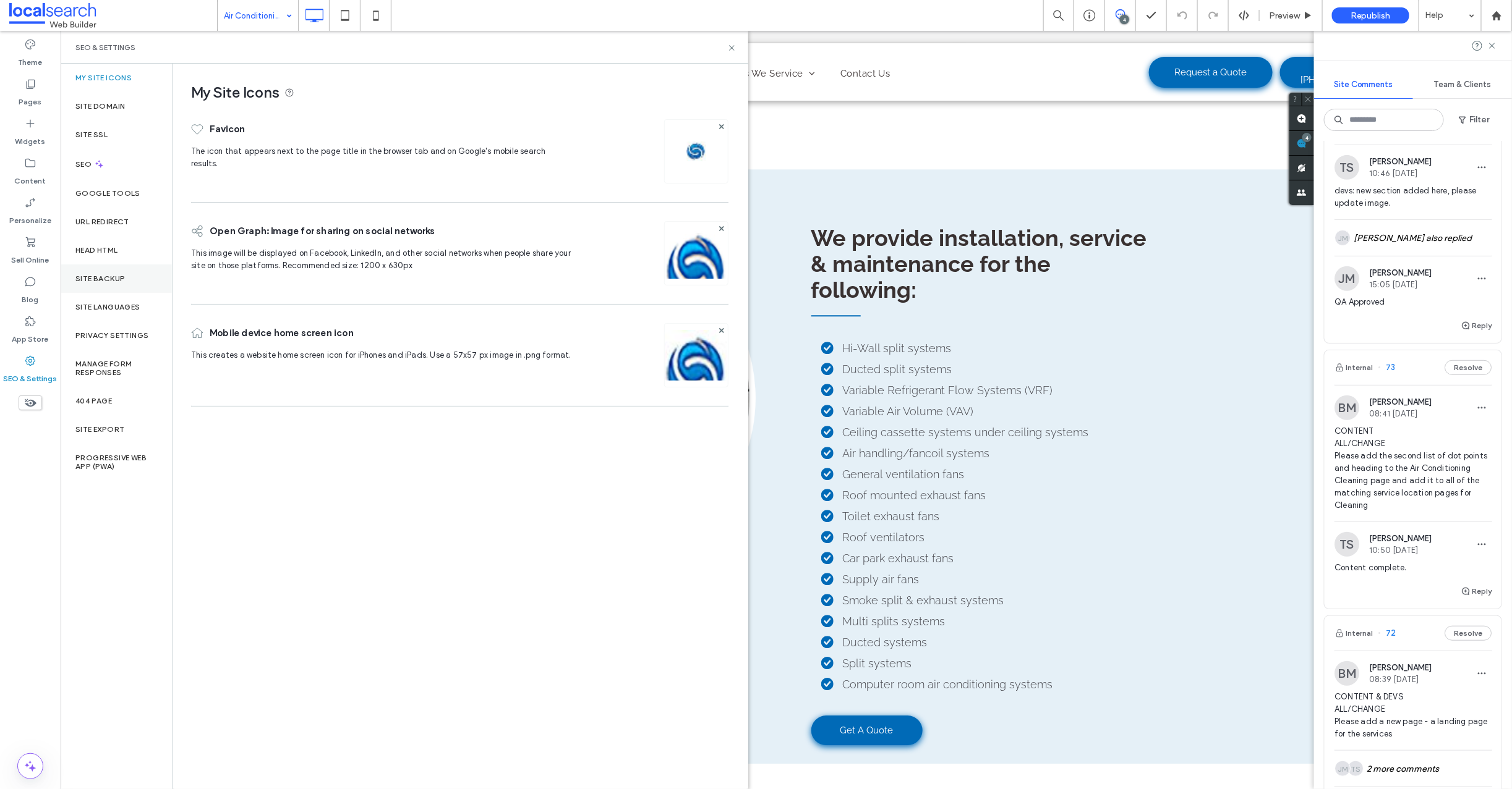
click at [116, 277] on label "Site Backup" at bounding box center [100, 278] width 49 height 8
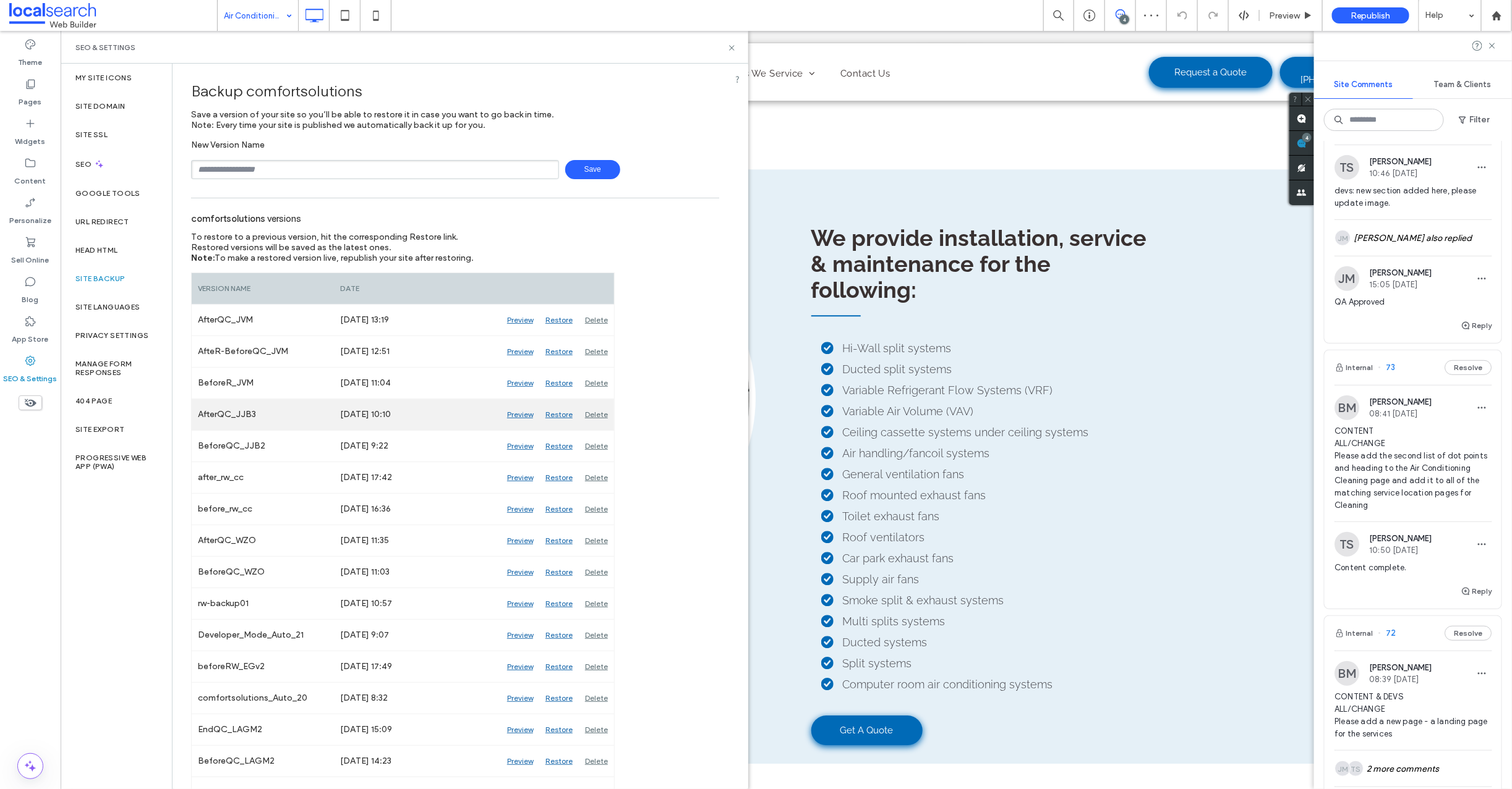
click at [512, 411] on div "Preview" at bounding box center [520, 414] width 39 height 31
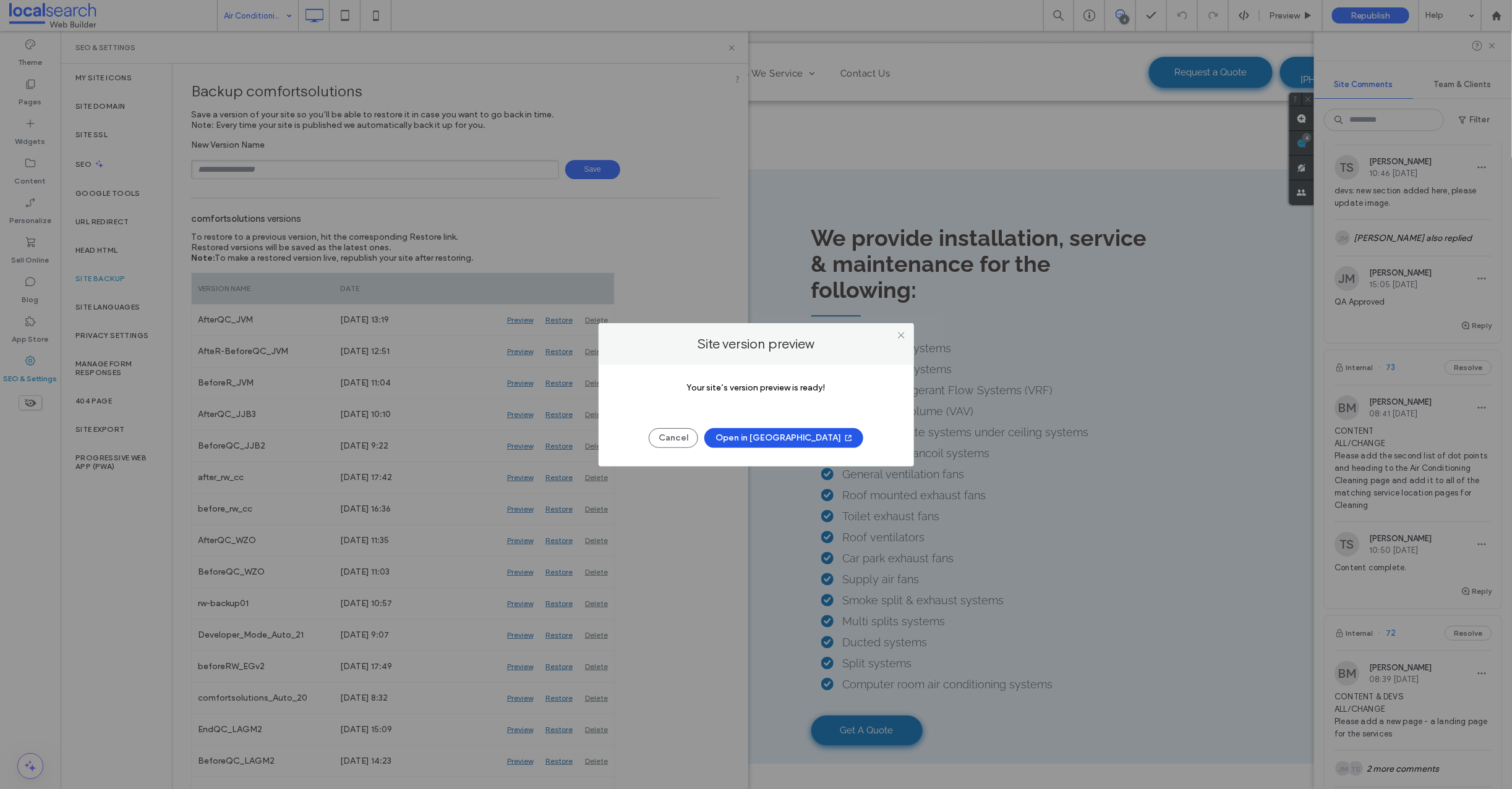
click at [767, 439] on button "Open in New Tab" at bounding box center [784, 438] width 159 height 20
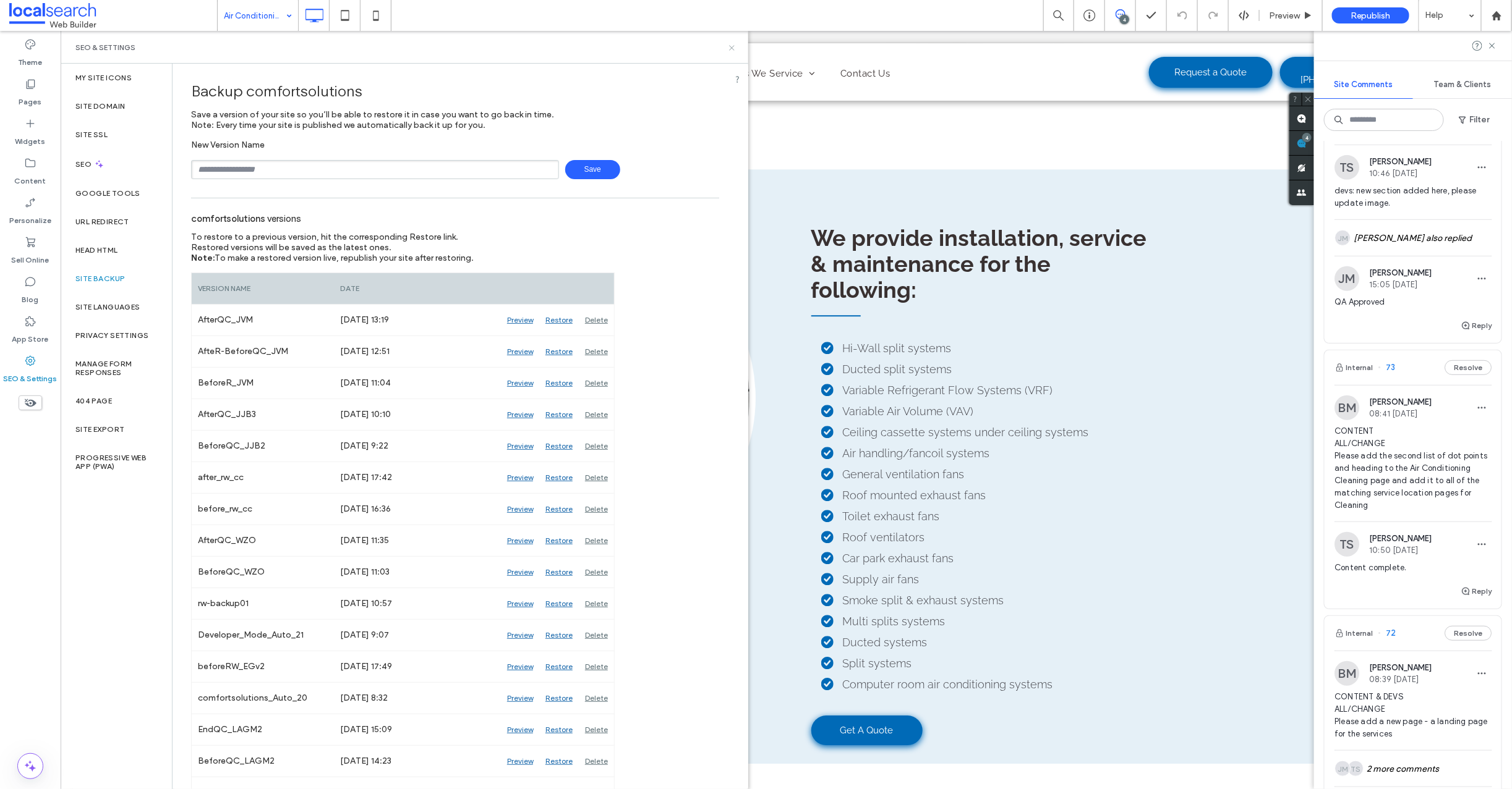
drag, startPoint x: 729, startPoint y: 48, endPoint x: 226, endPoint y: 14, distance: 504.1
click at [729, 48] on icon at bounding box center [732, 48] width 9 height 9
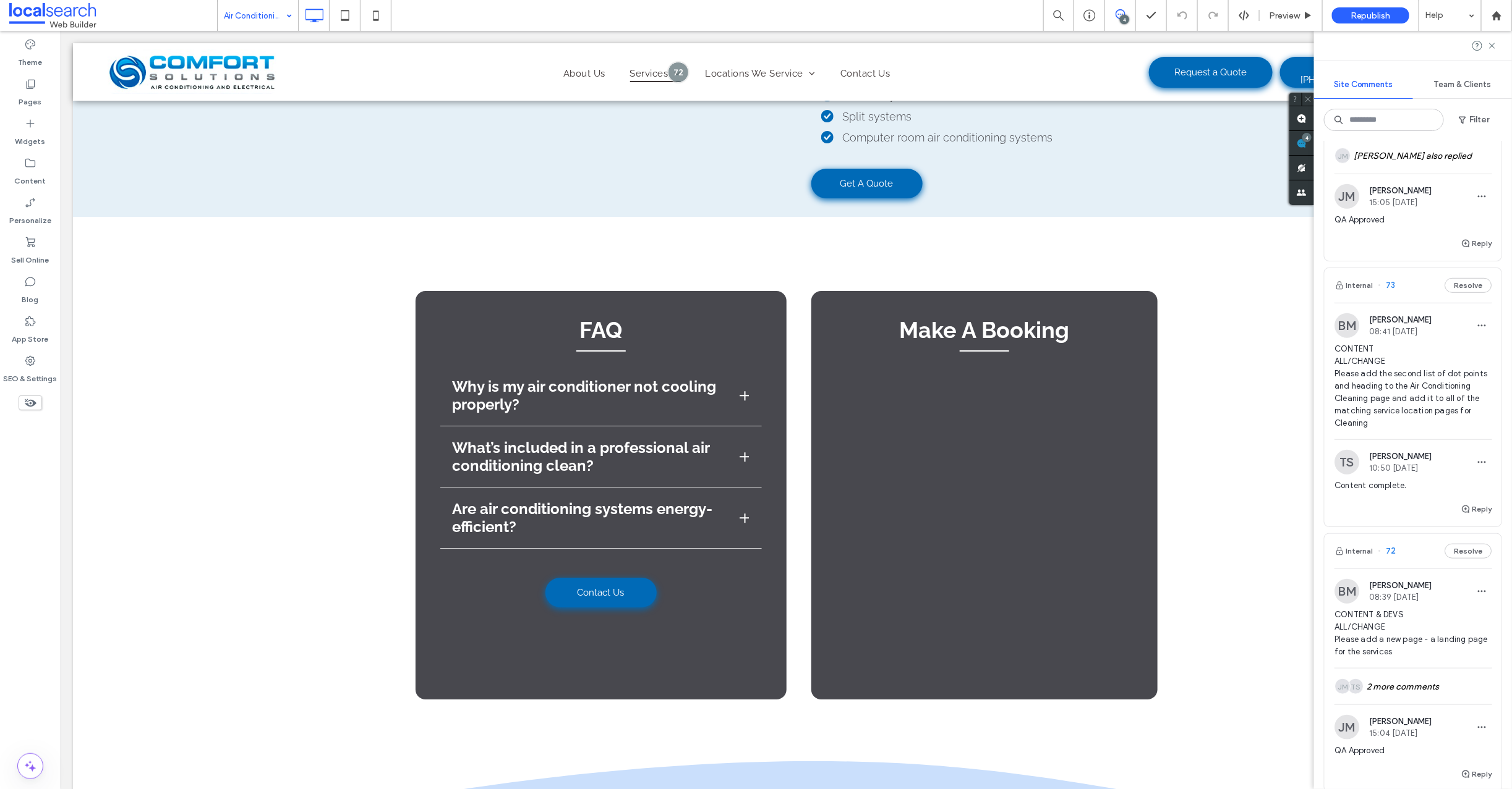
scroll to position [412, 0]
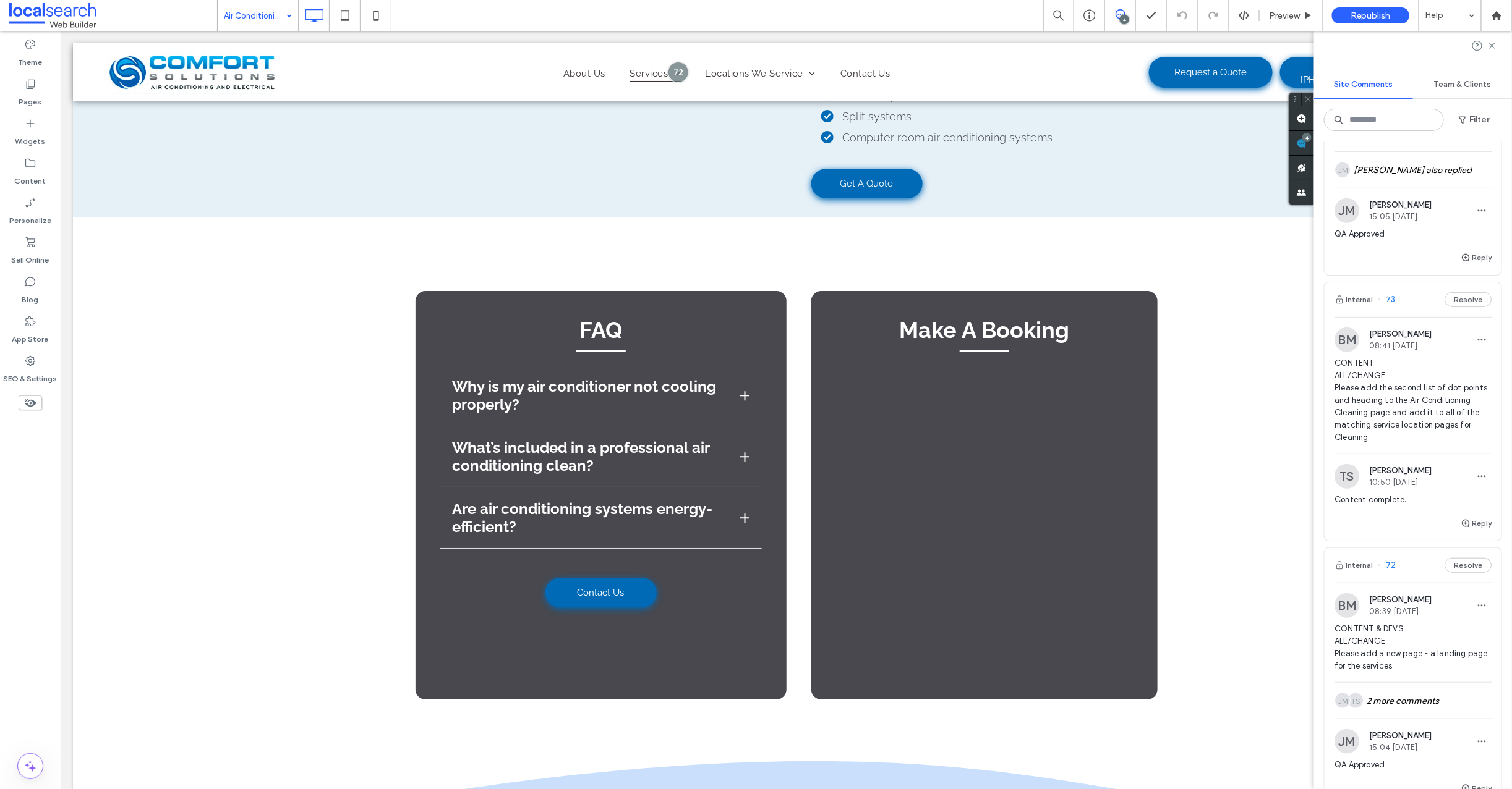
click at [1394, 298] on span "73" at bounding box center [1386, 300] width 17 height 12
click at [1391, 301] on div at bounding box center [756, 394] width 1512 height 789
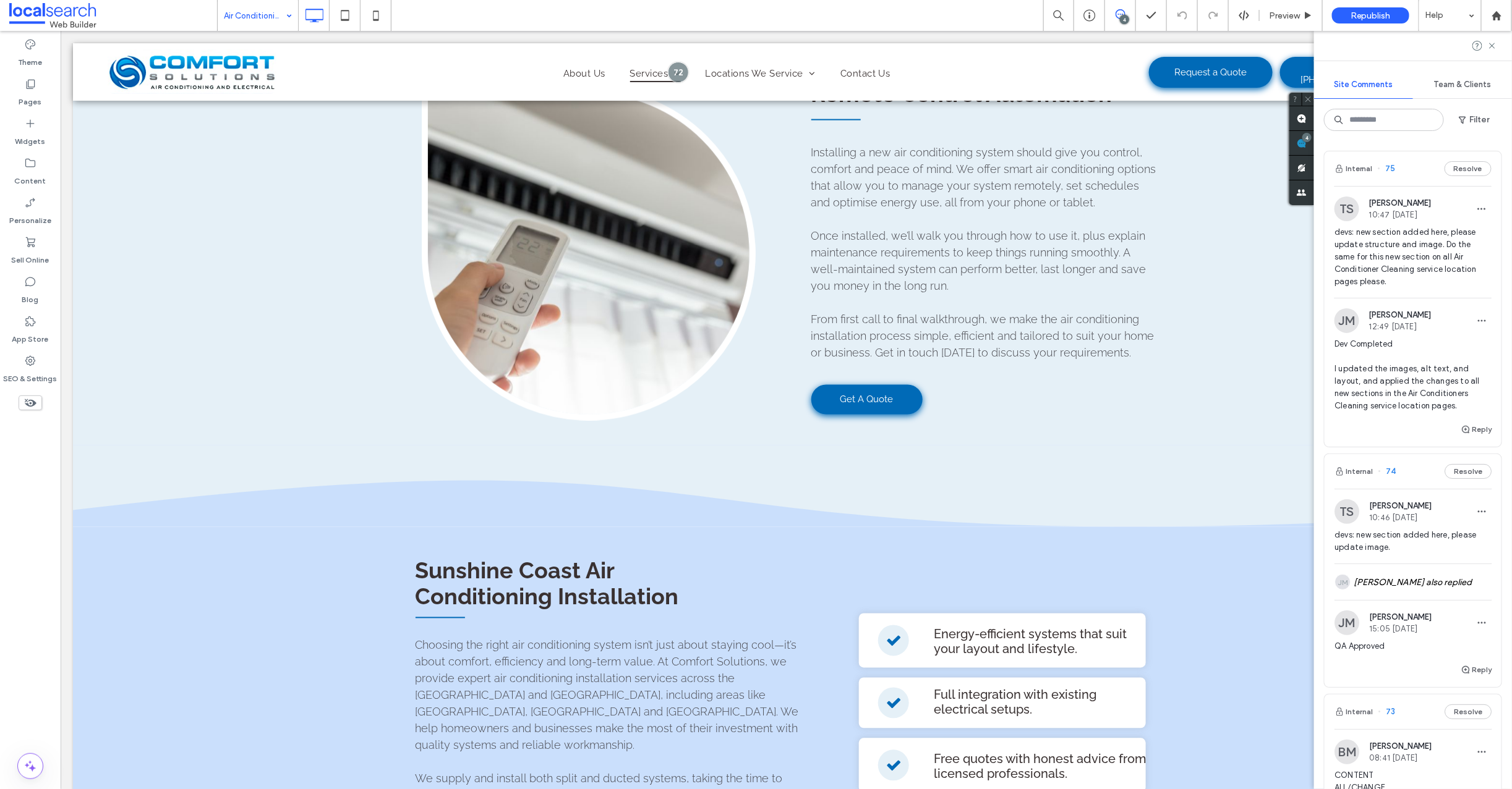
click at [1390, 169] on span "75" at bounding box center [1387, 169] width 18 height 12
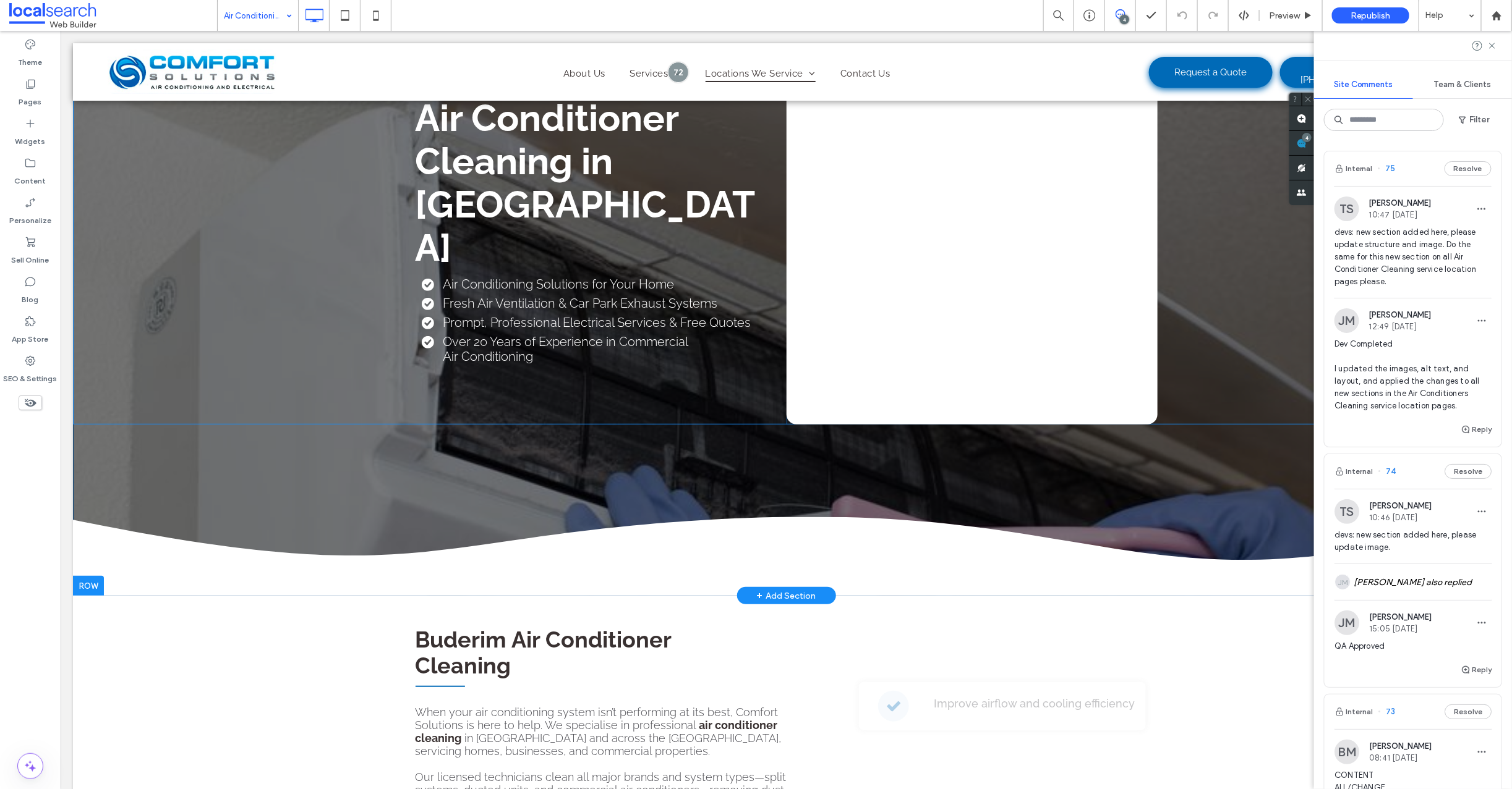
scroll to position [156, 0]
